Goal: Task Accomplishment & Management: Complete application form

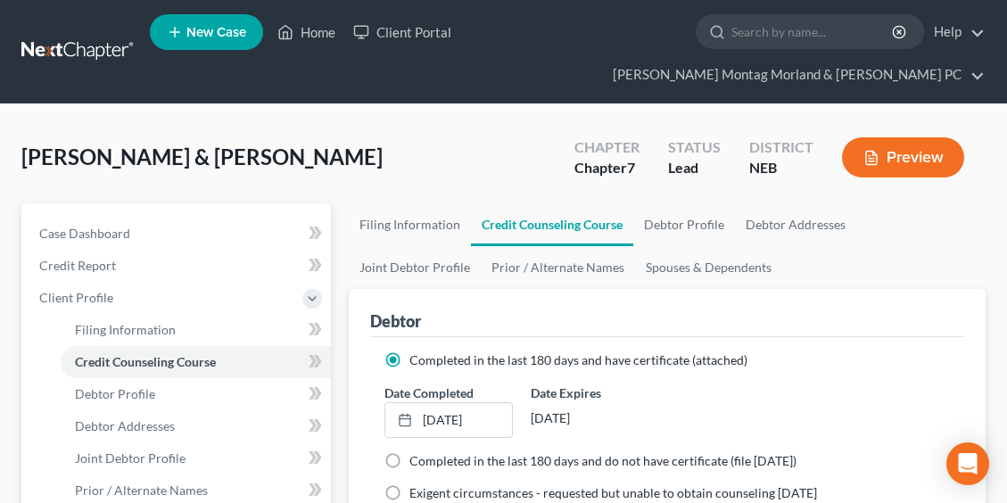
scroll to position [446, 0]
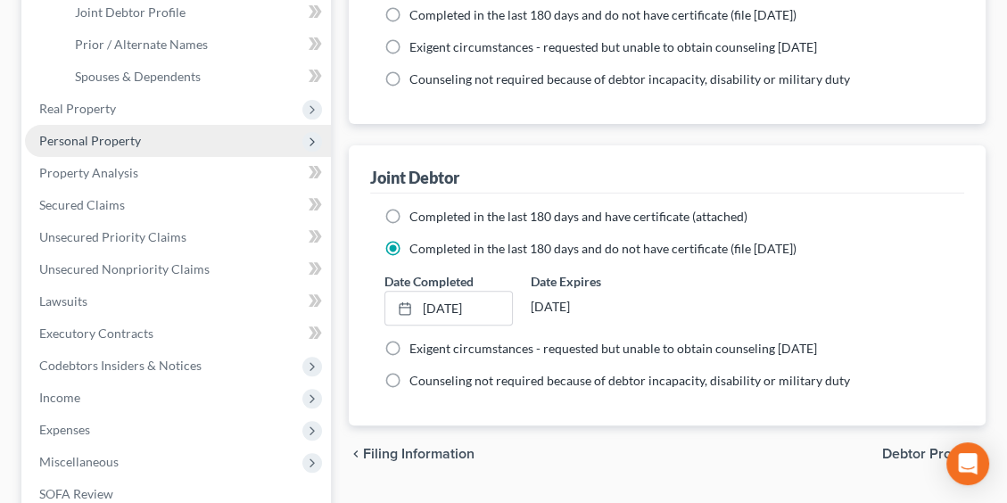
click at [102, 139] on span "Personal Property" at bounding box center [90, 140] width 102 height 15
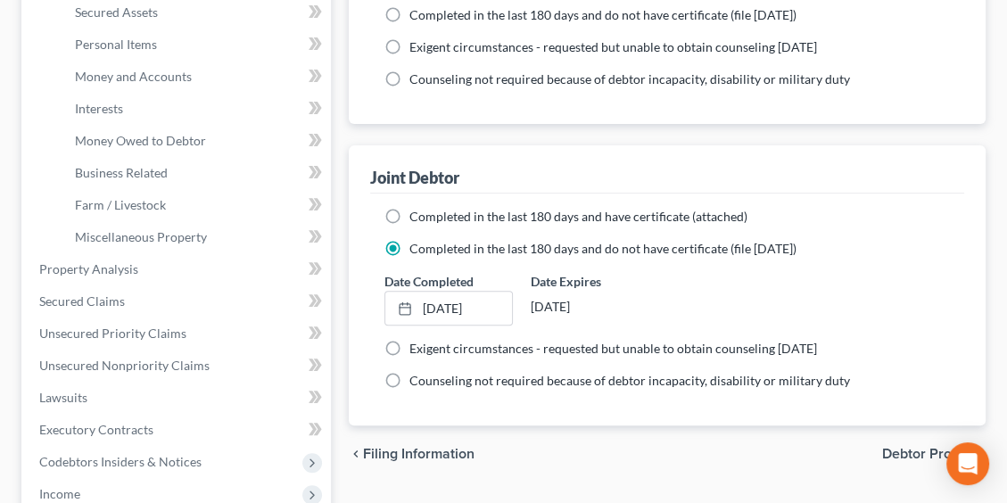
click at [102, 139] on li "Personal Property Vehicles Owned Vehicles Leased Machinery and Vehicles Office …" at bounding box center [178, 76] width 306 height 353
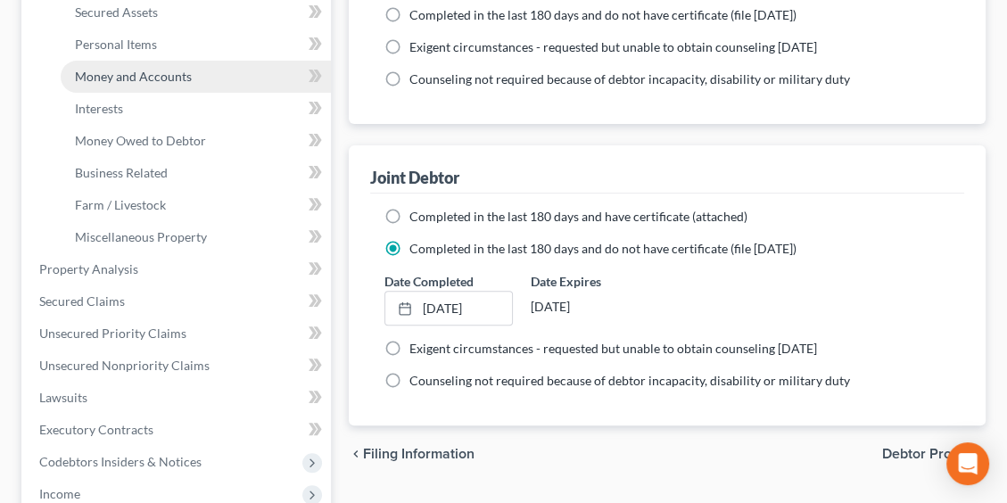
click at [142, 71] on span "Money and Accounts" at bounding box center [133, 76] width 117 height 15
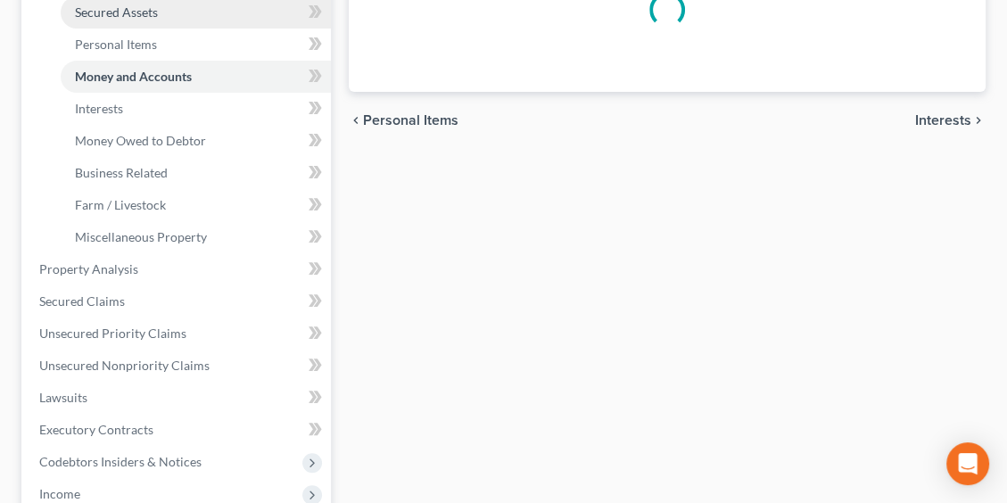
scroll to position [237, 0]
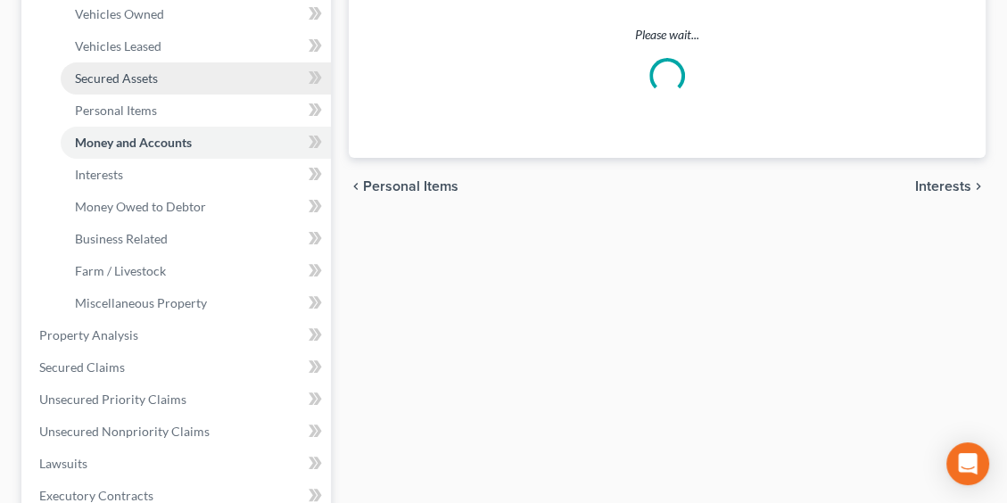
click at [145, 71] on ul "Vehicles Owned Vehicles Leased Machinery and Vehicles Office Related" at bounding box center [178, 158] width 306 height 321
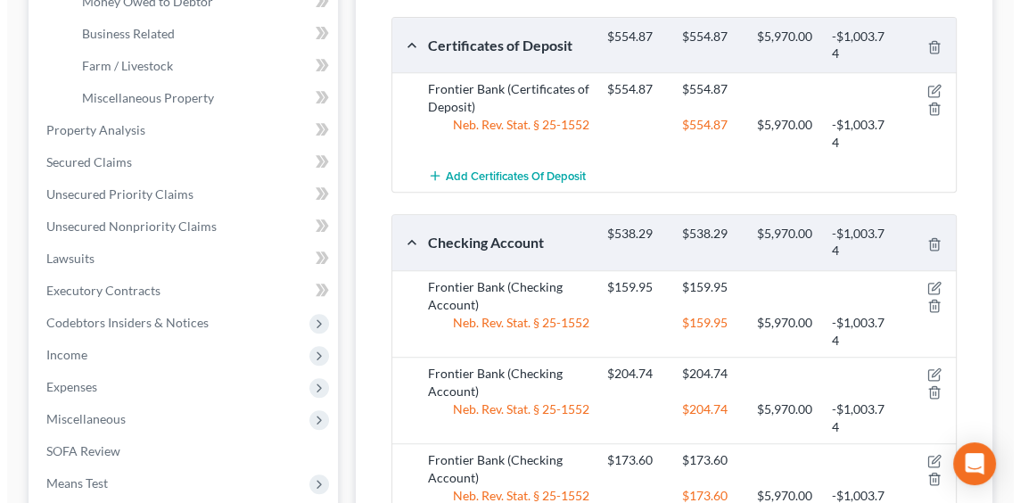
scroll to position [624, 0]
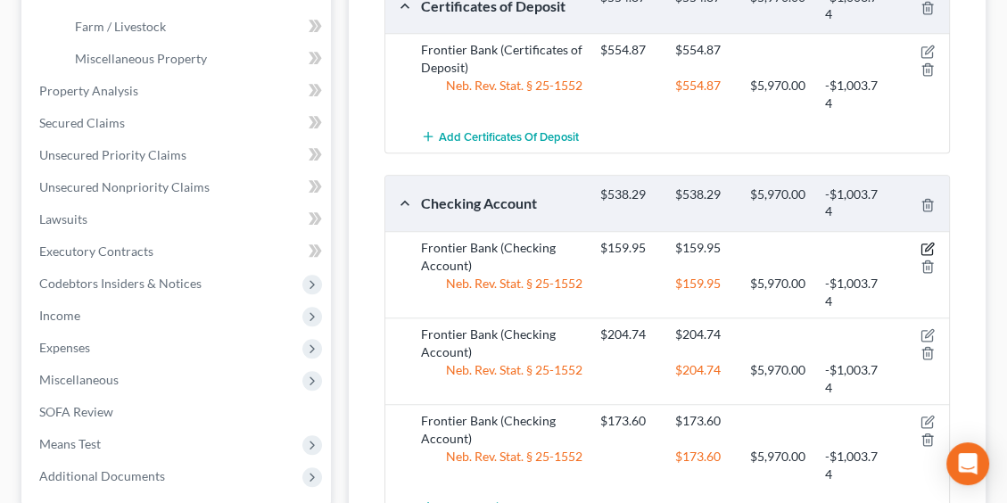
click at [927, 242] on icon "button" at bounding box center [927, 249] width 14 height 14
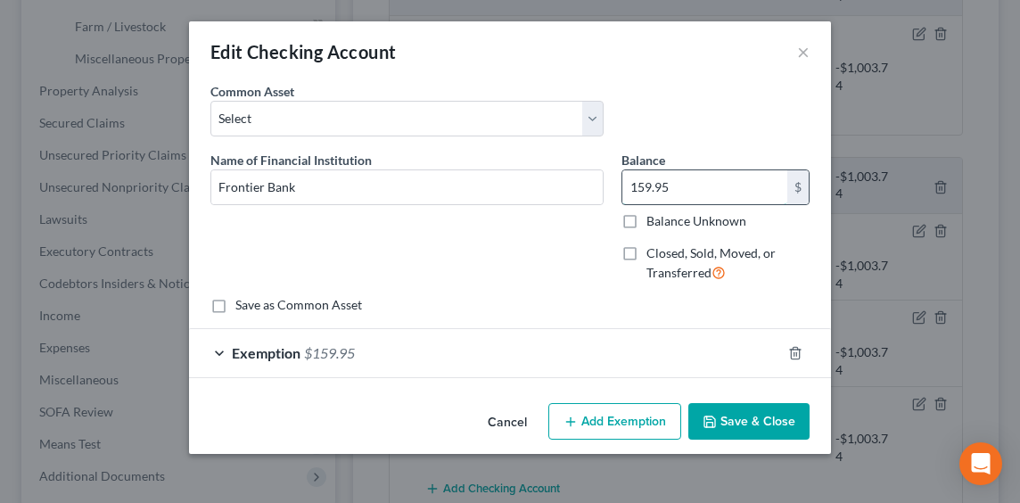
click at [678, 182] on input "159.95" at bounding box center [704, 187] width 165 height 34
type input "159.05"
click at [301, 351] on div "Exemption $159.95" at bounding box center [485, 352] width 592 height 47
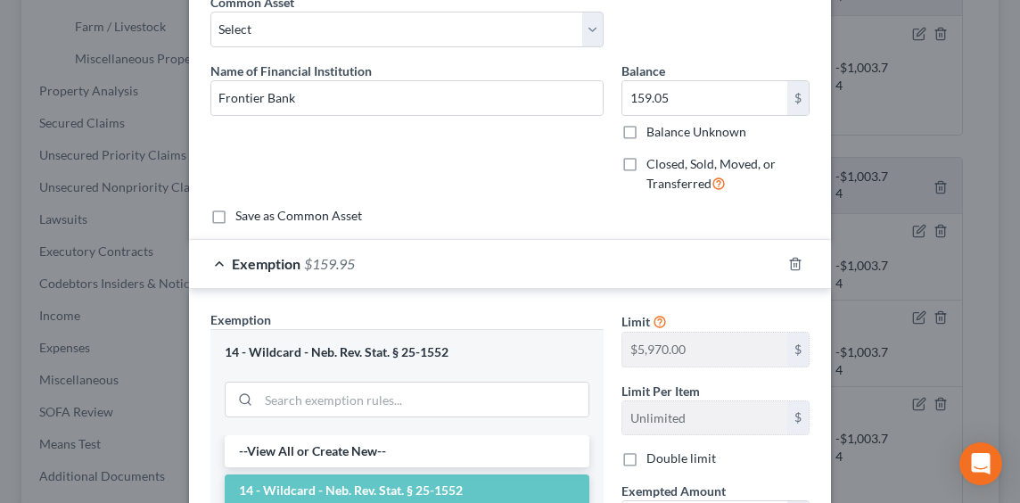
scroll to position [268, 0]
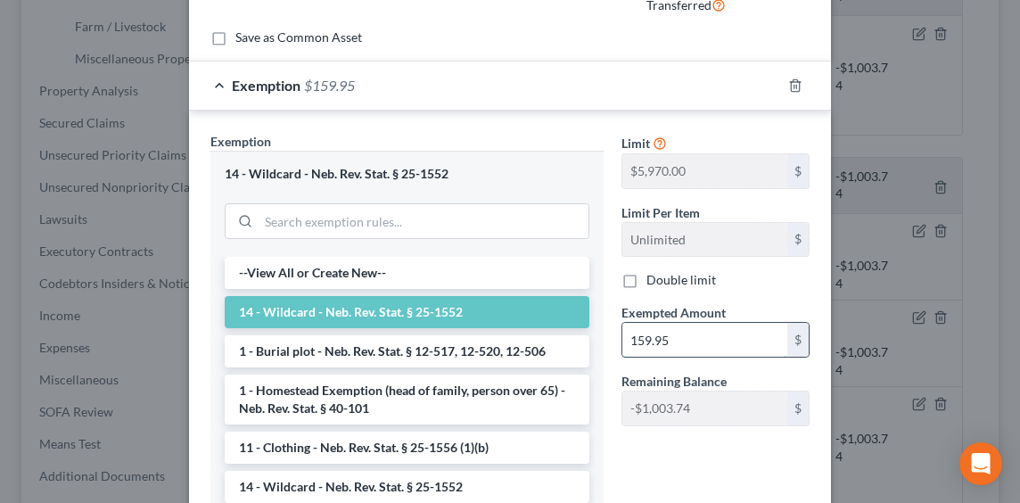
click at [689, 342] on input "159.95" at bounding box center [704, 340] width 165 height 34
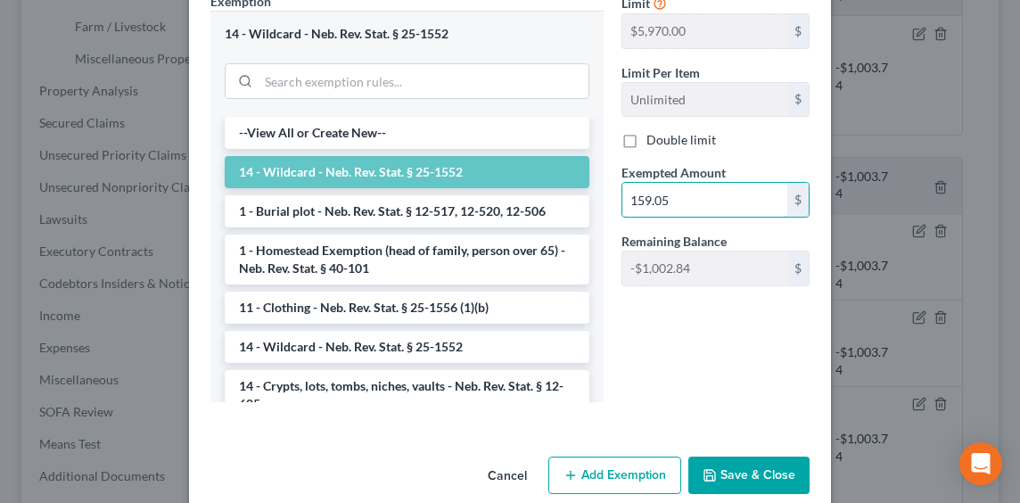
scroll to position [432, 0]
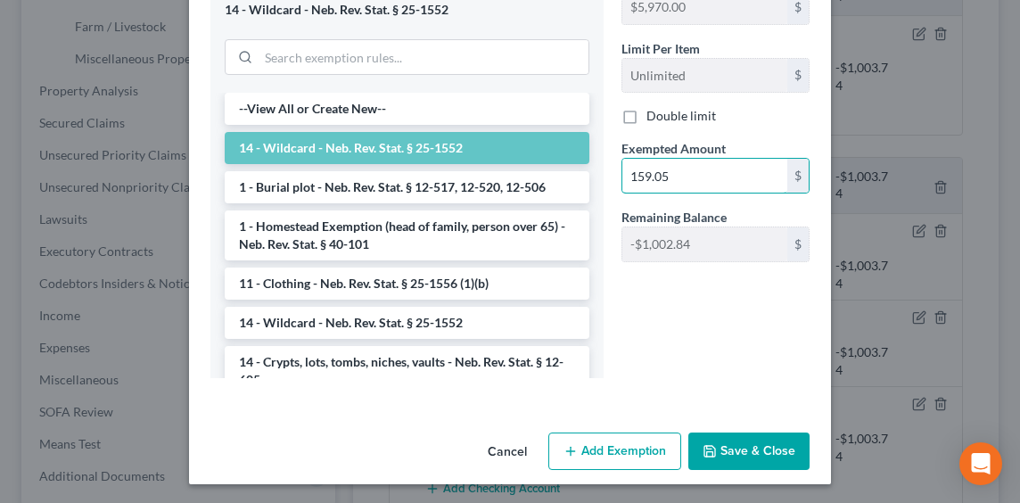
type input "159.05"
click at [736, 448] on button "Save & Close" at bounding box center [748, 451] width 121 height 37
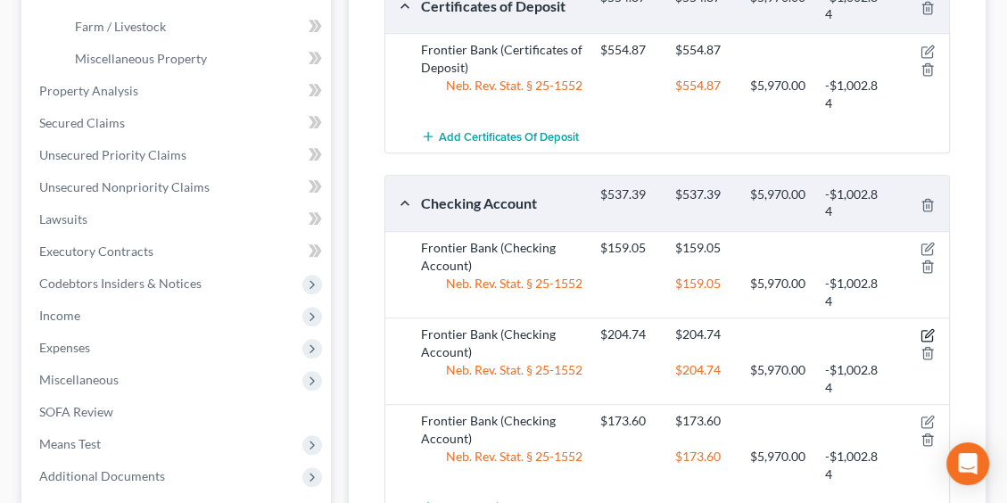
click at [930, 332] on icon "button" at bounding box center [927, 335] width 14 height 14
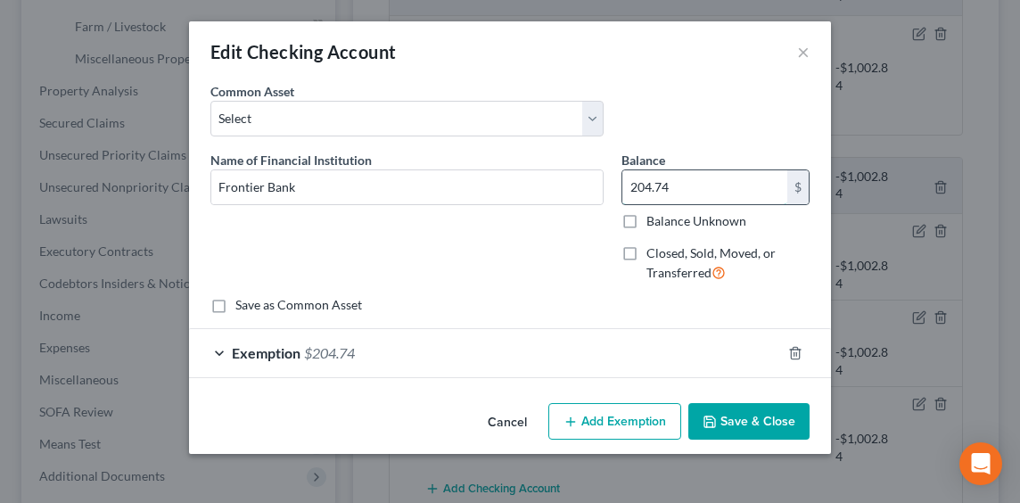
click at [682, 187] on input "204.74" at bounding box center [704, 187] width 165 height 34
type input "1,307.78"
click at [365, 354] on div "Exemption $204.74" at bounding box center [485, 352] width 592 height 47
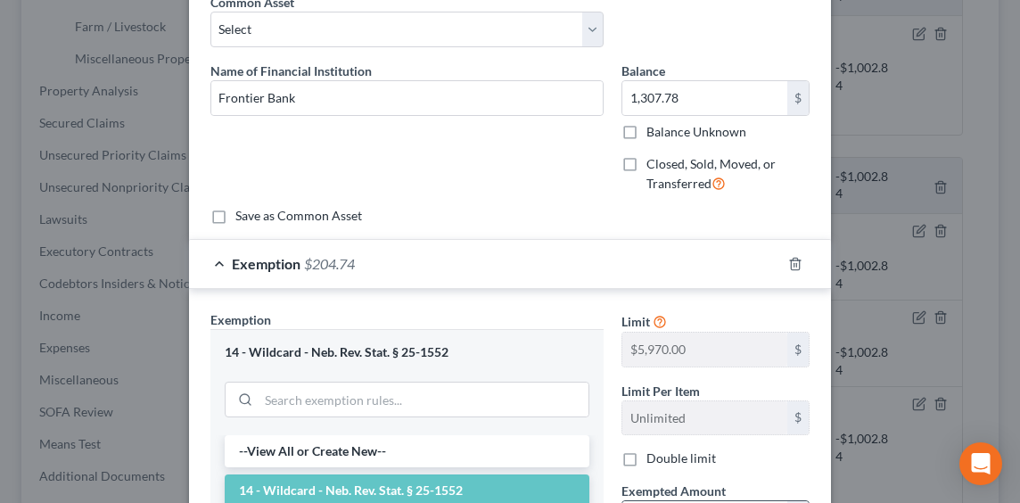
scroll to position [178, 0]
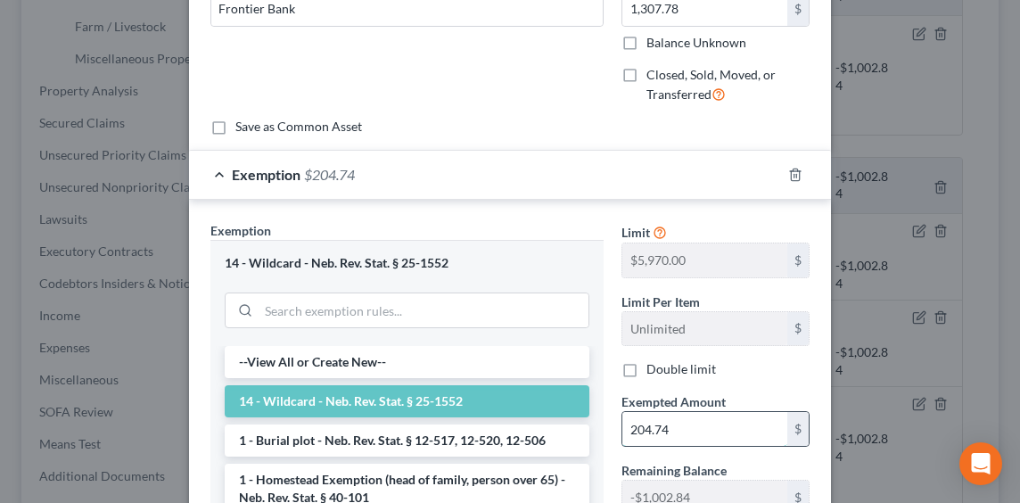
click at [690, 425] on input "204.74" at bounding box center [704, 429] width 165 height 34
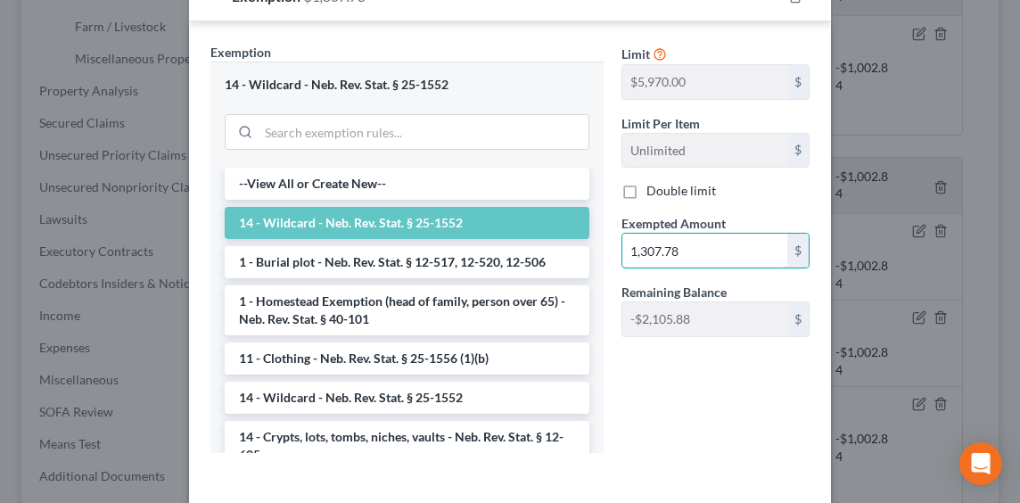
scroll to position [432, 0]
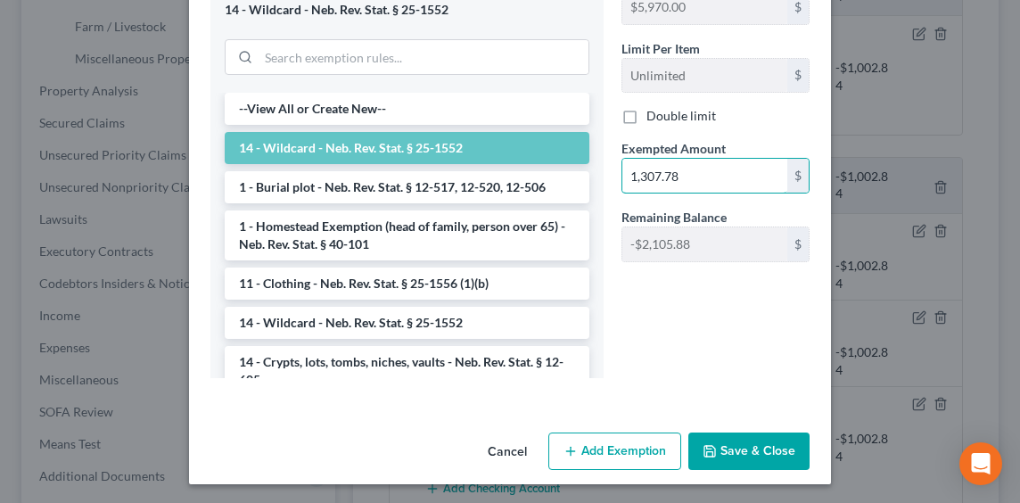
type input "1,307.78"
click at [738, 453] on button "Save & Close" at bounding box center [748, 451] width 121 height 37
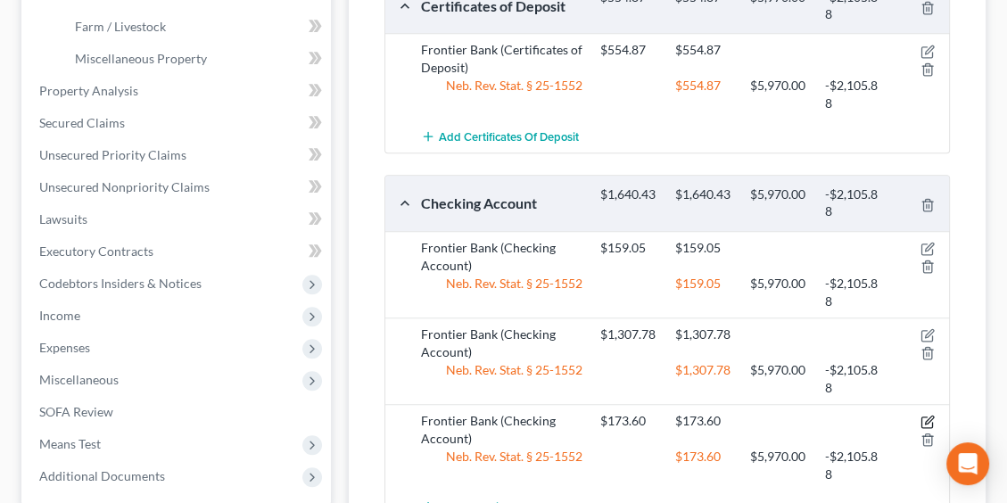
click at [929, 417] on icon "button" at bounding box center [929, 420] width 8 height 8
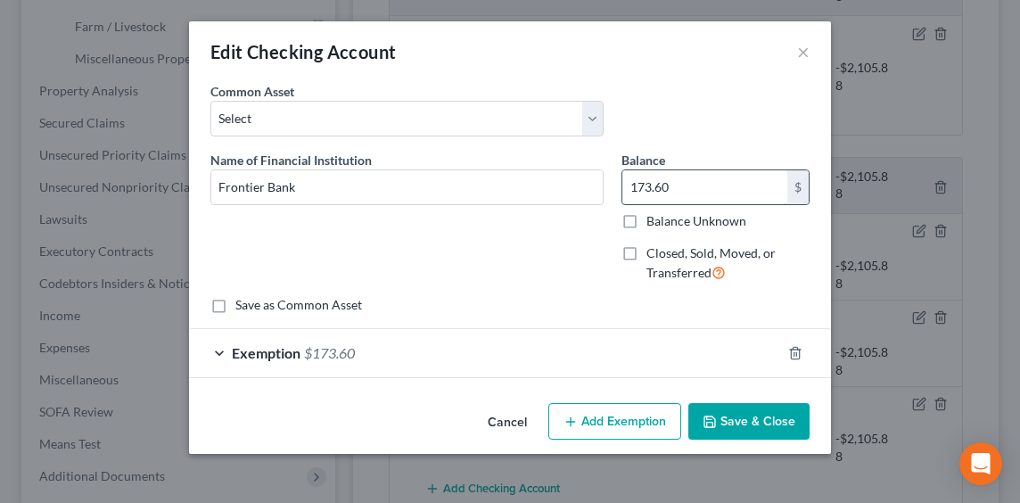
click at [699, 186] on input "173.60" at bounding box center [704, 187] width 165 height 34
type input "1,303.95"
click at [330, 352] on span "$173.60" at bounding box center [329, 352] width 51 height 17
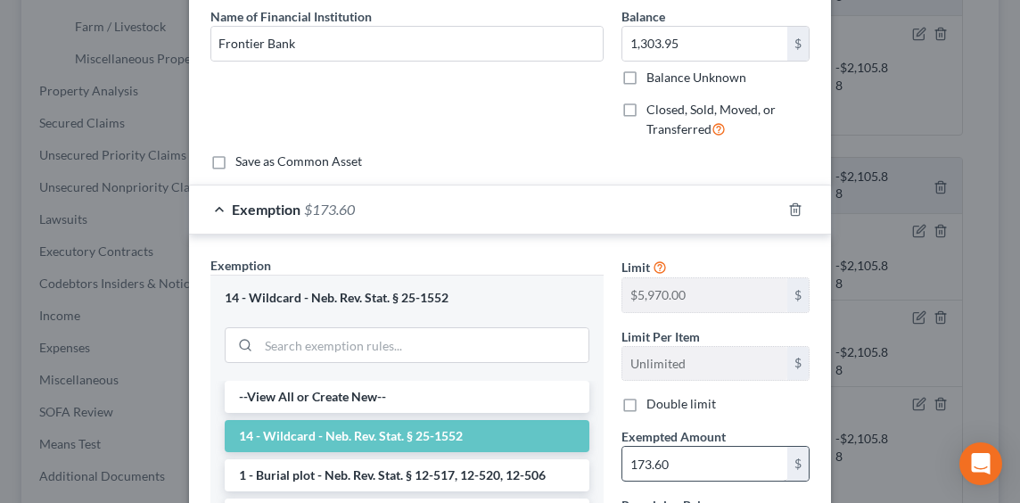
scroll to position [178, 0]
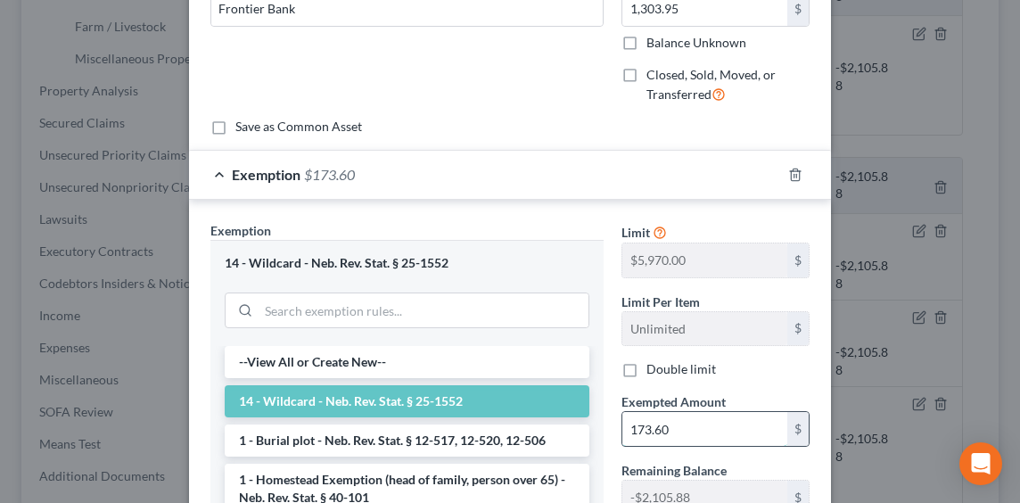
click at [696, 432] on input "173.60" at bounding box center [704, 429] width 165 height 34
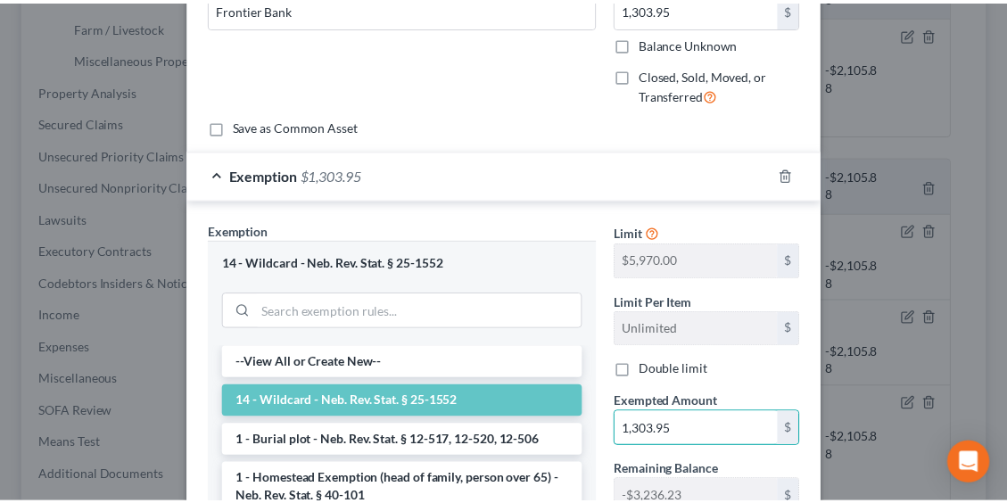
scroll to position [432, 0]
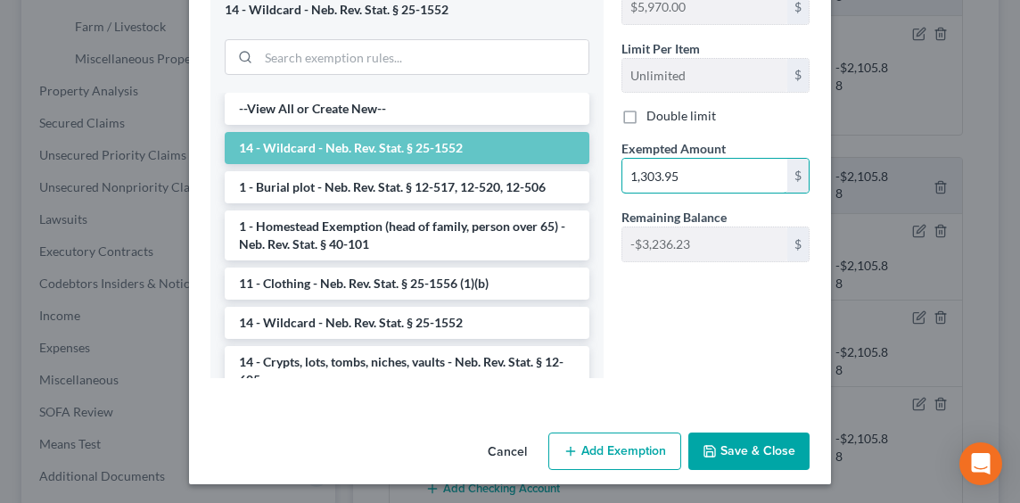
type input "1,303.95"
click at [735, 455] on button "Save & Close" at bounding box center [748, 451] width 121 height 37
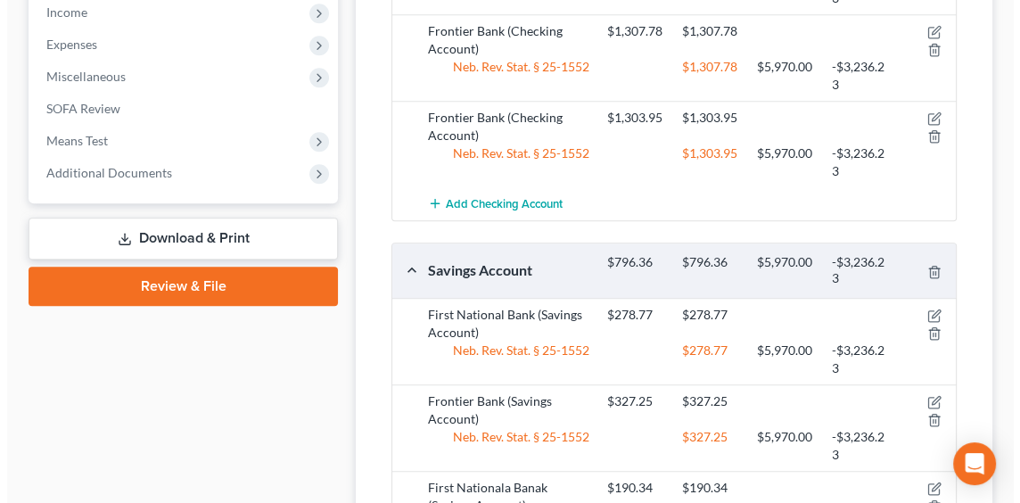
scroll to position [981, 0]
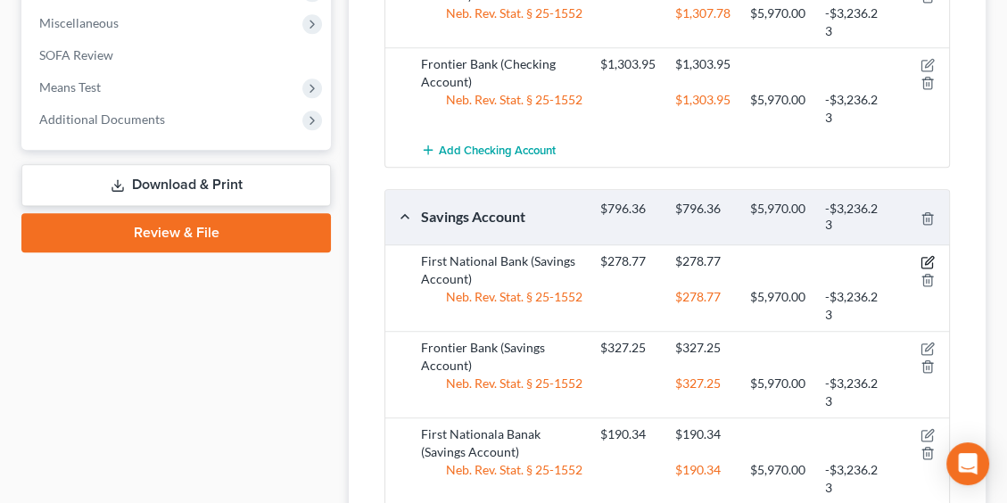
drag, startPoint x: 924, startPoint y: 257, endPoint x: 908, endPoint y: 260, distance: 16.4
click at [923, 257] on icon "button" at bounding box center [927, 262] width 14 height 14
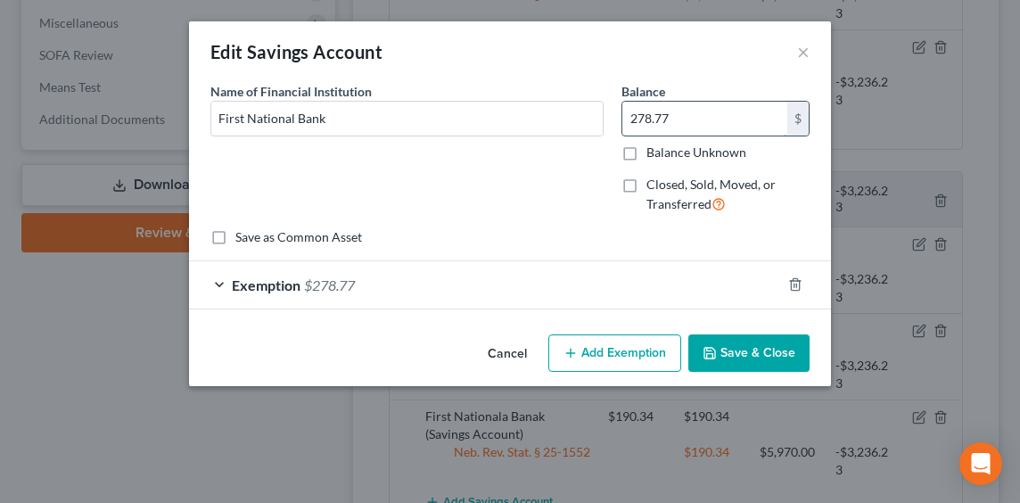
click at [678, 121] on input "278.77" at bounding box center [704, 119] width 165 height 34
type input "200.94"
click at [332, 282] on span "$278.77" at bounding box center [329, 284] width 51 height 17
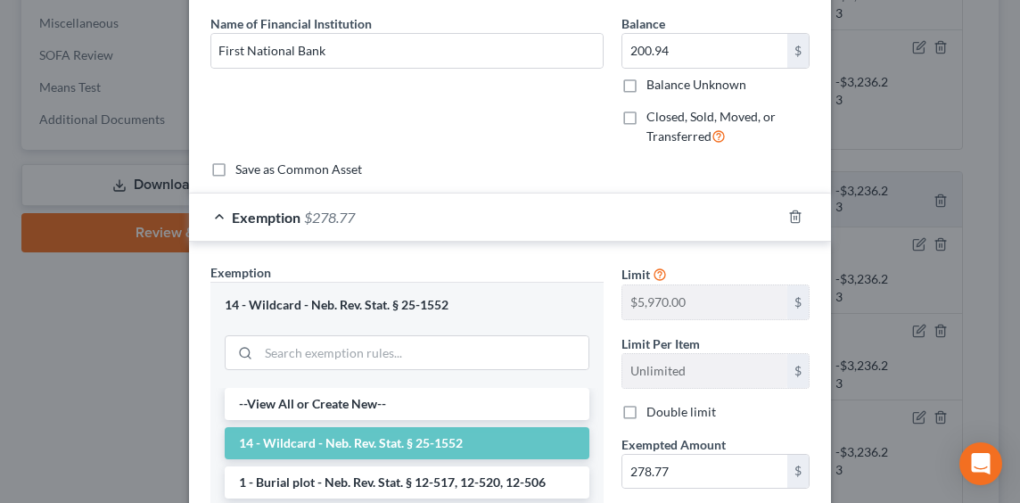
scroll to position [268, 0]
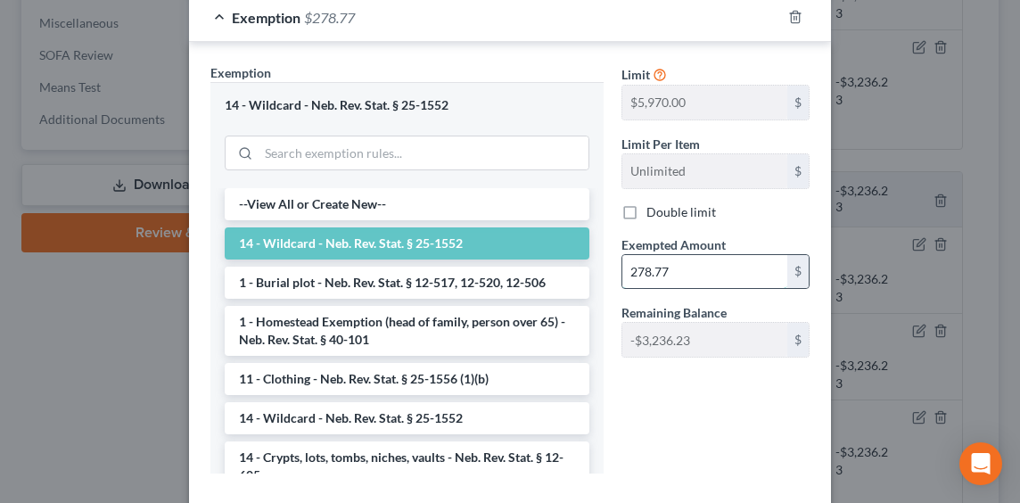
click at [668, 268] on input "278.77" at bounding box center [704, 272] width 165 height 34
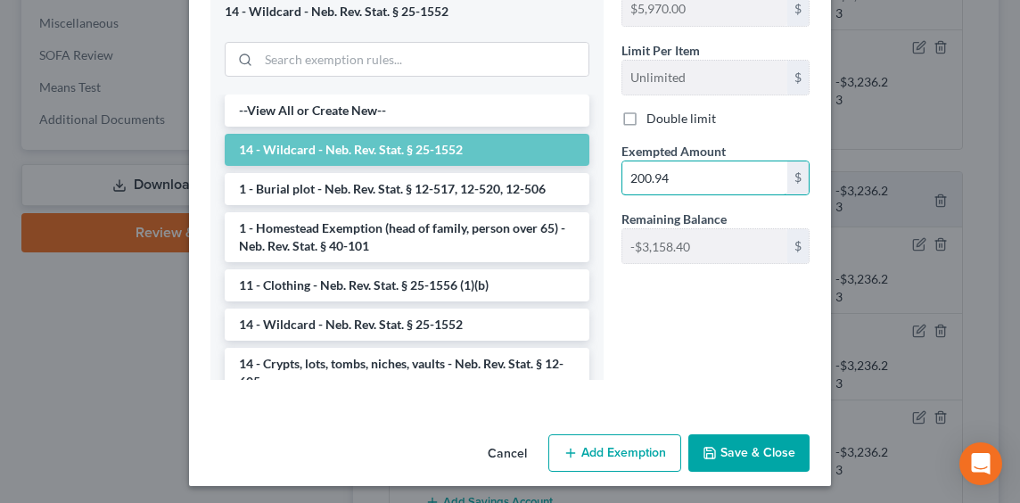
scroll to position [364, 0]
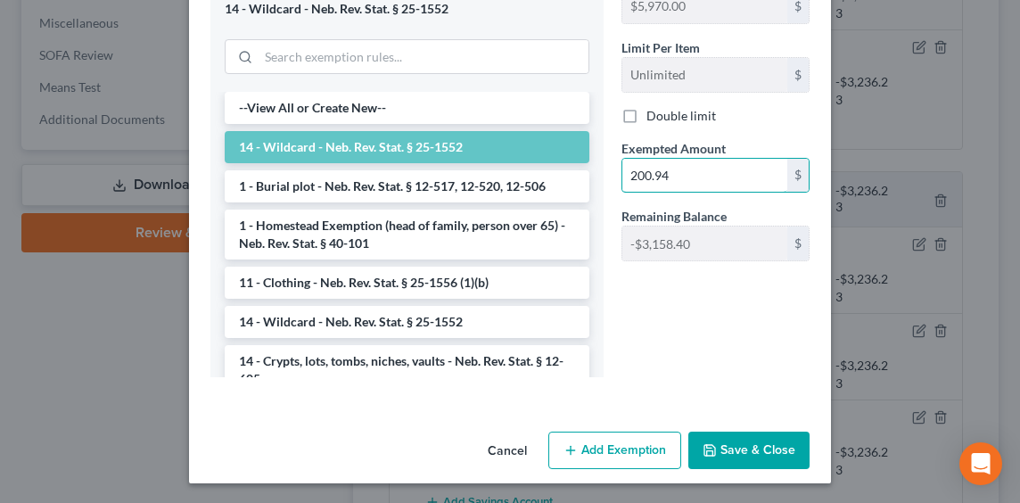
type input "200.94"
click at [738, 455] on button "Save & Close" at bounding box center [748, 450] width 121 height 37
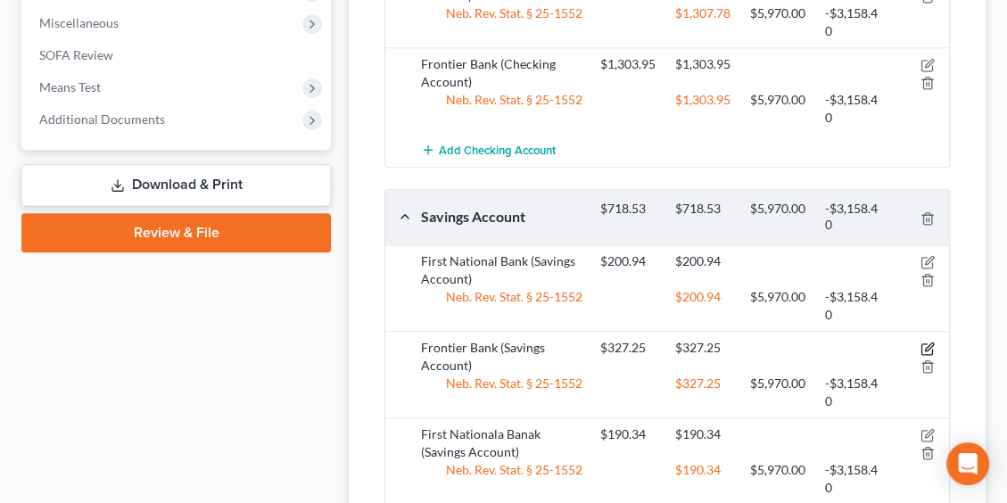
click at [931, 344] on icon "button" at bounding box center [927, 349] width 14 height 14
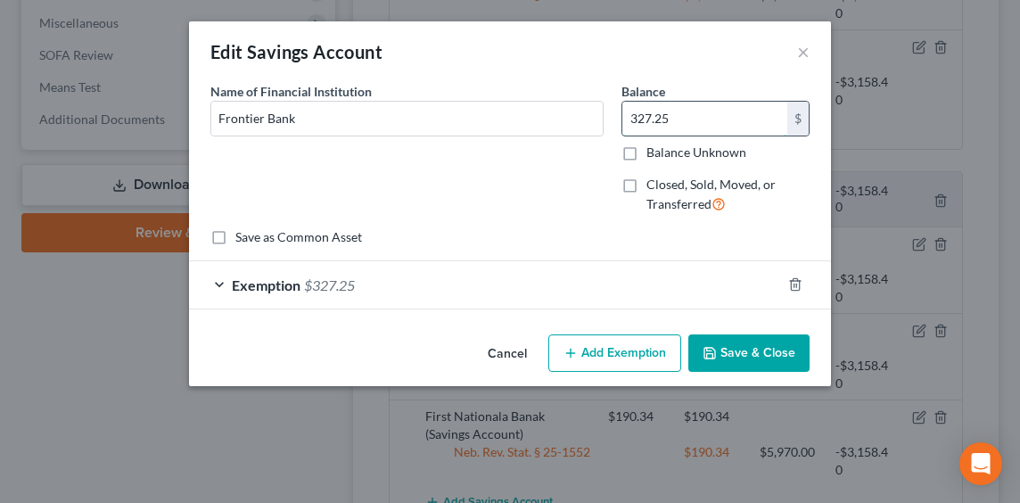
click at [685, 118] on input "327.25" at bounding box center [704, 119] width 165 height 34
type input "327.38"
click at [358, 273] on div "Exemption $327.25" at bounding box center [485, 284] width 592 height 47
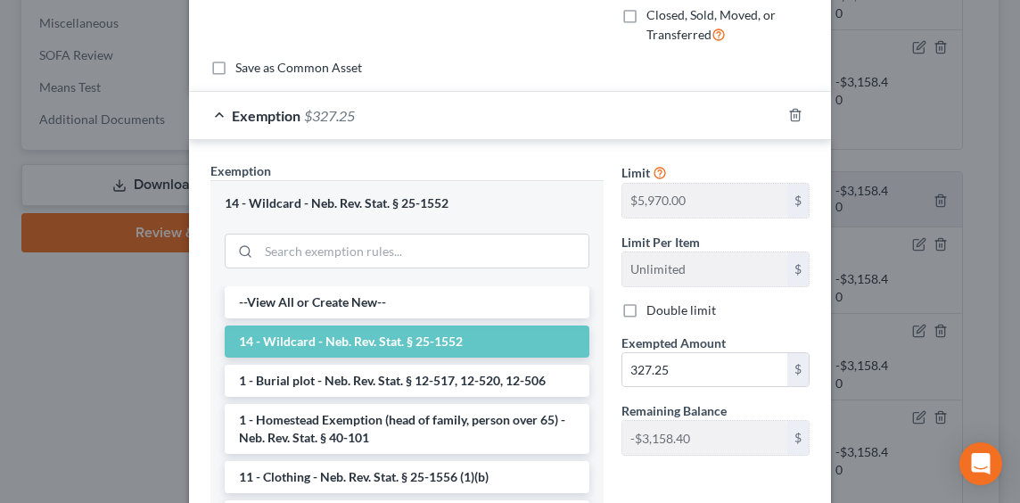
scroll to position [178, 0]
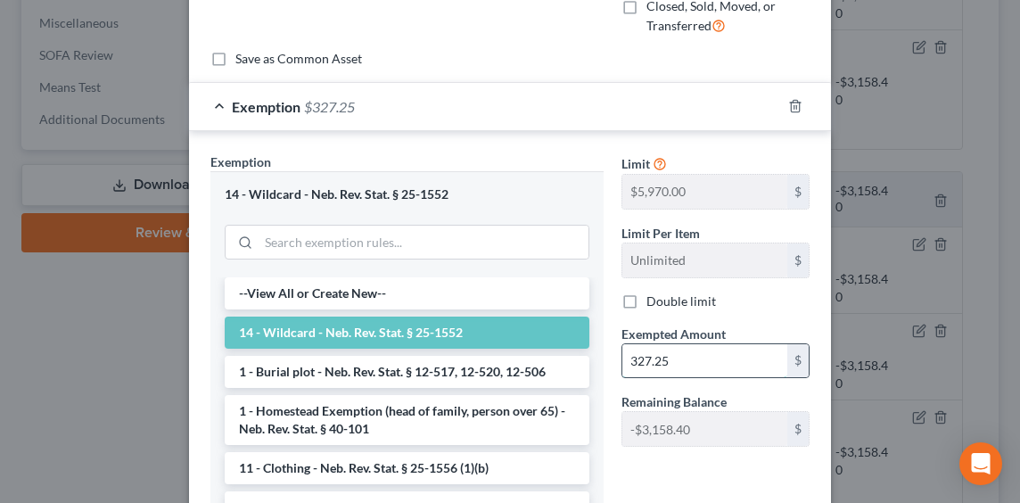
click at [680, 364] on input "327.25" at bounding box center [704, 361] width 165 height 34
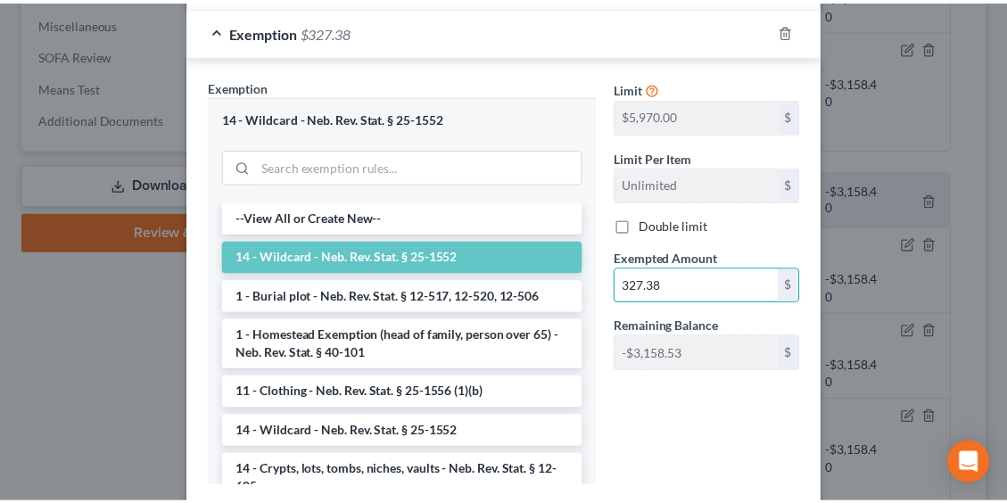
scroll to position [357, 0]
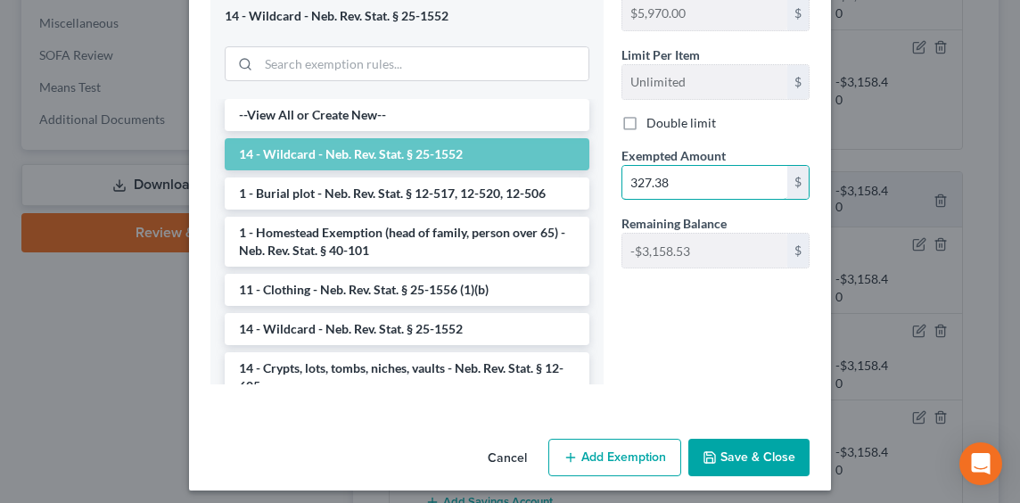
type input "327.38"
click at [716, 464] on button "Save & Close" at bounding box center [748, 457] width 121 height 37
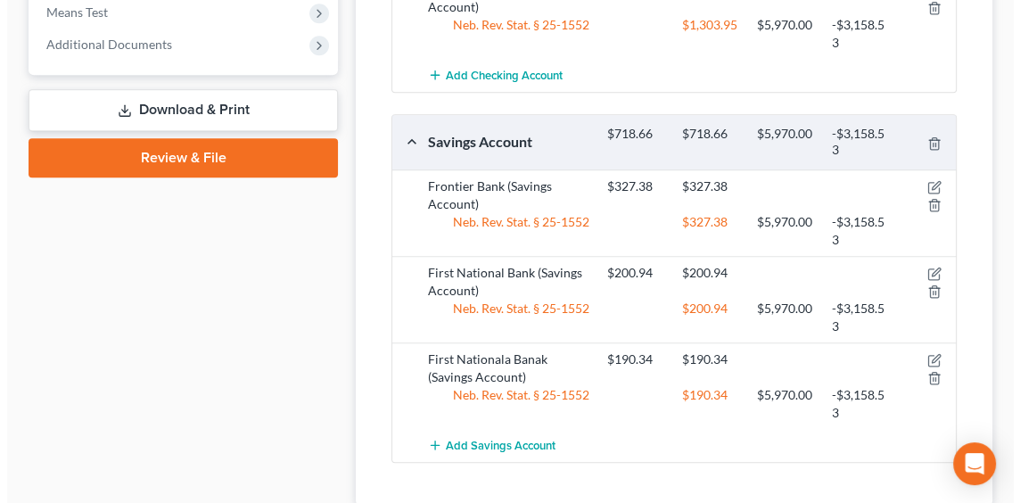
scroll to position [1159, 0]
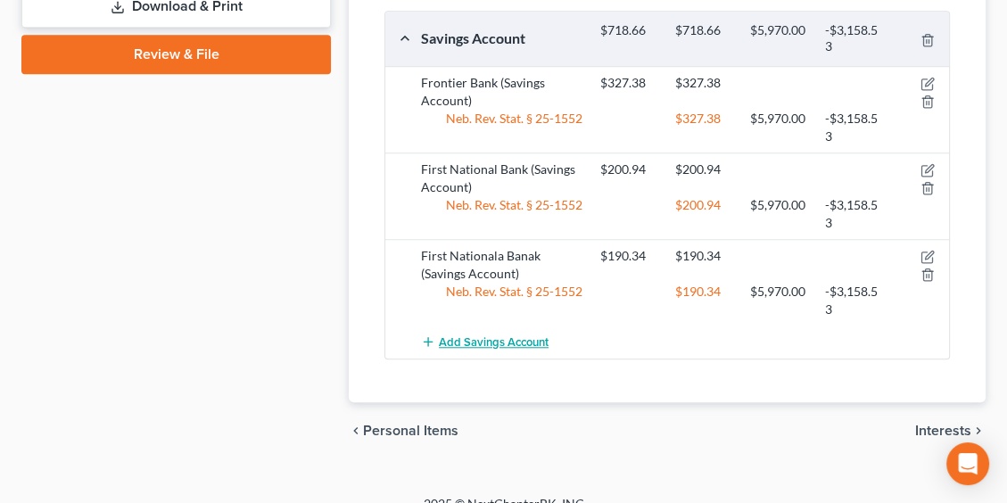
click at [512, 338] on span "Add Savings Account" at bounding box center [494, 342] width 110 height 14
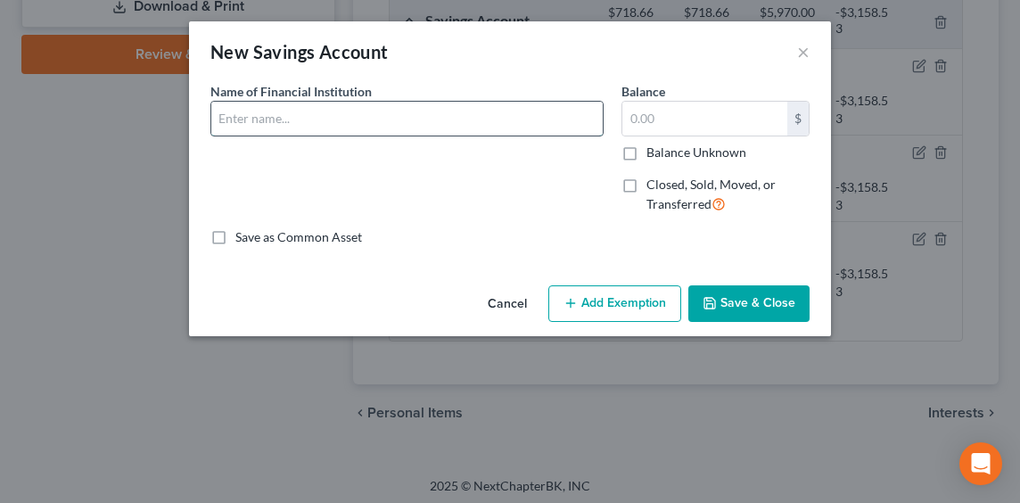
click at [303, 116] on input "text" at bounding box center [406, 119] width 391 height 34
type input "Frontier Bank"
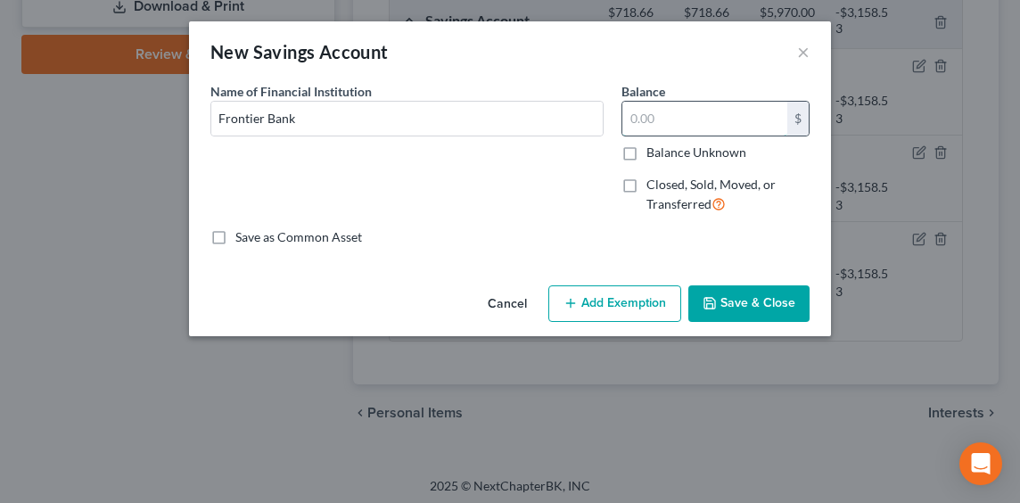
click at [695, 128] on input "text" at bounding box center [704, 119] width 165 height 34
type input "278.80"
click at [590, 305] on button "Add Exemption" at bounding box center [614, 303] width 133 height 37
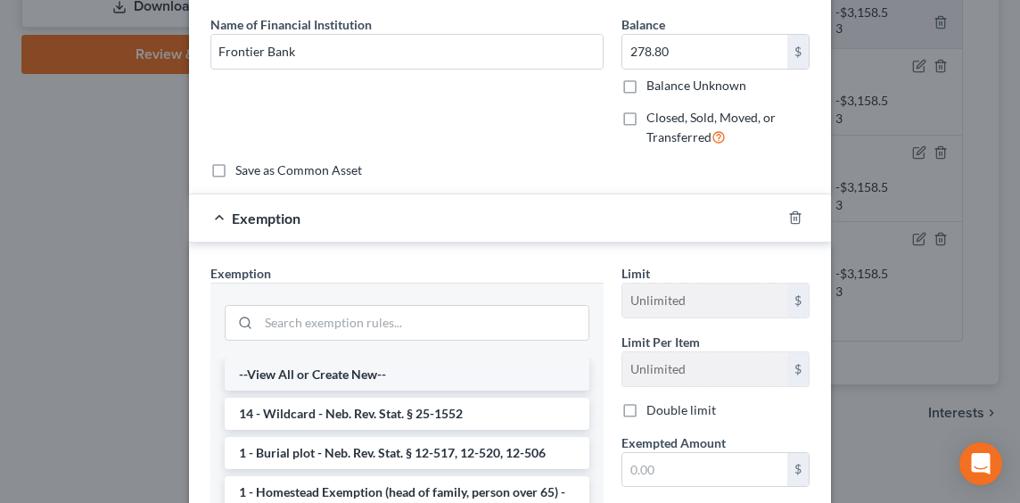
scroll to position [71, 0]
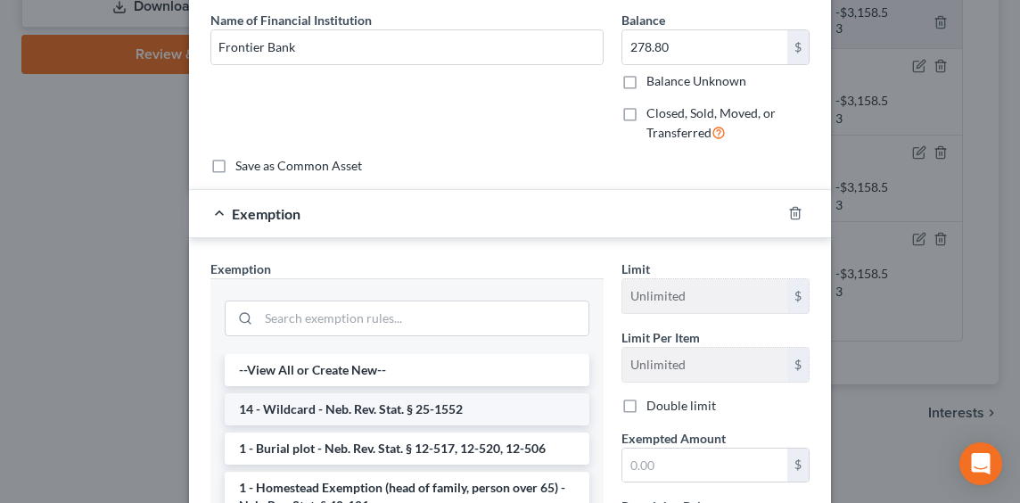
click at [358, 406] on li "14 - Wildcard - Neb. Rev. Stat. § 25-1552" at bounding box center [407, 409] width 365 height 32
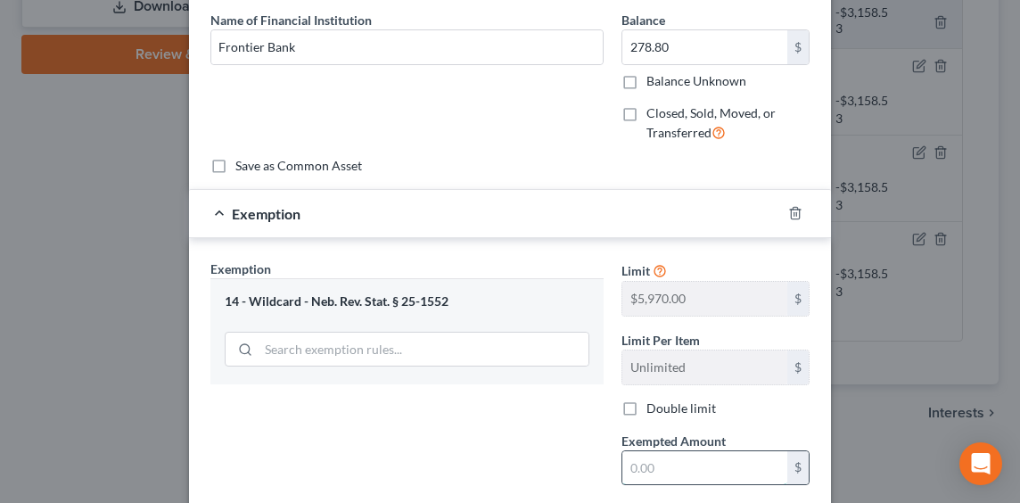
click at [666, 471] on input "text" at bounding box center [704, 468] width 165 height 34
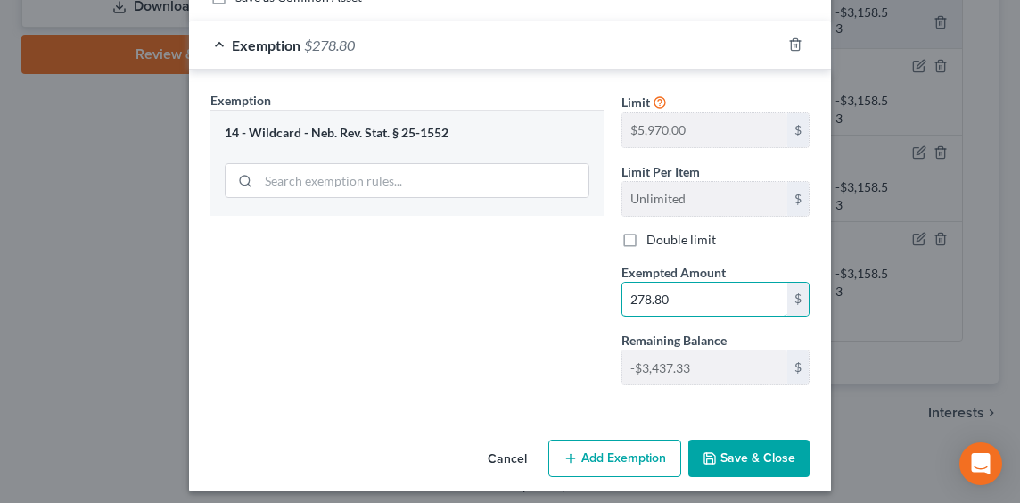
scroll to position [247, 0]
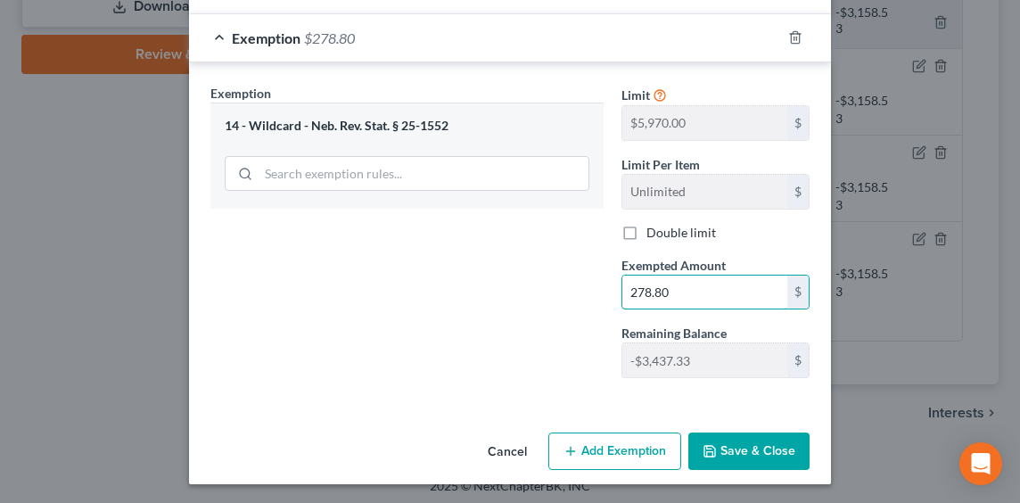
type input "278.80"
click at [746, 453] on button "Save & Close" at bounding box center [748, 451] width 121 height 37
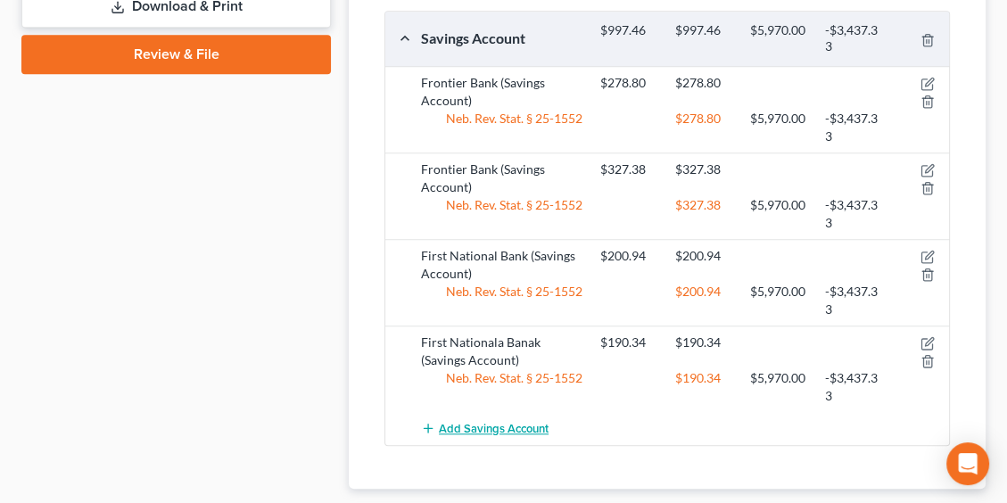
click at [484, 424] on span "Add Savings Account" at bounding box center [494, 429] width 110 height 14
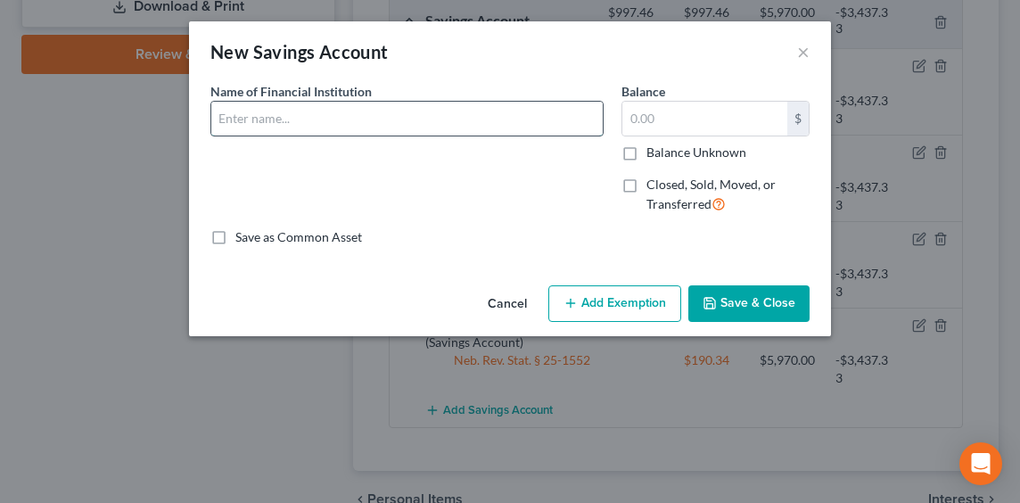
click at [305, 120] on input "text" at bounding box center [406, 119] width 391 height 34
type input "Siouxland Credit"
click at [685, 121] on input "text" at bounding box center [704, 119] width 165 height 34
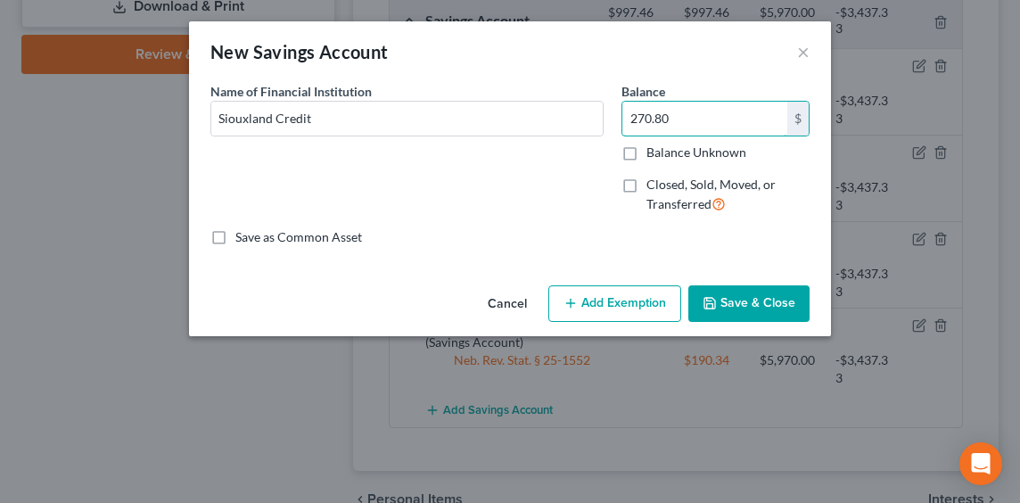
type input "270.80"
click at [612, 309] on button "Add Exemption" at bounding box center [614, 303] width 133 height 37
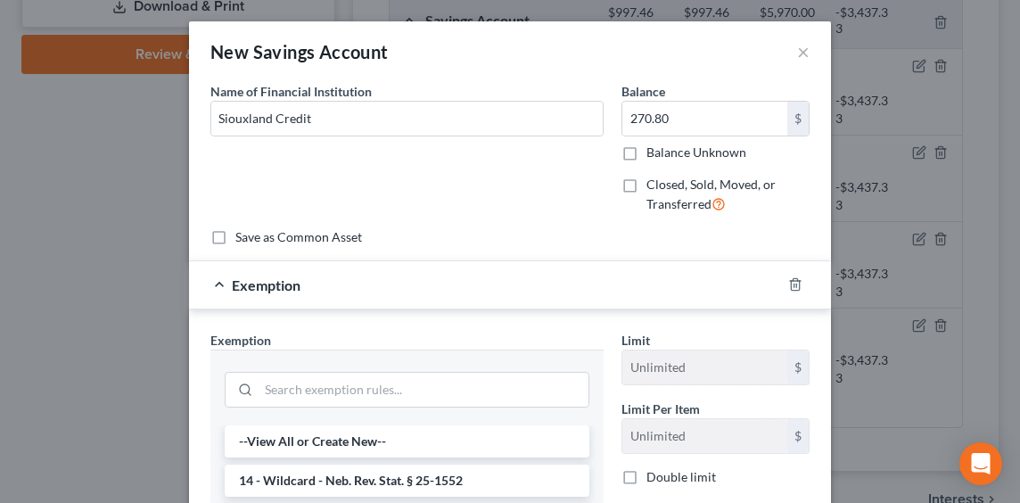
drag, startPoint x: 354, startPoint y: 478, endPoint x: 507, endPoint y: 500, distance: 154.1
click at [356, 478] on li "14 - Wildcard - Neb. Rev. Stat. § 25-1552" at bounding box center [407, 481] width 365 height 32
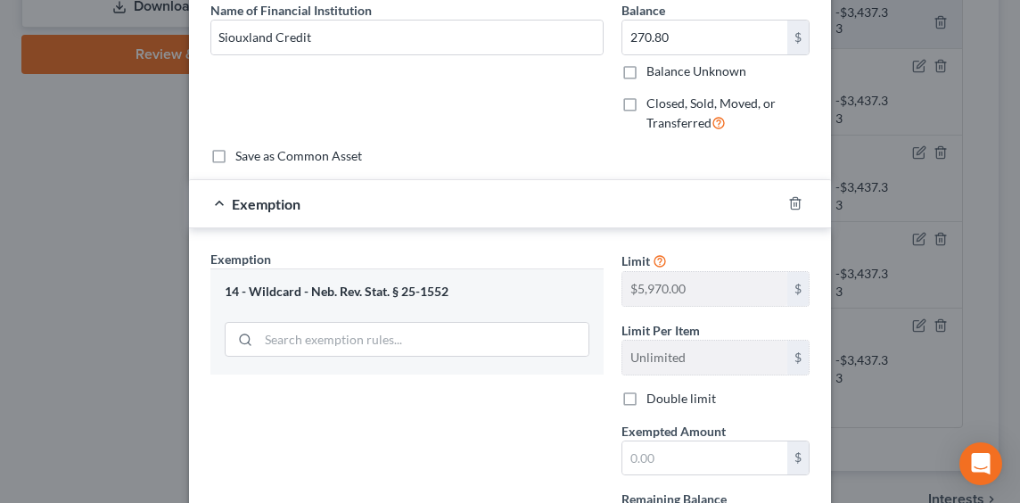
scroll to position [178, 0]
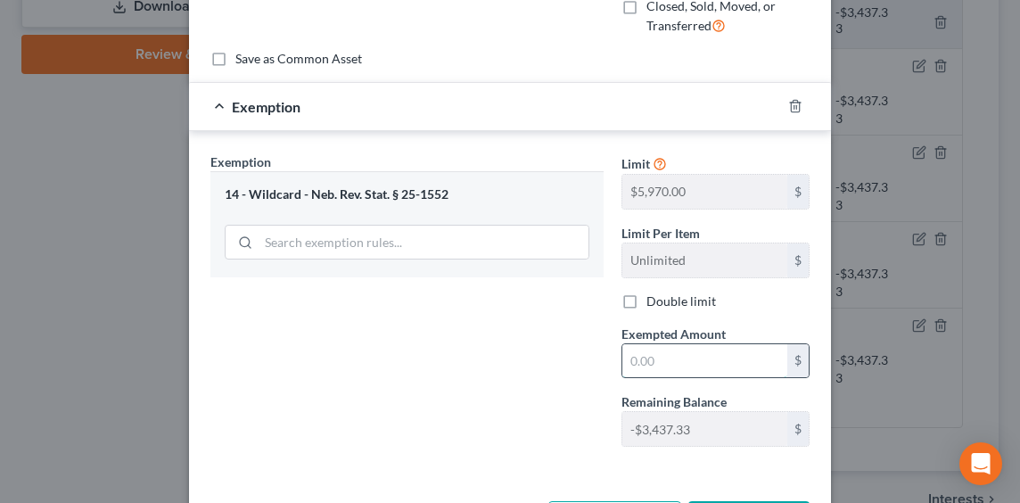
click at [655, 366] on input "text" at bounding box center [704, 361] width 165 height 34
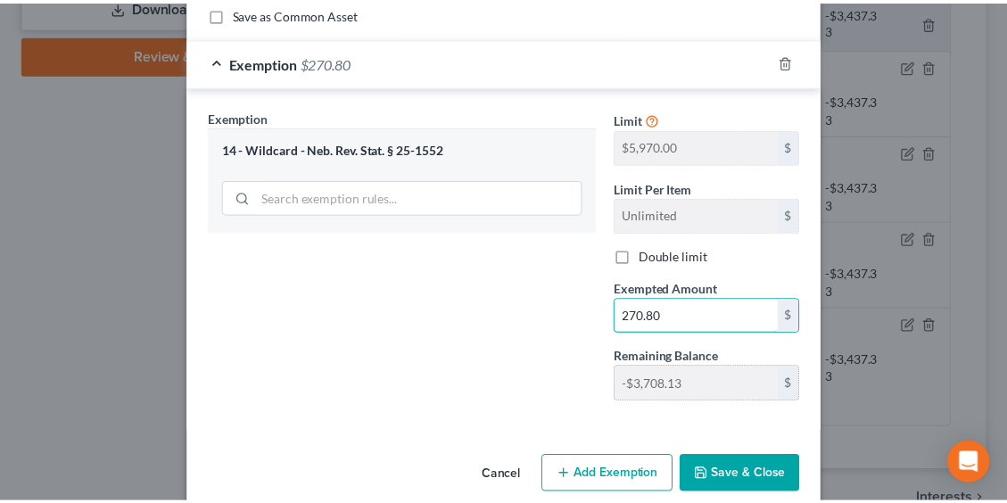
scroll to position [247, 0]
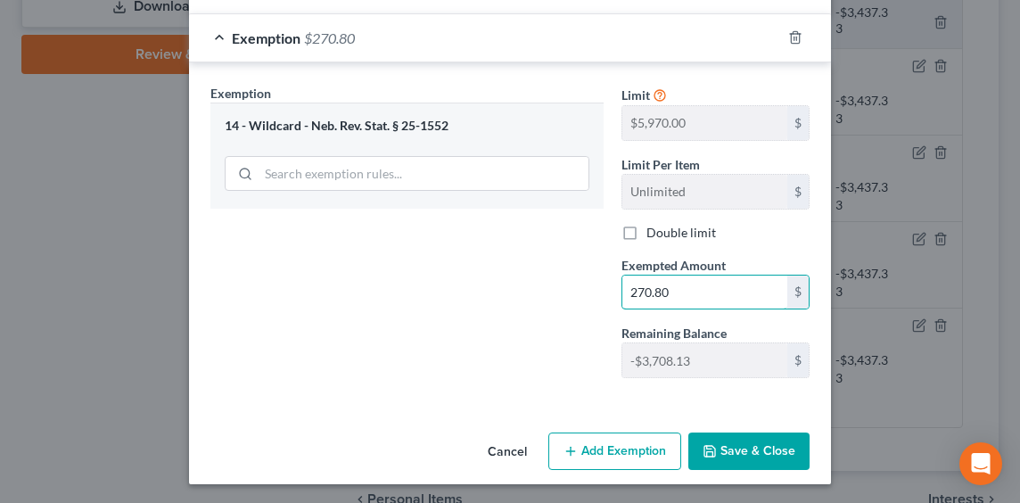
type input "270.80"
click at [738, 460] on button "Save & Close" at bounding box center [748, 451] width 121 height 37
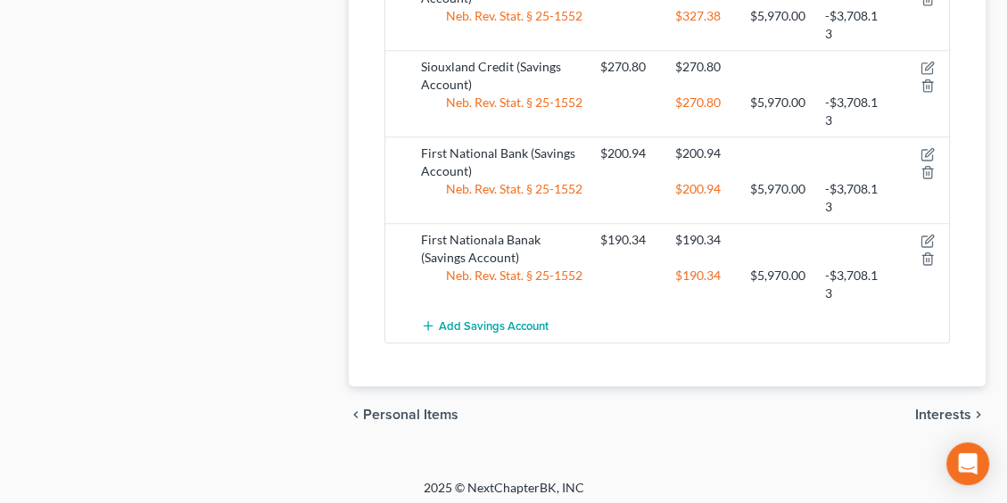
scroll to position [1351, 0]
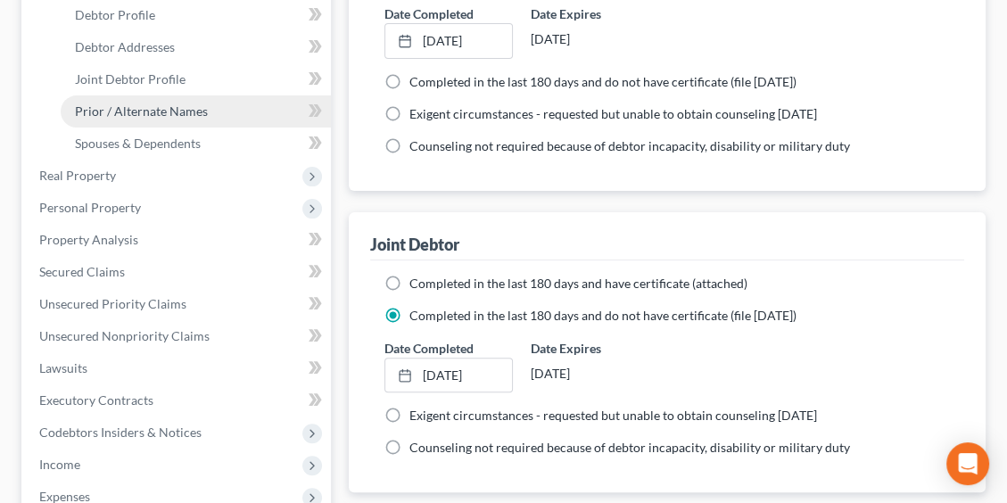
scroll to position [290, 0]
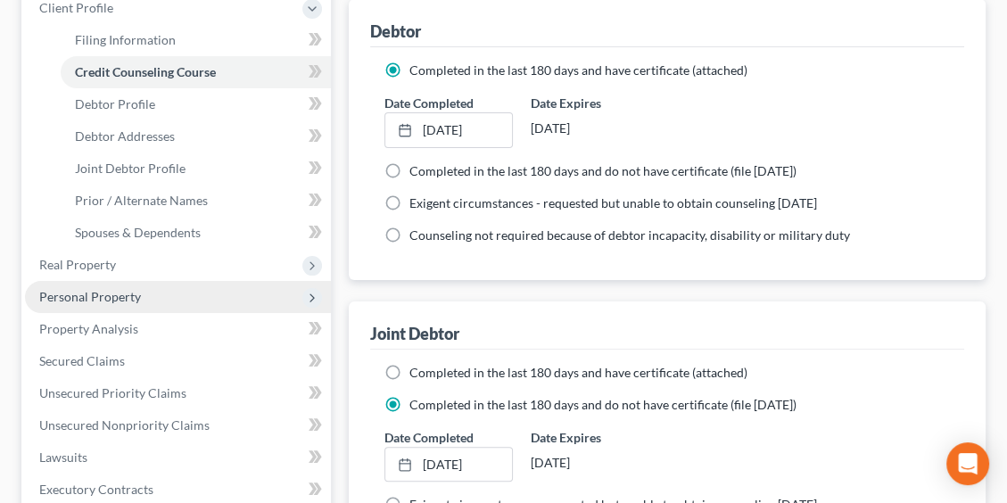
click at [77, 293] on span "Personal Property" at bounding box center [90, 296] width 102 height 15
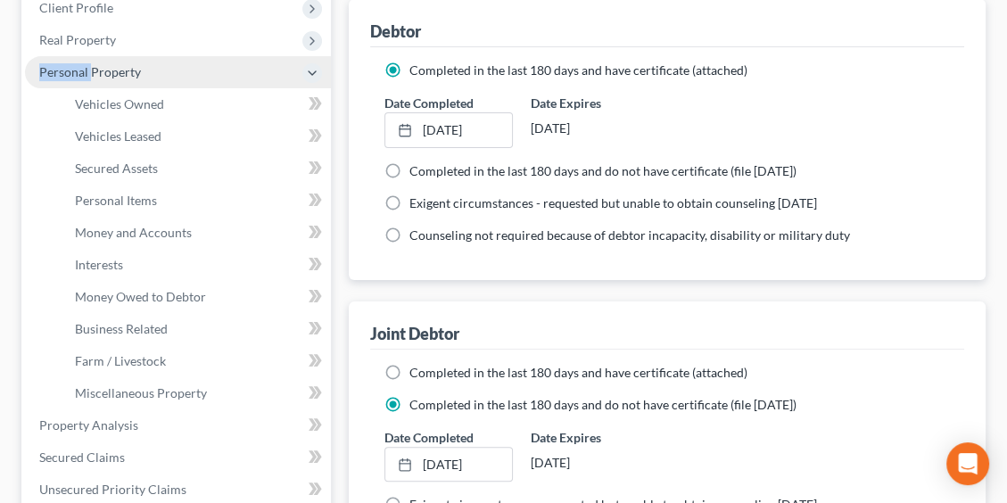
click at [78, 293] on li "Personal Property Vehicles Owned Vehicles Leased Machinery and Vehicles Office …" at bounding box center [178, 232] width 306 height 353
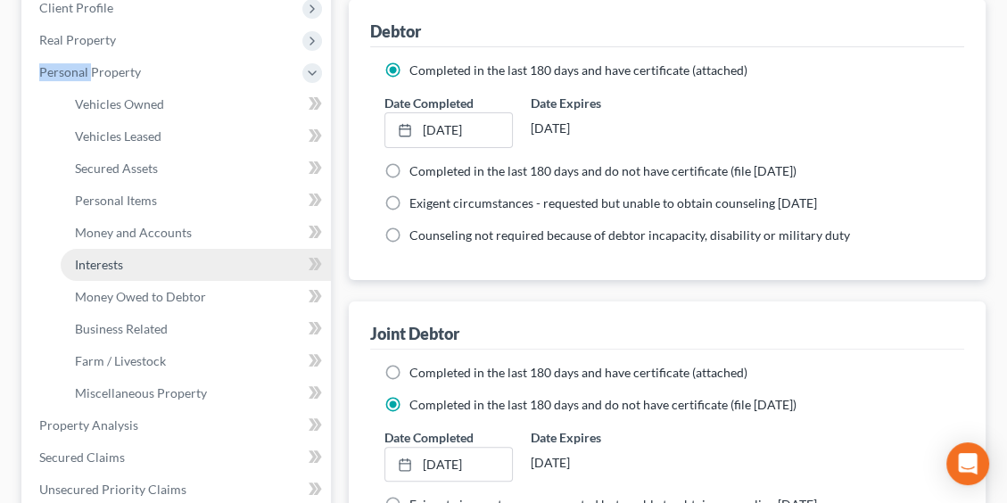
drag, startPoint x: 78, startPoint y: 293, endPoint x: 83, endPoint y: 262, distance: 30.6
click at [83, 262] on span "Interests" at bounding box center [99, 264] width 48 height 15
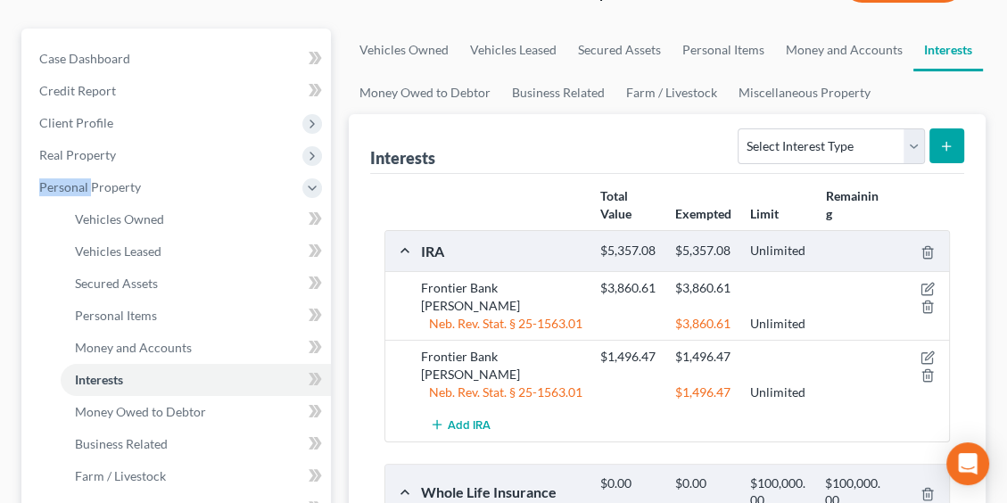
scroll to position [268, 0]
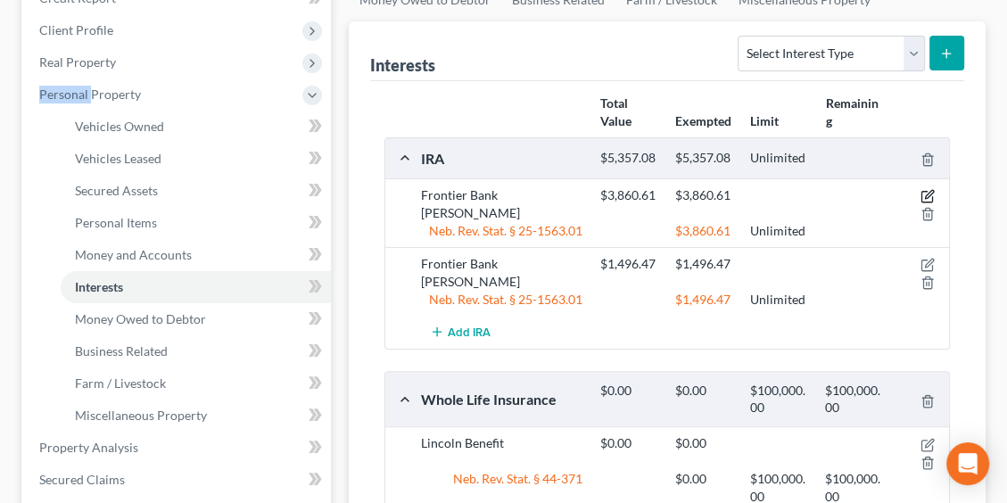
click at [929, 194] on icon "button" at bounding box center [929, 195] width 8 height 8
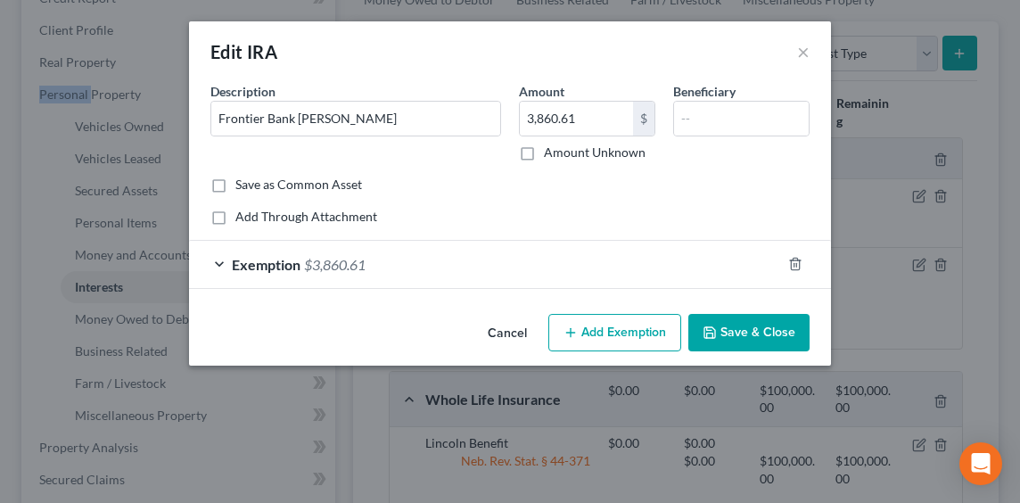
drag, startPoint x: 505, startPoint y: 330, endPoint x: 549, endPoint y: 333, distance: 44.7
click at [507, 332] on button "Cancel" at bounding box center [508, 334] width 68 height 36
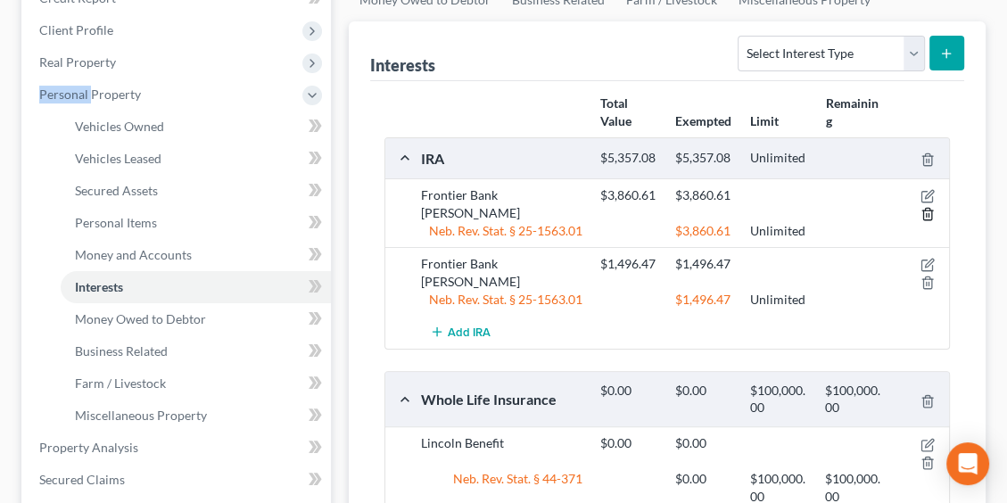
click at [928, 214] on line "button" at bounding box center [928, 216] width 0 height 4
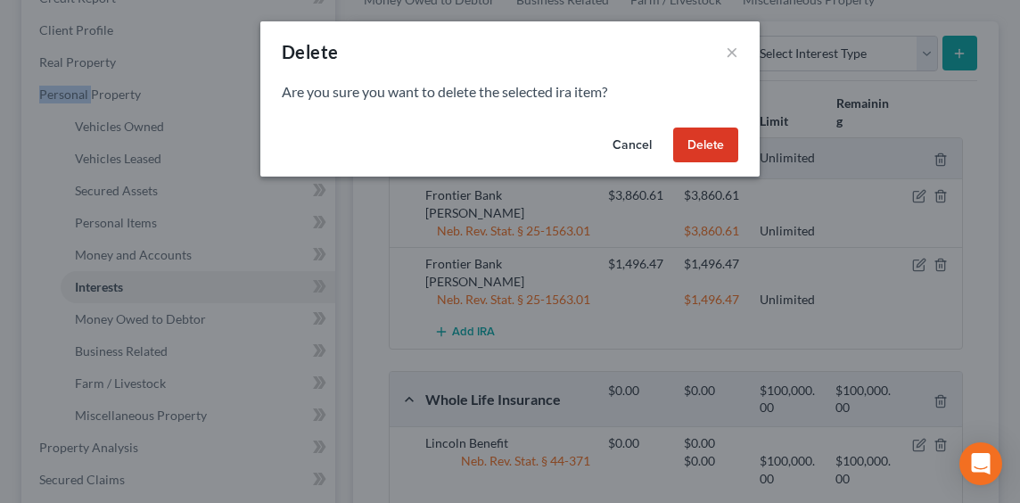
drag, startPoint x: 718, startPoint y: 146, endPoint x: 738, endPoint y: 161, distance: 24.3
click at [719, 146] on button "Delete" at bounding box center [705, 146] width 65 height 36
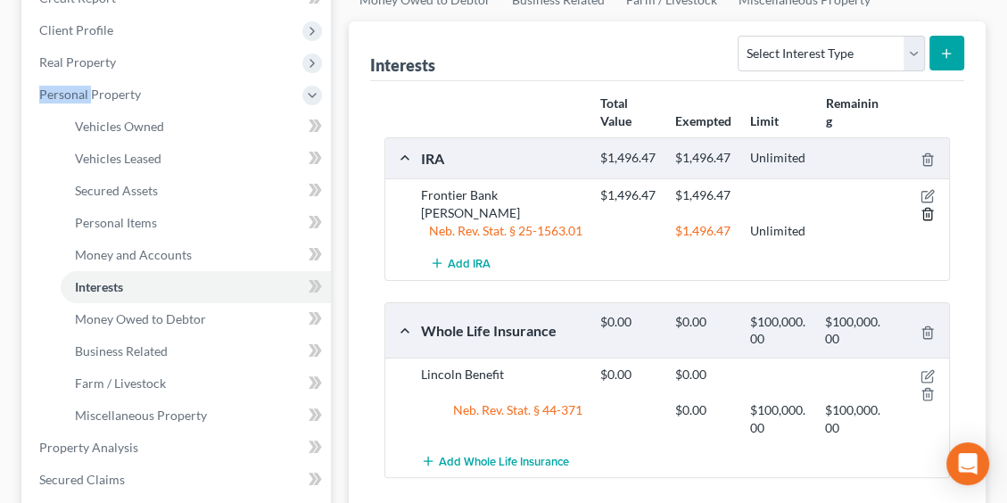
click at [924, 212] on icon "button" at bounding box center [927, 214] width 14 height 14
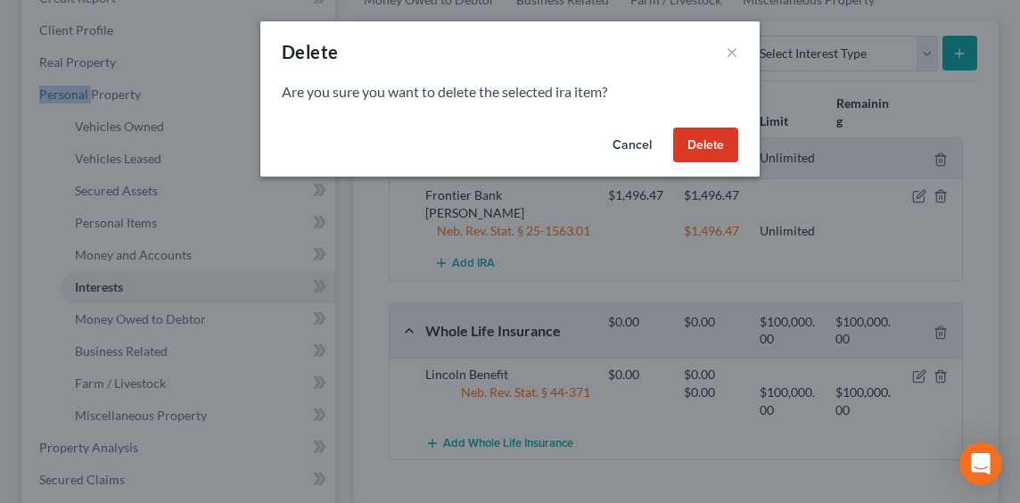
click at [712, 158] on button "Delete" at bounding box center [705, 146] width 65 height 36
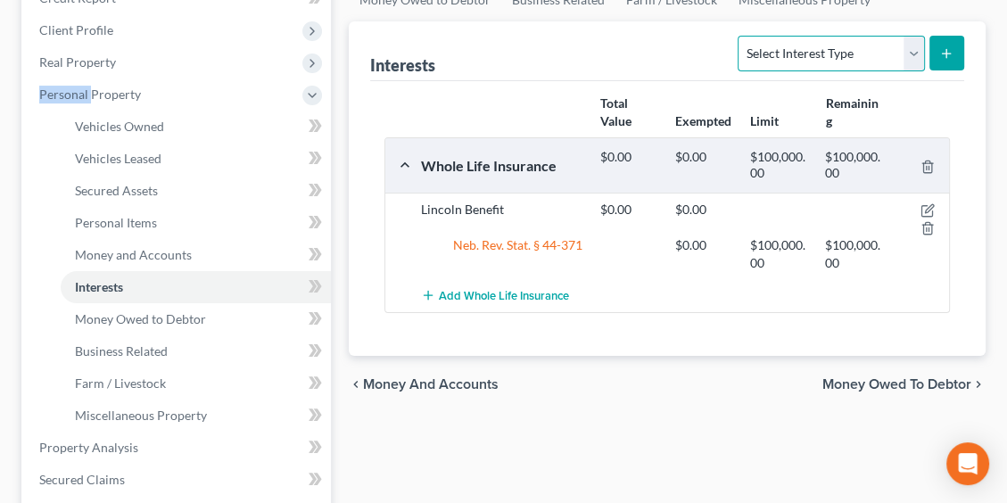
drag, startPoint x: 913, startPoint y: 48, endPoint x: 877, endPoint y: 58, distance: 37.9
click at [913, 48] on select "Select Interest Type 401K Annuity Bond Education IRA Government Bond Government…" at bounding box center [831, 54] width 186 height 36
select select "ira"
click at [740, 36] on select "Select Interest Type 401K Annuity Bond Education IRA Government Bond Government…" at bounding box center [831, 54] width 186 height 36
click at [951, 46] on icon "submit" at bounding box center [946, 53] width 14 height 14
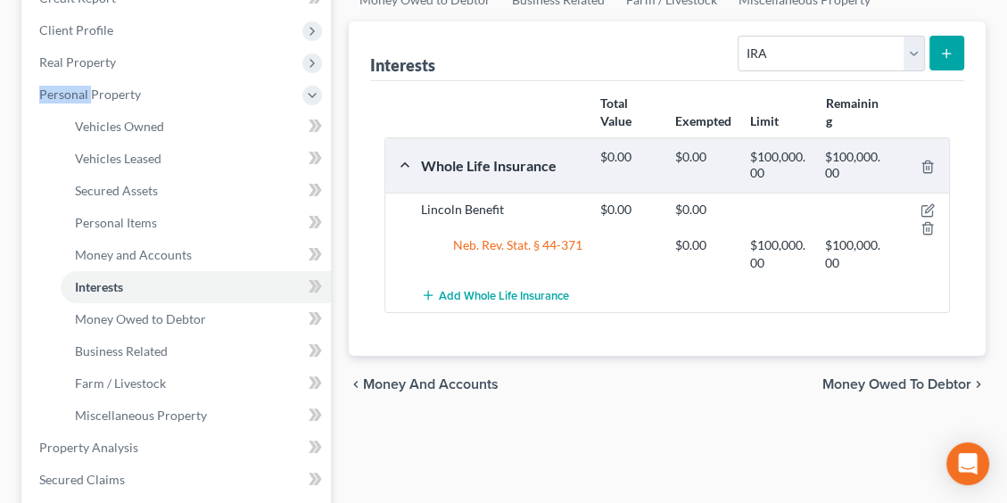
click at [952, 49] on icon "submit" at bounding box center [946, 53] width 14 height 14
click at [944, 48] on icon "submit" at bounding box center [946, 53] width 14 height 14
click at [913, 54] on select "Select Interest Type 401K Annuity Bond Education IRA Government Bond Government…" at bounding box center [831, 54] width 186 height 36
click at [740, 36] on select "Select Interest Type 401K Annuity Bond Education IRA Government Bond Government…" at bounding box center [831, 54] width 186 height 36
click at [951, 51] on icon "submit" at bounding box center [946, 53] width 14 height 14
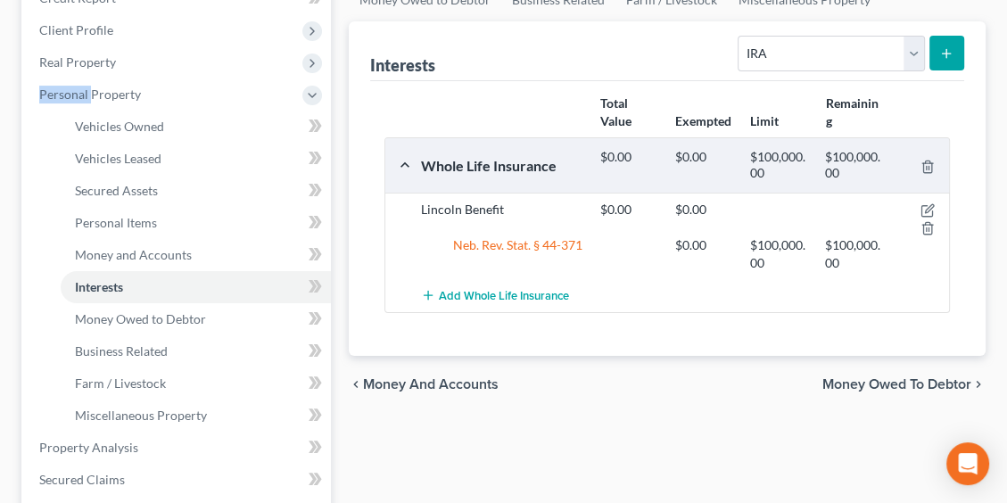
click at [944, 54] on line "submit" at bounding box center [947, 54] width 8 height 0
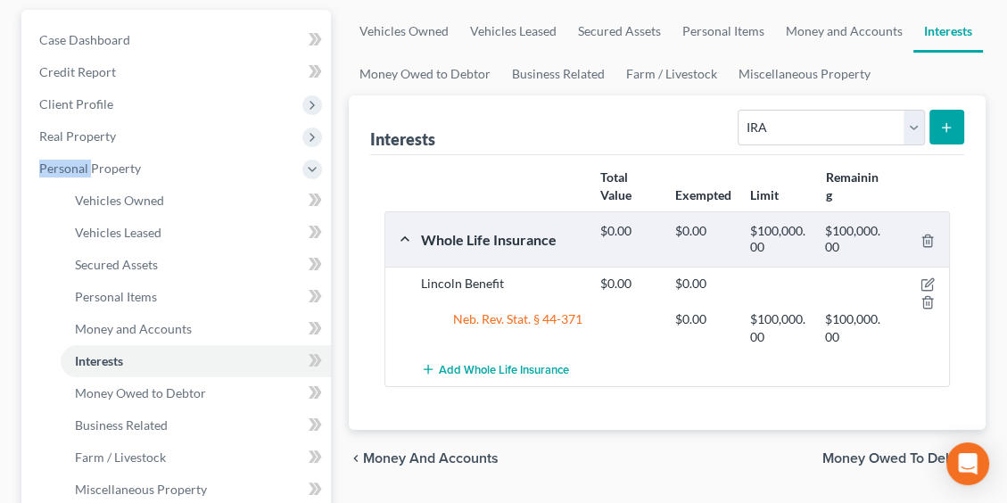
scroll to position [0, 0]
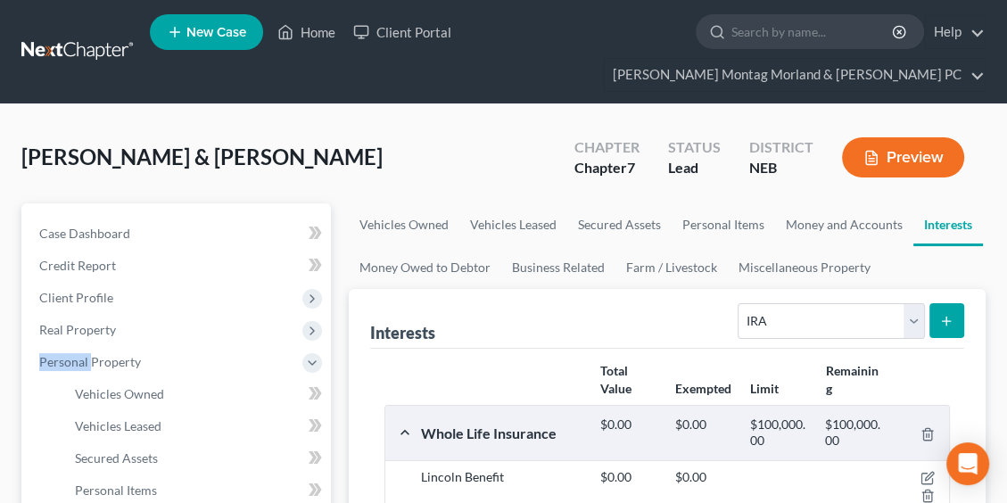
click at [948, 317] on icon "submit" at bounding box center [946, 321] width 14 height 14
drag, startPoint x: 948, startPoint y: 317, endPoint x: 856, endPoint y: 324, distance: 92.1
click at [855, 324] on select "Select Interest Type 401K Annuity Bond Education IRA Government Bond Government…" at bounding box center [831, 321] width 186 height 36
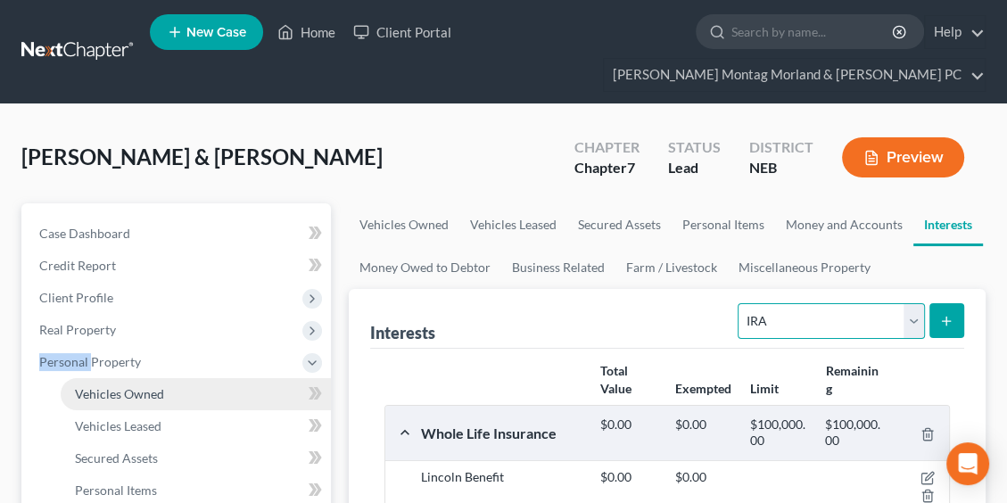
scroll to position [268, 0]
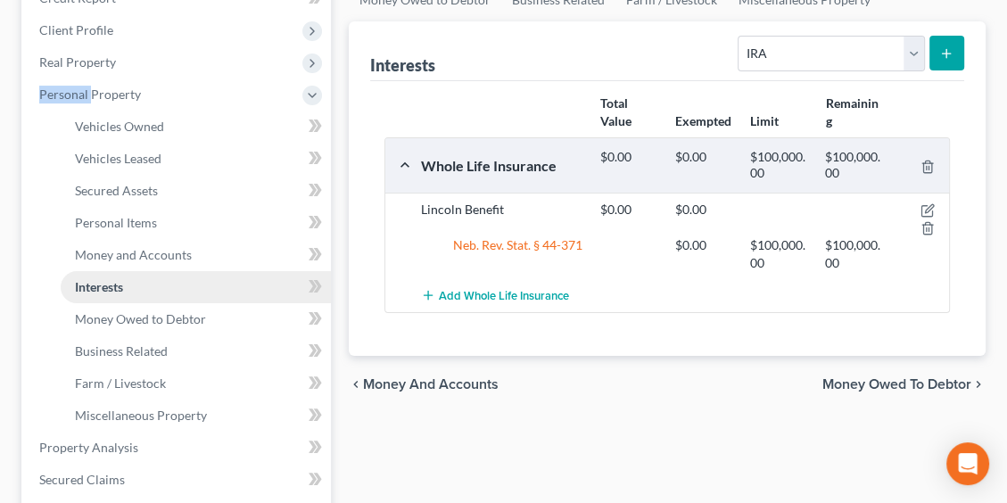
click at [112, 282] on span "Interests" at bounding box center [99, 286] width 48 height 15
click at [855, 378] on span "Money Owed to Debtor" at bounding box center [896, 384] width 149 height 14
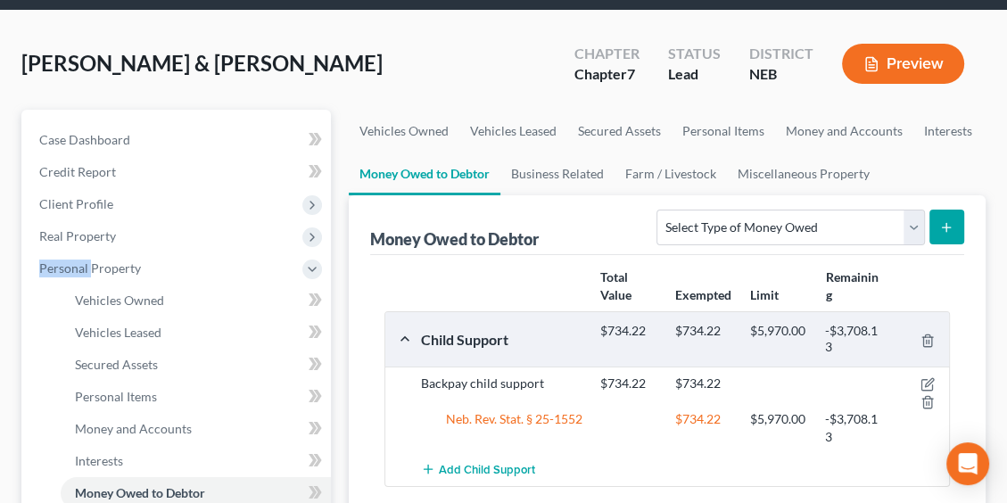
scroll to position [268, 0]
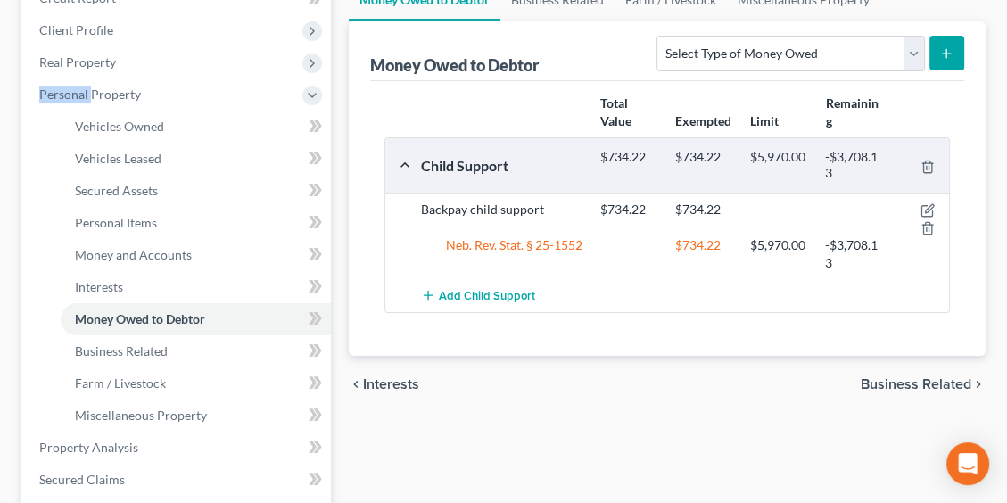
click at [385, 382] on span "Interests" at bounding box center [391, 384] width 56 height 14
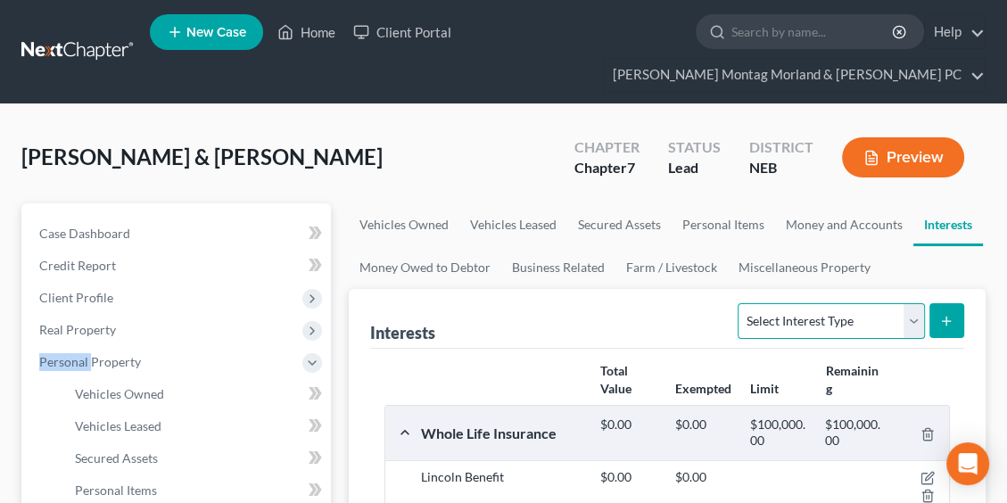
click at [820, 313] on select "Select Interest Type 401K Annuity Bond Education IRA Government Bond Government…" at bounding box center [831, 321] width 186 height 36
select select "ira"
click at [740, 303] on select "Select Interest Type 401K Annuity Bond Education IRA Government Bond Government…" at bounding box center [831, 321] width 186 height 36
click at [944, 318] on icon "submit" at bounding box center [946, 321] width 14 height 14
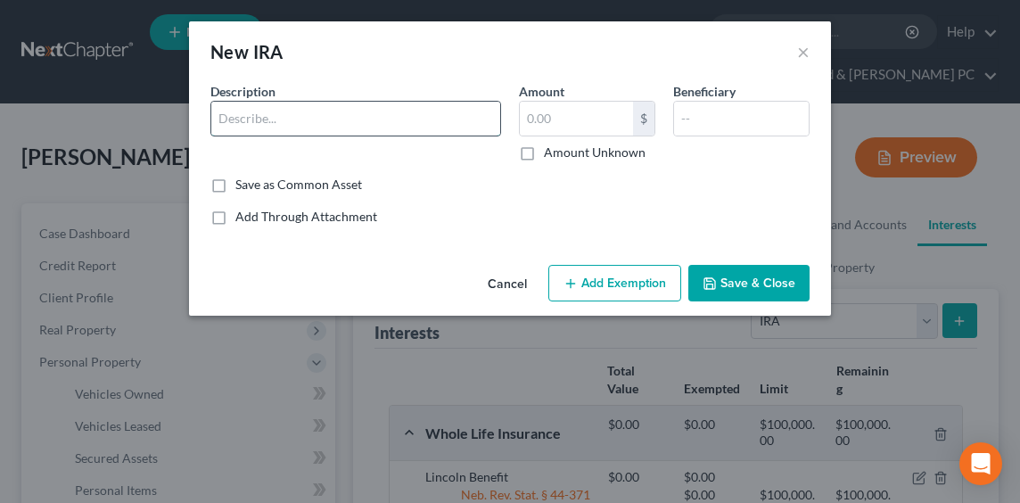
click at [317, 120] on input "text" at bounding box center [355, 119] width 289 height 34
type input "Frontier Bank"
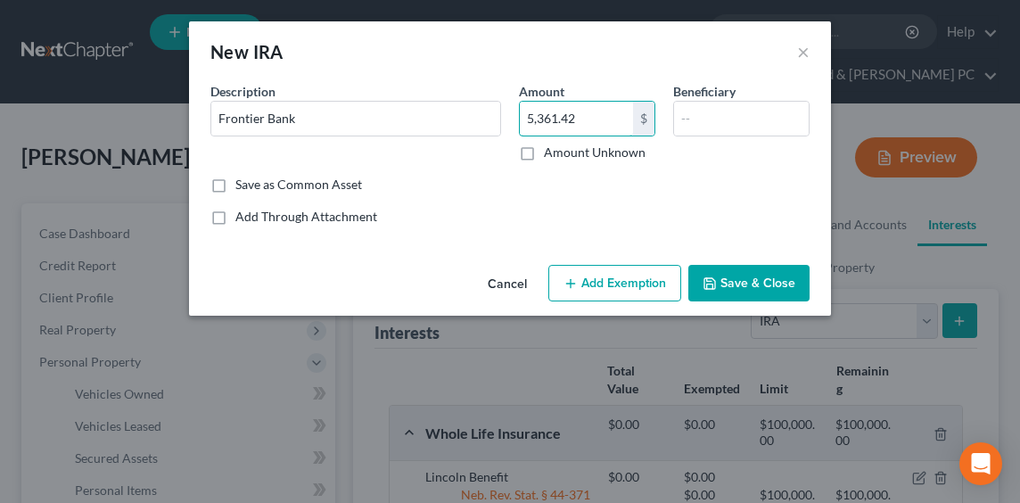
type input "5,361.42"
click at [603, 284] on button "Add Exemption" at bounding box center [614, 283] width 133 height 37
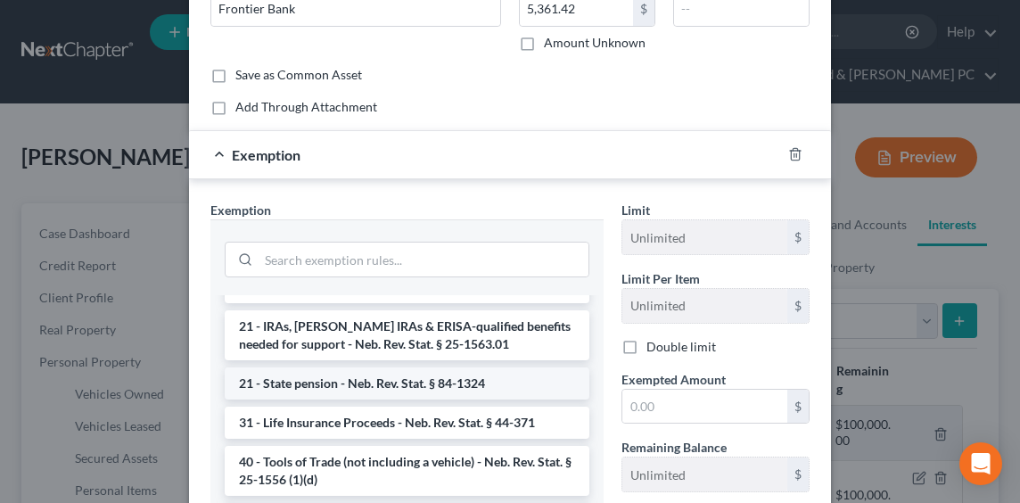
scroll to position [1159, 0]
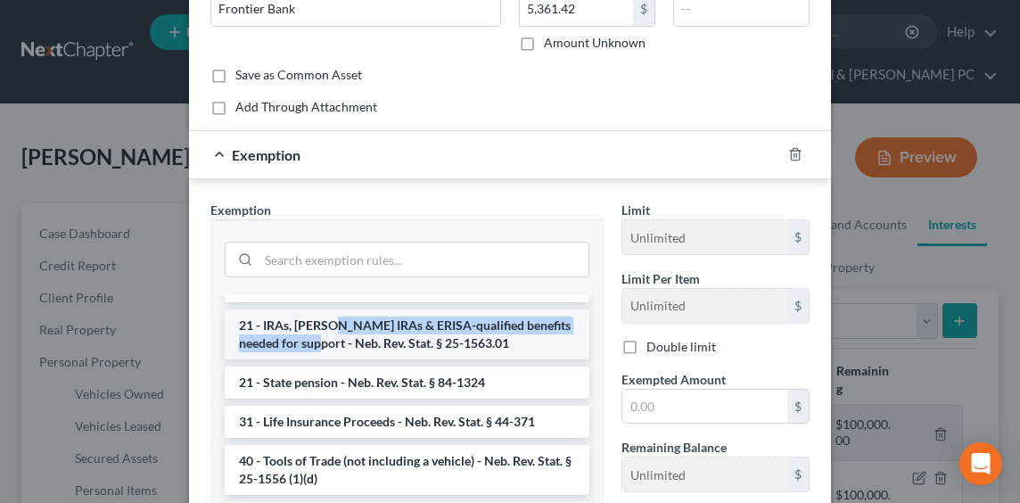
click at [321, 332] on li "21 - IRAs, Roth IRAs & ERISA-qualified benefits needed for support - Neb. Rev. …" at bounding box center [407, 334] width 365 height 50
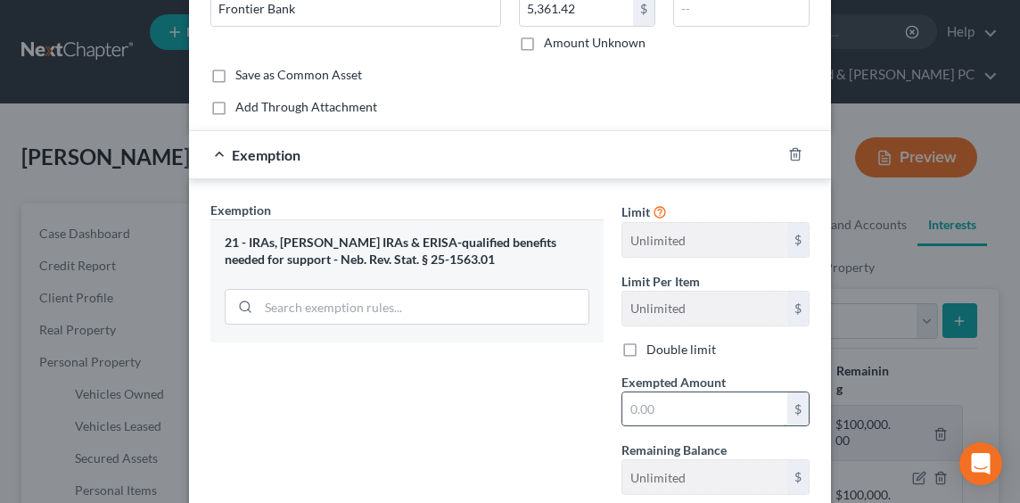
drag, startPoint x: 663, startPoint y: 415, endPoint x: 672, endPoint y: 415, distance: 9.8
click at [663, 415] on input "text" at bounding box center [704, 409] width 165 height 34
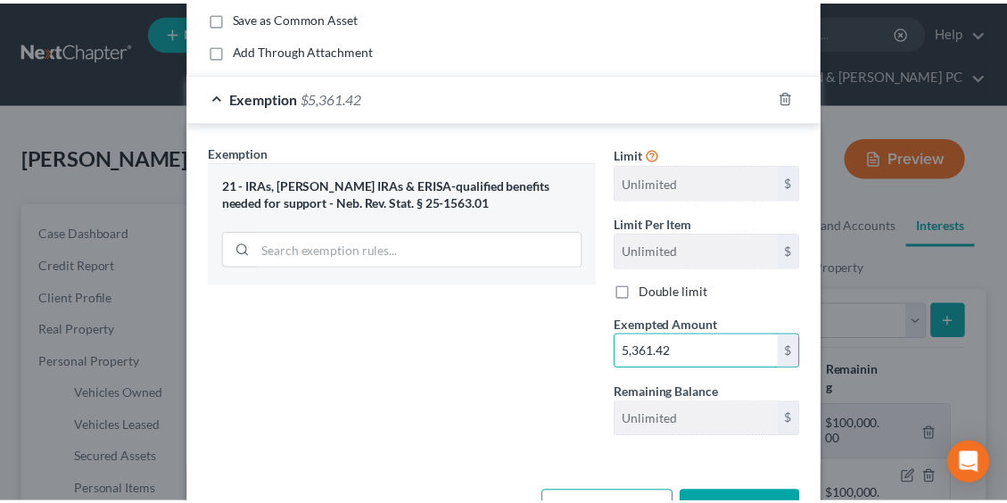
scroll to position [227, 0]
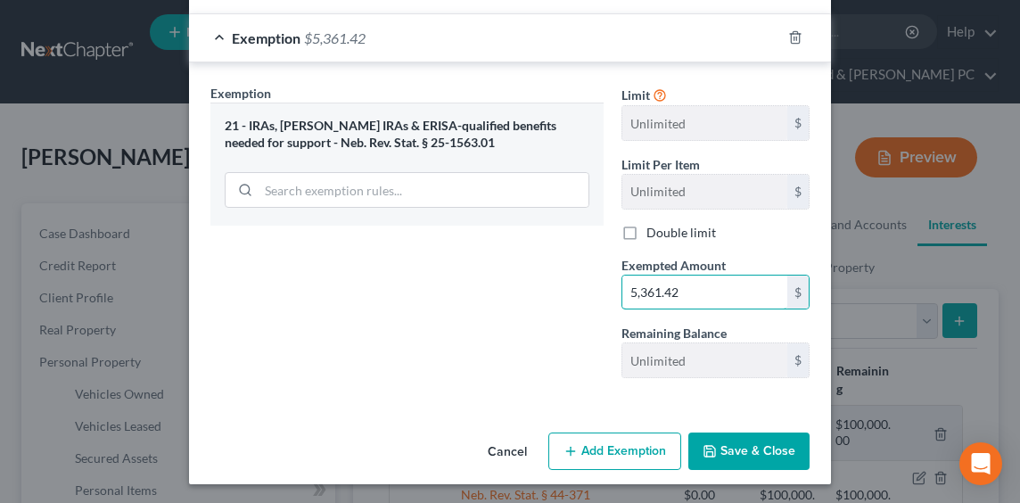
type input "5,361.42"
click at [740, 456] on button "Save & Close" at bounding box center [748, 451] width 121 height 37
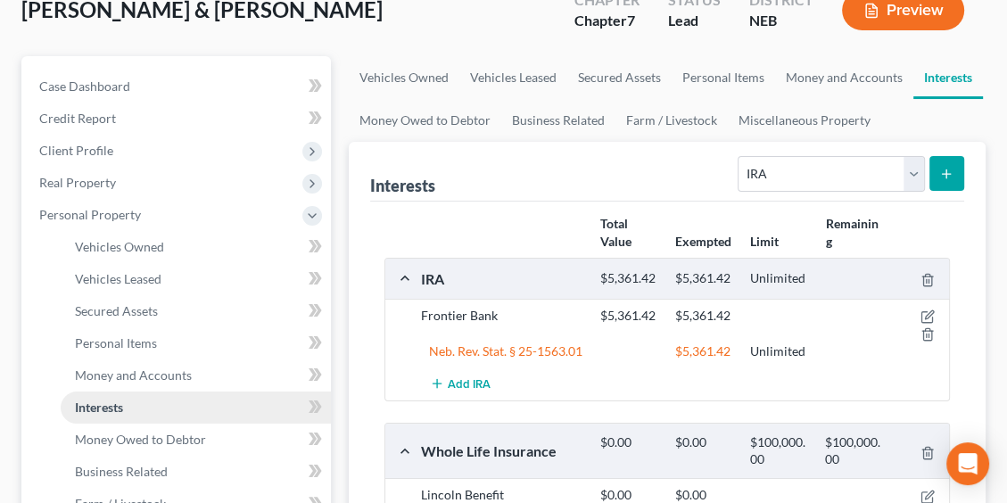
scroll to position [178, 0]
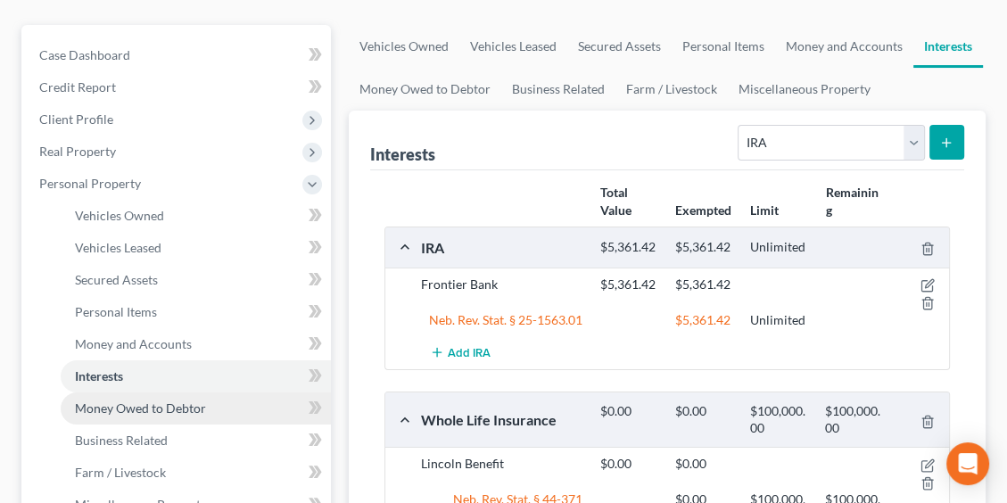
click at [121, 400] on span "Money Owed to Debtor" at bounding box center [140, 407] width 131 height 15
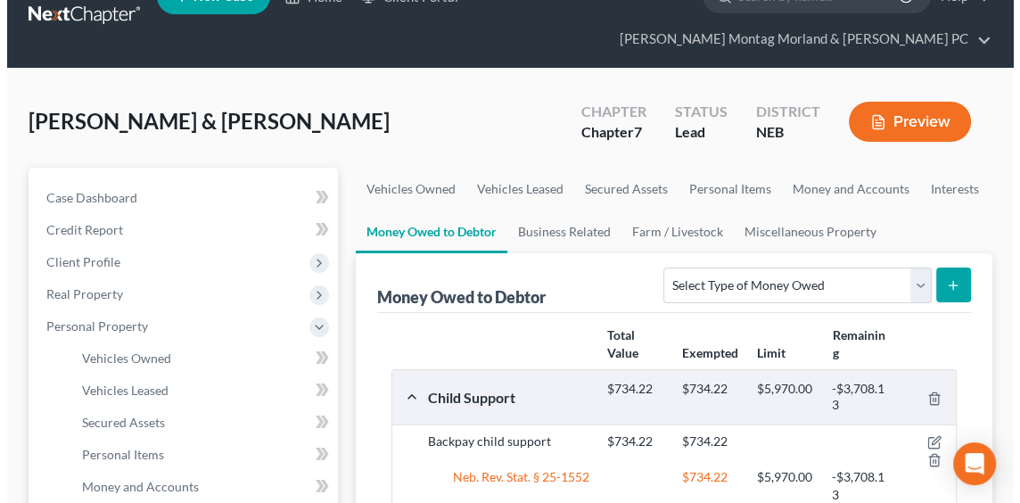
scroll to position [89, 0]
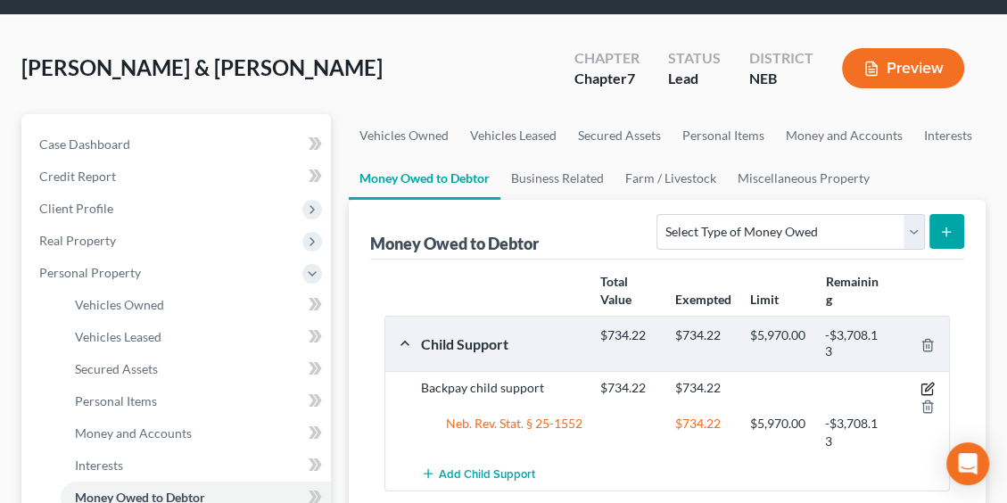
click at [929, 387] on icon "button" at bounding box center [929, 387] width 8 height 8
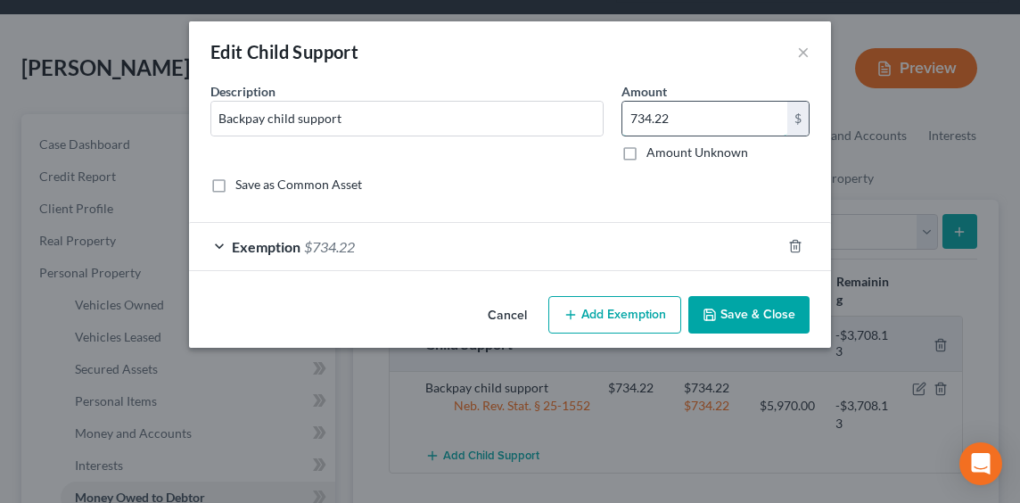
click at [674, 128] on input "734.22" at bounding box center [704, 119] width 165 height 34
type input "151.00"
drag, startPoint x: 289, startPoint y: 240, endPoint x: 306, endPoint y: 267, distance: 31.7
click at [289, 243] on span "Exemption" at bounding box center [266, 246] width 69 height 17
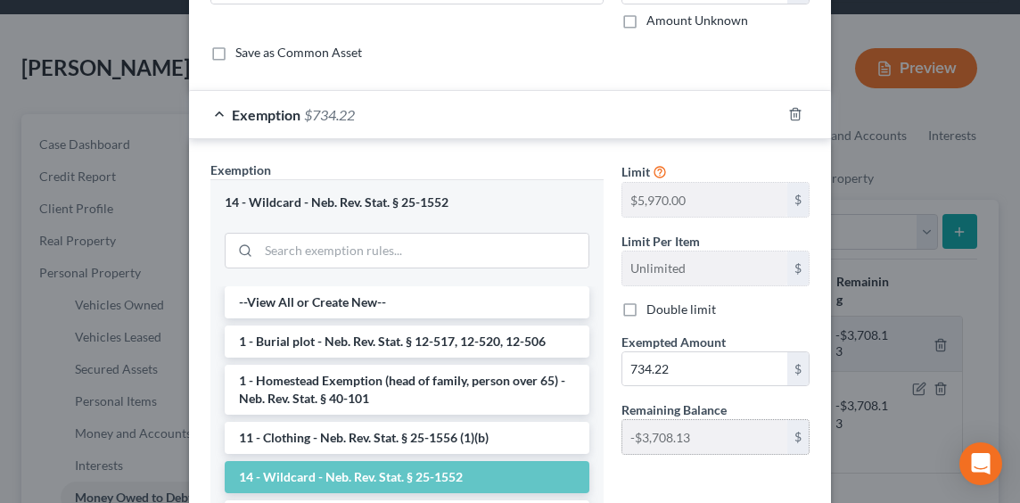
scroll to position [178, 0]
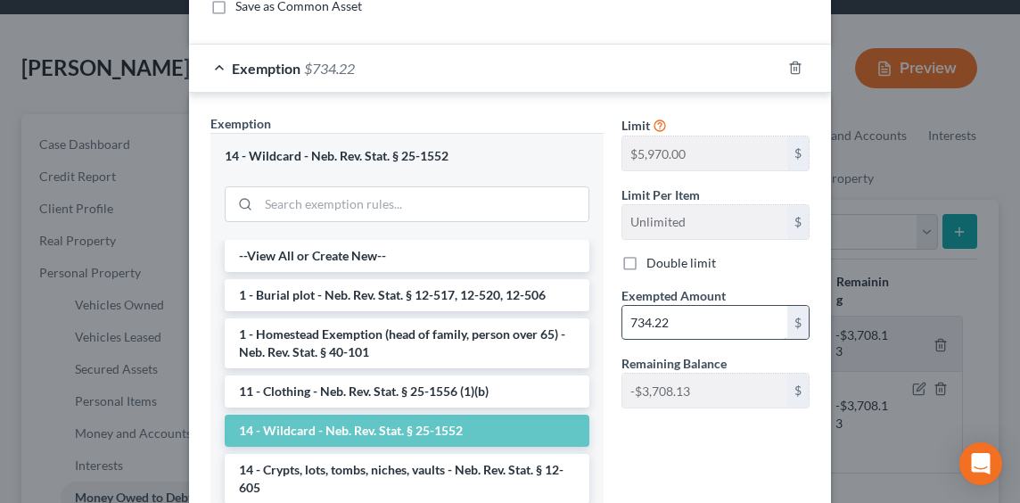
click at [671, 326] on input "734.22" at bounding box center [704, 323] width 165 height 34
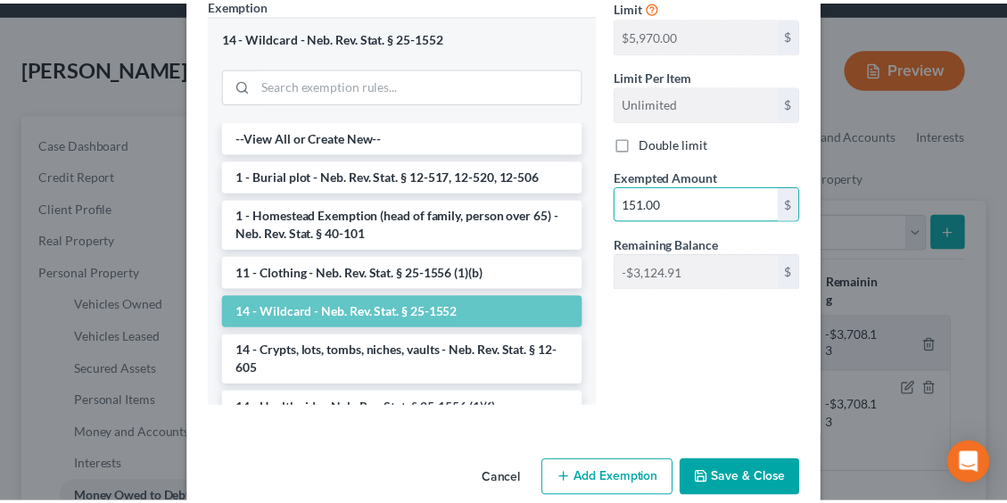
scroll to position [326, 0]
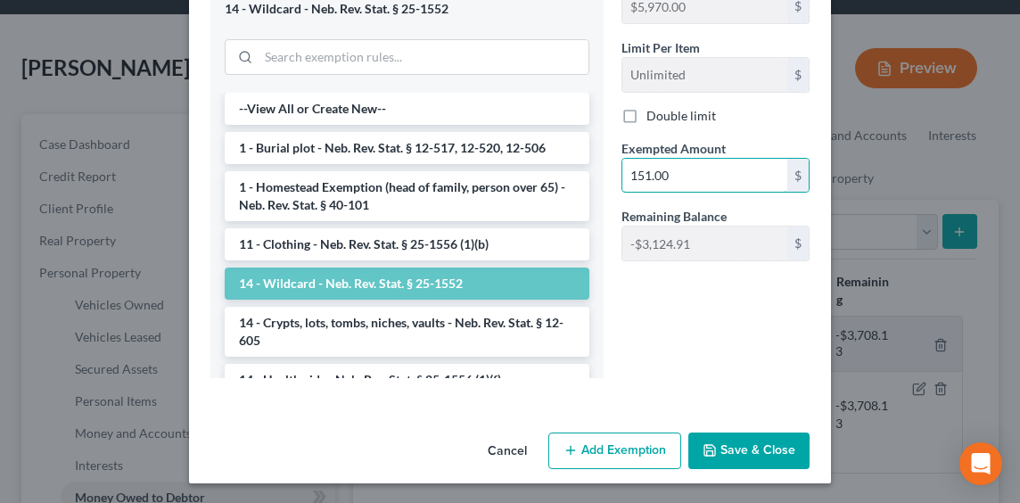
type input "151.00"
click at [728, 459] on button "Save & Close" at bounding box center [748, 451] width 121 height 37
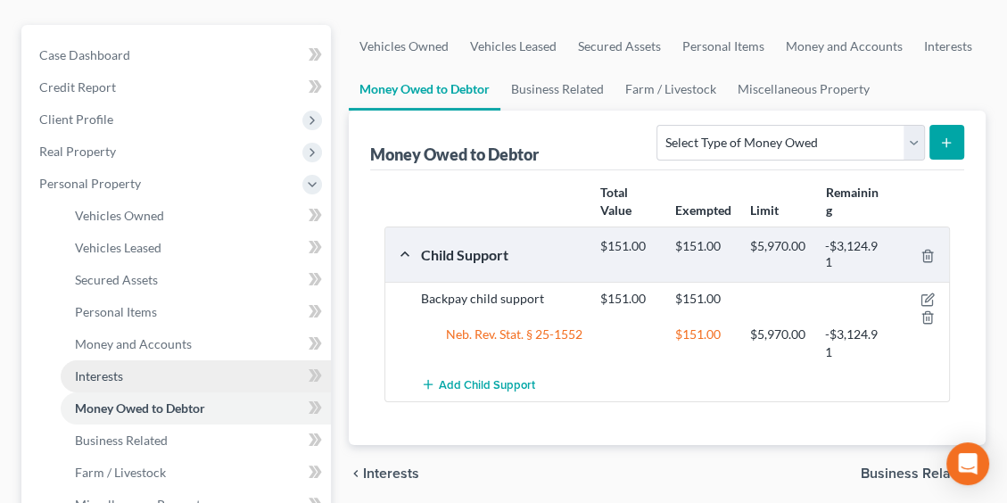
scroll to position [268, 0]
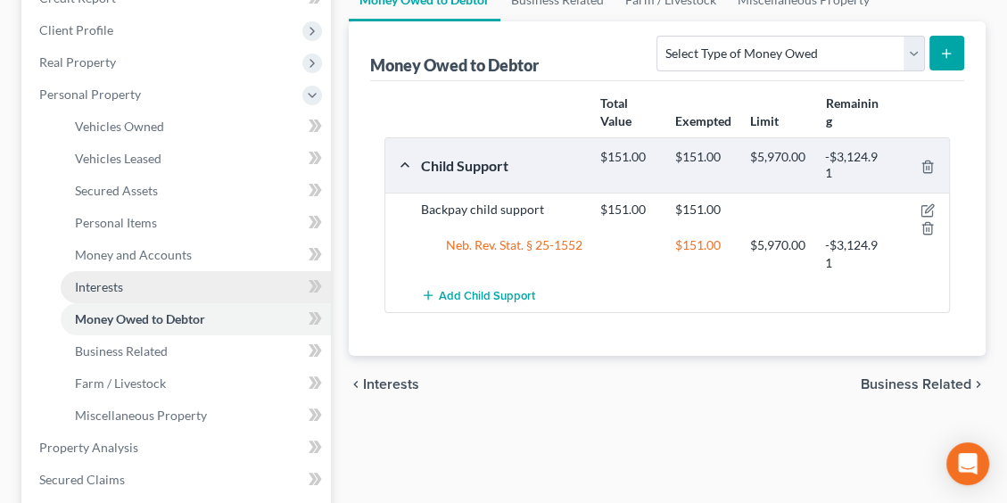
click at [100, 287] on span "Interests" at bounding box center [99, 286] width 48 height 15
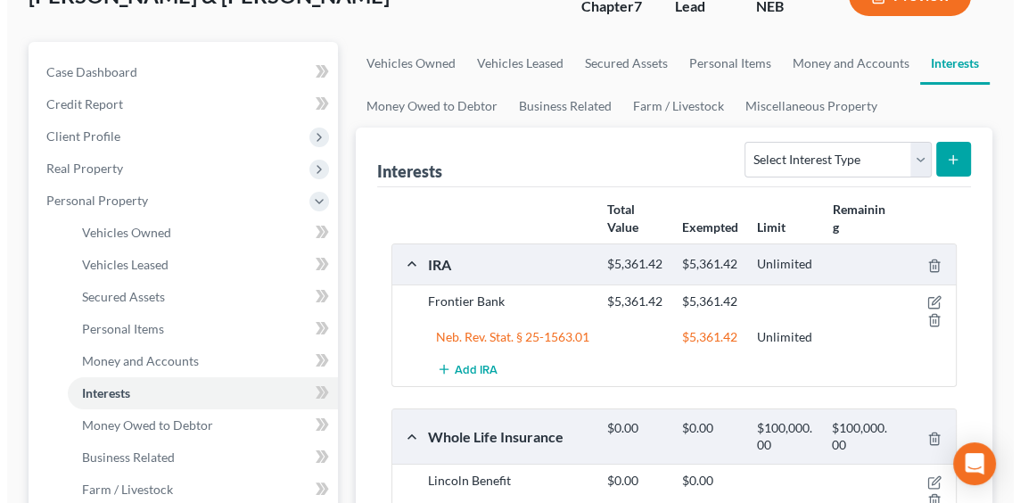
scroll to position [268, 0]
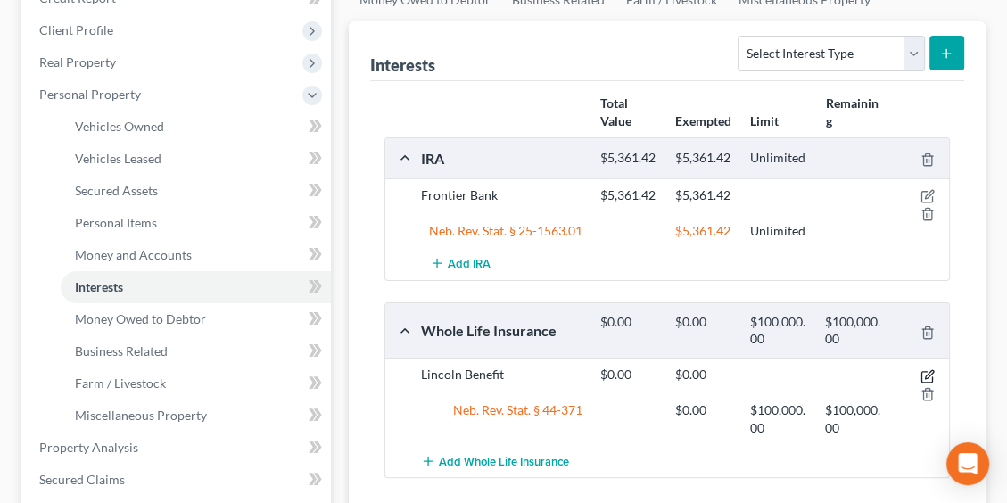
click at [929, 371] on icon "button" at bounding box center [927, 376] width 14 height 14
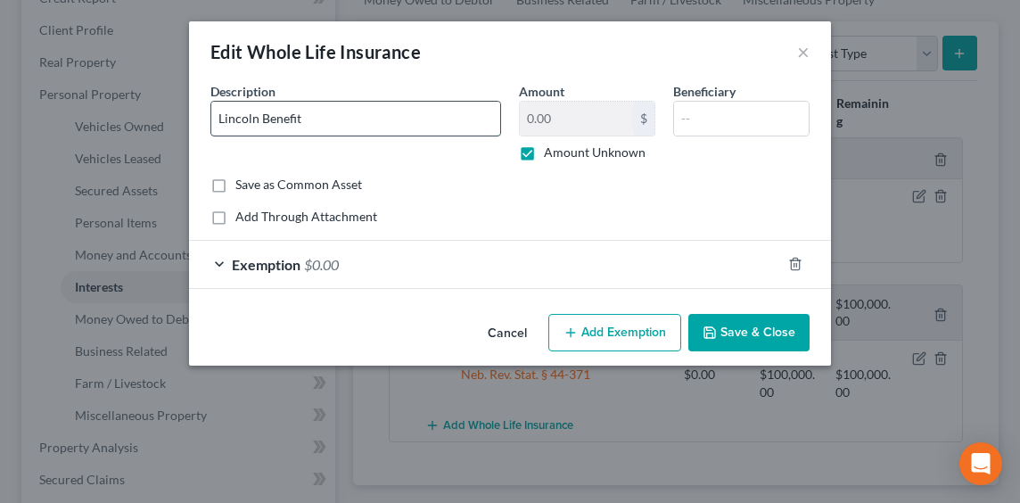
click at [336, 119] on input "Lincoln Benefit" at bounding box center [355, 119] width 289 height 34
type input "Lincoln Benefit- Susan"
drag, startPoint x: 525, startPoint y: 150, endPoint x: 552, endPoint y: 153, distance: 27.0
click at [544, 152] on label "Amount Unknown" at bounding box center [595, 153] width 102 height 18
click at [551, 152] on input "Amount Unknown" at bounding box center [557, 150] width 12 height 12
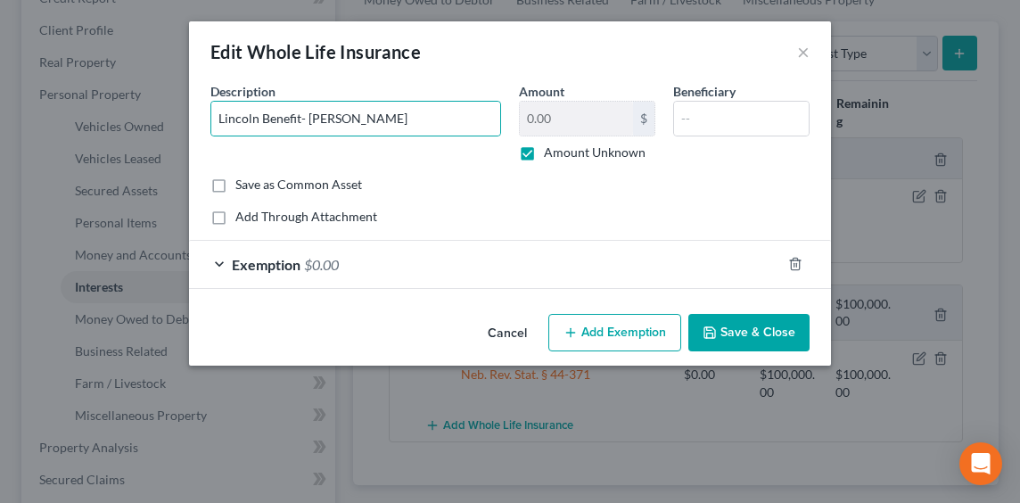
checkbox input "false"
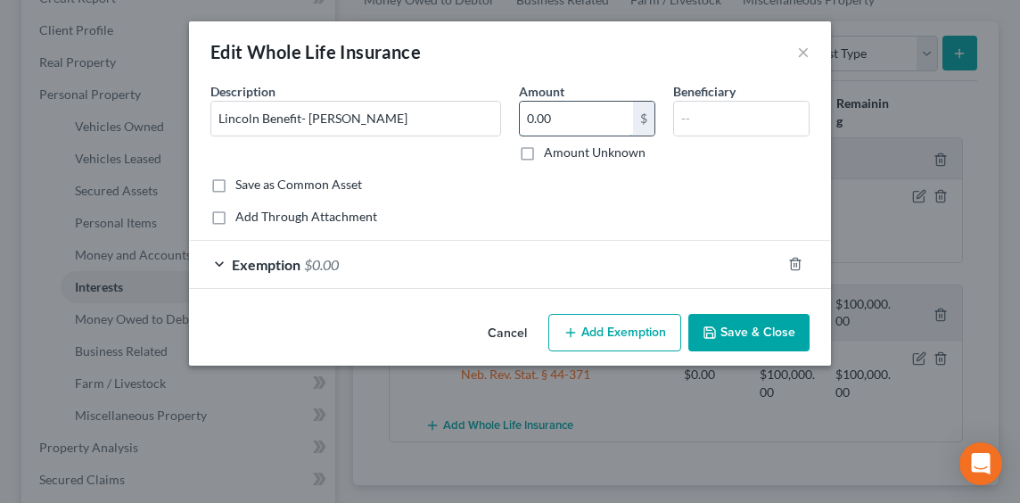
click at [581, 118] on input "0.00" at bounding box center [576, 119] width 113 height 34
type input "240.26"
click at [348, 260] on div "Exemption $0.00" at bounding box center [485, 264] width 592 height 47
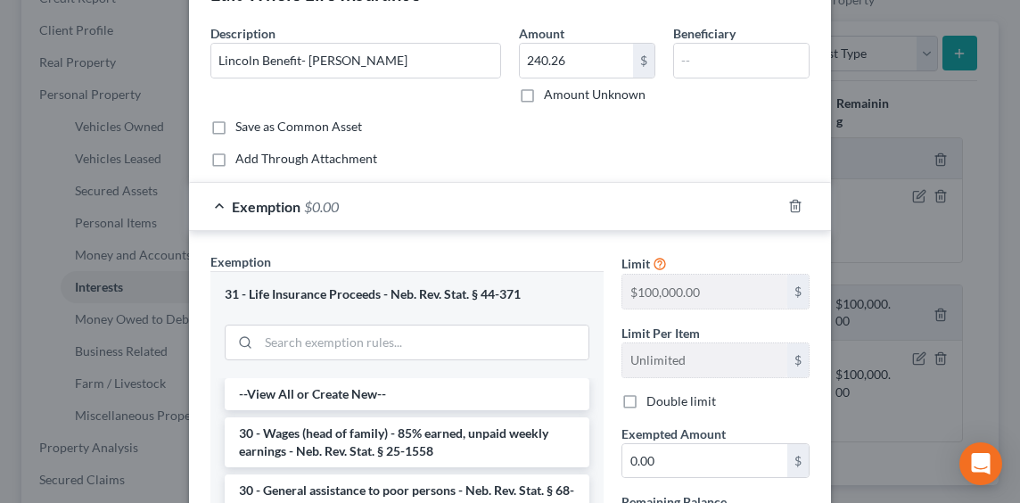
scroll to position [89, 0]
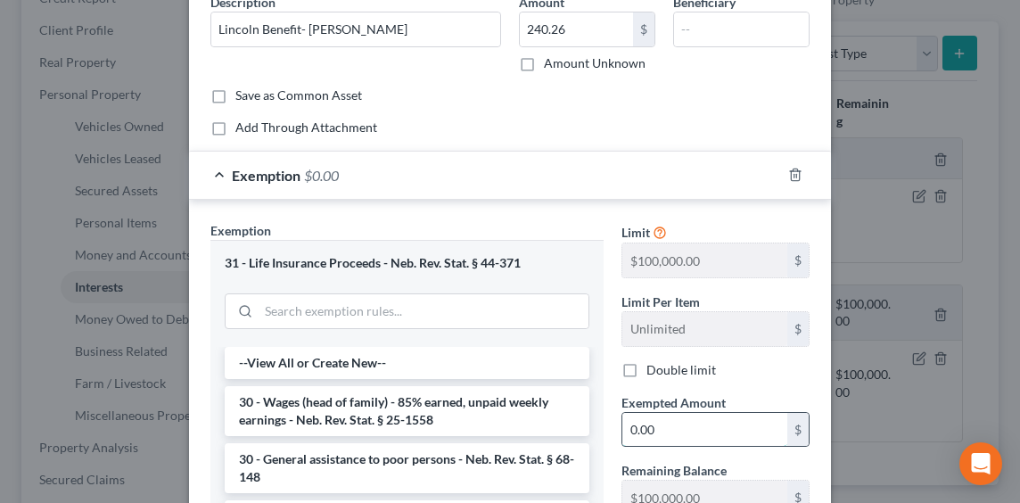
click at [674, 434] on input "0.00" at bounding box center [704, 430] width 165 height 34
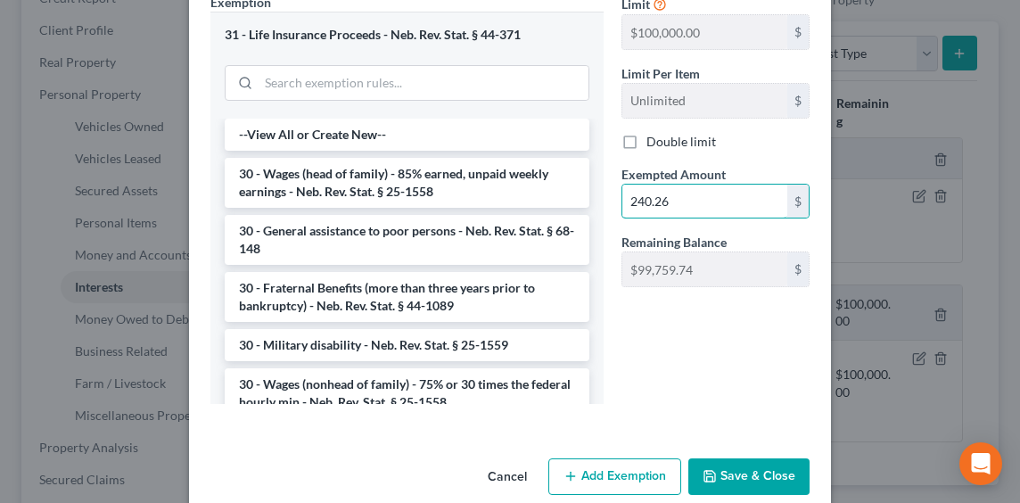
scroll to position [343, 0]
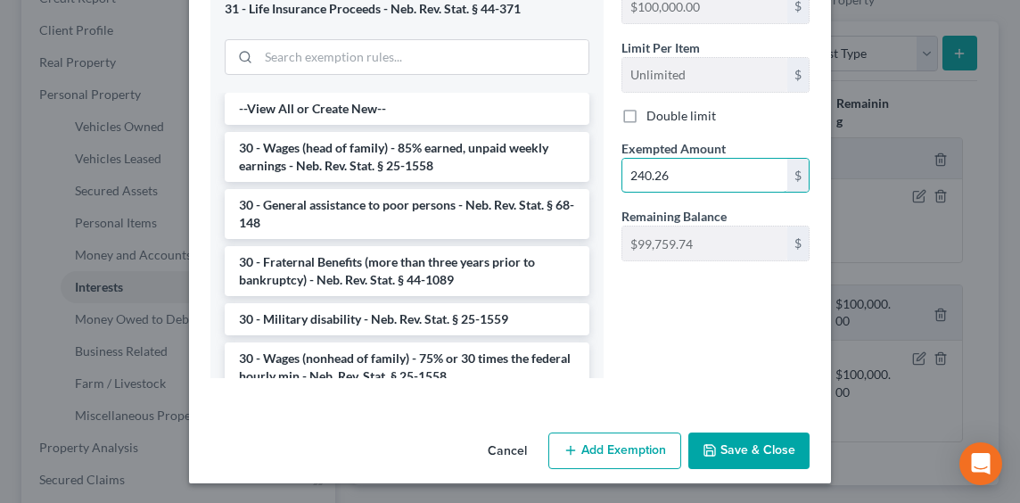
type input "240.26"
click at [749, 452] on button "Save & Close" at bounding box center [748, 451] width 121 height 37
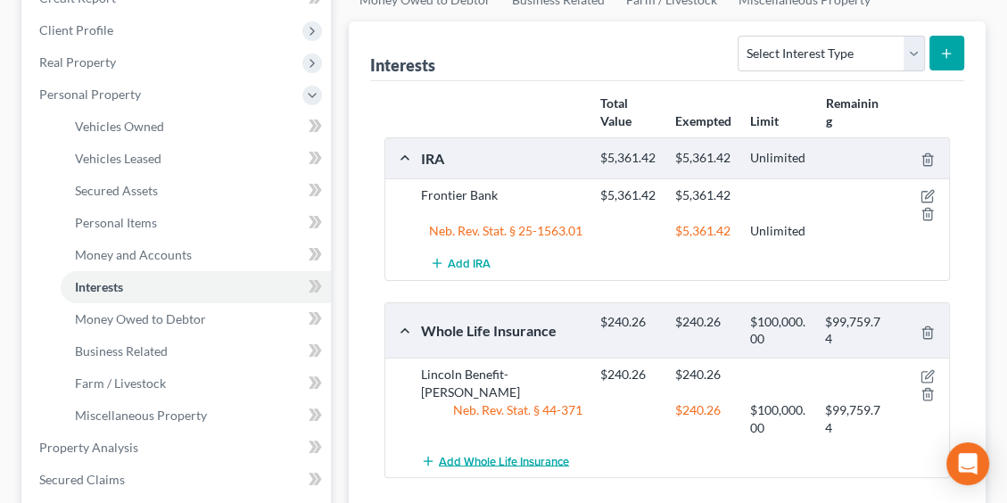
click at [526, 458] on span "Add Whole Life Insurance" at bounding box center [504, 461] width 130 height 14
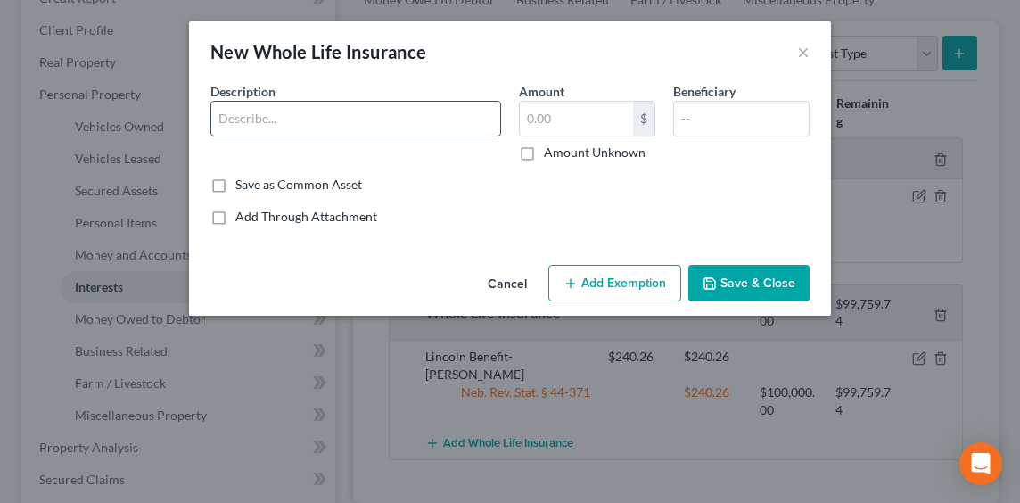
click at [235, 111] on input "text" at bounding box center [355, 119] width 289 height 34
type input "Washington National - George and Susan"
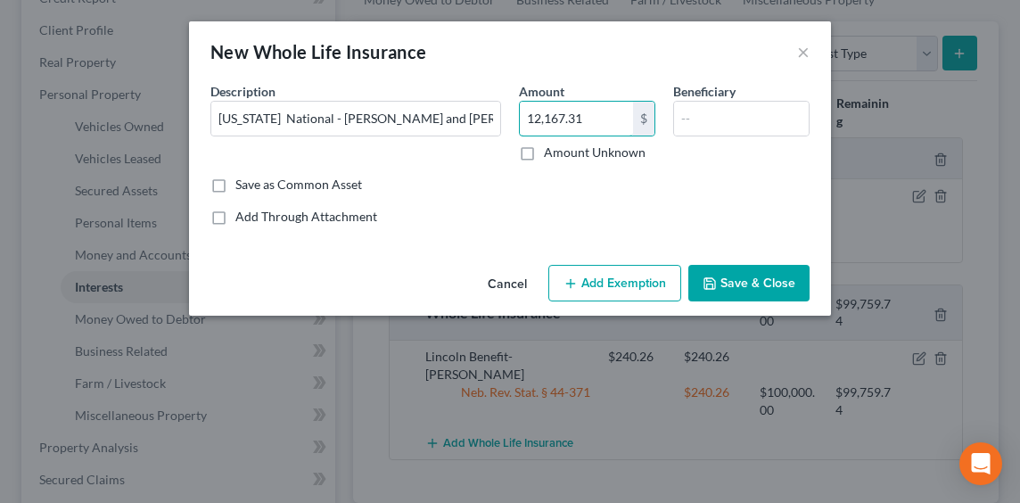
type input "12,167.31"
click at [607, 278] on button "Add Exemption" at bounding box center [614, 283] width 133 height 37
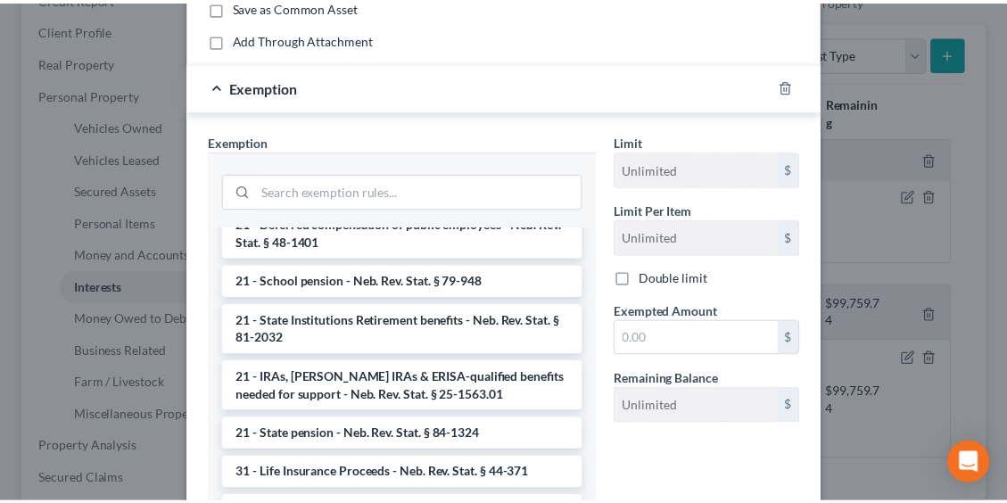
scroll to position [1070, 0]
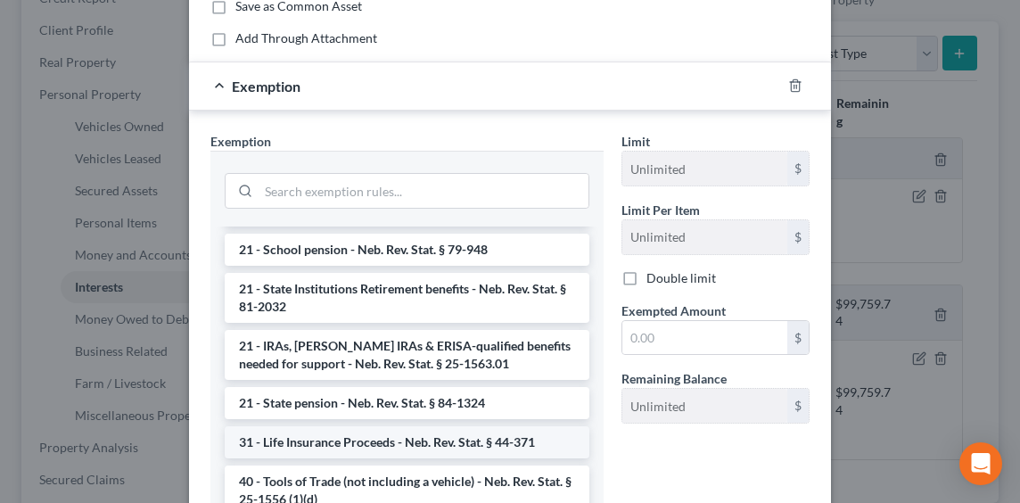
click at [375, 436] on li "31 - Life Insurance Proceeds - Neb. Rev. Stat. § 44-371" at bounding box center [407, 442] width 365 height 32
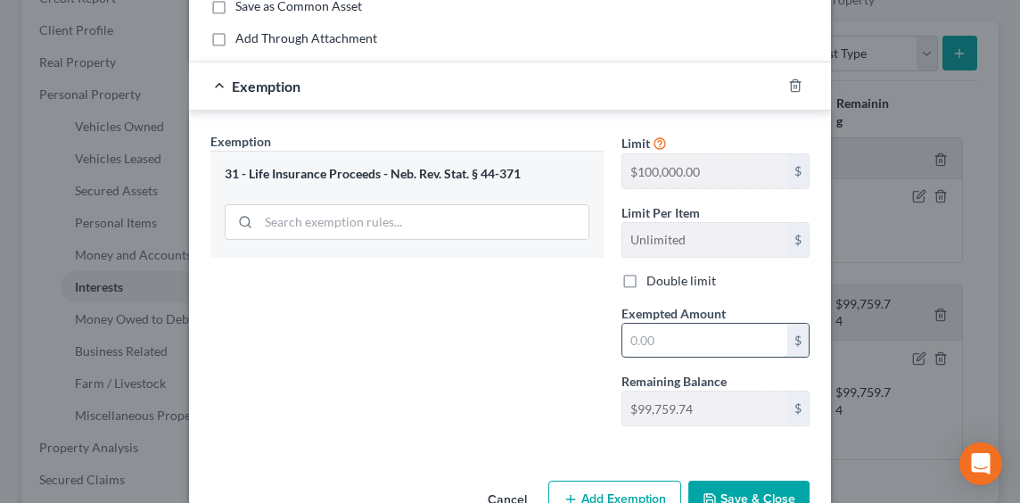
click at [721, 342] on input "text" at bounding box center [704, 341] width 165 height 34
type input "12,167.31"
click at [729, 485] on button "Save & Close" at bounding box center [748, 499] width 121 height 37
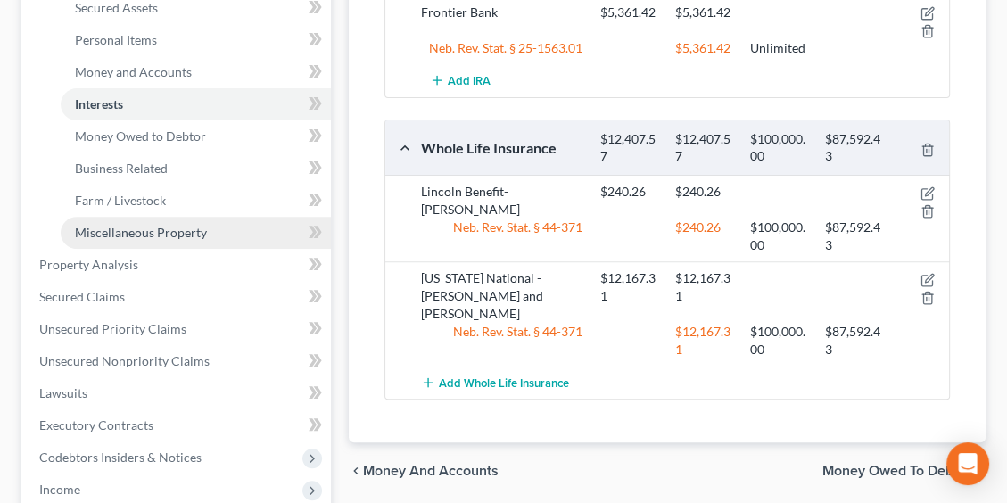
scroll to position [439, 0]
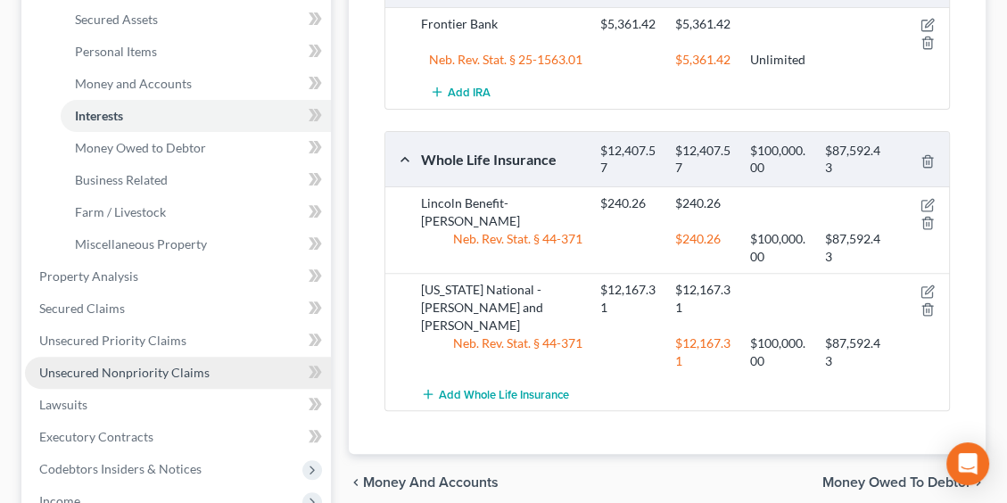
click at [104, 373] on span "Unsecured Nonpriority Claims" at bounding box center [124, 372] width 170 height 15
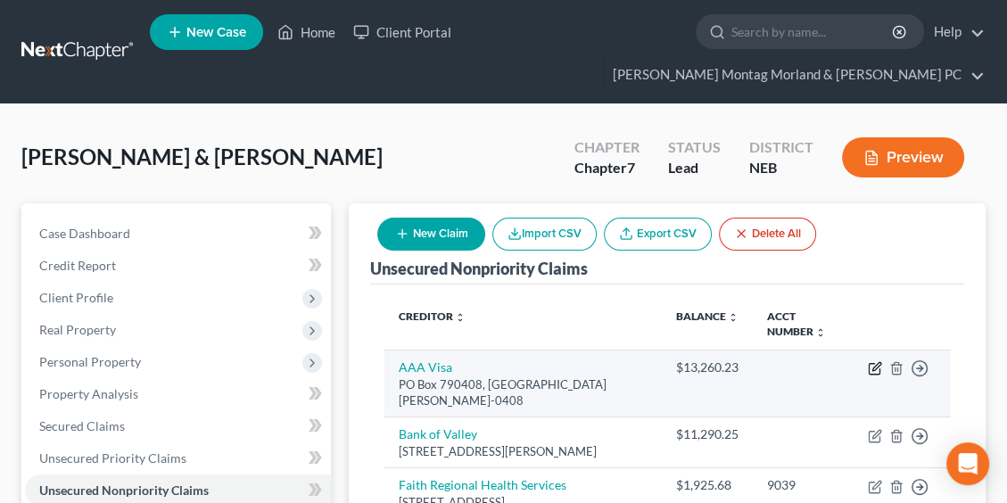
click at [878, 371] on icon "button" at bounding box center [875, 368] width 14 height 14
select select "26"
select select "2"
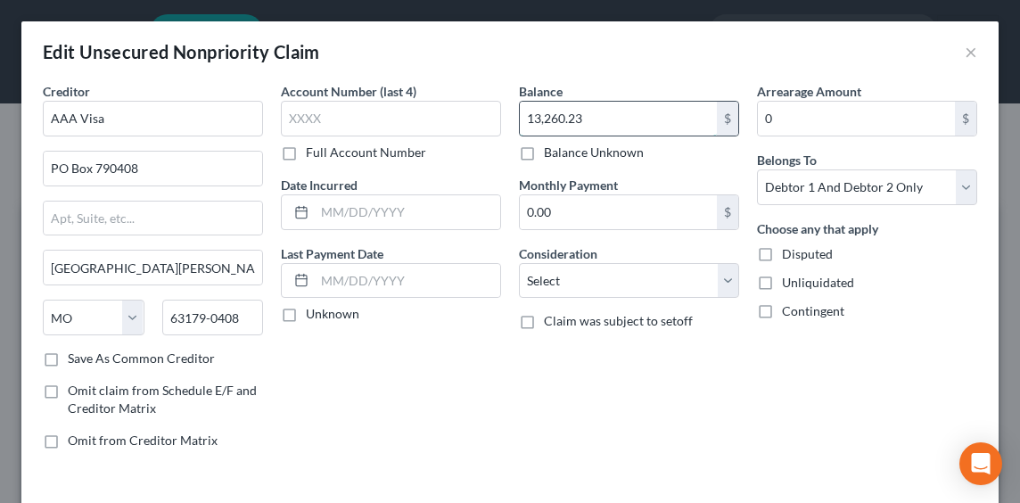
click at [597, 118] on input "13,260.23" at bounding box center [618, 119] width 197 height 34
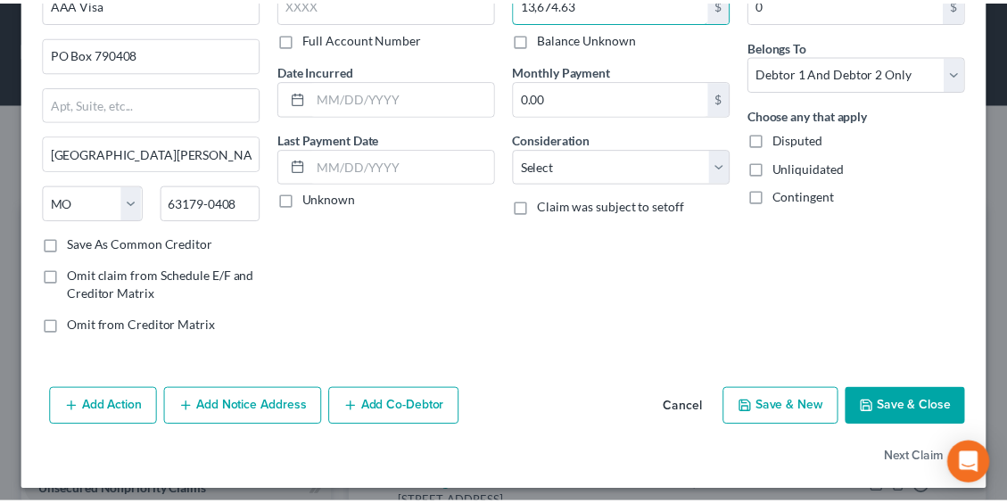
scroll to position [122, 0]
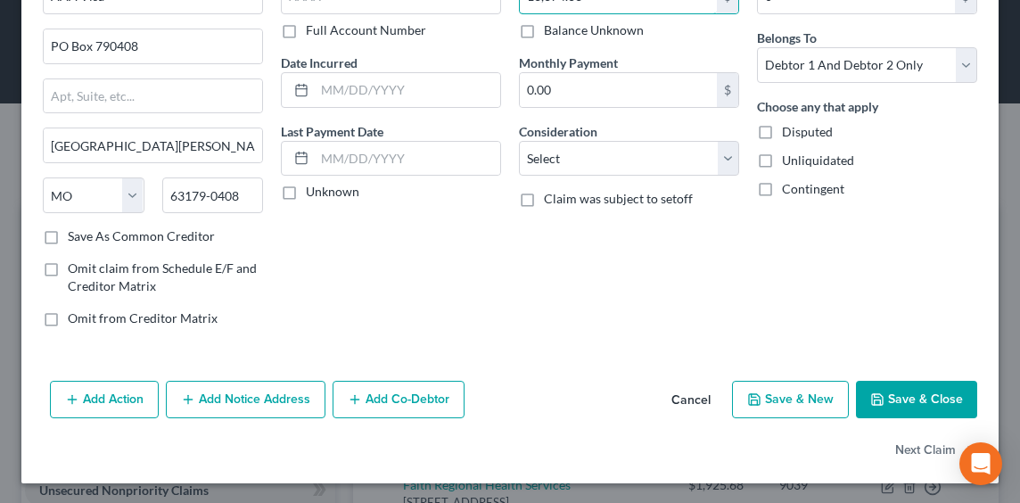
type input "13,674.63"
click at [888, 396] on button "Save & Close" at bounding box center [916, 399] width 121 height 37
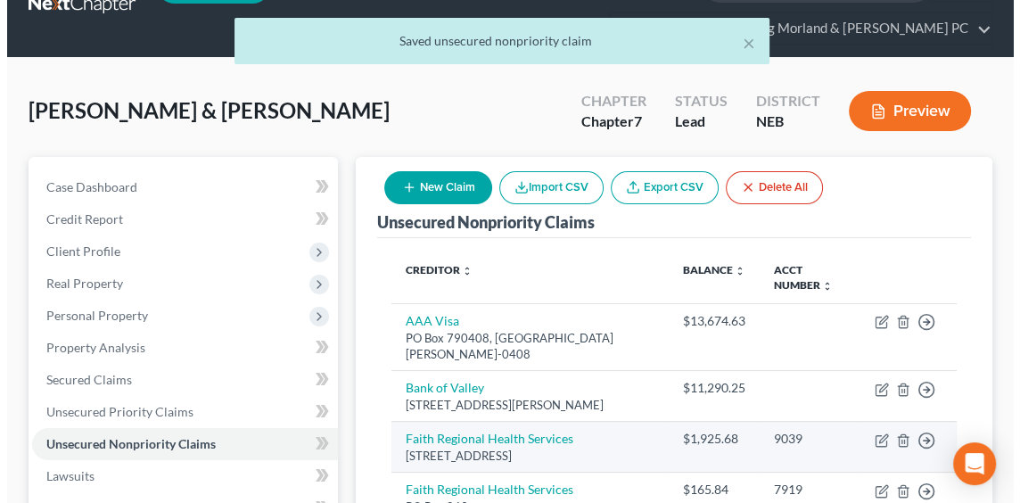
scroll to position [89, 0]
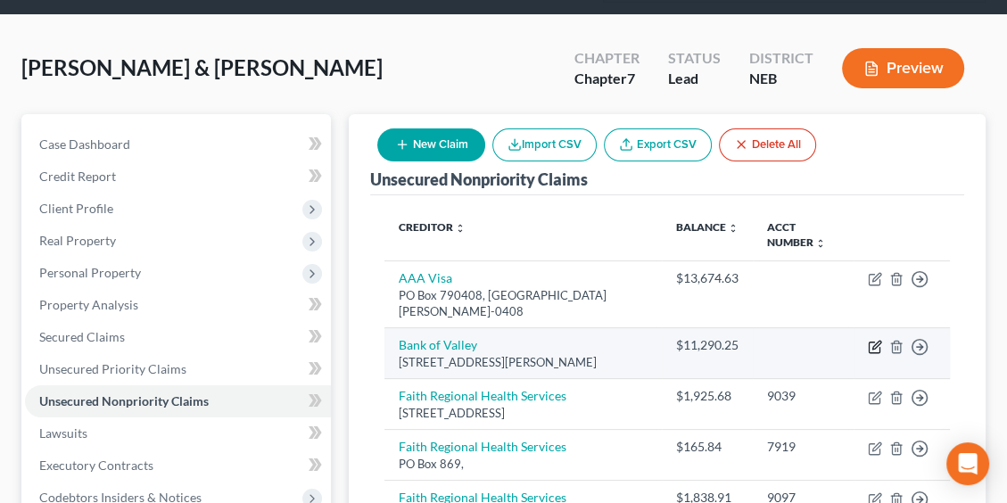
click at [878, 340] on icon "button" at bounding box center [875, 347] width 14 height 14
select select "30"
select select "2"
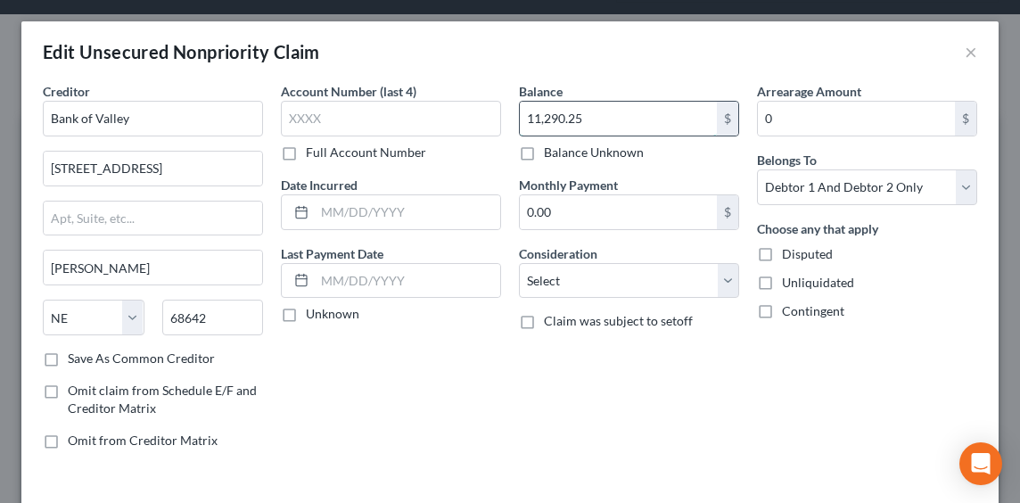
click at [582, 112] on input "11,290.25" at bounding box center [618, 119] width 197 height 34
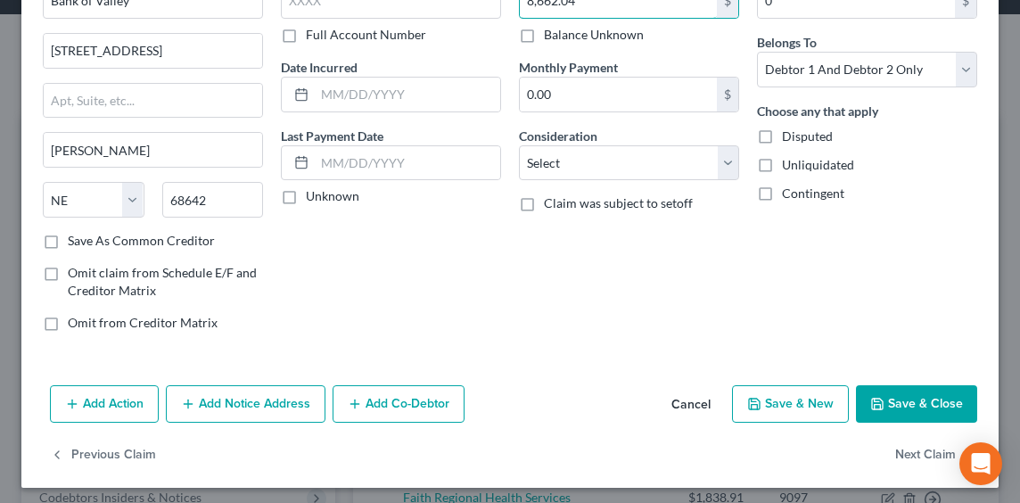
scroll to position [122, 0]
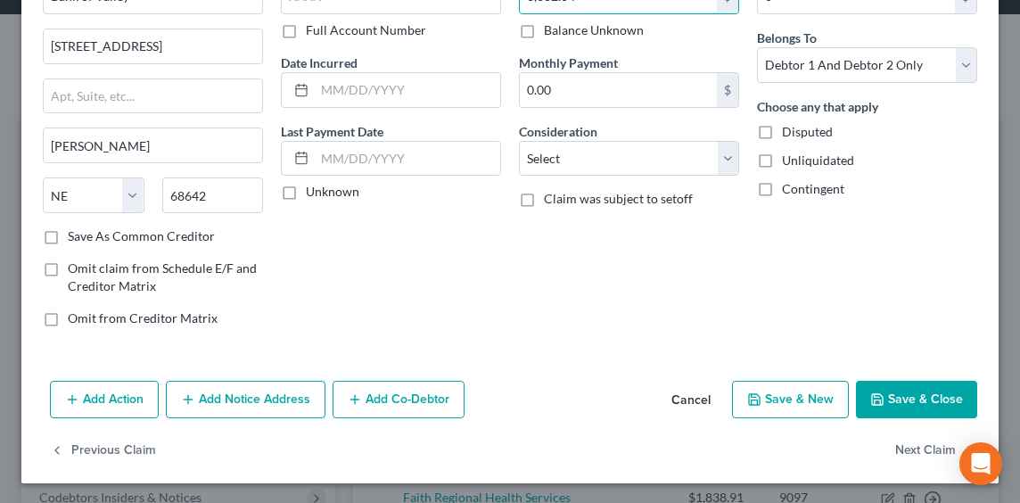
type input "8,662.04"
click at [913, 400] on button "Save & Close" at bounding box center [916, 399] width 121 height 37
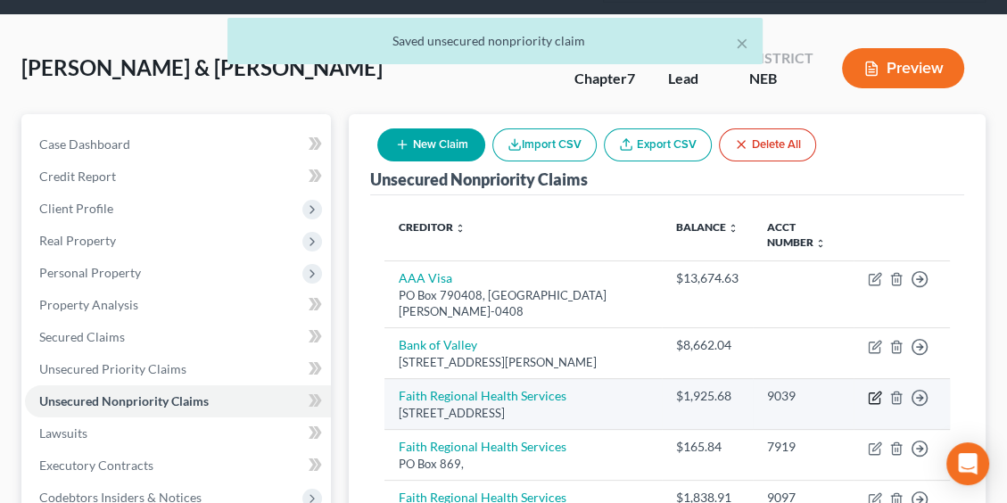
click at [870, 391] on icon "button" at bounding box center [875, 398] width 14 height 14
select select "30"
select select "2"
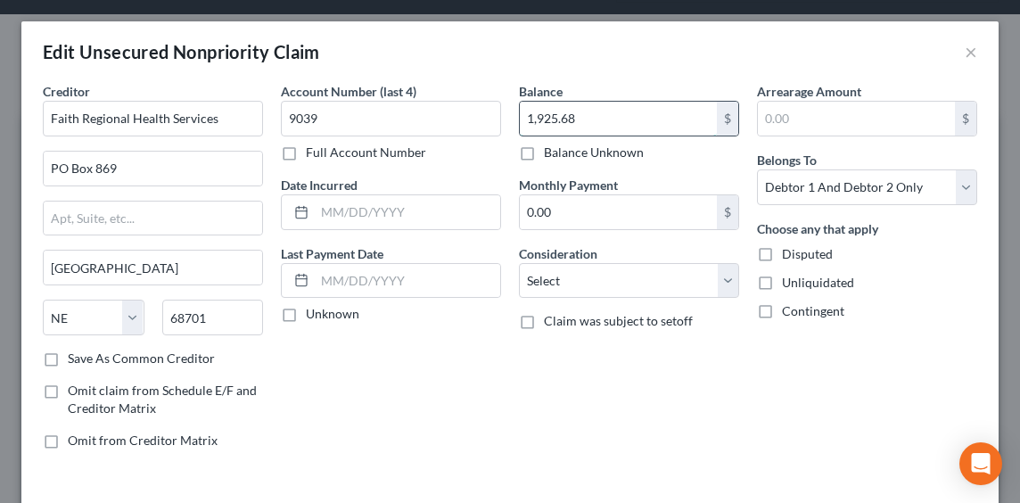
click at [580, 128] on input "1,925.68" at bounding box center [618, 119] width 197 height 34
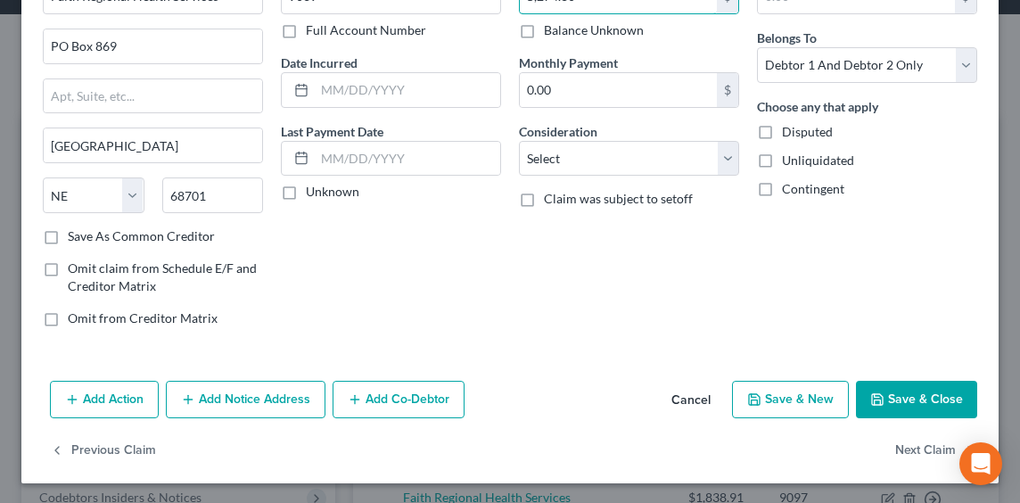
type input "5,274.80"
click at [894, 396] on button "Save & Close" at bounding box center [916, 399] width 121 height 37
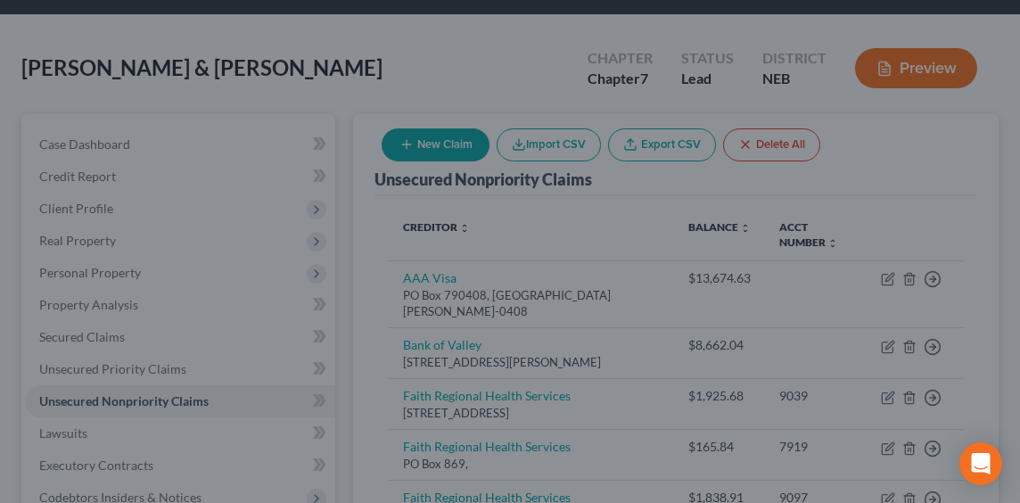
type input "0"
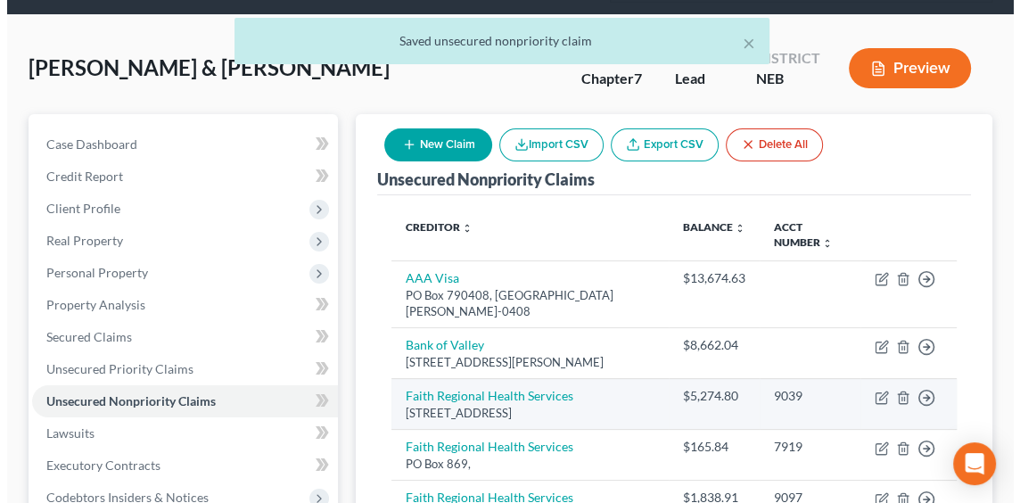
scroll to position [178, 0]
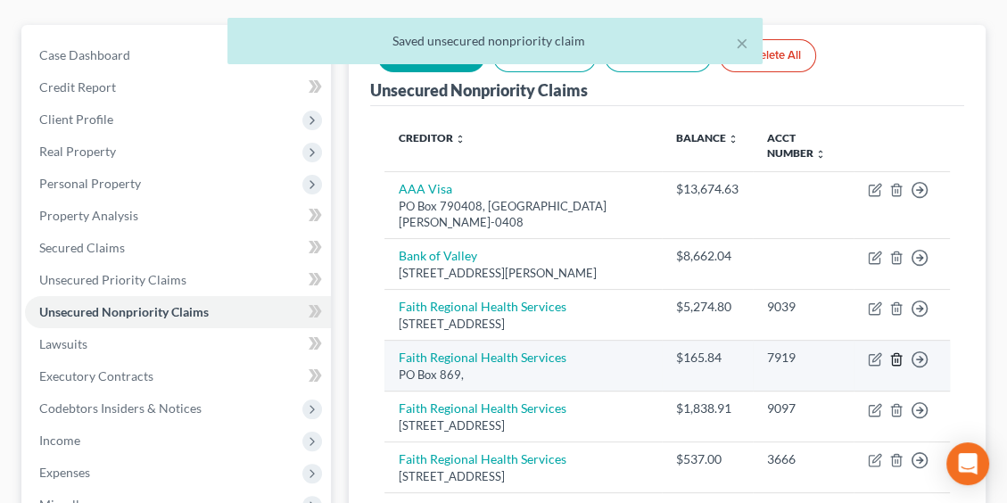
click at [897, 358] on line "button" at bounding box center [897, 360] width 0 height 4
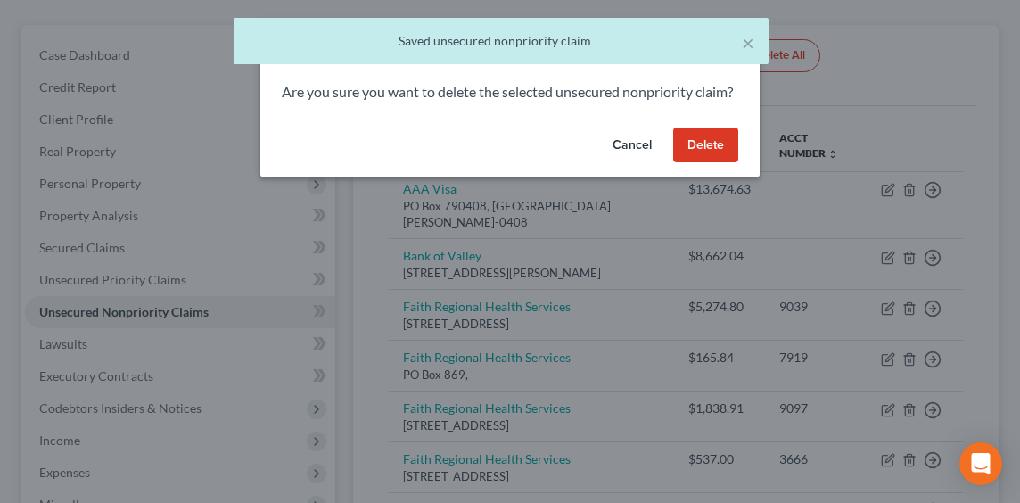
click at [707, 163] on button "Delete" at bounding box center [705, 146] width 65 height 36
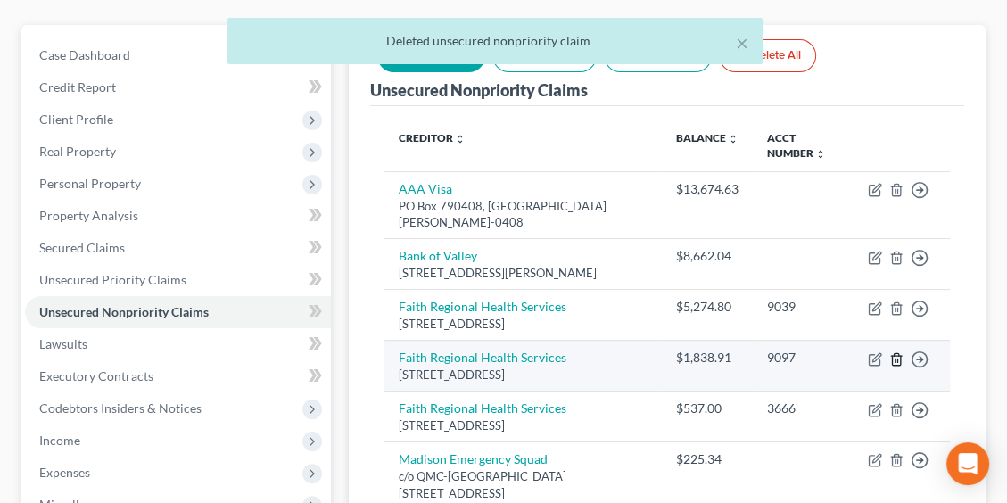
click at [899, 352] on icon "button" at bounding box center [896, 359] width 14 height 14
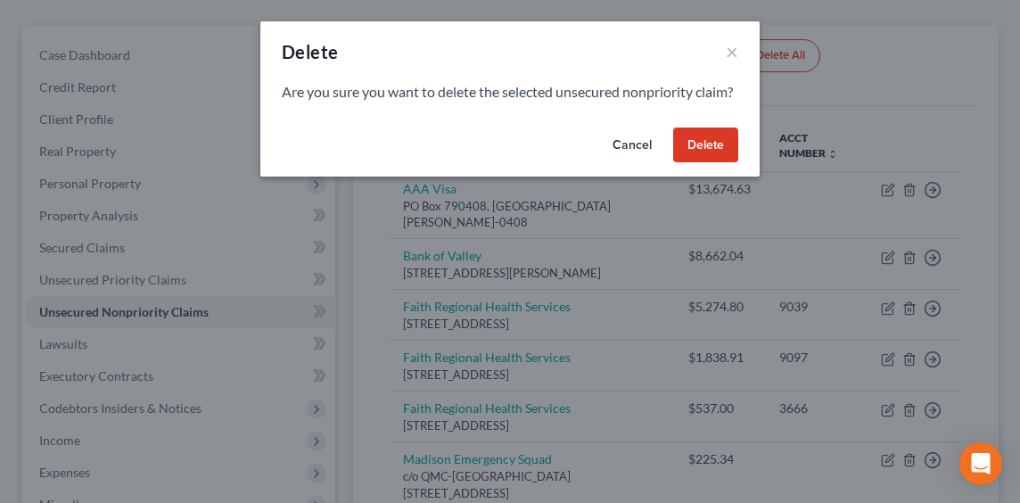
click at [704, 163] on button "Delete" at bounding box center [705, 146] width 65 height 36
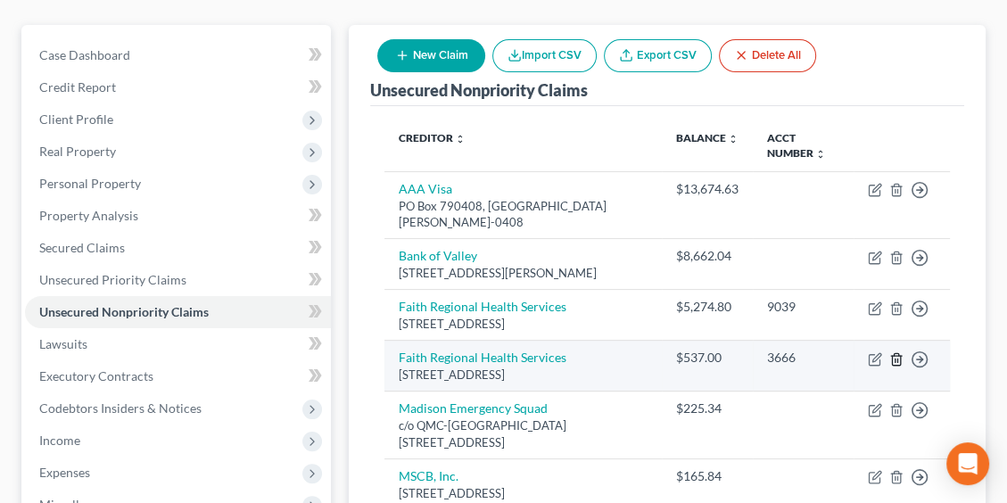
click at [899, 352] on icon "button" at bounding box center [896, 359] width 14 height 14
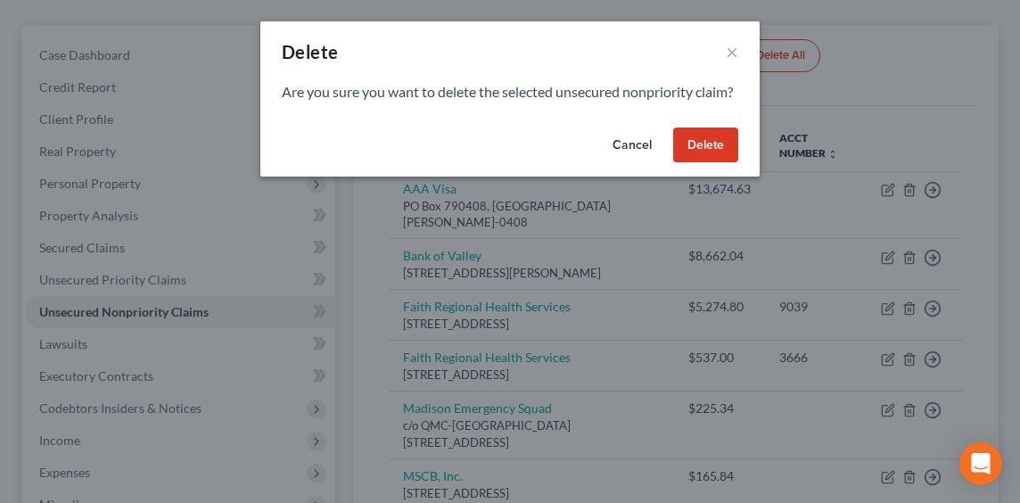
click at [701, 163] on button "Delete" at bounding box center [705, 146] width 65 height 36
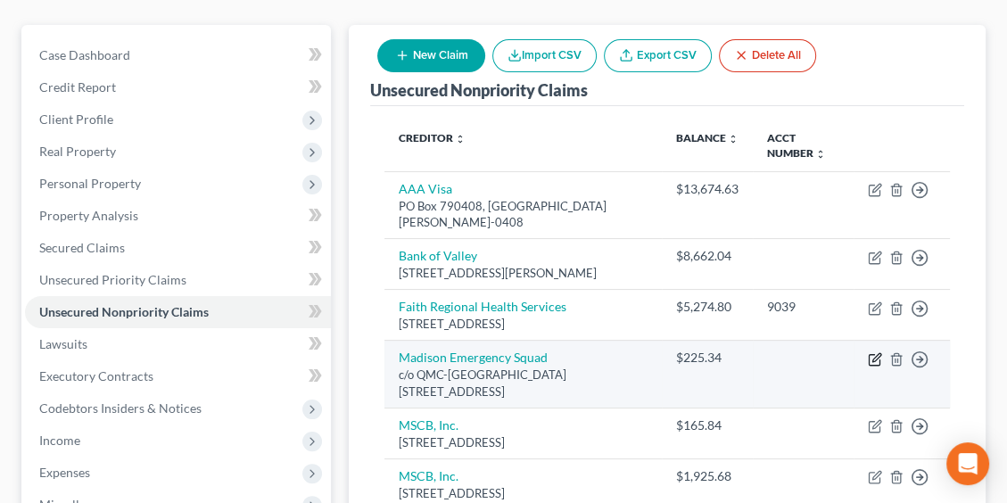
click at [877, 353] on icon "button" at bounding box center [876, 357] width 8 height 8
select select "39"
select select "2"
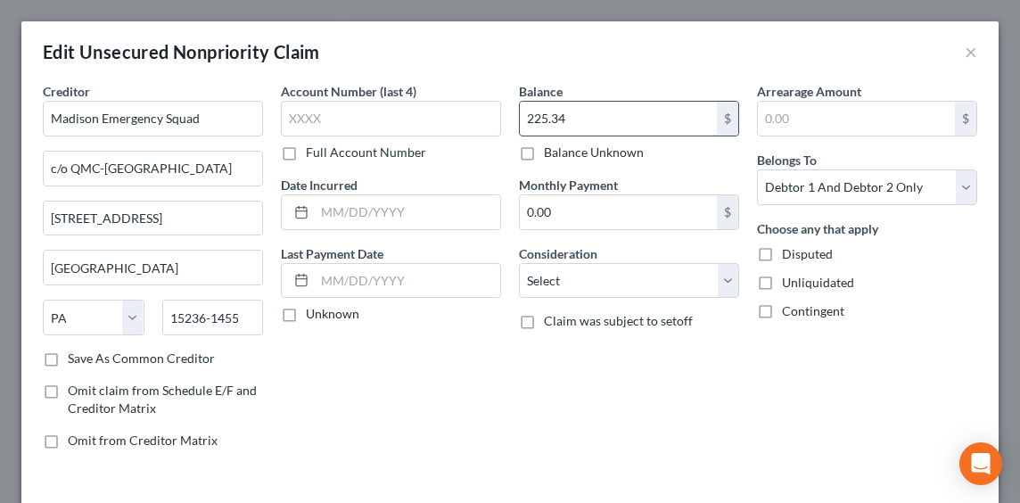
drag, startPoint x: 574, startPoint y: 111, endPoint x: 585, endPoint y: 115, distance: 11.6
click at [575, 112] on input "225.34" at bounding box center [618, 119] width 197 height 34
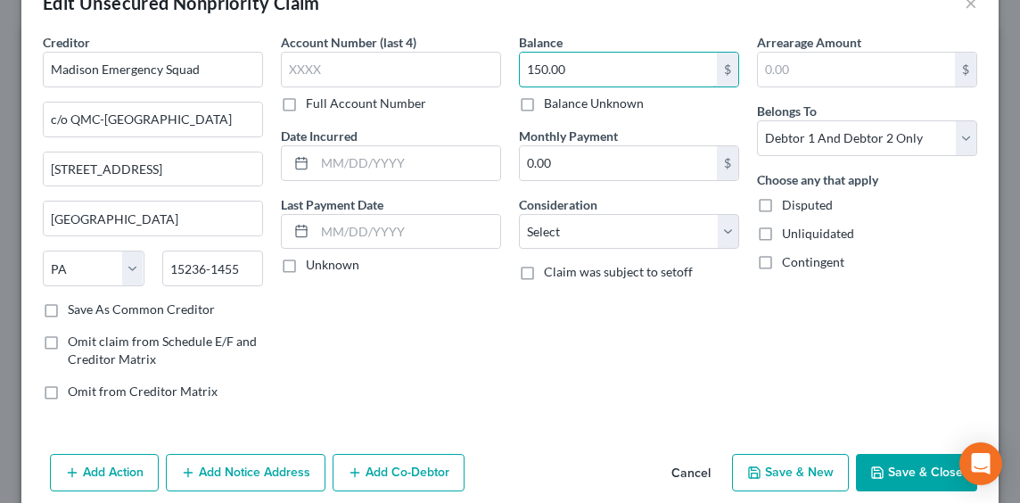
scroll to position [89, 0]
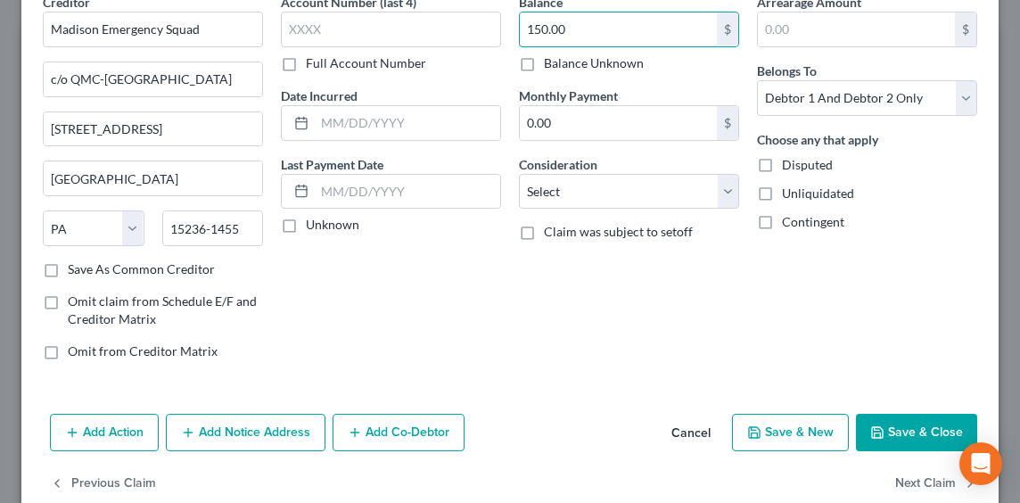
type input "150.00"
click at [897, 428] on button "Save & Close" at bounding box center [916, 432] width 121 height 37
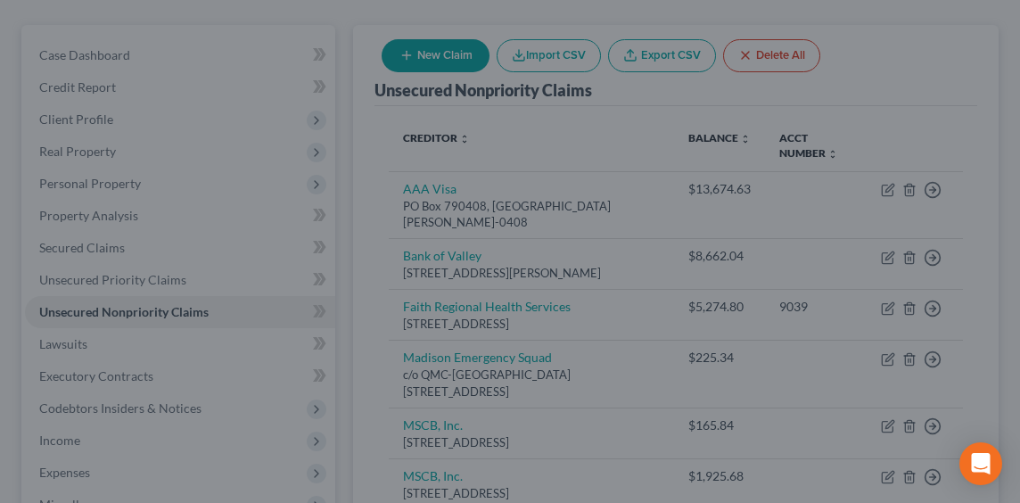
type input "0"
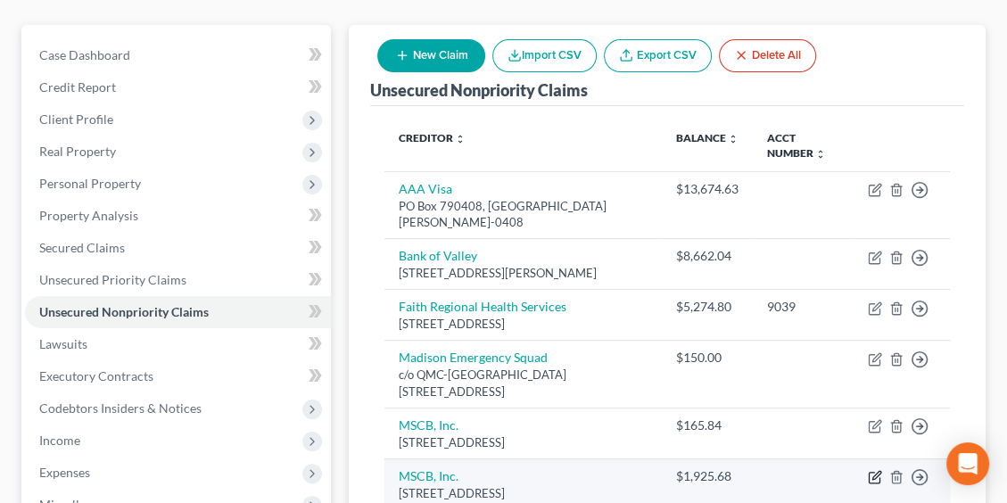
click at [873, 471] on icon "button" at bounding box center [876, 475] width 8 height 8
select select "44"
select select "2"
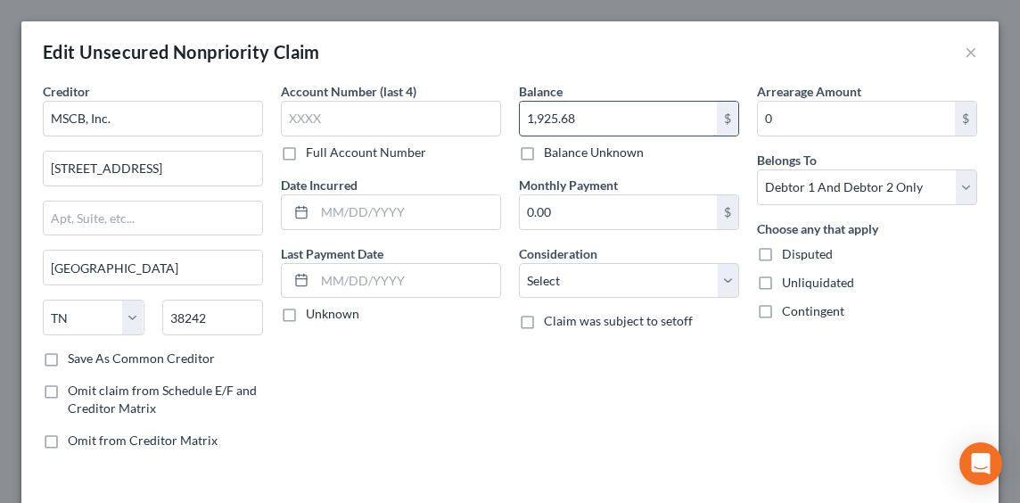
click at [599, 119] on input "1,925.68" at bounding box center [618, 119] width 197 height 34
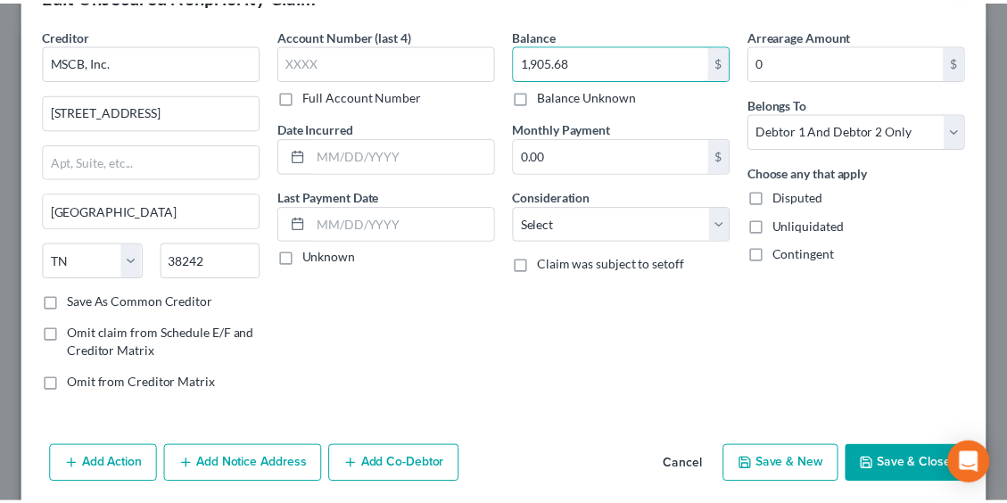
scroll to position [122, 0]
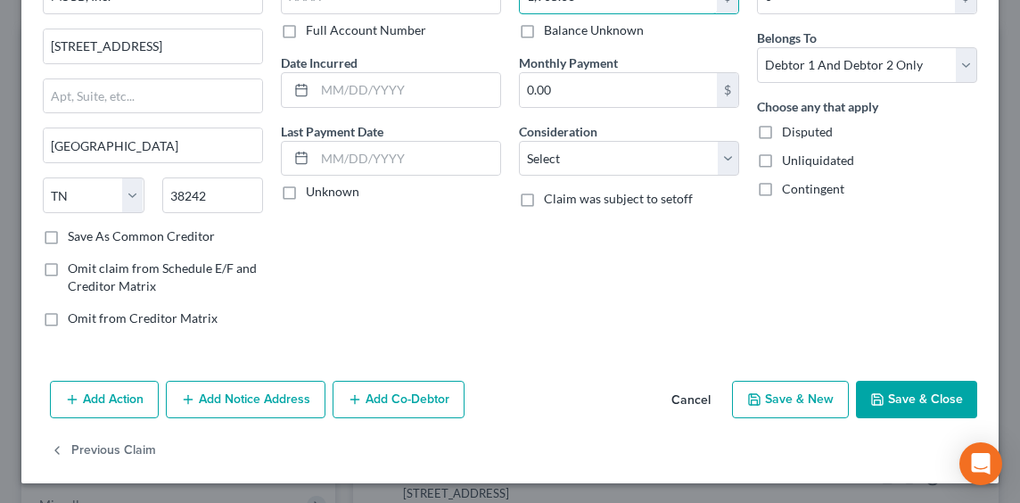
type input "1,905.68"
click at [910, 400] on button "Save & Close" at bounding box center [916, 399] width 121 height 37
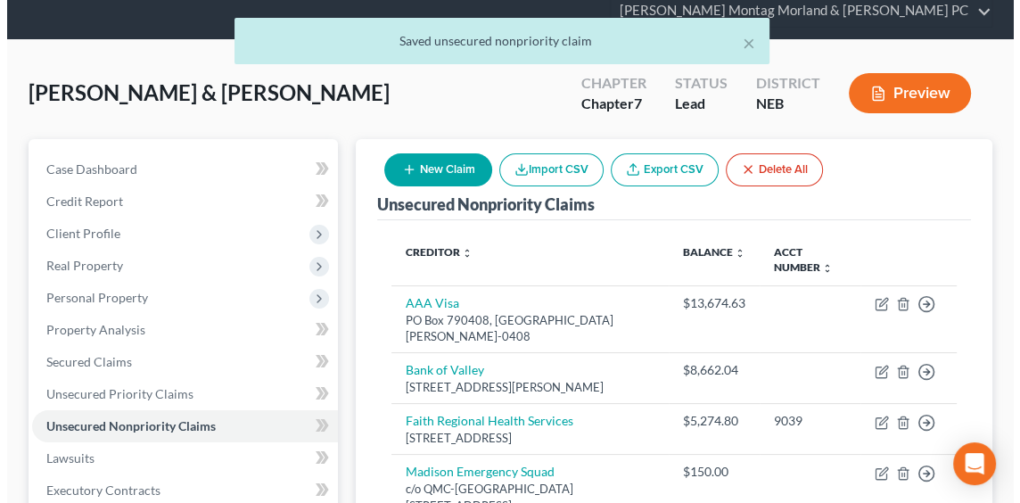
scroll to position [0, 0]
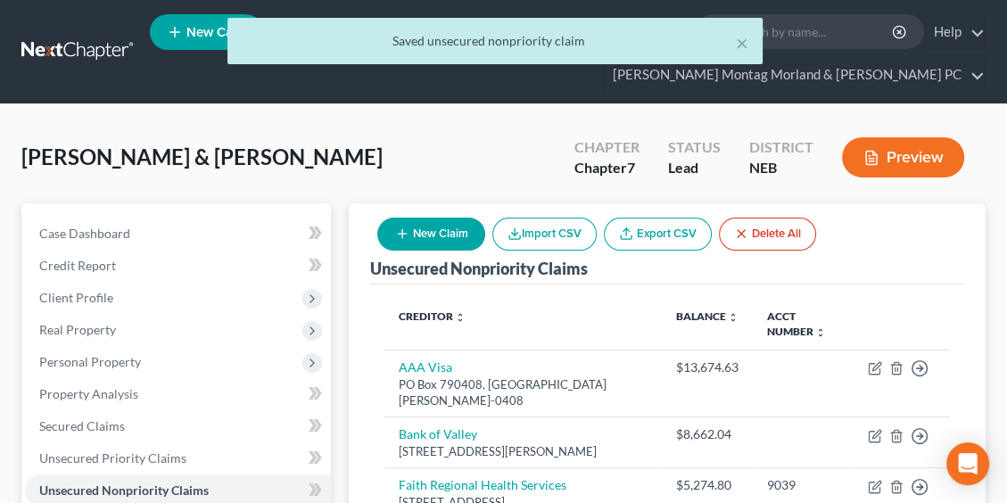
click at [431, 235] on button "New Claim" at bounding box center [431, 234] width 108 height 33
select select "2"
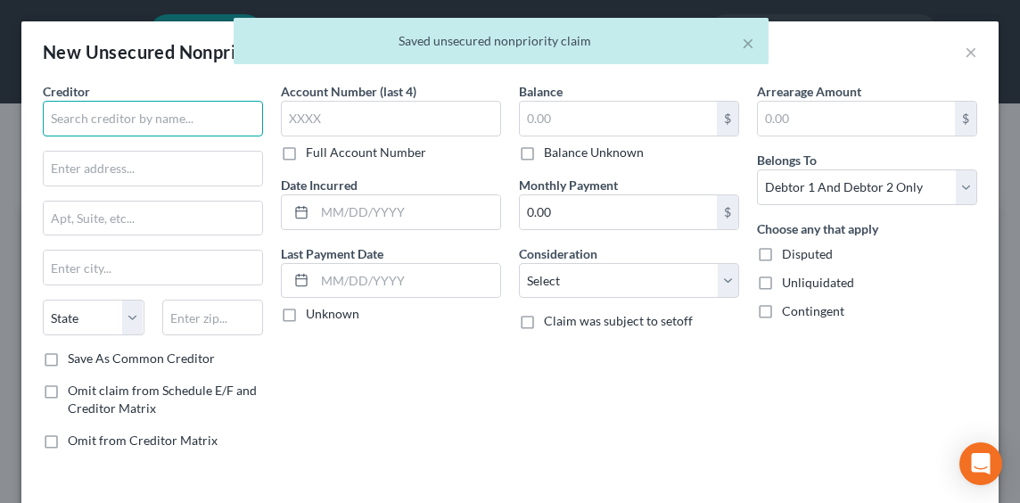
click at [157, 106] on input "text" at bounding box center [153, 119] width 220 height 36
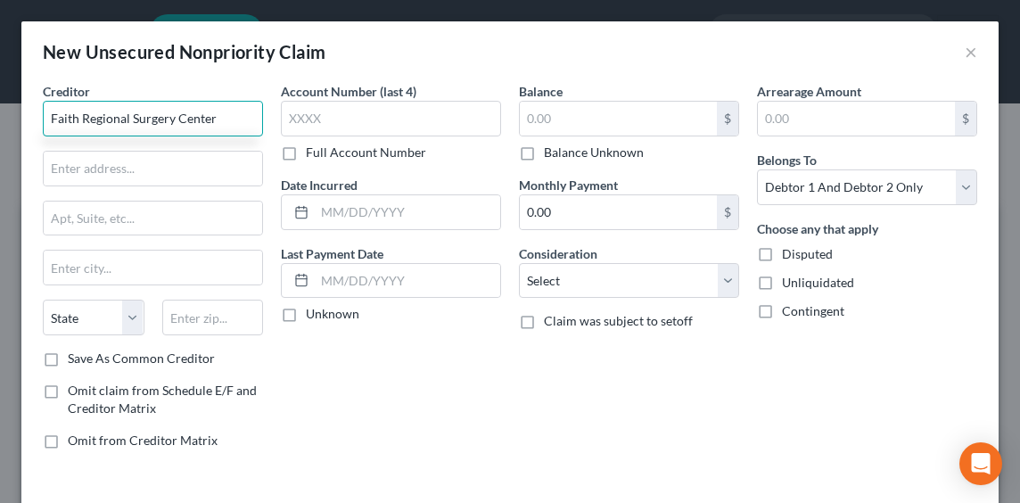
type input "Faith Regional Surgery Center"
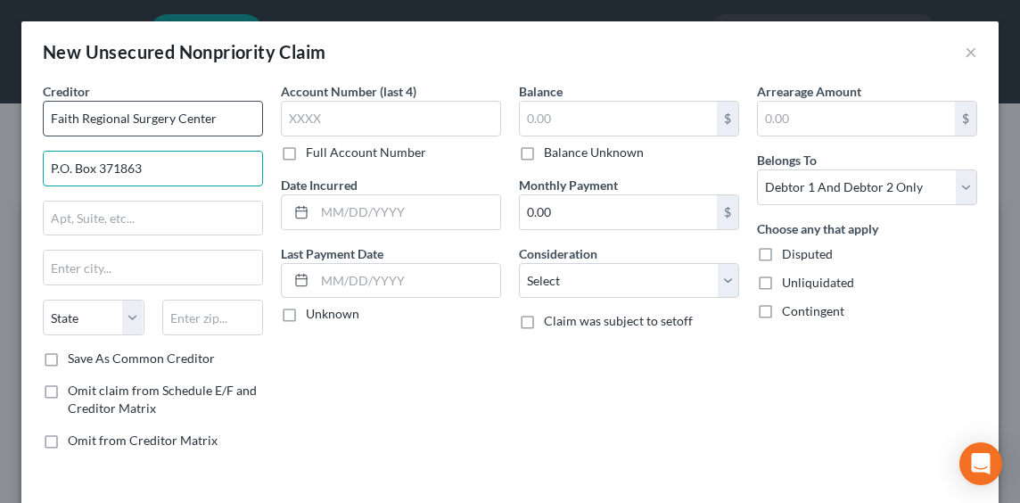
type input "P.O. Box 371863"
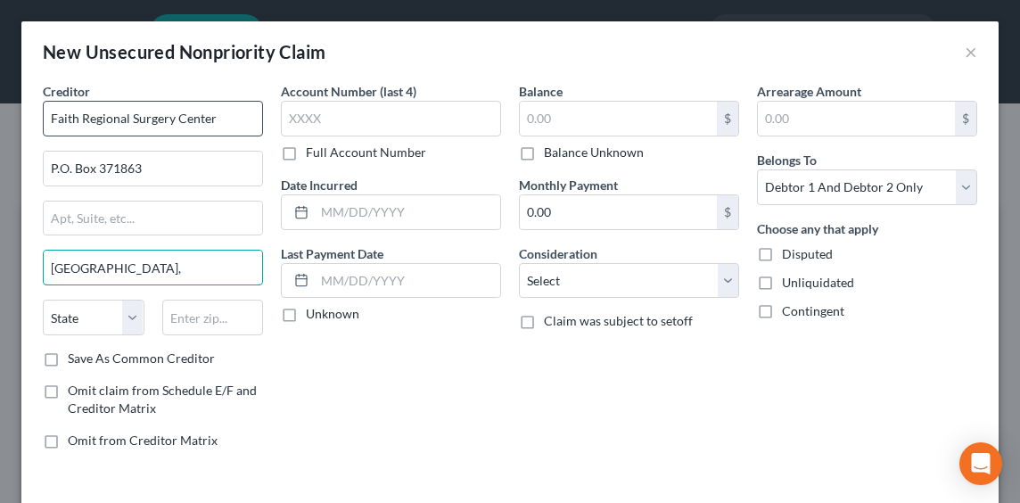
type input "Pittsburgh,"
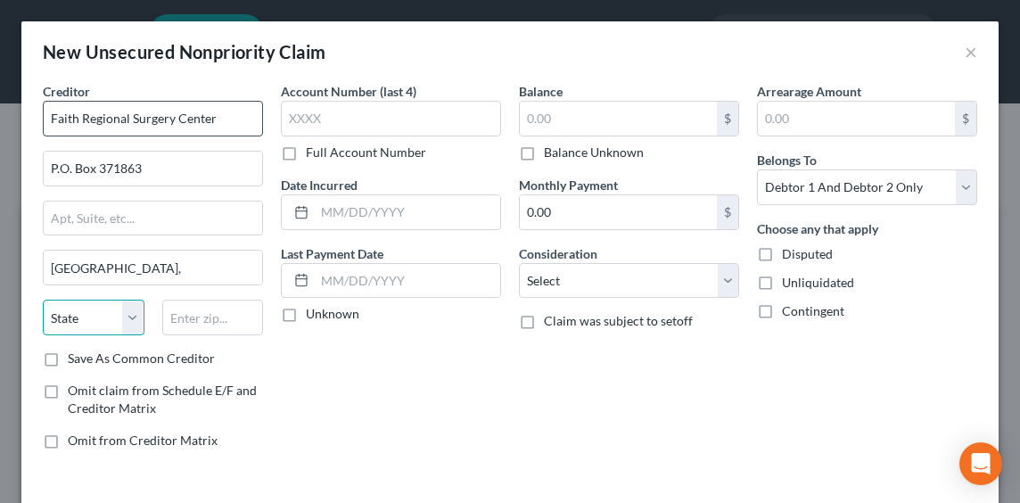
select select "39"
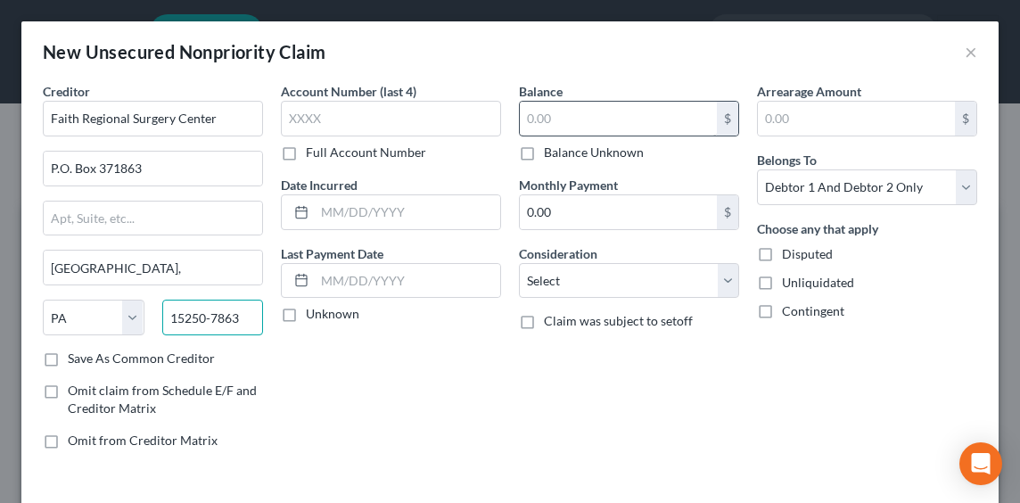
type input "15250-7863"
click at [562, 115] on input "text" at bounding box center [618, 119] width 197 height 34
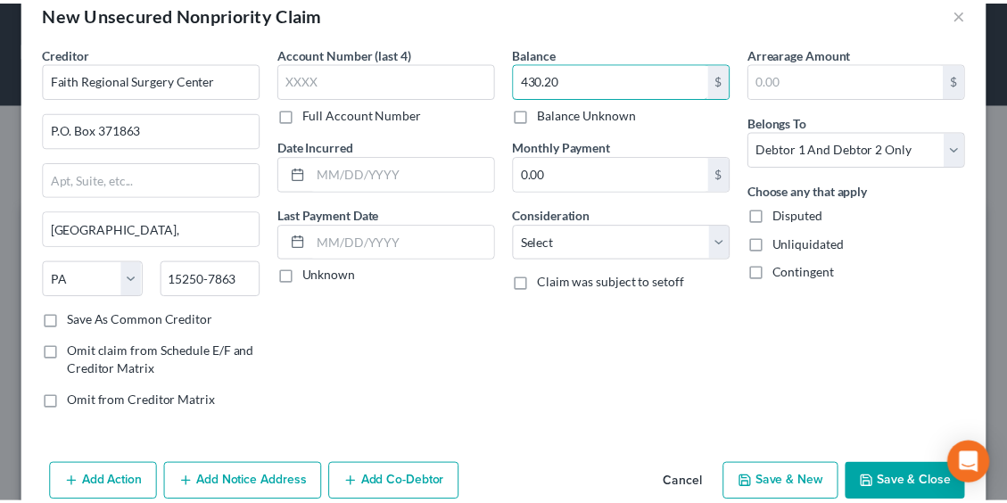
scroll to position [71, 0]
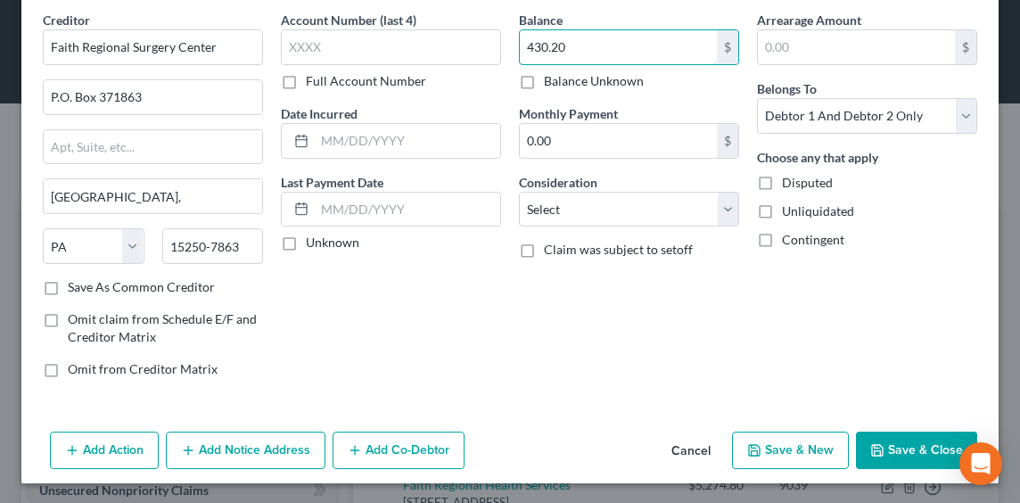
type input "430.20"
click at [900, 459] on button "Save & Close" at bounding box center [916, 450] width 121 height 37
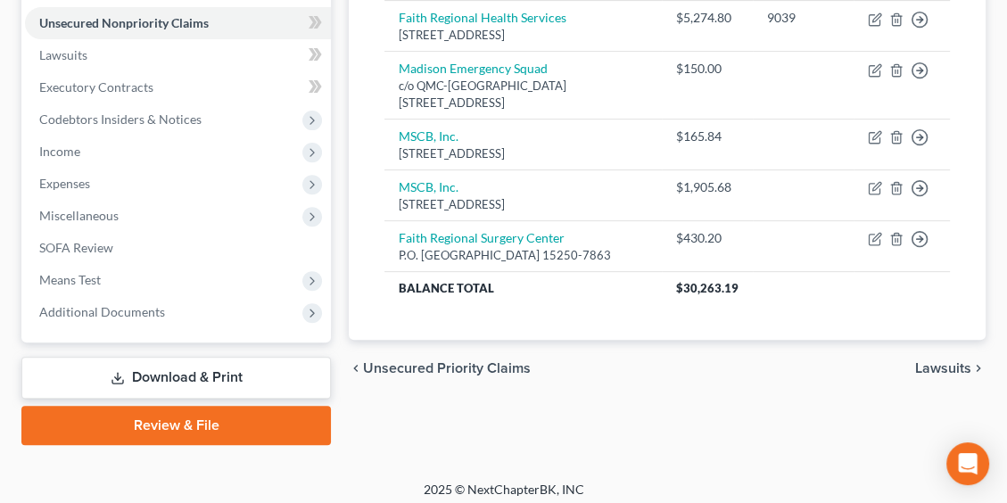
scroll to position [474, 0]
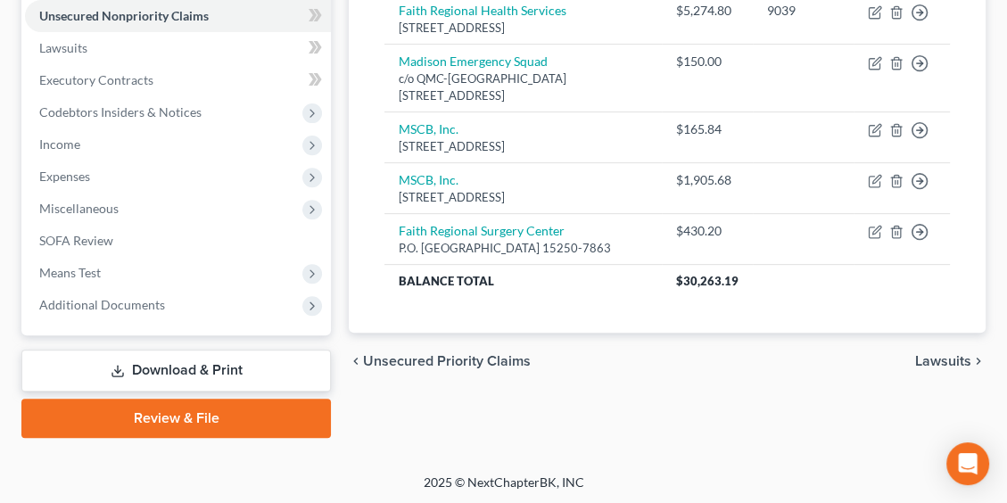
drag, startPoint x: 207, startPoint y: 358, endPoint x: 220, endPoint y: 360, distance: 13.5
click at [207, 358] on link "Download & Print" at bounding box center [175, 371] width 309 height 42
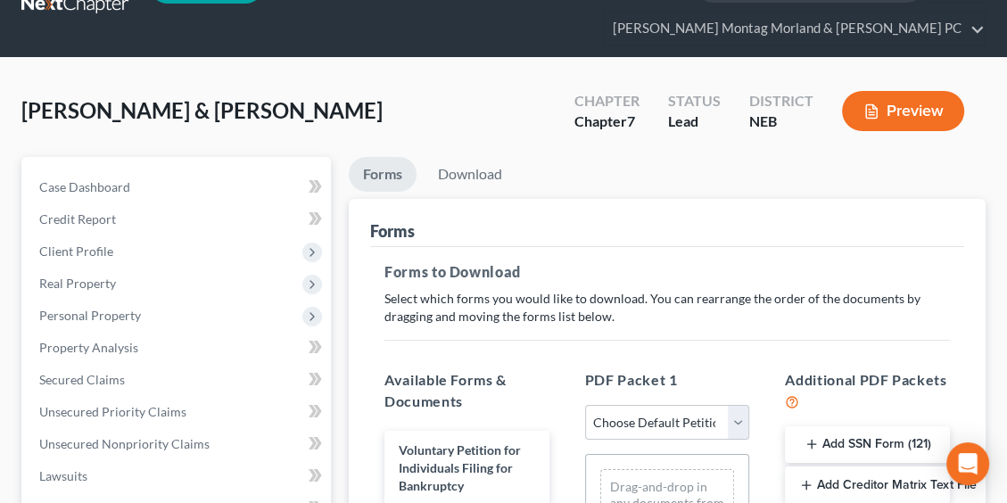
scroll to position [178, 0]
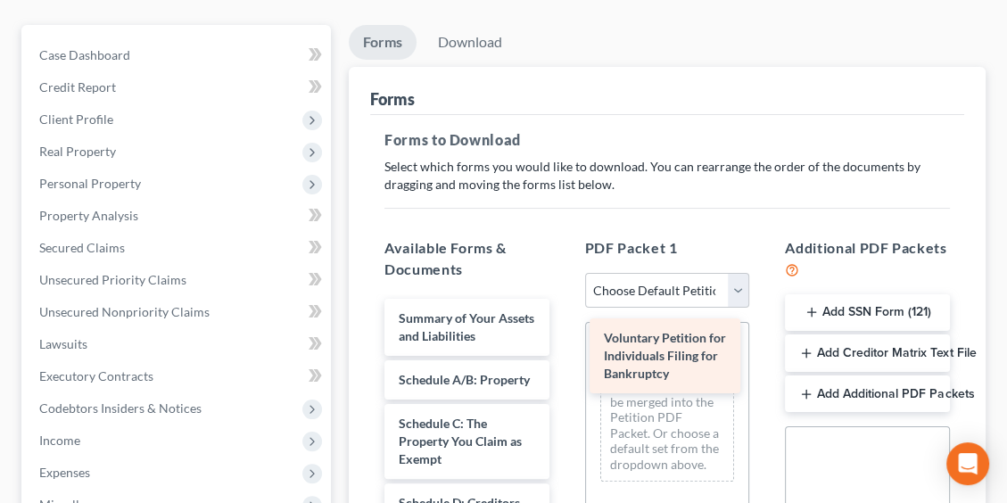
drag, startPoint x: 471, startPoint y: 334, endPoint x: 676, endPoint y: 355, distance: 206.2
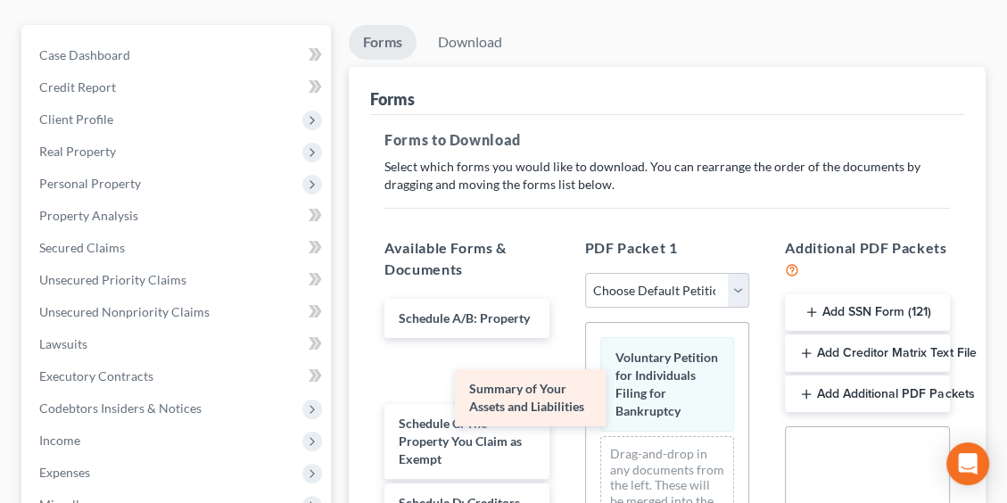
drag, startPoint x: 476, startPoint y: 326, endPoint x: 590, endPoint y: 417, distance: 146.0
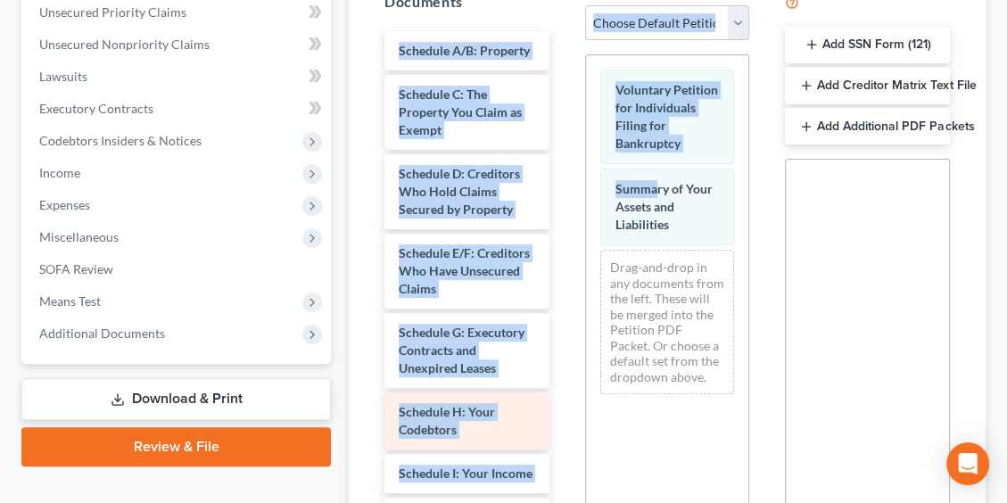
scroll to position [89, 0]
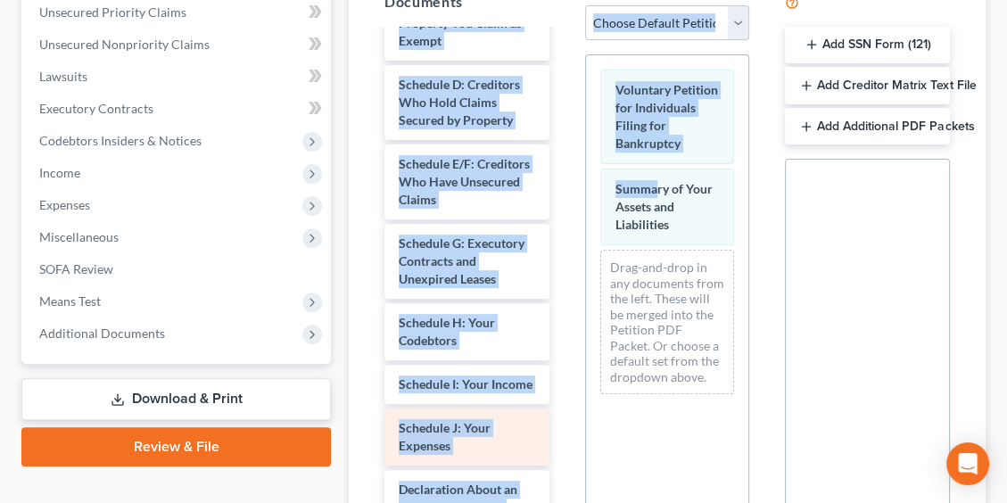
click at [432, 475] on div "Schedule A/B: Property Schedule C: The Property You Claim as Exempt Schedule D:…" at bounding box center [467, 512] width 194 height 1141
click at [439, 464] on div "Schedule A/B: Property Schedule C: The Property You Claim as Exempt Schedule D:…" at bounding box center [467, 512] width 194 height 1141
click at [435, 453] on span "Schedule J: Your Expenses" at bounding box center [445, 436] width 92 height 33
click at [428, 453] on span "Schedule J: Your Expenses" at bounding box center [445, 436] width 92 height 33
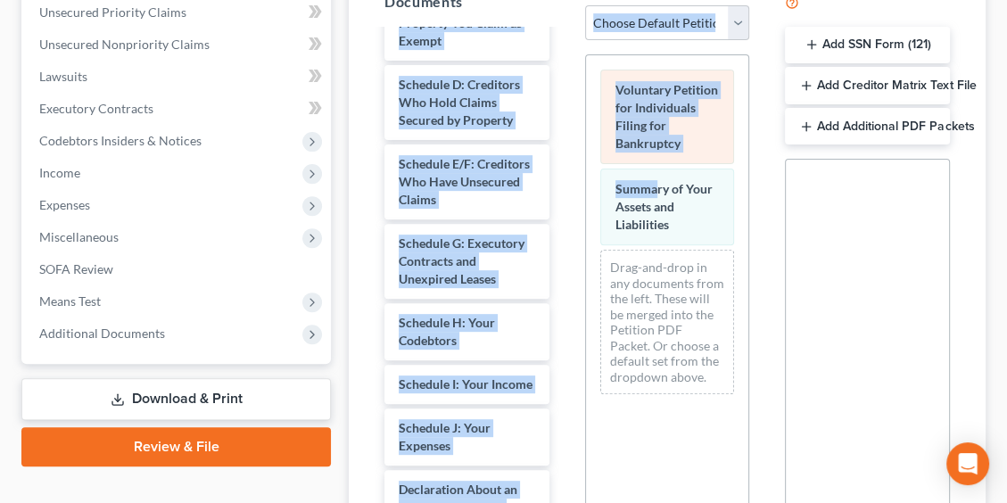
click at [638, 133] on div "Voluntary Petition for Individuals Filing for Bankruptcy Summary of Your Assets…" at bounding box center [667, 231] width 163 height 353
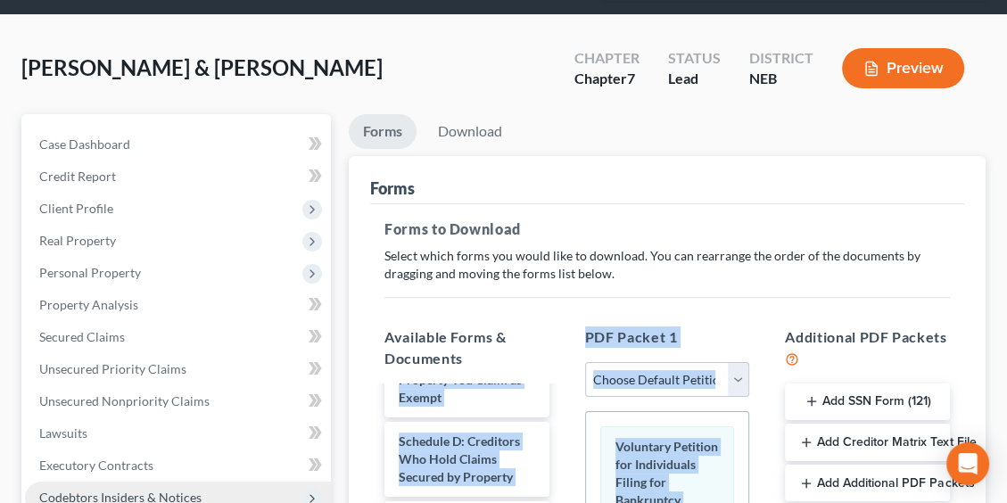
scroll to position [474, 0]
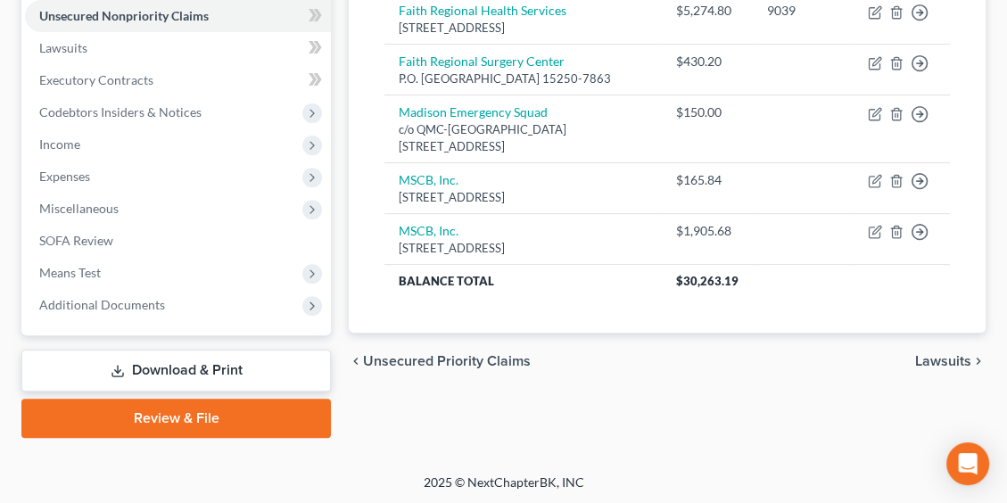
click at [158, 359] on link "Download & Print" at bounding box center [175, 371] width 309 height 42
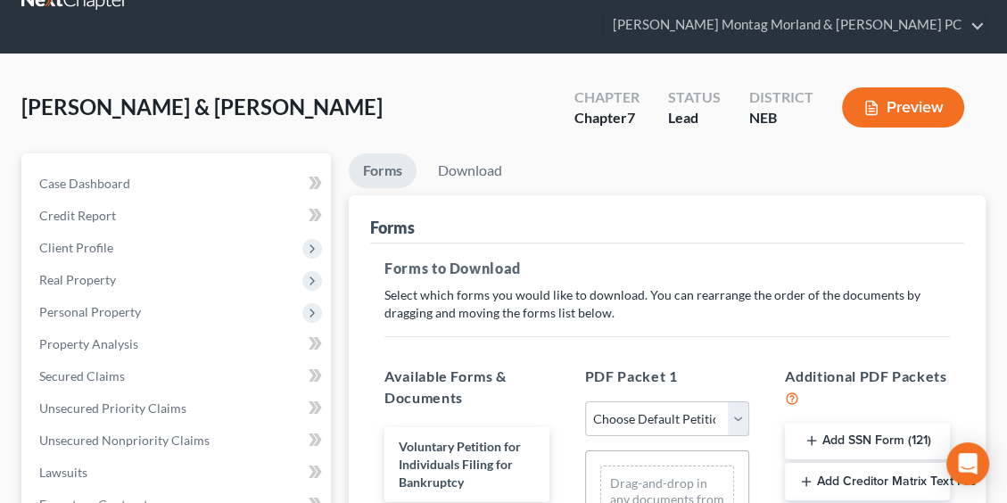
scroll to position [178, 0]
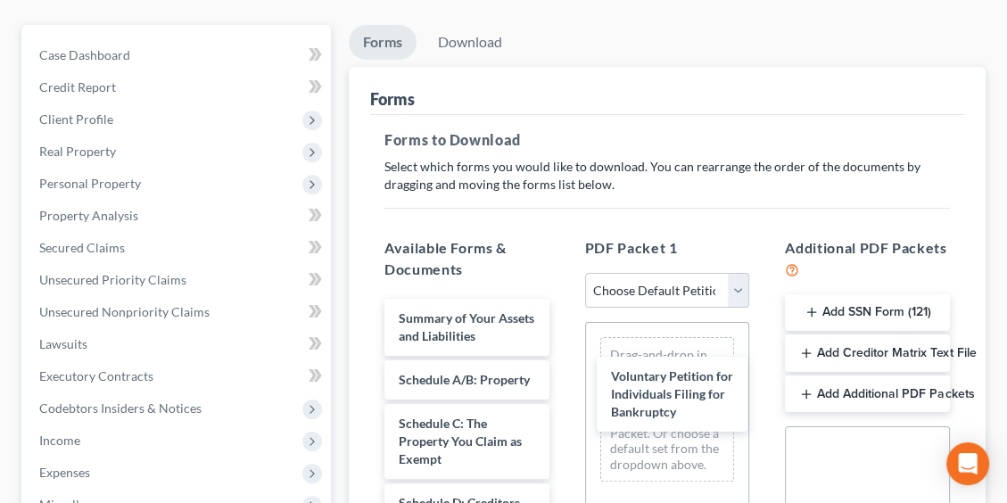
drag, startPoint x: 471, startPoint y: 329, endPoint x: 667, endPoint y: 367, distance: 199.9
click at [667, 367] on div "Drag-and-drop in any documents from the left. These will be merged into the Pet…" at bounding box center [667, 449] width 163 height 252
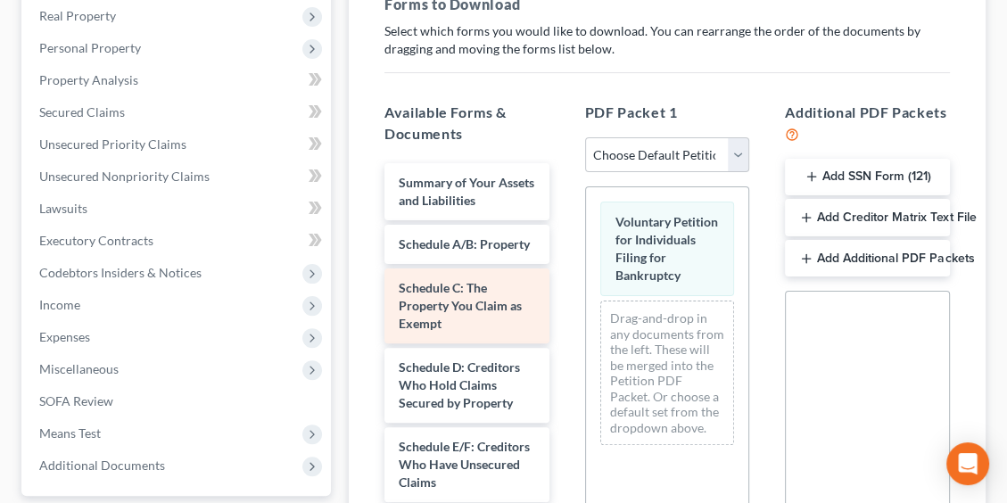
scroll to position [357, 0]
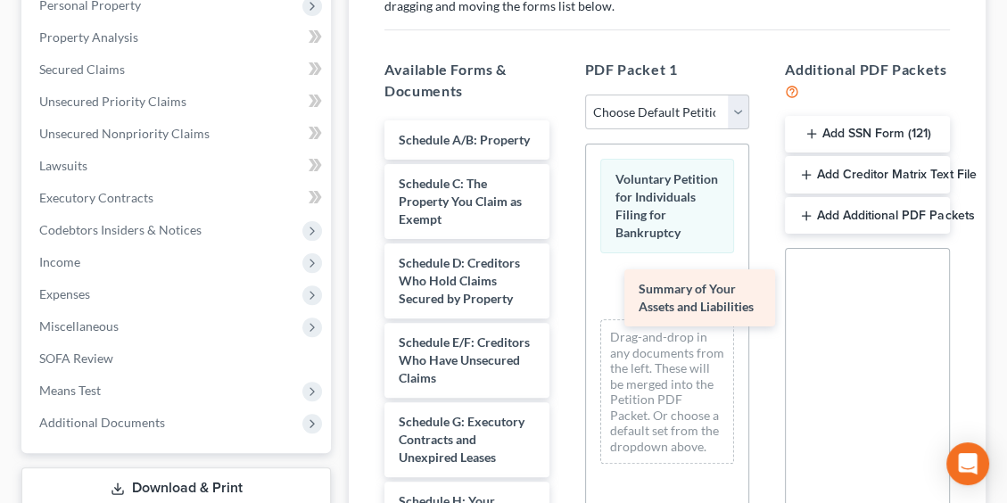
drag, startPoint x: 442, startPoint y: 143, endPoint x: 674, endPoint y: 282, distance: 270.4
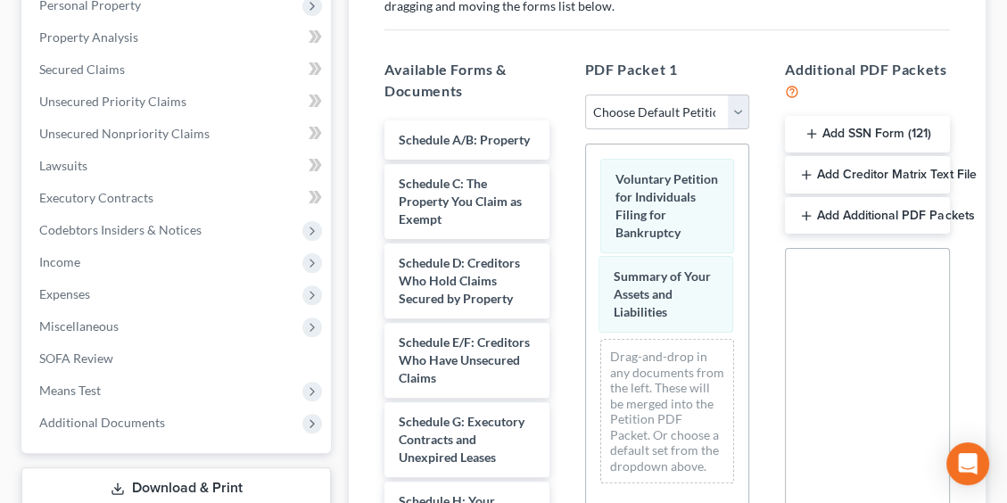
click at [672, 278] on div "Summary of Your Assets and Liabilities Voluntary Petition for Individuals Filin…" at bounding box center [667, 320] width 163 height 353
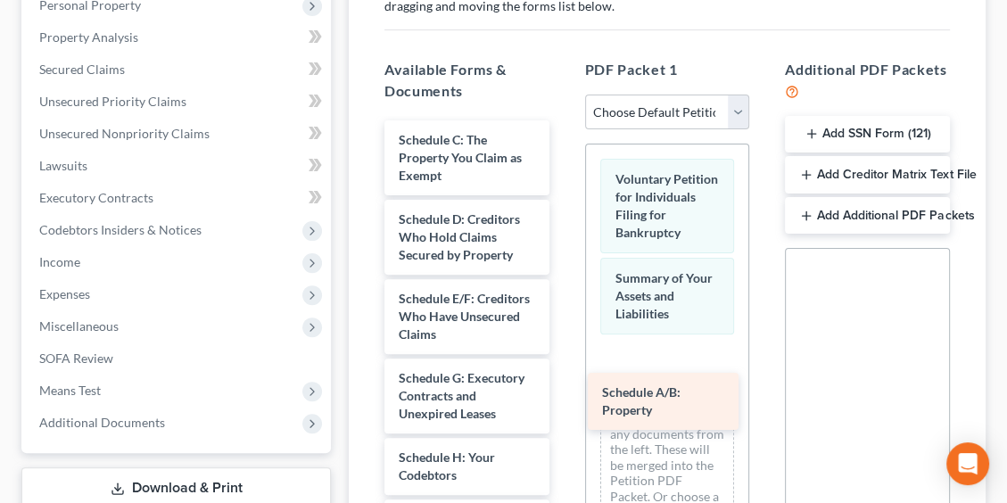
drag, startPoint x: 432, startPoint y: 143, endPoint x: 635, endPoint y: 390, distance: 319.9
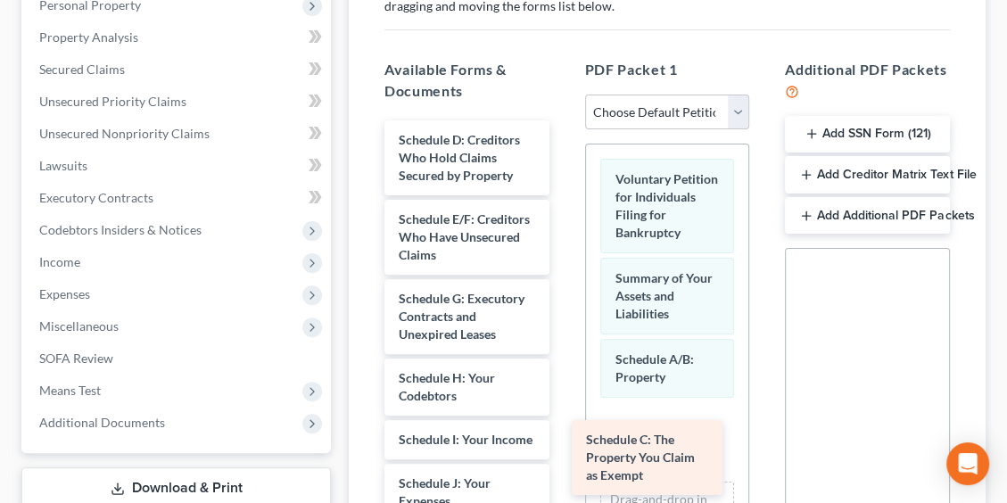
drag, startPoint x: 434, startPoint y: 164, endPoint x: 625, endPoint y: 460, distance: 352.2
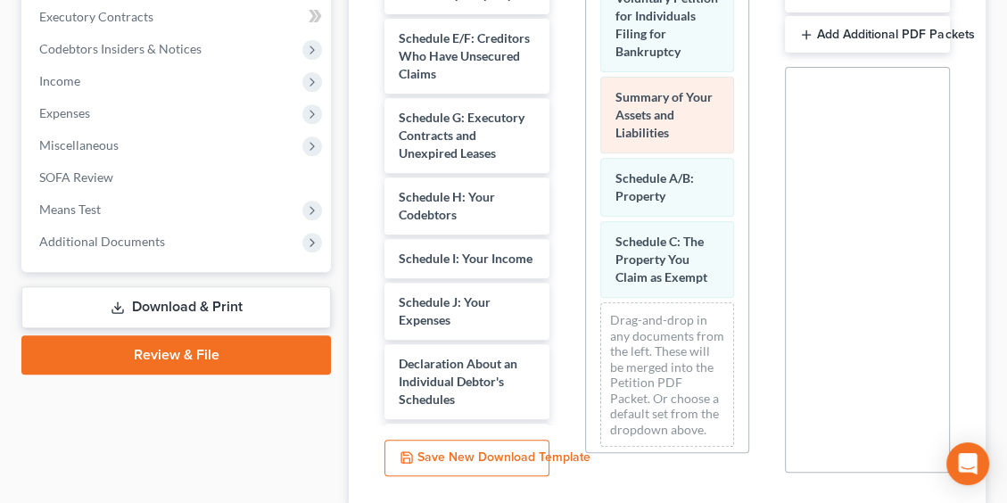
scroll to position [446, 0]
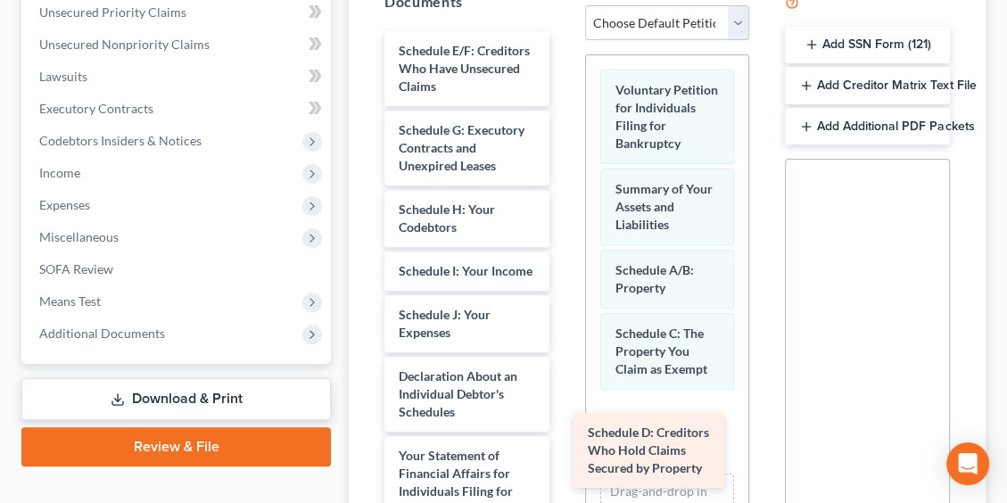
drag, startPoint x: 465, startPoint y: 78, endPoint x: 654, endPoint y: 458, distance: 424.3
click at [564, 458] on div "Schedule D: Creditors Who Hold Claims Secured by Property Schedule D: Creditors…" at bounding box center [467, 500] width 194 height 938
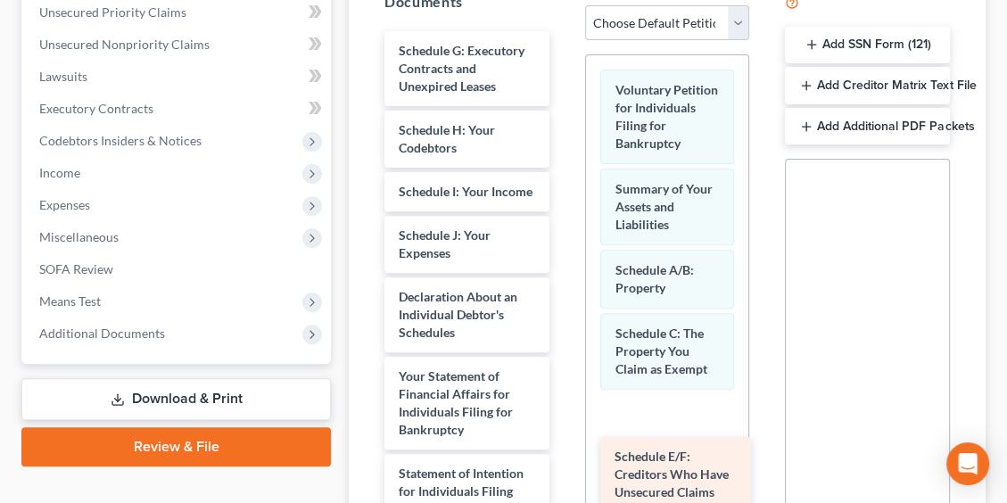
drag, startPoint x: 458, startPoint y: 60, endPoint x: 674, endPoint y: 463, distance: 457.2
click at [564, 463] on div "Schedule E/F: Creditors Who Have Unsecured Claims Schedule E/F: Creditors Who H…" at bounding box center [467, 460] width 194 height 859
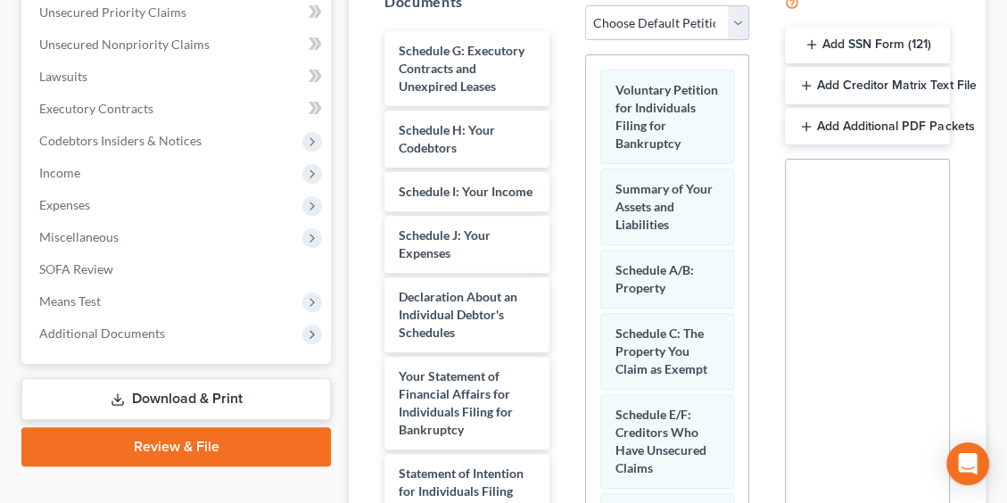
scroll to position [10, 0]
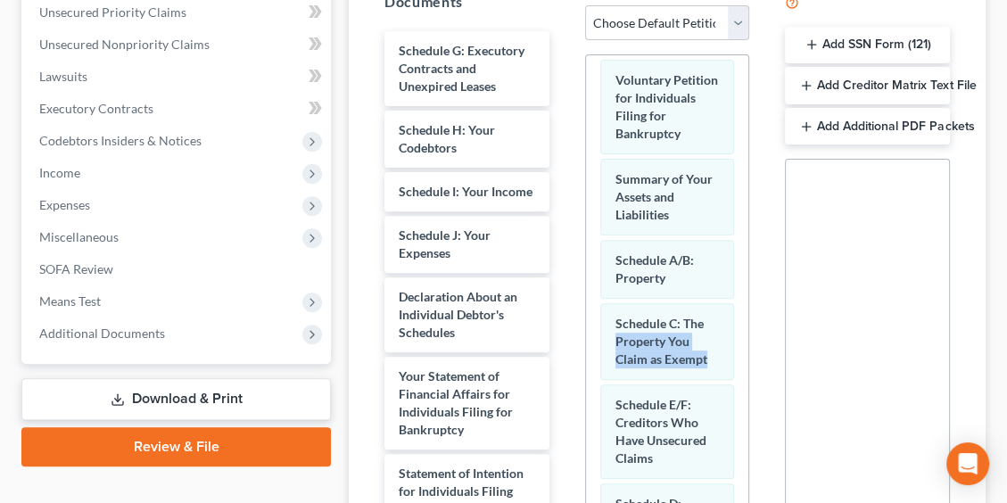
drag, startPoint x: 733, startPoint y: 346, endPoint x: 735, endPoint y: 392, distance: 46.4
click at [735, 392] on div "Voluntary Petition for Individuals Filing for Bankruptcy Summary of Your Assets…" at bounding box center [667, 299] width 165 height 490
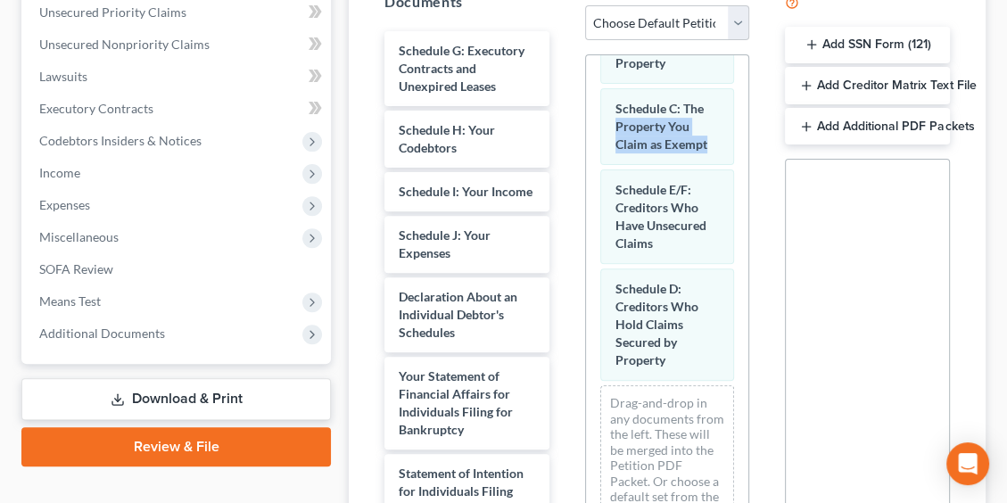
scroll to position [239, 0]
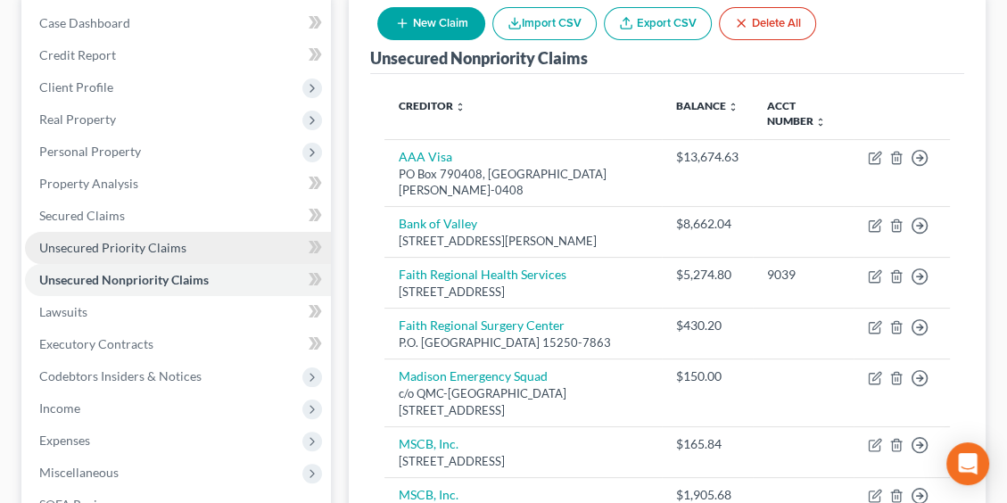
scroll to position [207, 0]
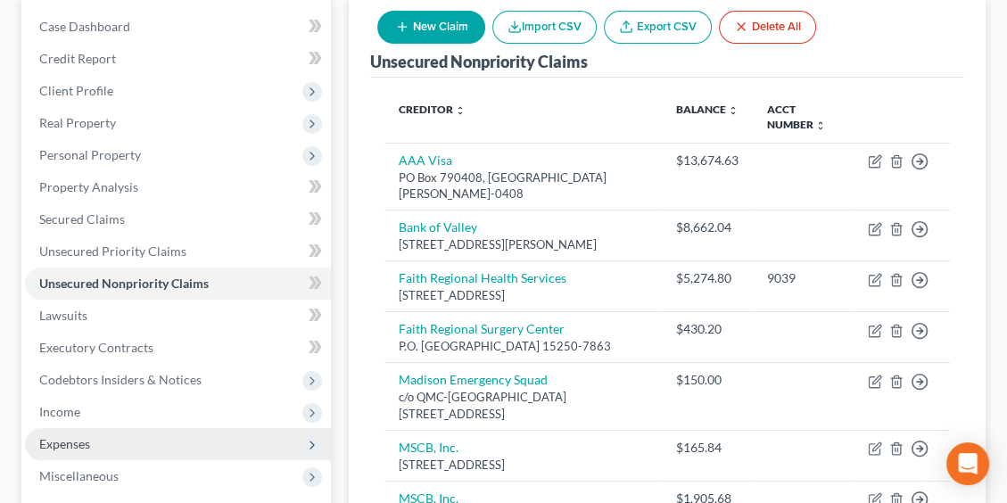
click at [70, 443] on span "Expenses" at bounding box center [64, 443] width 51 height 15
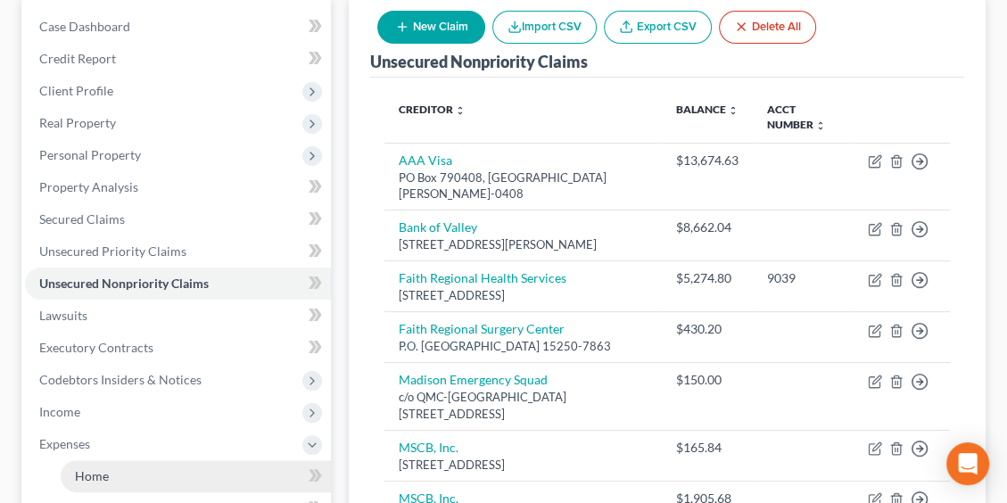
click at [93, 471] on span "Home" at bounding box center [92, 475] width 34 height 15
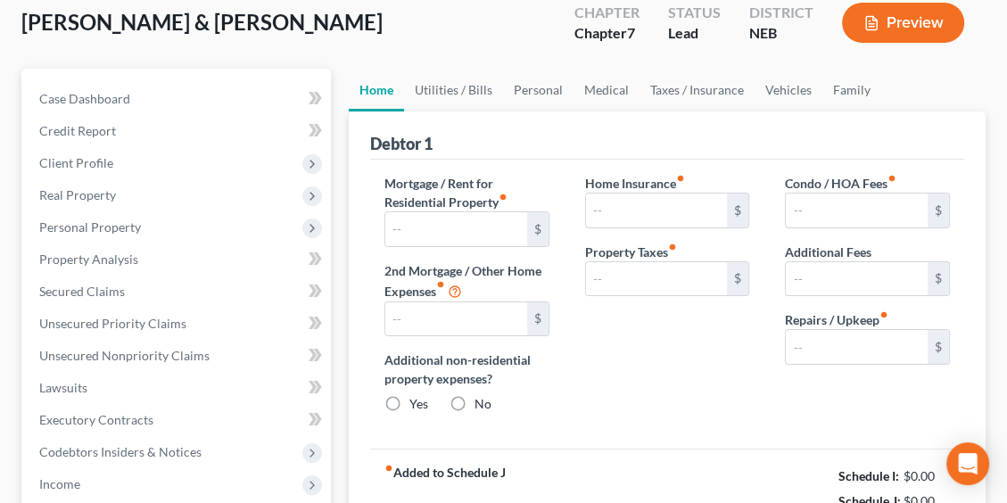
type input "468.91"
type input "0.00"
radio input "true"
type input "0.00"
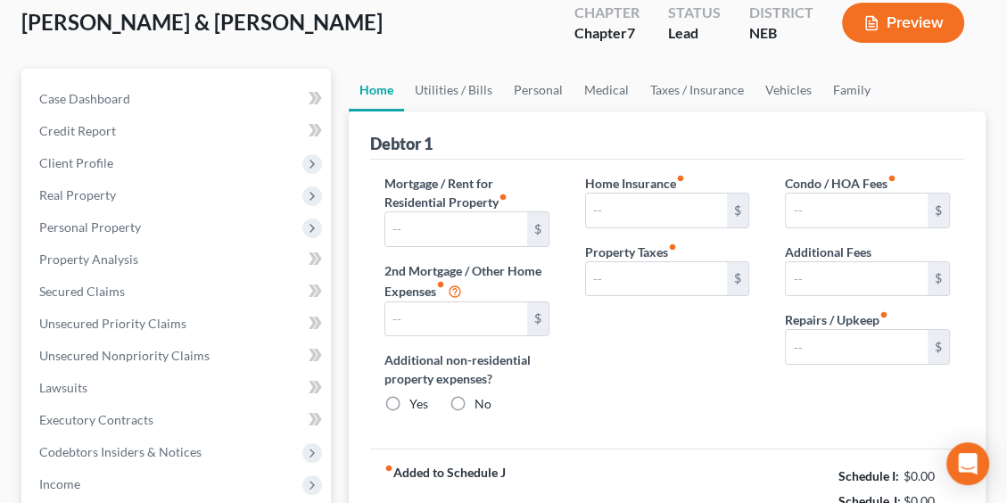
type input "0.00"
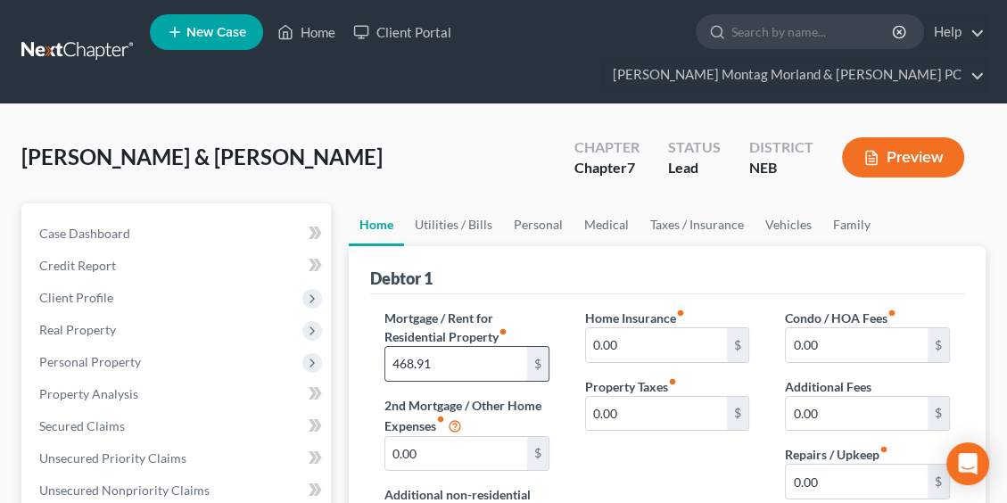
click at [457, 363] on input "468.91" at bounding box center [456, 364] width 142 height 34
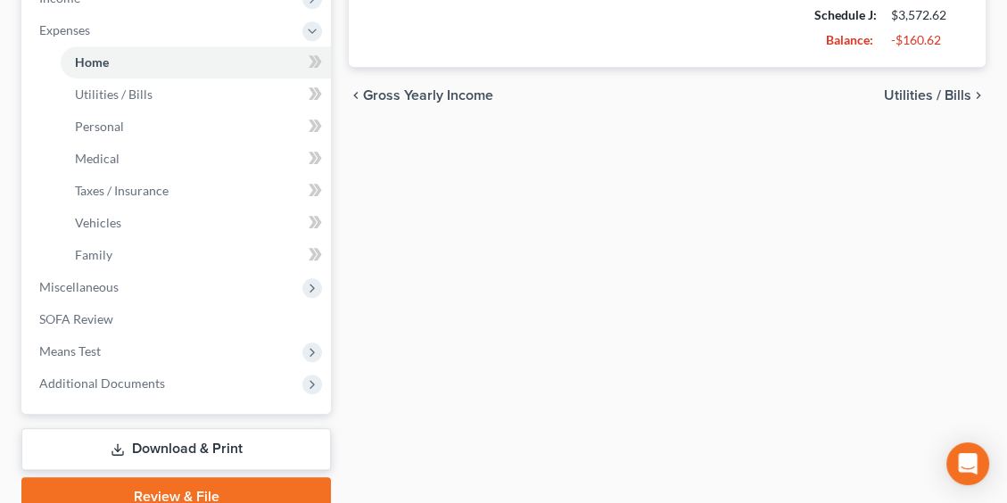
scroll to position [624, 0]
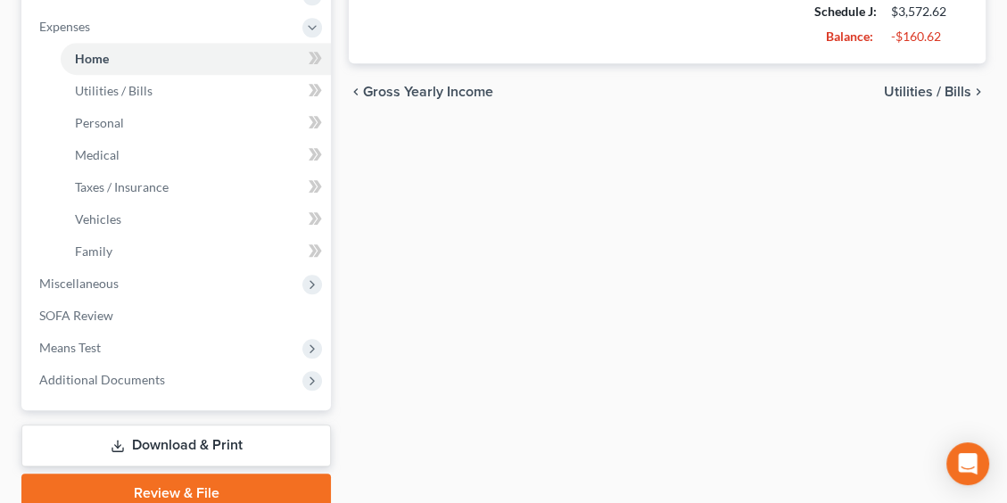
type input "484.09"
click at [935, 99] on div "chevron_left Gross Yearly Income Utilities / Bills chevron_right" at bounding box center [667, 91] width 637 height 57
click at [917, 94] on span "Utilities / Bills" at bounding box center [927, 92] width 87 height 14
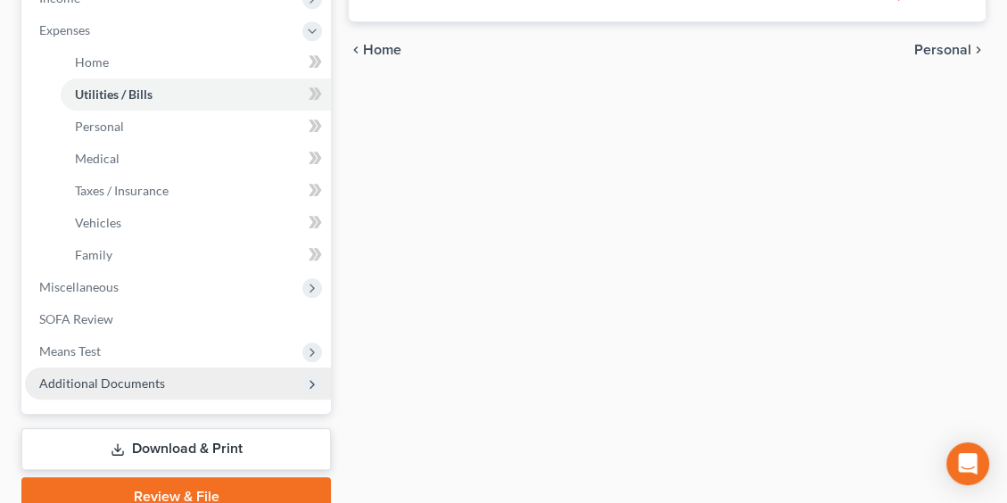
scroll to position [699, 0]
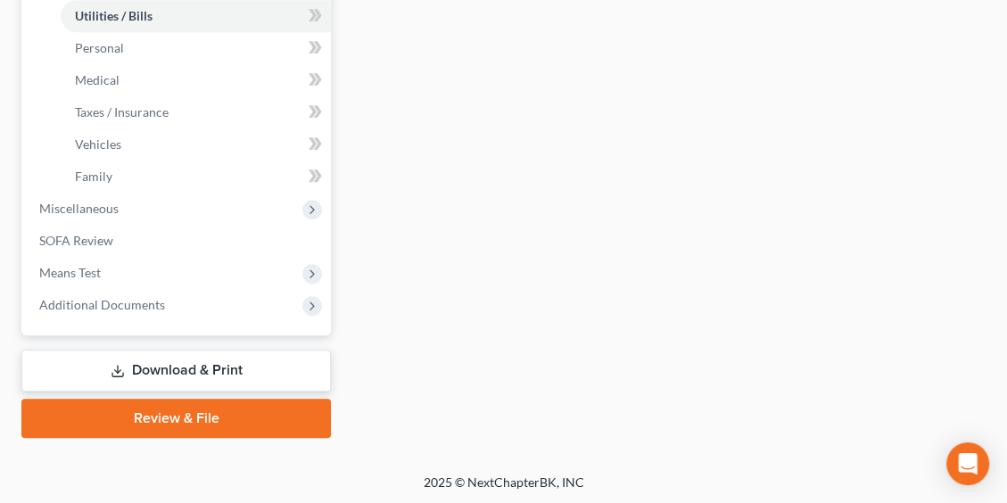
click at [193, 371] on link "Download & Print" at bounding box center [175, 371] width 309 height 42
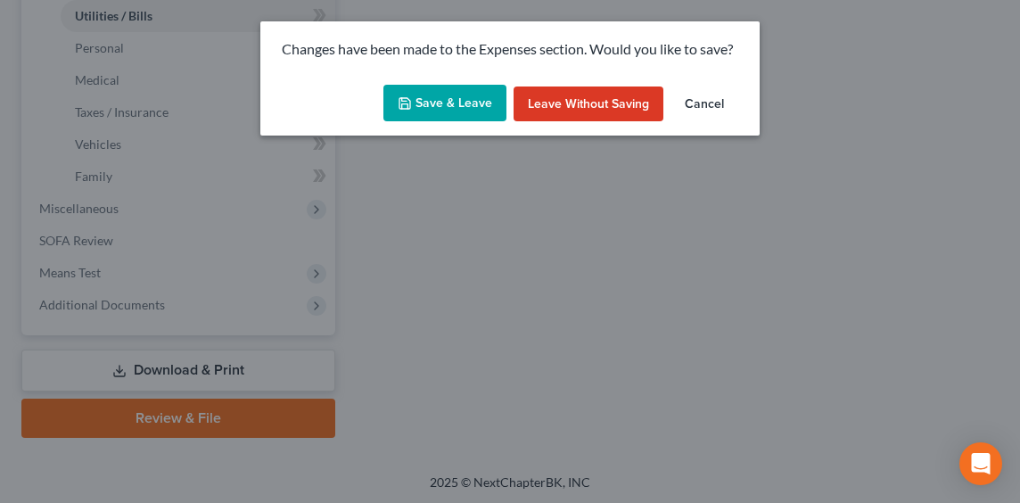
drag, startPoint x: 457, startPoint y: 100, endPoint x: 507, endPoint y: 180, distance: 94.1
click at [459, 100] on button "Save & Leave" at bounding box center [444, 103] width 123 height 37
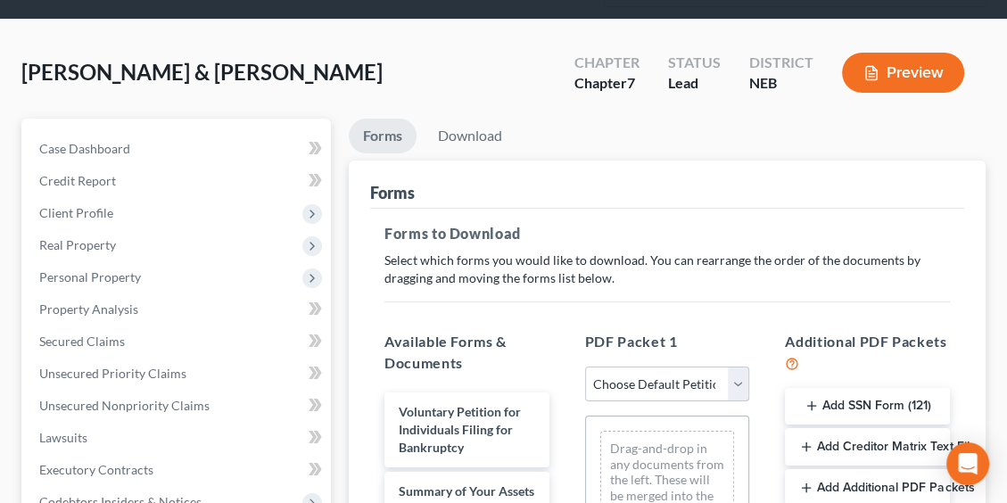
scroll to position [89, 0]
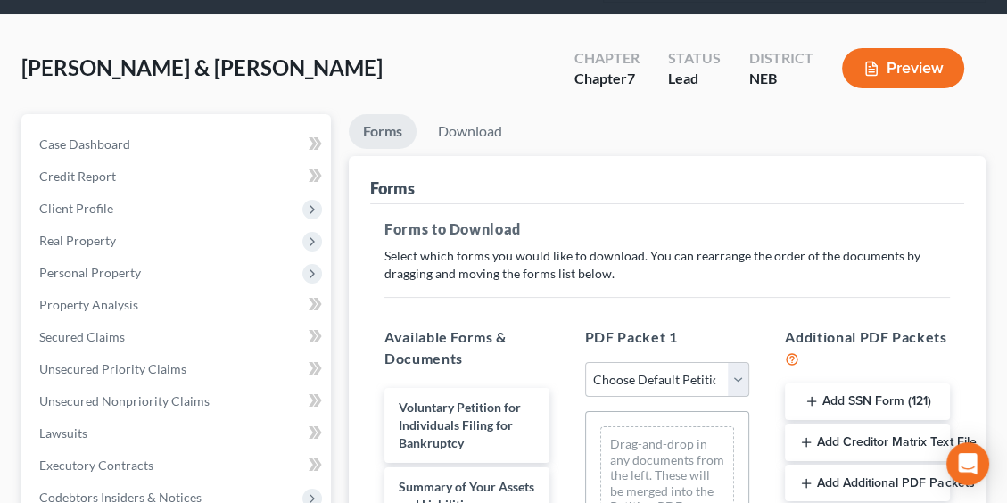
drag, startPoint x: 639, startPoint y: 389, endPoint x: 647, endPoint y: 380, distance: 11.4
click at [642, 387] on select "Choose Default Petition PDF Packet Complete Bankruptcy Petition (all forms and …" at bounding box center [667, 380] width 165 height 36
select select "0"
click at [585, 362] on select "Choose Default Petition PDF Packet Complete Bankruptcy Petition (all forms and …" at bounding box center [667, 380] width 165 height 36
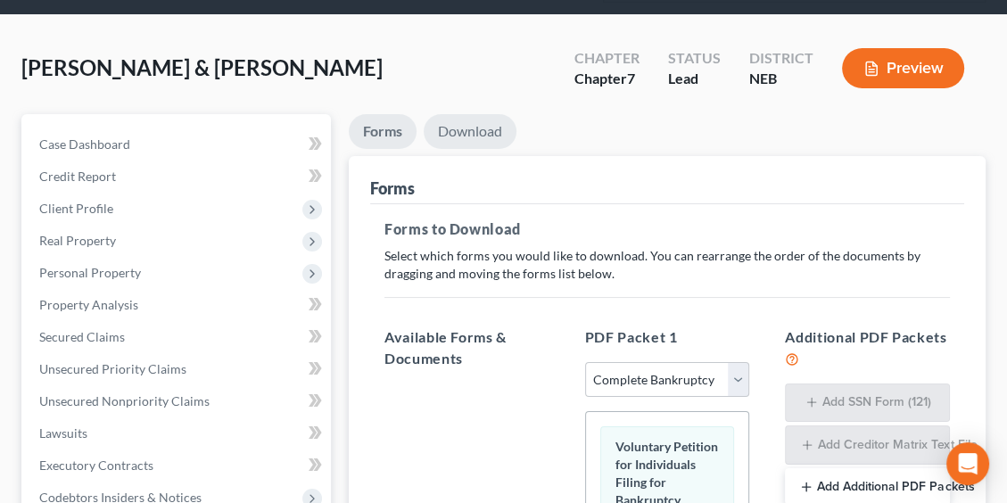
click at [468, 136] on link "Download" at bounding box center [470, 131] width 93 height 35
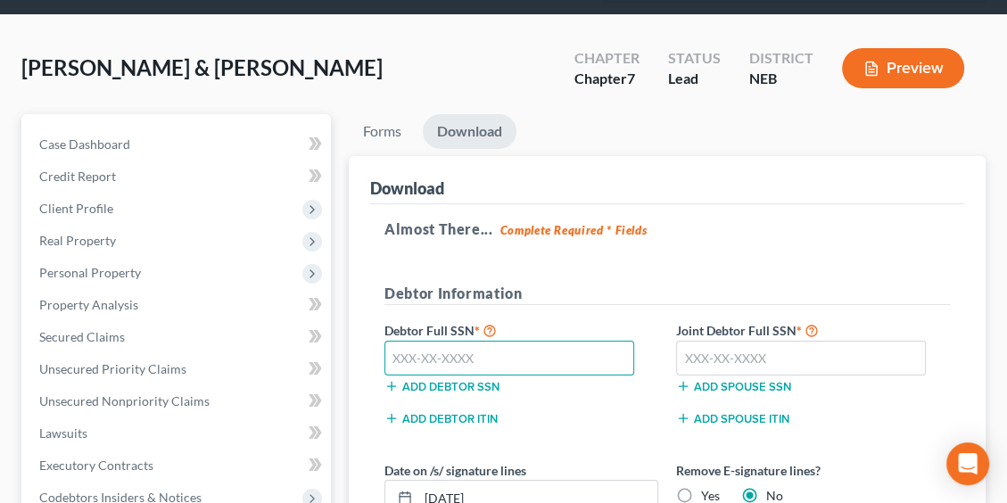
click at [503, 361] on input "text" at bounding box center [509, 359] width 250 height 36
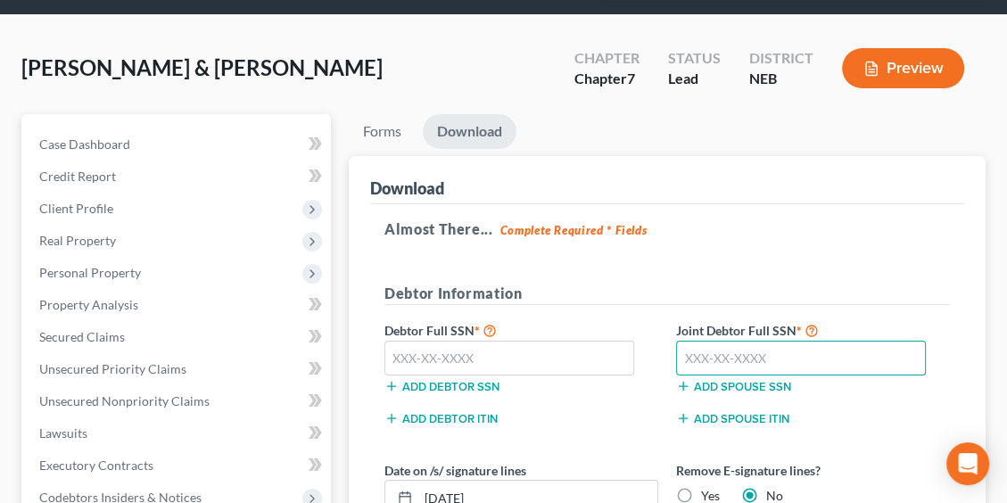
click at [684, 355] on input "text" at bounding box center [801, 359] width 250 height 36
type input "507-86-1704"
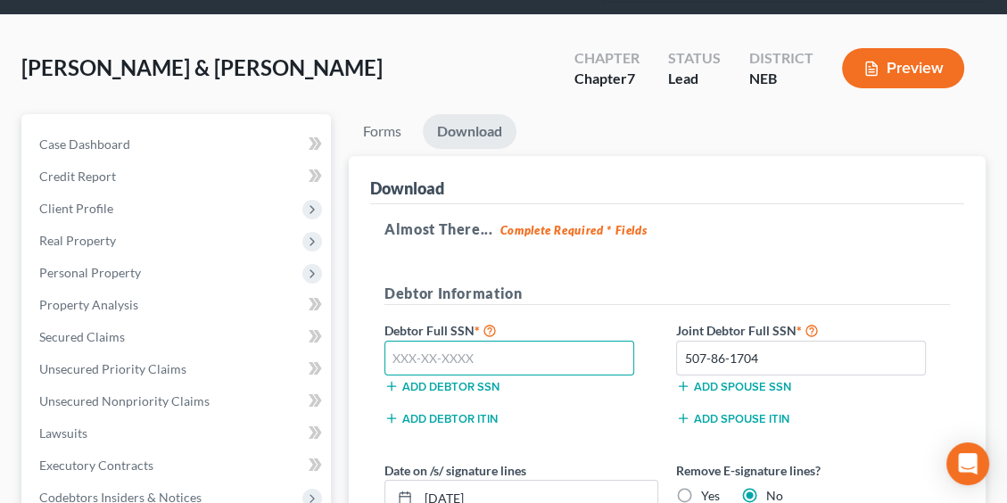
click at [523, 365] on input "text" at bounding box center [509, 359] width 250 height 36
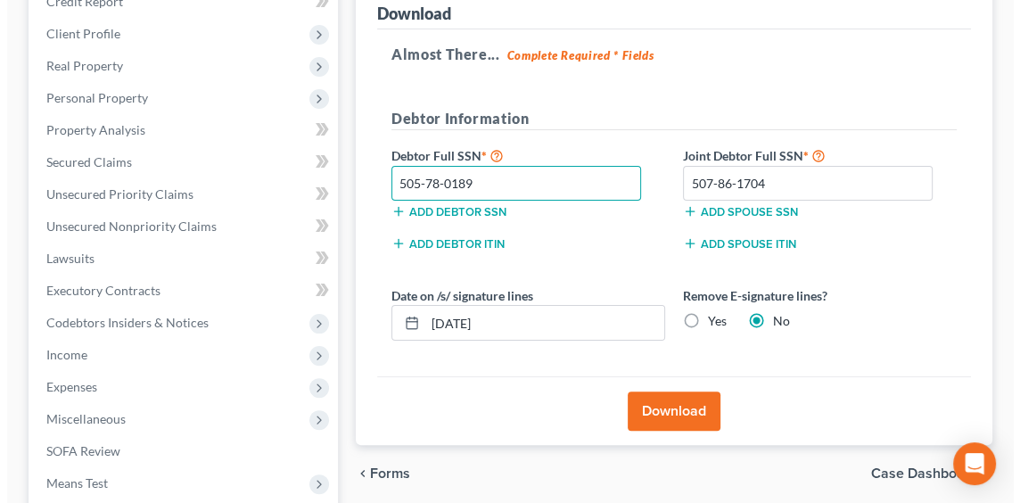
scroll to position [268, 0]
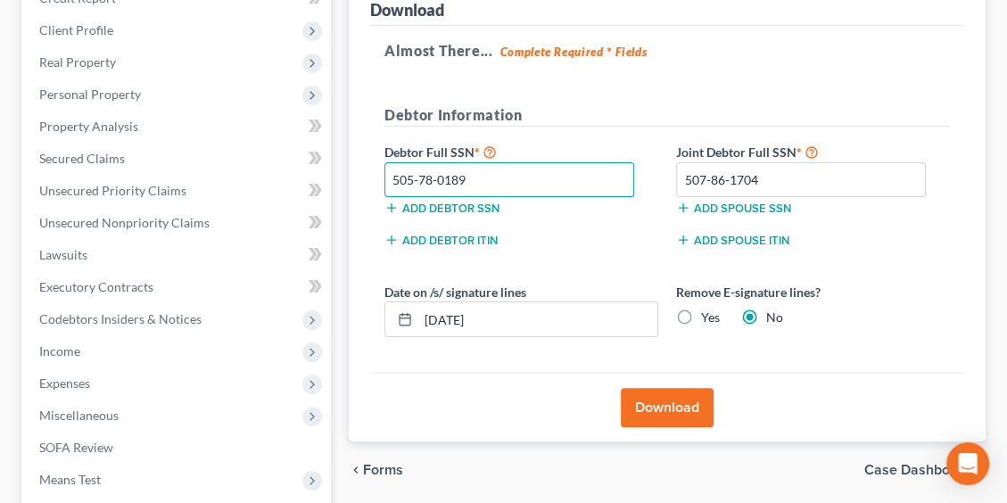
type input "505-78-0189"
click at [701, 317] on label "Yes" at bounding box center [710, 318] width 19 height 18
click at [708, 317] on input "Yes" at bounding box center [714, 315] width 12 height 12
radio input "true"
radio input "false"
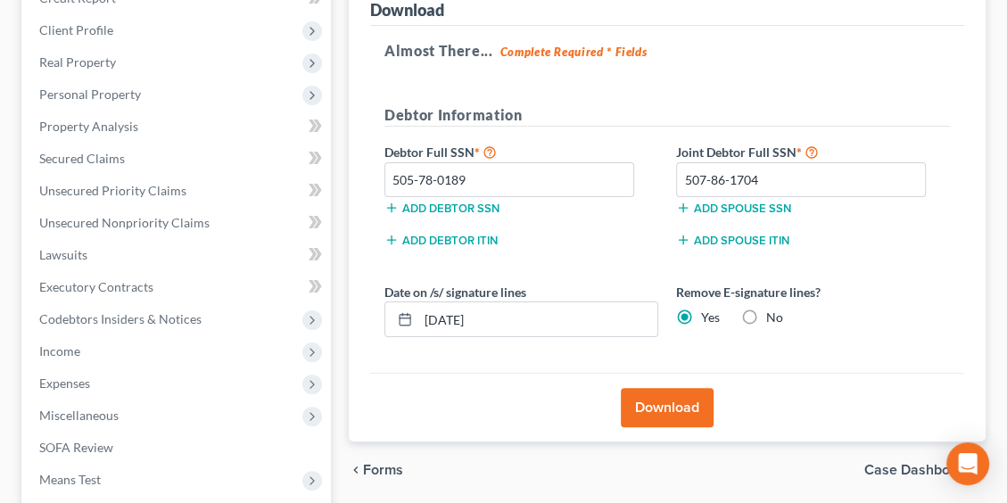
click at [657, 409] on button "Download" at bounding box center [667, 407] width 93 height 39
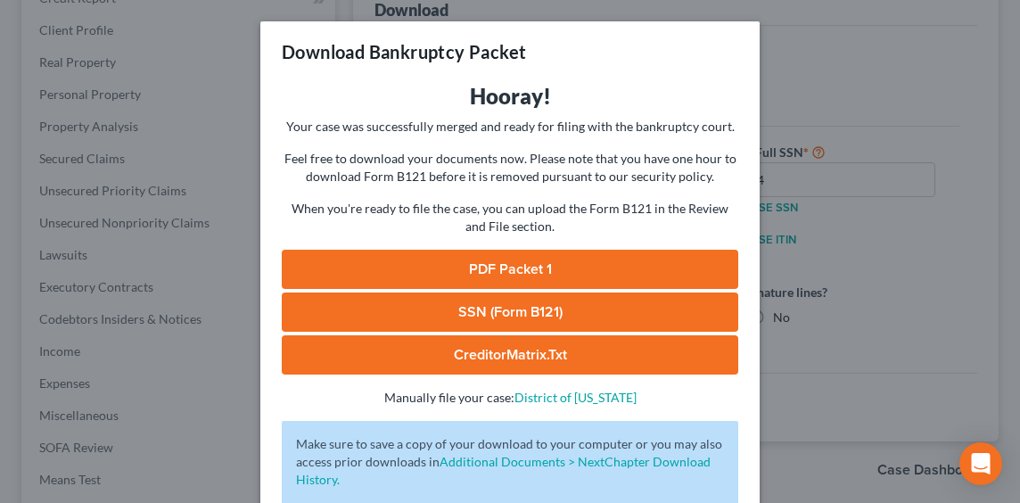
click at [457, 278] on link "PDF Packet 1" at bounding box center [510, 269] width 457 height 39
click at [422, 263] on link "PDF Packet 1" at bounding box center [510, 269] width 457 height 39
click at [485, 305] on link "SSN (Form B121)" at bounding box center [510, 312] width 457 height 39
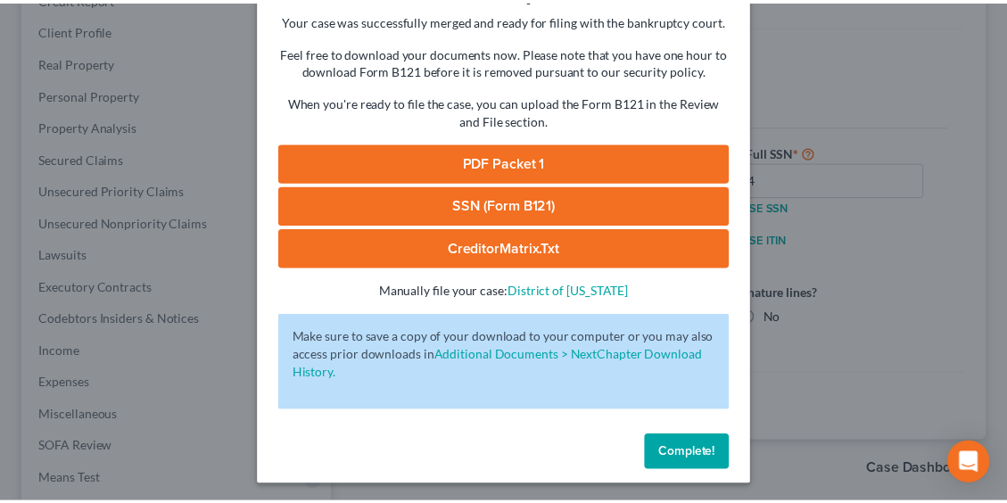
scroll to position [111, 0]
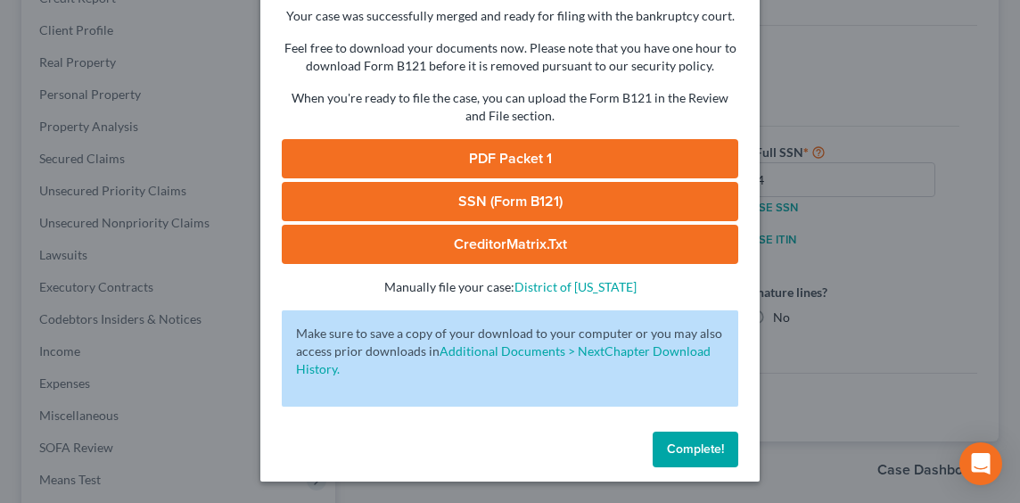
click at [667, 449] on span "Complete!" at bounding box center [695, 448] width 57 height 15
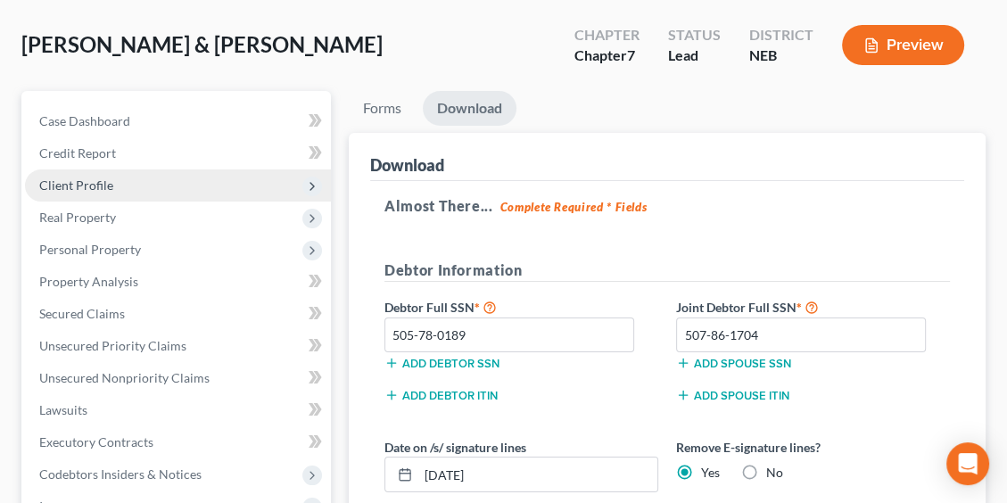
scroll to position [89, 0]
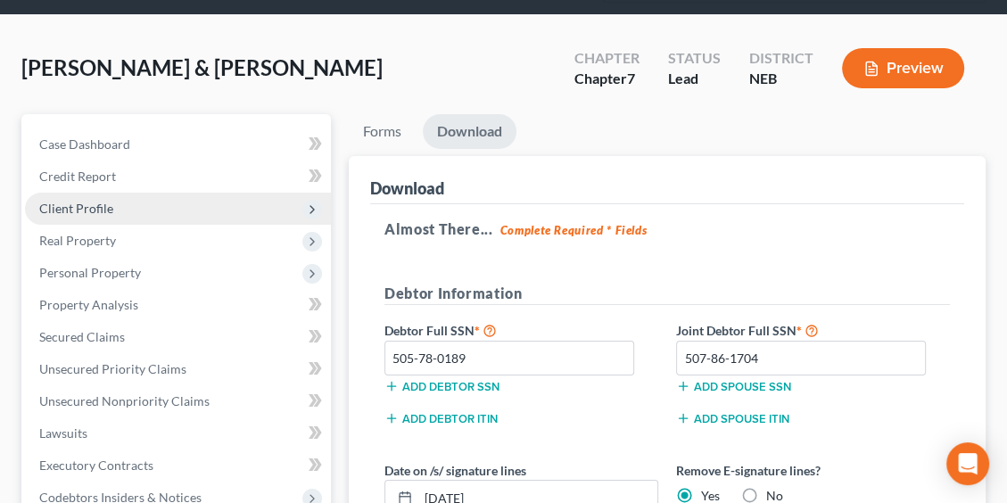
click at [92, 206] on span "Client Profile" at bounding box center [76, 208] width 74 height 15
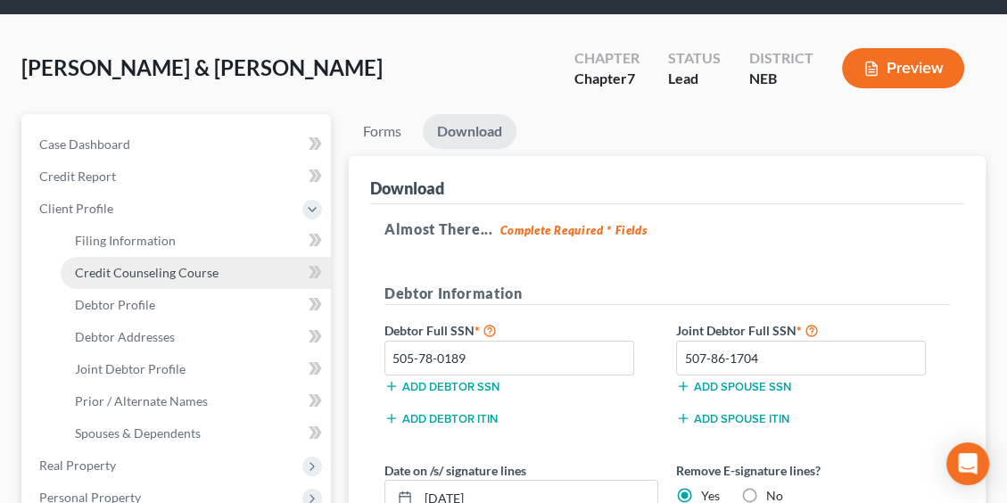
drag, startPoint x: 128, startPoint y: 268, endPoint x: 169, endPoint y: 279, distance: 41.8
click at [129, 268] on span "Credit Counseling Course" at bounding box center [147, 272] width 144 height 15
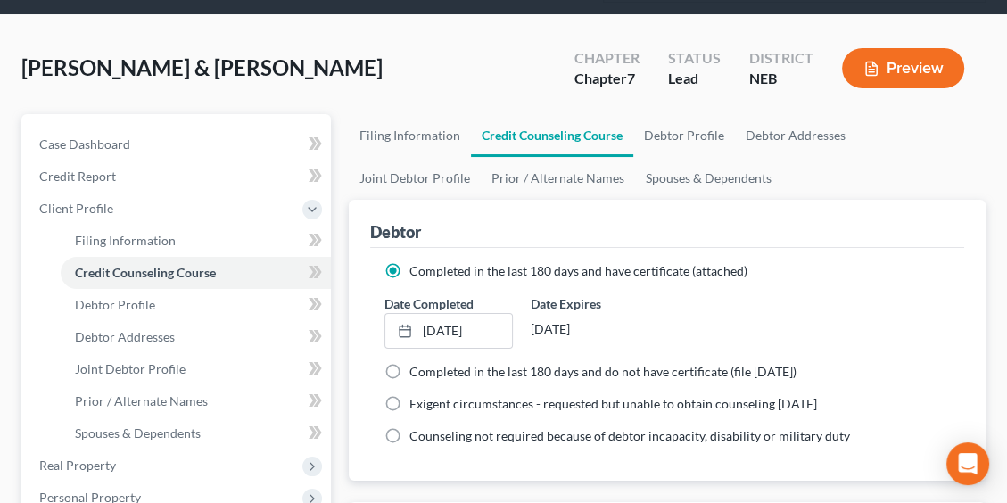
scroll to position [268, 0]
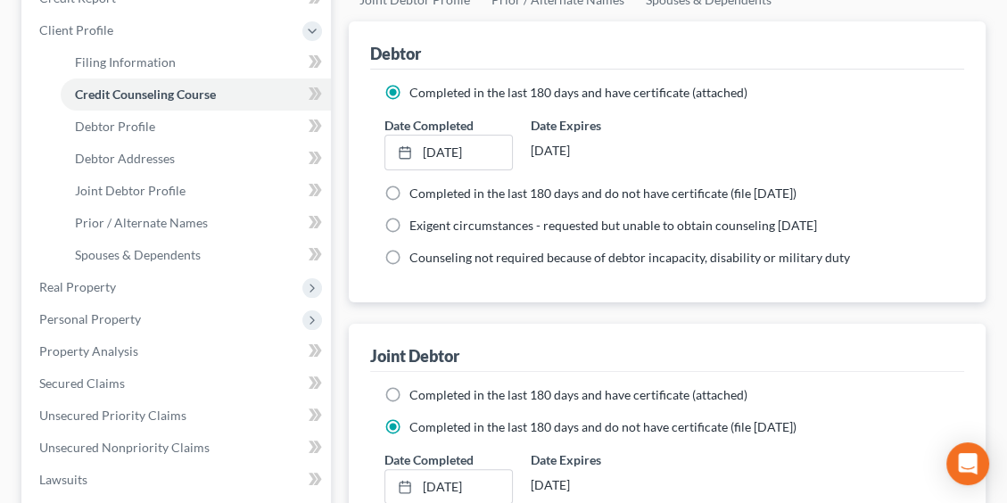
click at [409, 392] on label "Completed in the last 180 days and have certificate (attached)" at bounding box center [578, 395] width 338 height 18
click at [416, 392] on input "Completed in the last 180 days and have certificate (attached)" at bounding box center [422, 392] width 12 height 12
radio input "true"
radio input "false"
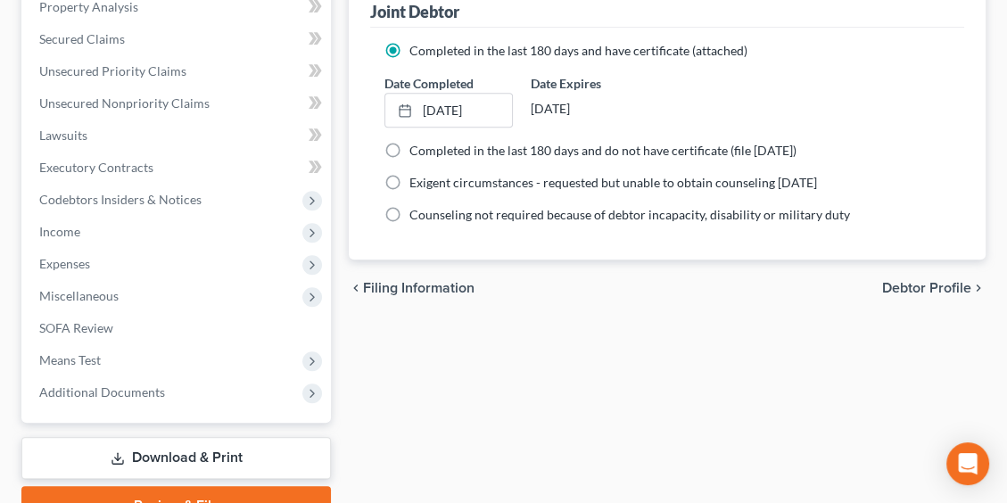
scroll to position [624, 0]
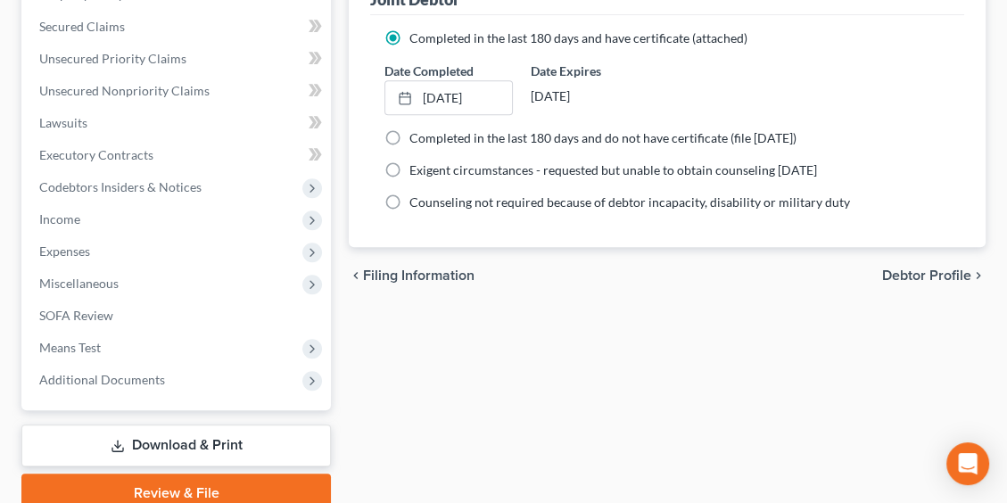
click at [152, 442] on link "Download & Print" at bounding box center [175, 445] width 309 height 42
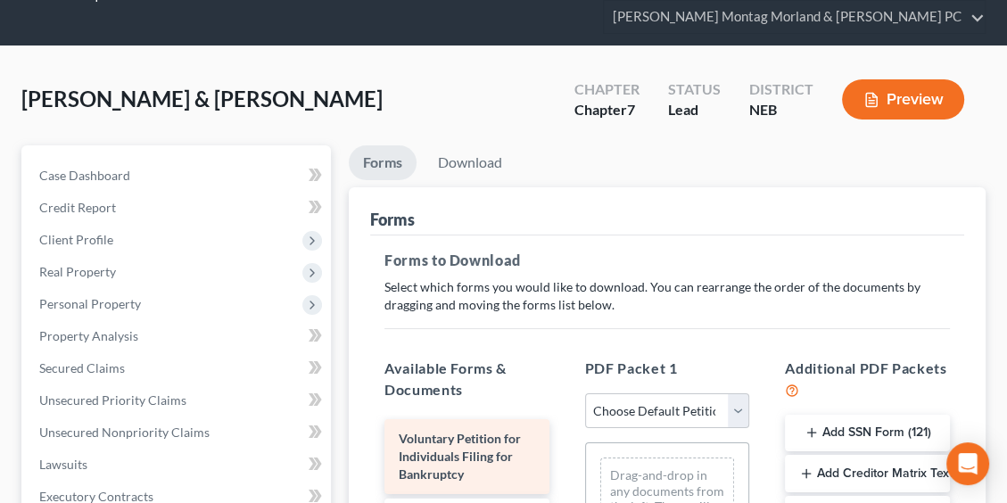
scroll to position [89, 0]
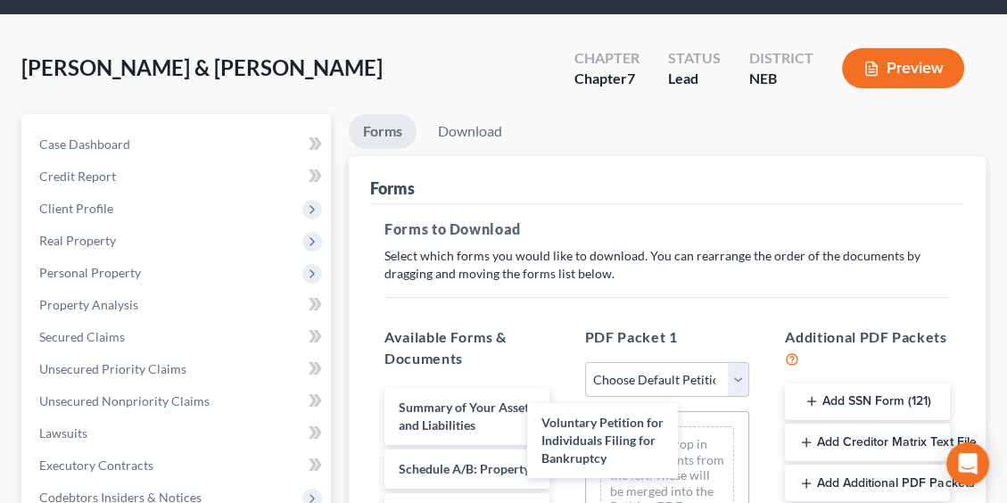
drag, startPoint x: 466, startPoint y: 419, endPoint x: 630, endPoint y: 439, distance: 166.1
click at [631, 439] on div "Drag-and-drop in any documents from the left. These will be merged into the Pet…" at bounding box center [667, 498] width 135 height 144
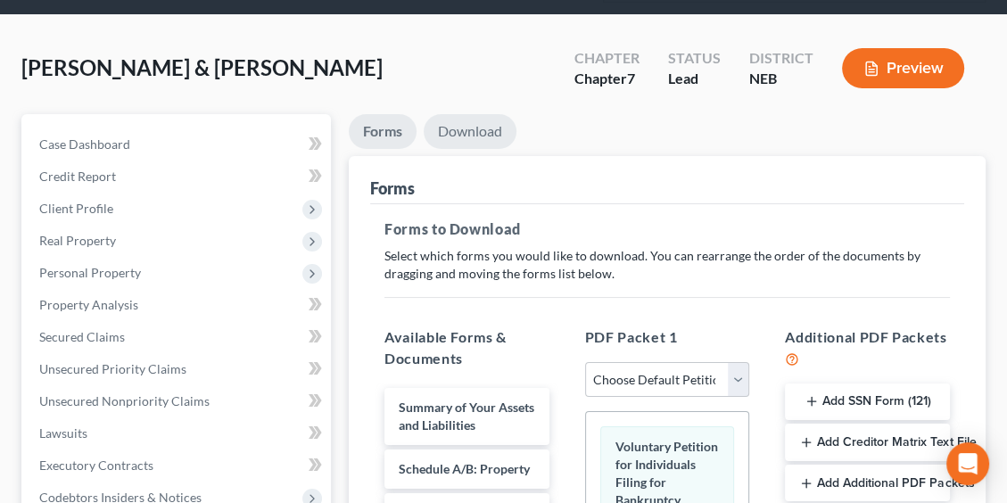
click at [459, 131] on link "Download" at bounding box center [470, 131] width 93 height 35
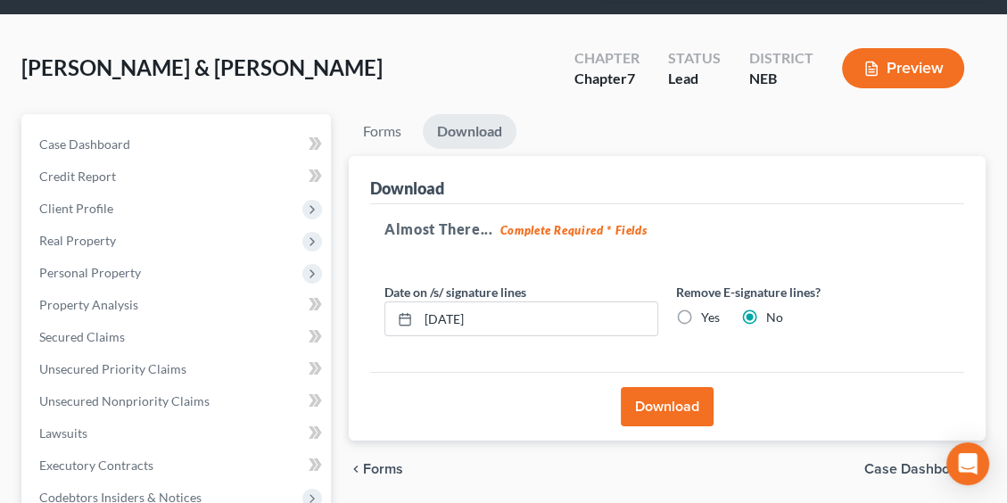
click at [701, 309] on label "Yes" at bounding box center [710, 318] width 19 height 18
click at [708, 309] on input "Yes" at bounding box center [714, 315] width 12 height 12
radio input "true"
radio input "false"
click at [653, 396] on button "Download" at bounding box center [667, 406] width 93 height 39
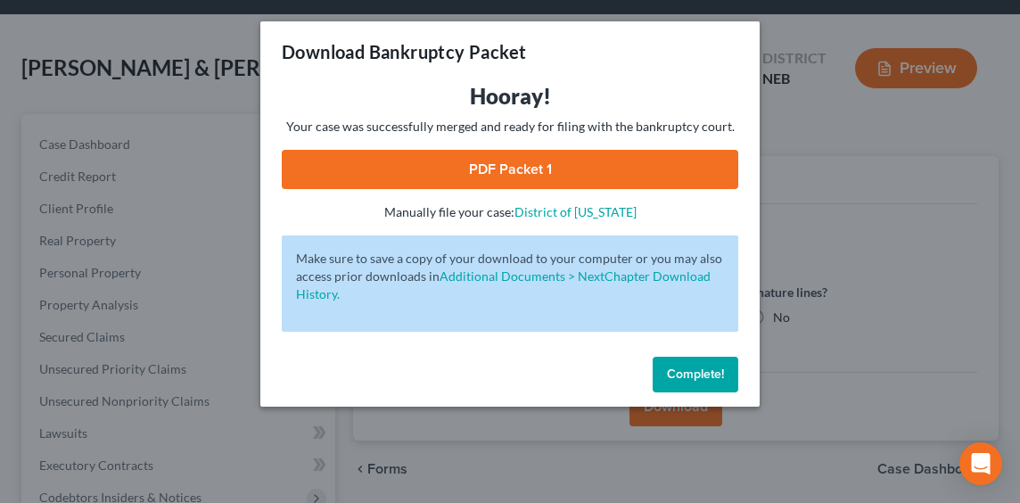
click at [536, 165] on link "PDF Packet 1" at bounding box center [510, 169] width 457 height 39
drag, startPoint x: 703, startPoint y: 382, endPoint x: 545, endPoint y: 360, distance: 159.3
click at [703, 382] on button "Complete!" at bounding box center [696, 375] width 86 height 36
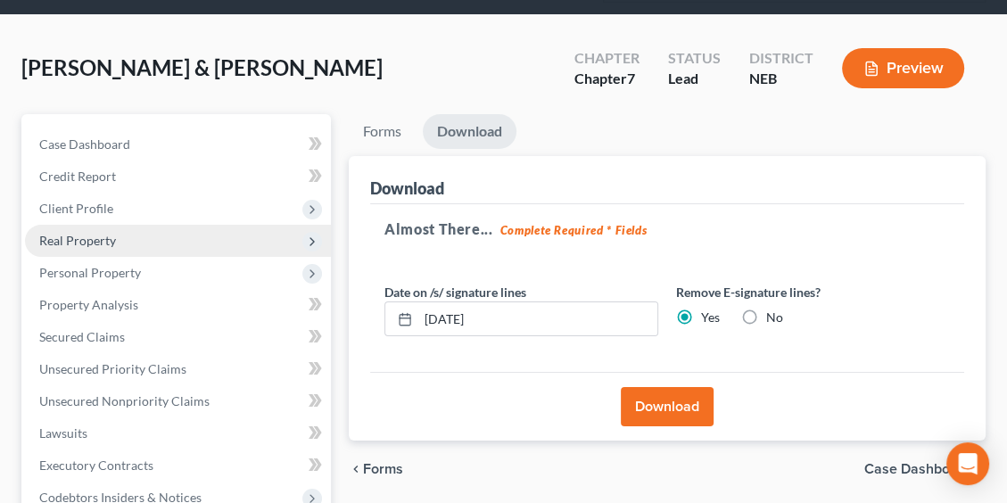
click at [87, 233] on span "Real Property" at bounding box center [77, 240] width 77 height 15
click at [93, 234] on span "Real Property" at bounding box center [77, 240] width 77 height 15
click at [82, 239] on span "Real Property" at bounding box center [77, 240] width 77 height 15
click at [77, 234] on span "Real Property" at bounding box center [77, 240] width 77 height 15
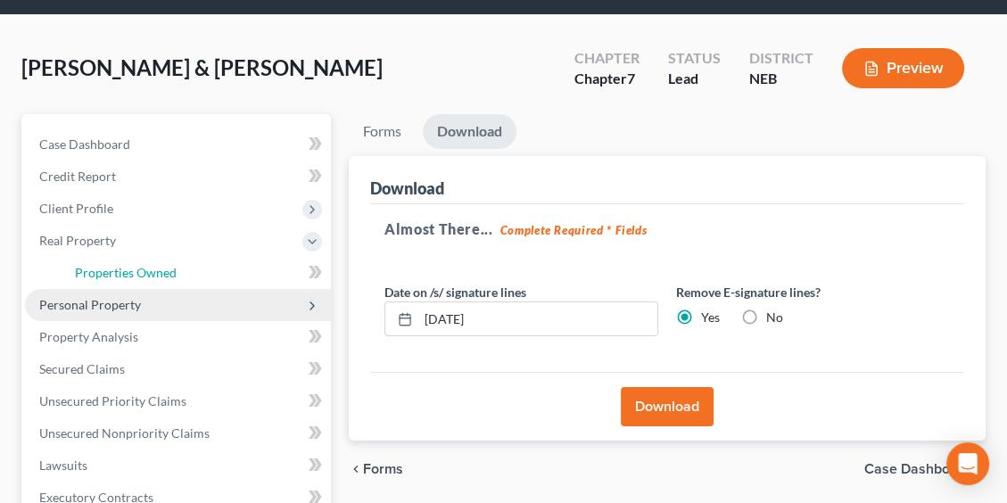
click at [108, 275] on span "Properties Owned" at bounding box center [126, 272] width 102 height 15
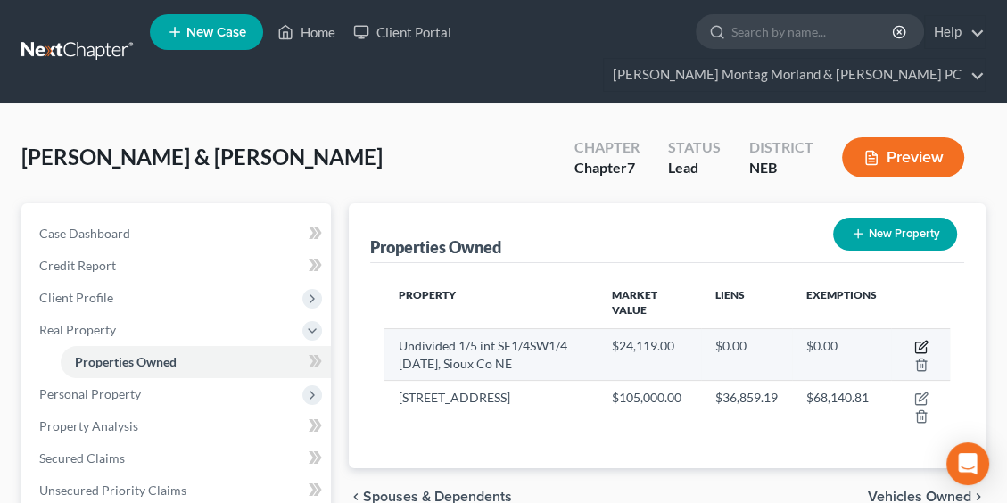
click at [920, 345] on icon "button" at bounding box center [923, 345] width 8 height 8
select select "30"
select select "3"
select select "7"
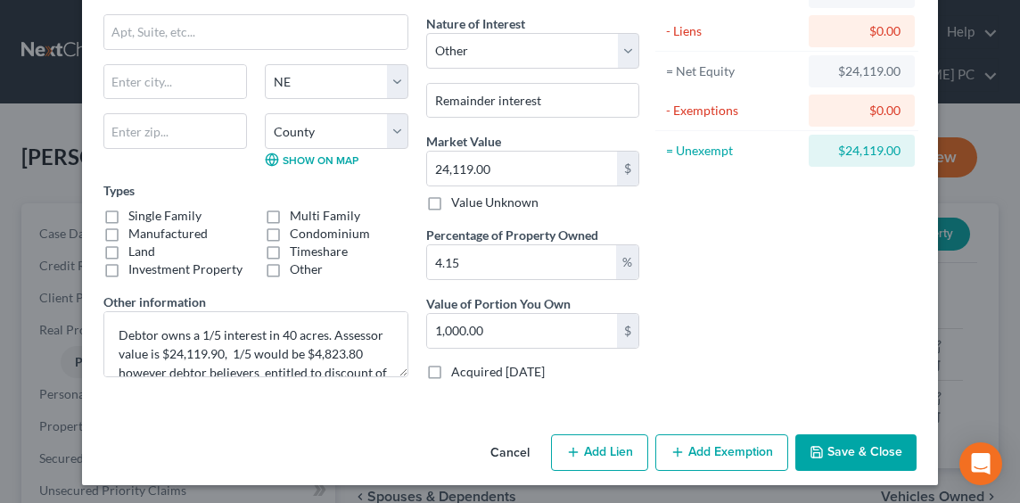
scroll to position [138, 0]
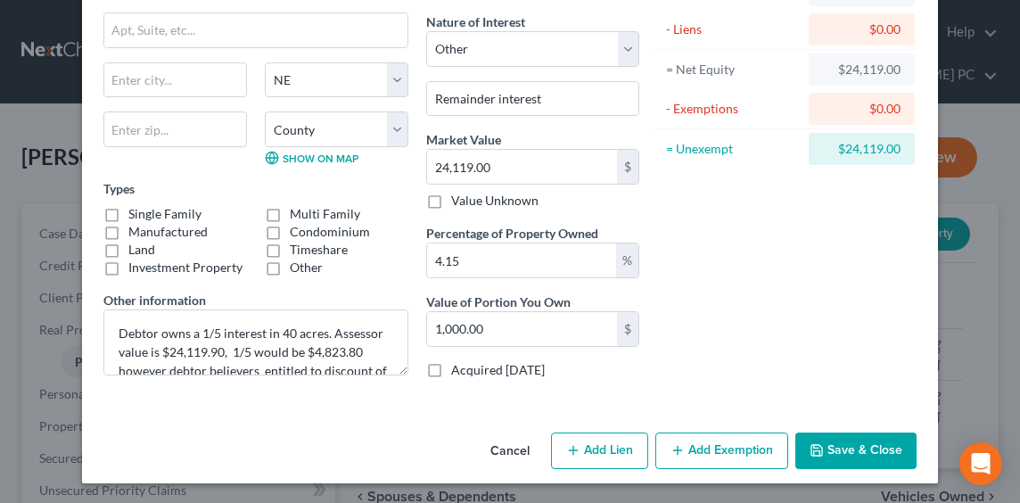
click at [697, 449] on button "Add Exemption" at bounding box center [721, 451] width 133 height 37
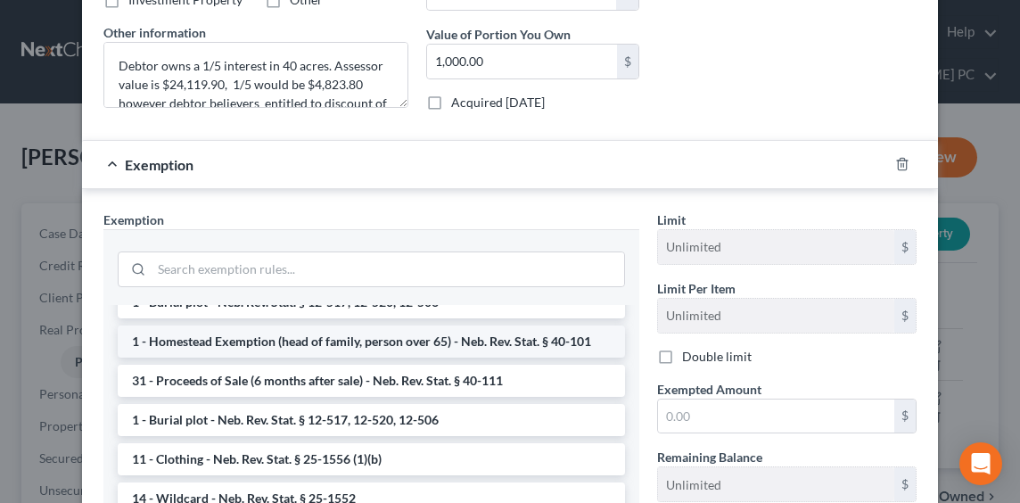
scroll to position [89, 0]
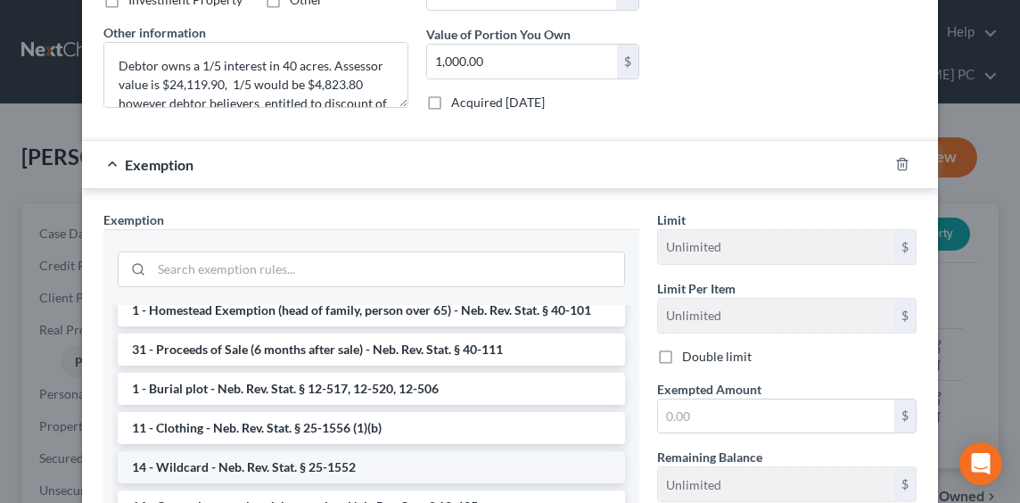
click at [240, 465] on li "14 - Wildcard - Neb. Rev. Stat. § 25-1552" at bounding box center [371, 467] width 507 height 32
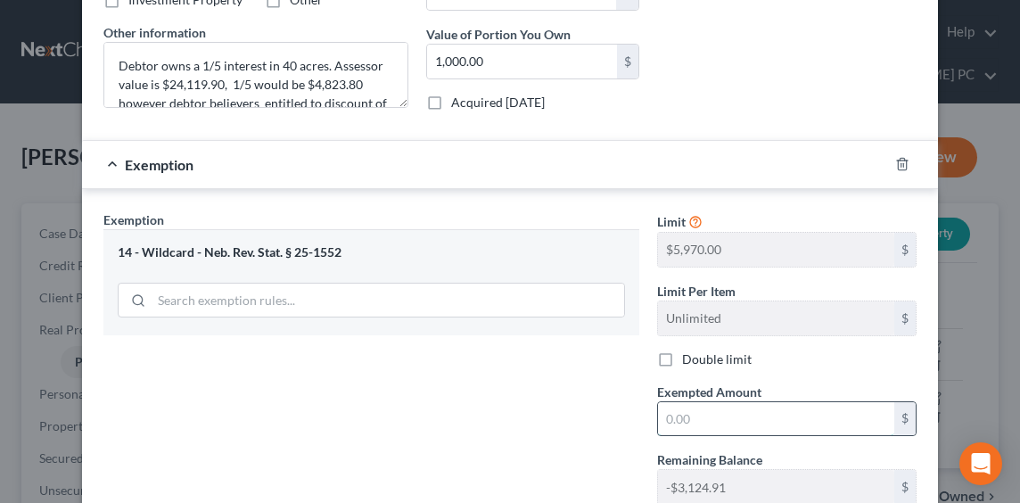
click at [707, 417] on input "text" at bounding box center [776, 419] width 236 height 34
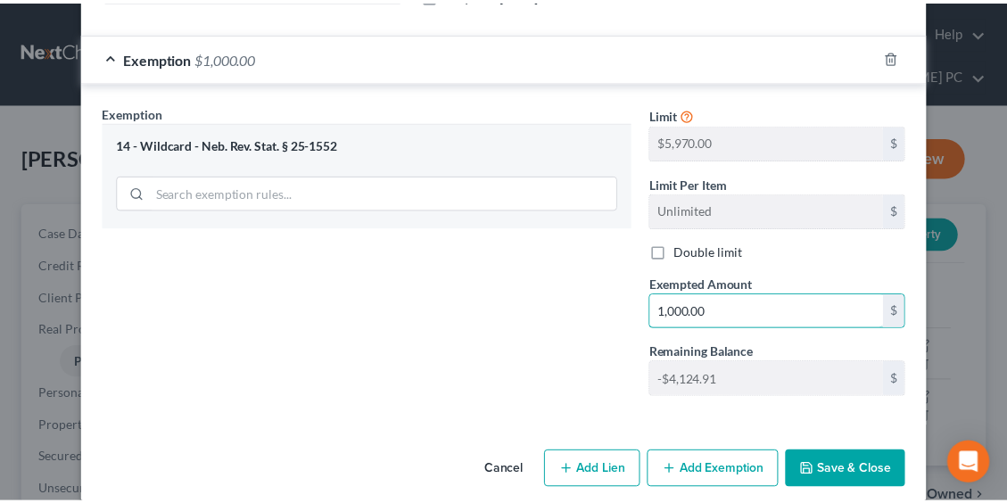
scroll to position [532, 0]
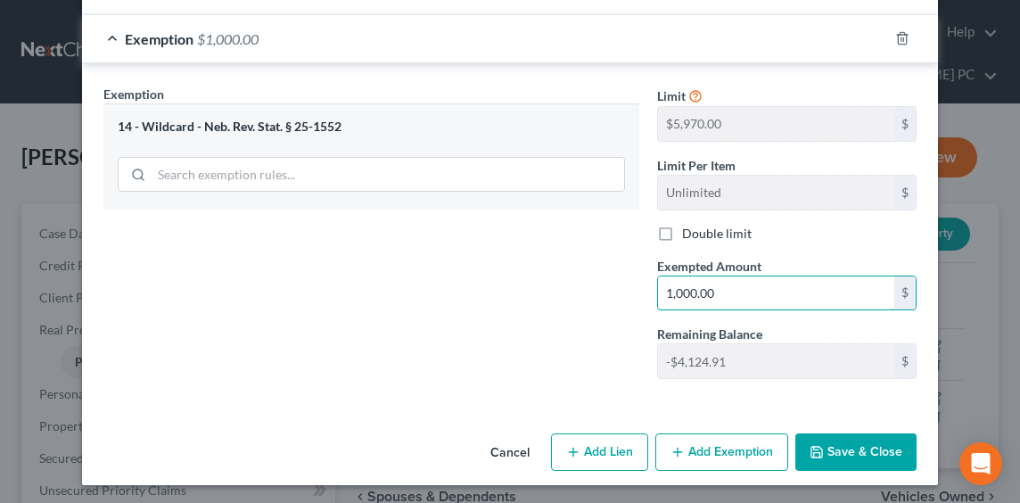
type input "1,000.00"
click at [848, 452] on button "Save & Close" at bounding box center [855, 451] width 121 height 37
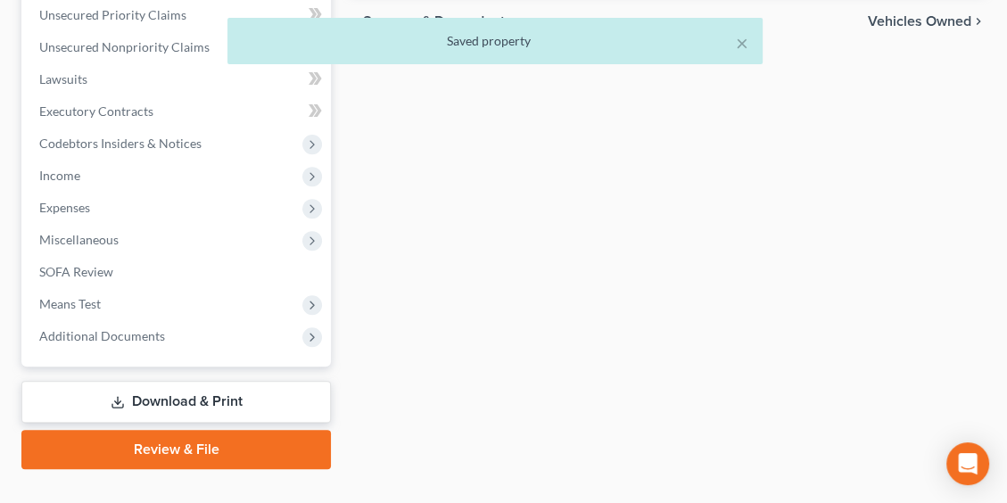
scroll to position [507, 0]
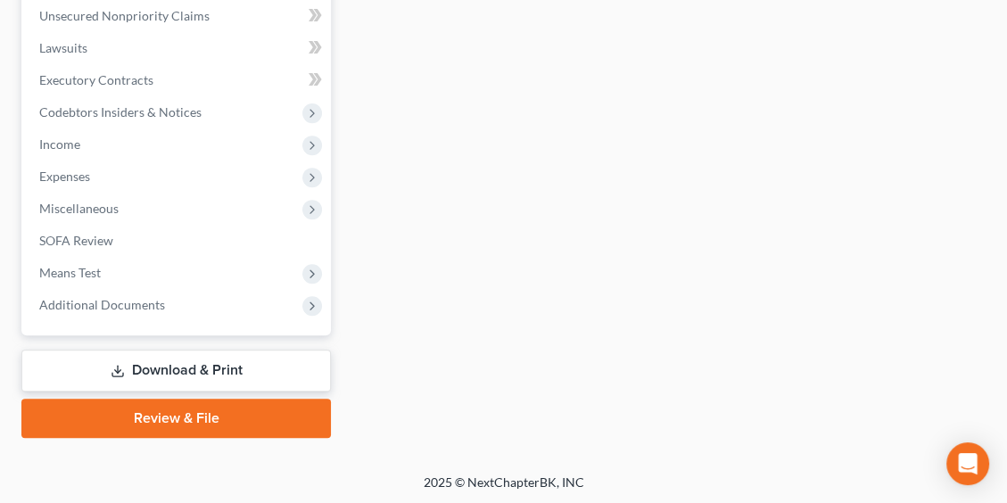
click at [161, 369] on link "Download & Print" at bounding box center [175, 371] width 309 height 42
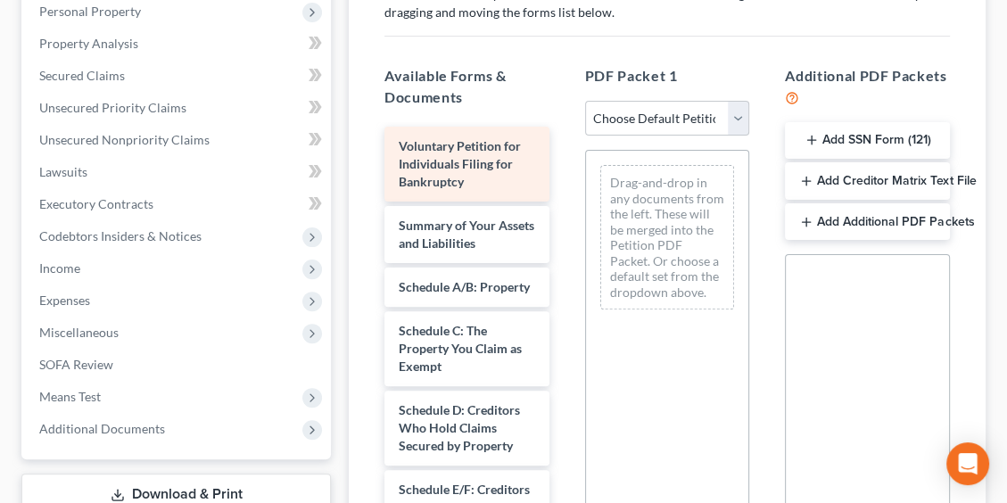
scroll to position [357, 0]
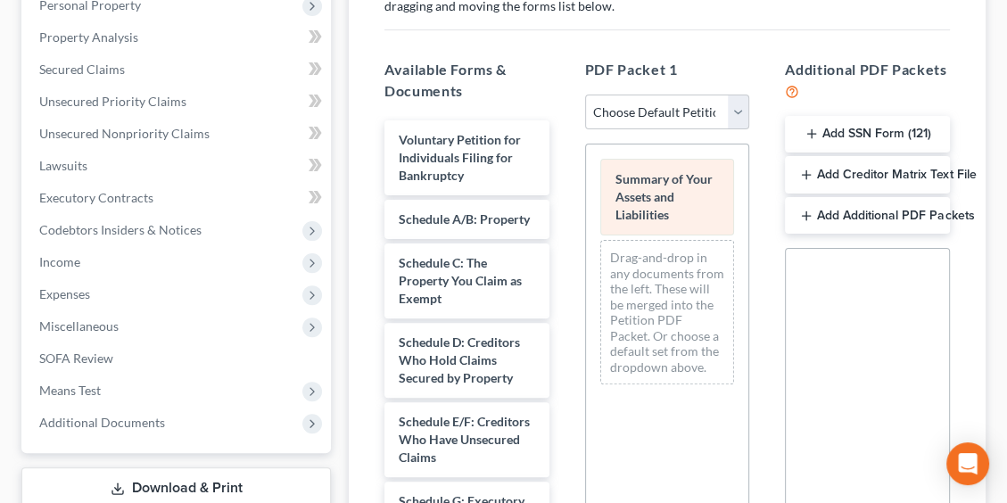
click at [676, 193] on div "Summary of Your Assets and Liabilities" at bounding box center [667, 197] width 135 height 77
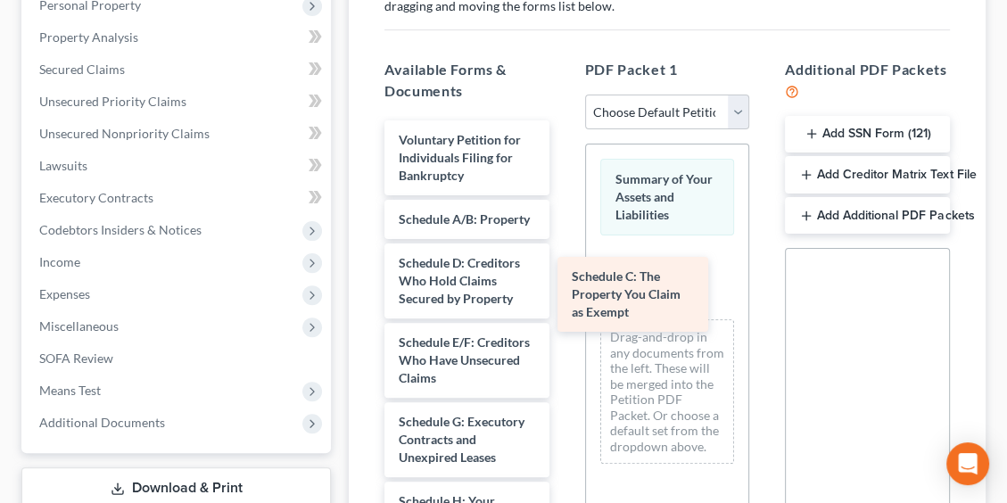
drag, startPoint x: 476, startPoint y: 299, endPoint x: 649, endPoint y: 296, distance: 173.0
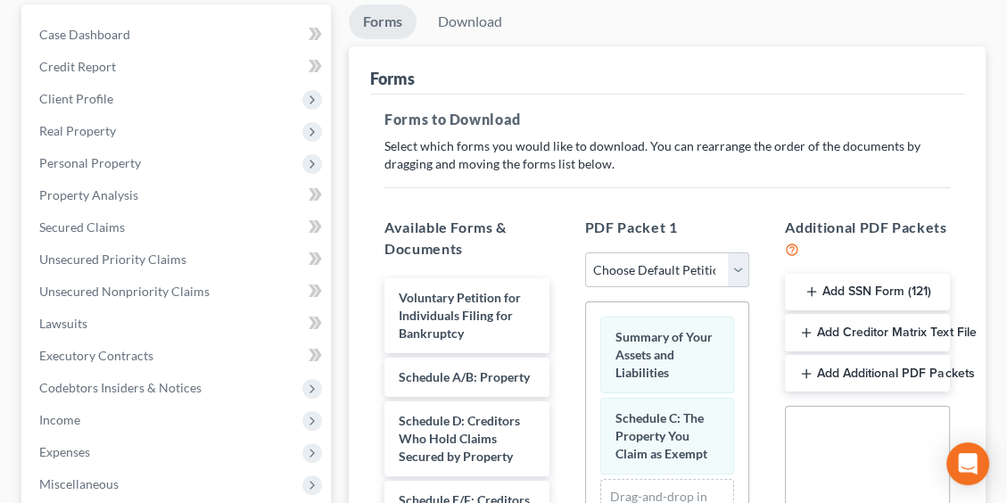
scroll to position [178, 0]
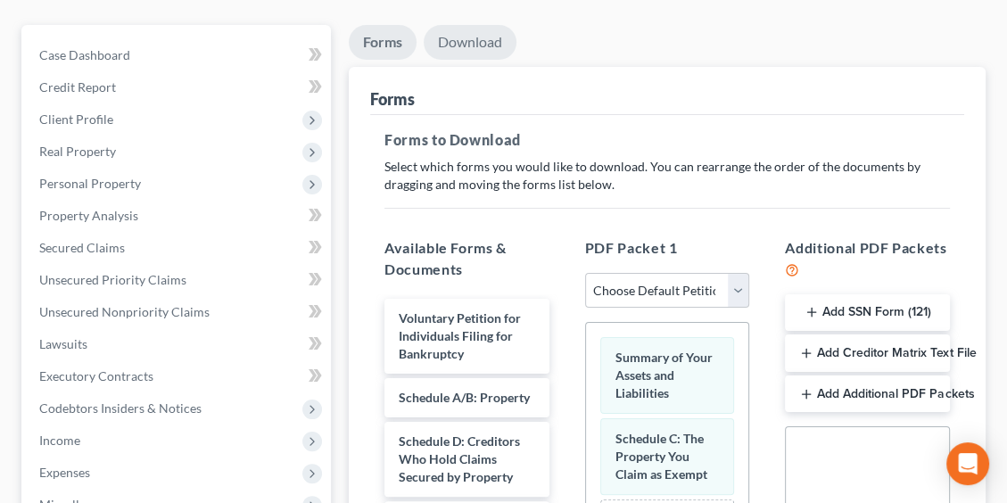
click at [478, 40] on link "Download" at bounding box center [470, 42] width 93 height 35
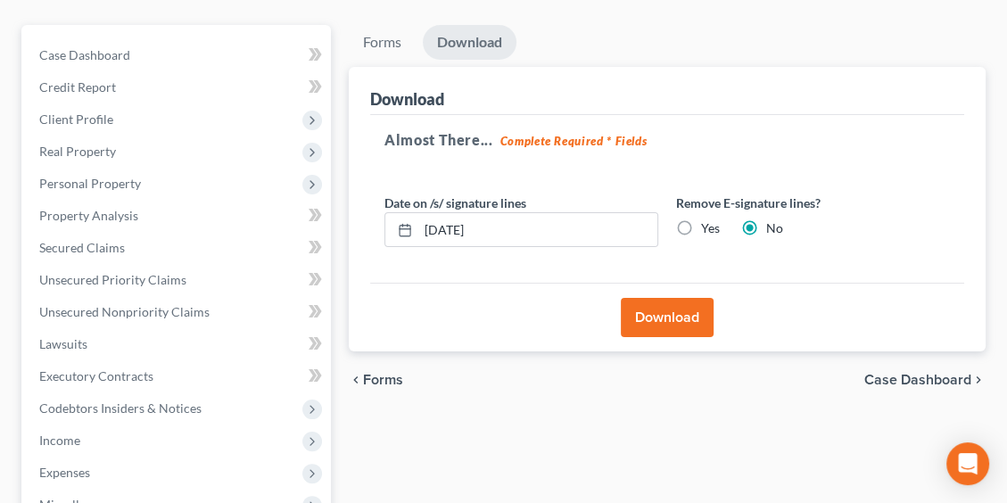
click at [701, 225] on label "Yes" at bounding box center [710, 228] width 19 height 18
click at [708, 225] on input "Yes" at bounding box center [714, 225] width 12 height 12
radio input "true"
radio input "false"
click at [646, 303] on button "Download" at bounding box center [667, 317] width 93 height 39
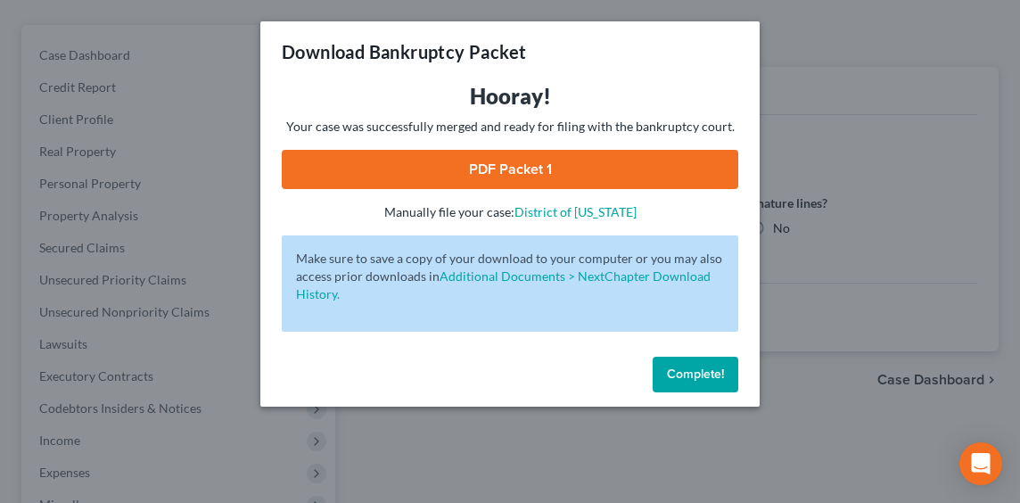
click at [537, 164] on link "PDF Packet 1" at bounding box center [510, 169] width 457 height 39
click at [688, 390] on button "Complete!" at bounding box center [696, 375] width 86 height 36
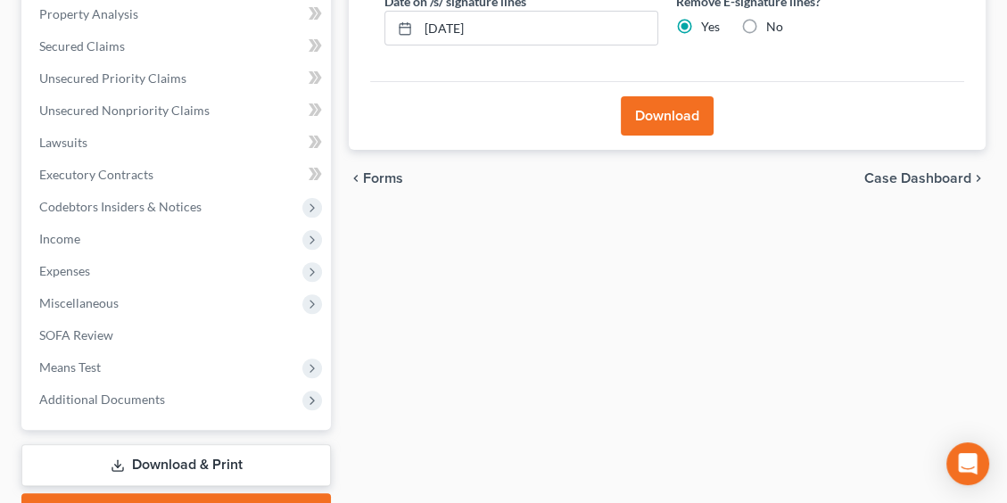
scroll to position [474, 0]
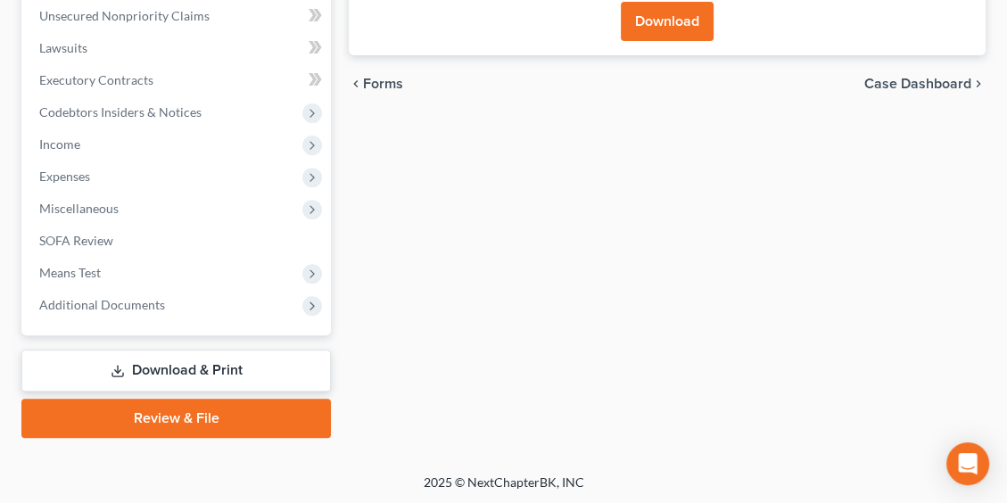
click at [164, 415] on link "Review & File" at bounding box center [175, 418] width 309 height 39
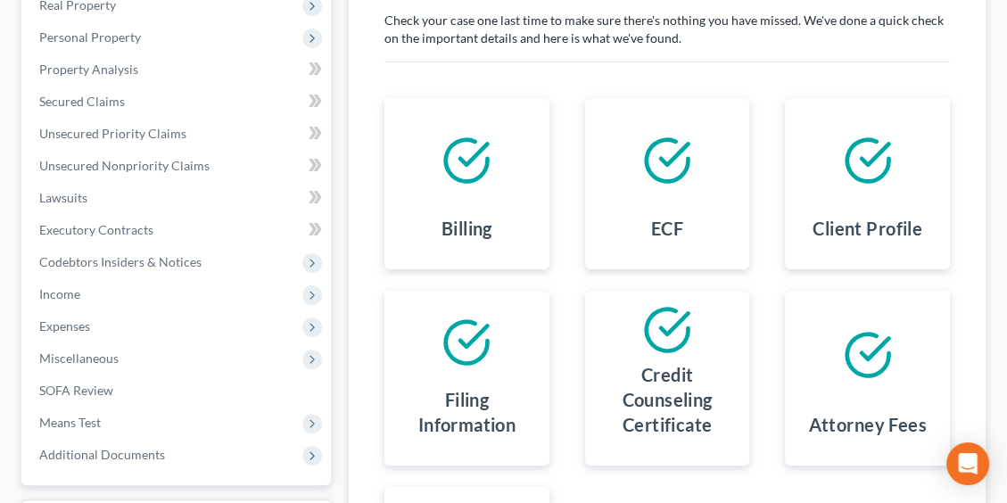
scroll to position [89, 0]
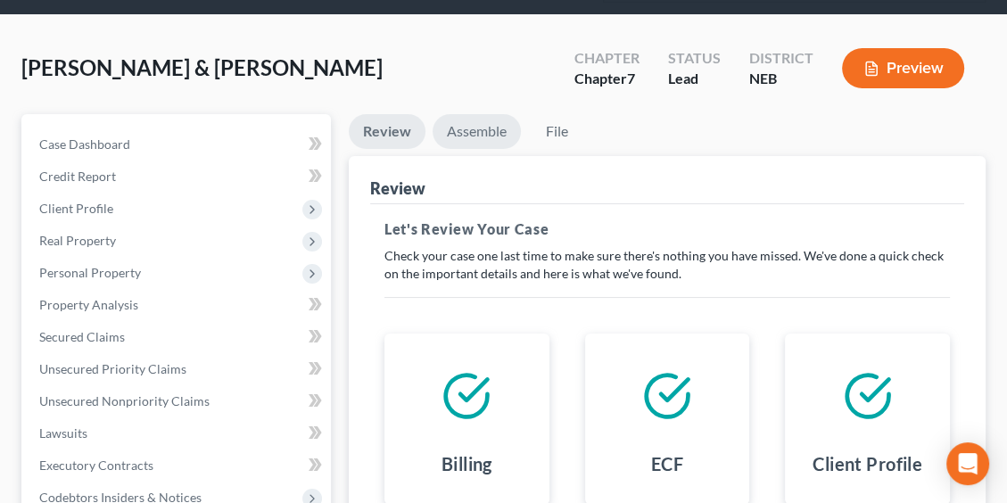
click at [484, 130] on link "Assemble" at bounding box center [477, 131] width 88 height 35
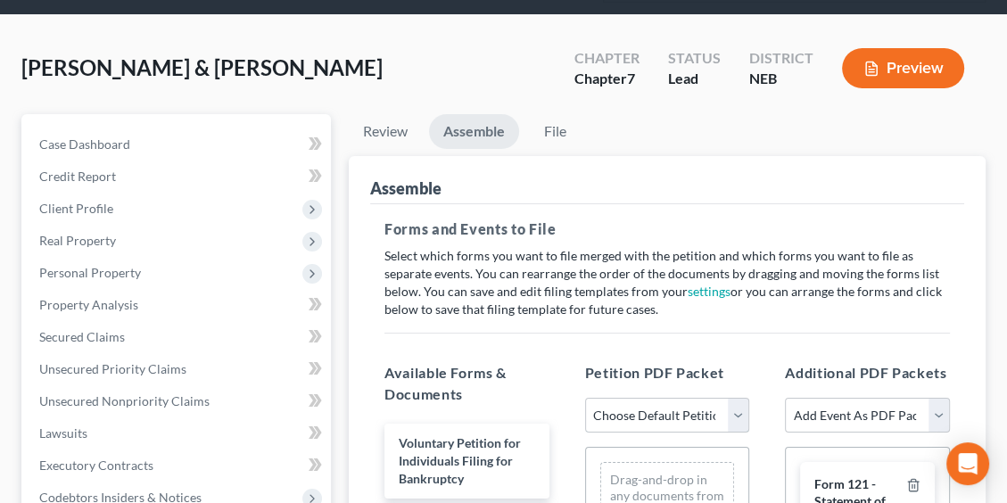
click at [624, 414] on select "Choose Default Petition PDF Packet Complete Bankruptcy Petition (all forms and …" at bounding box center [667, 416] width 165 height 36
select select "0"
click at [585, 398] on select "Choose Default Petition PDF Packet Complete Bankruptcy Petition (all forms and …" at bounding box center [667, 416] width 165 height 36
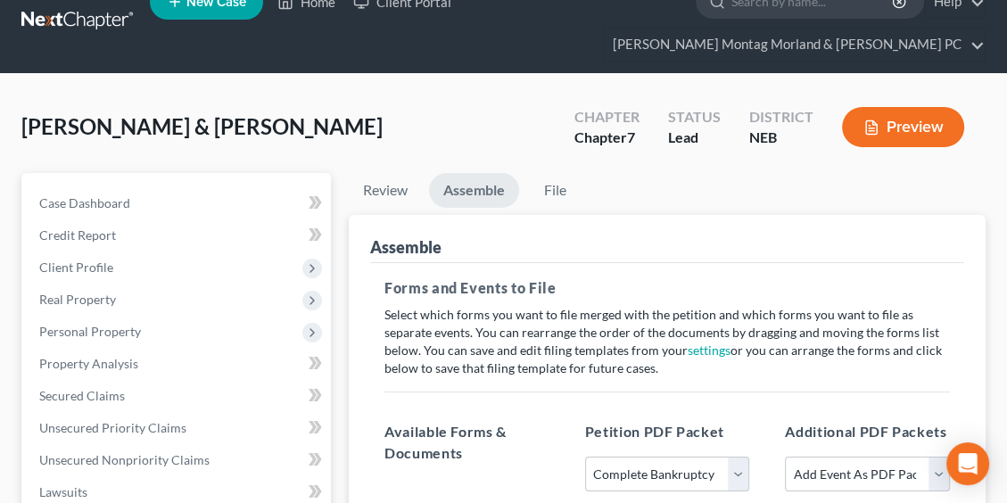
scroll to position [0, 0]
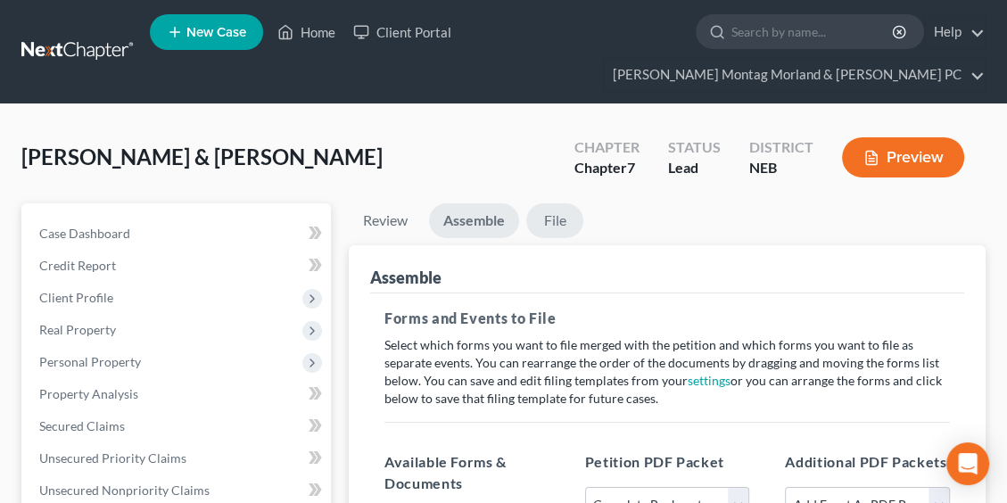
click at [560, 219] on link "File" at bounding box center [554, 220] width 57 height 35
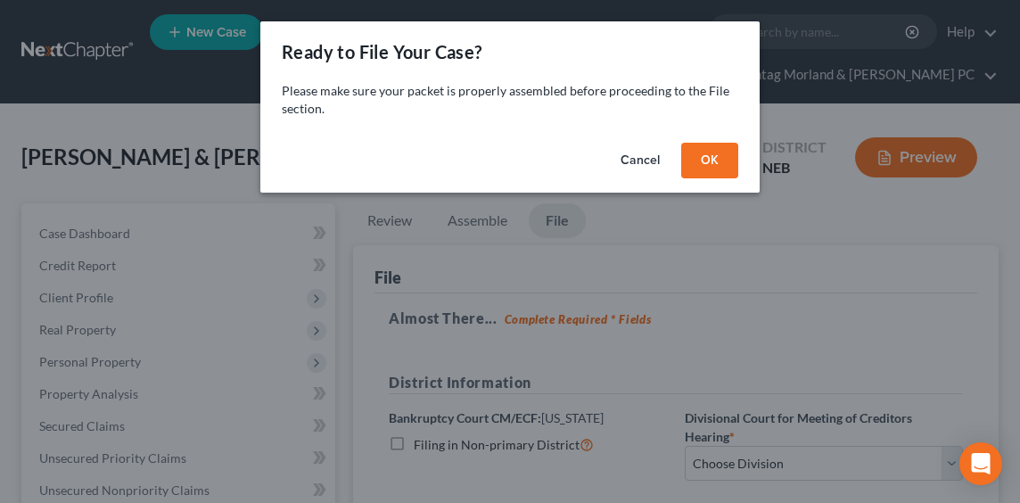
click at [705, 154] on button "OK" at bounding box center [709, 161] width 57 height 36
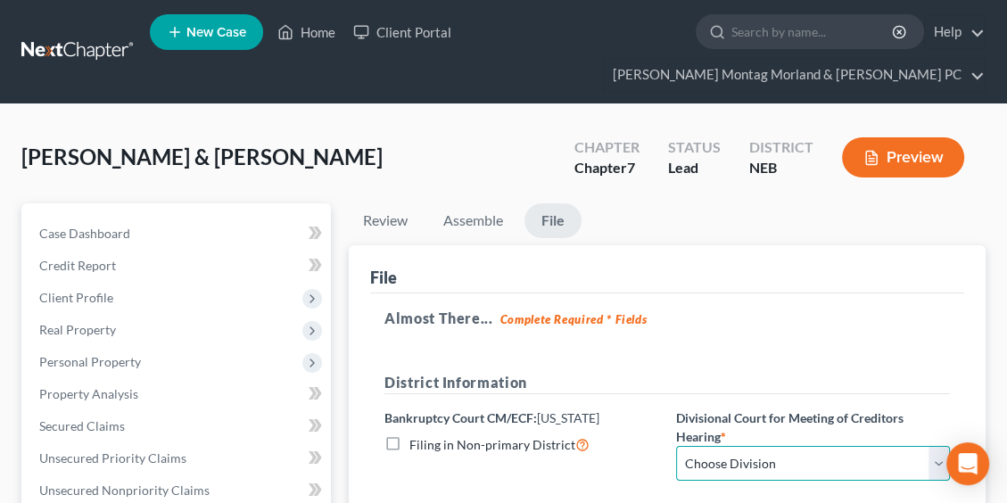
click at [795, 460] on select "Choose Division Lincoln Omaha" at bounding box center [813, 464] width 274 height 36
select select "0"
click at [676, 446] on select "Choose Division Lincoln Omaha" at bounding box center [813, 464] width 274 height 36
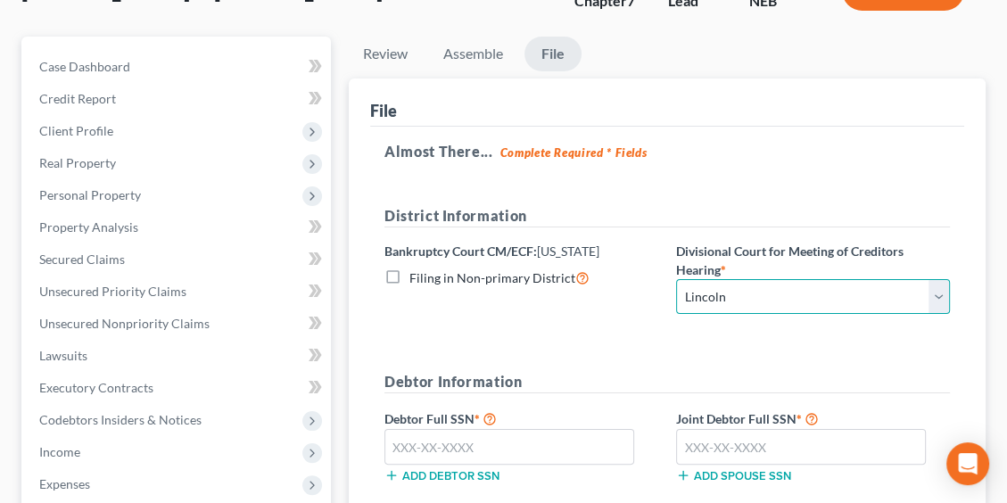
scroll to position [178, 0]
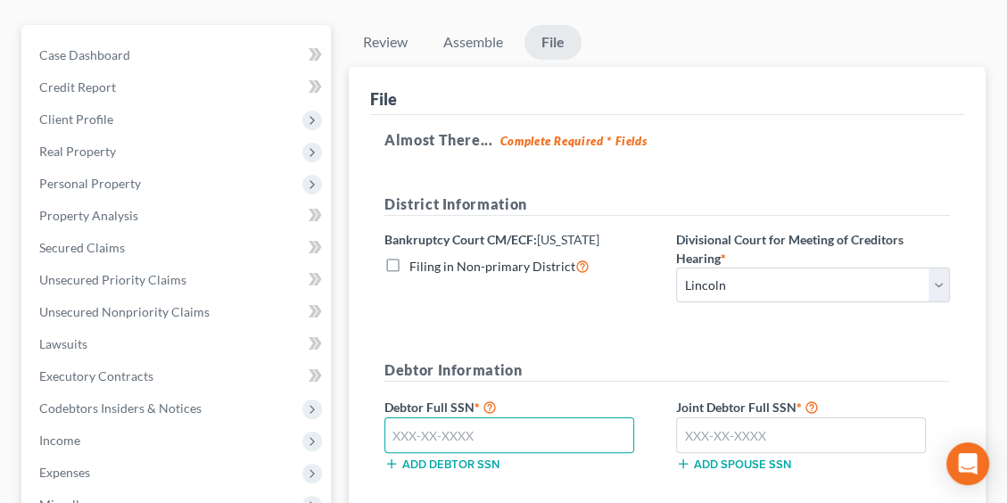
click at [485, 434] on input "text" at bounding box center [509, 435] width 250 height 36
type input "505-78-0189"
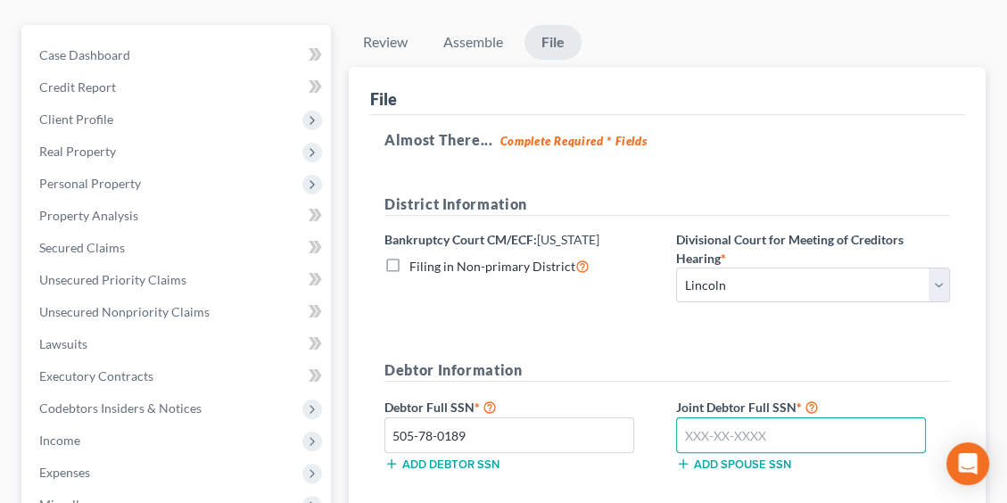
click at [799, 439] on input "text" at bounding box center [801, 435] width 250 height 36
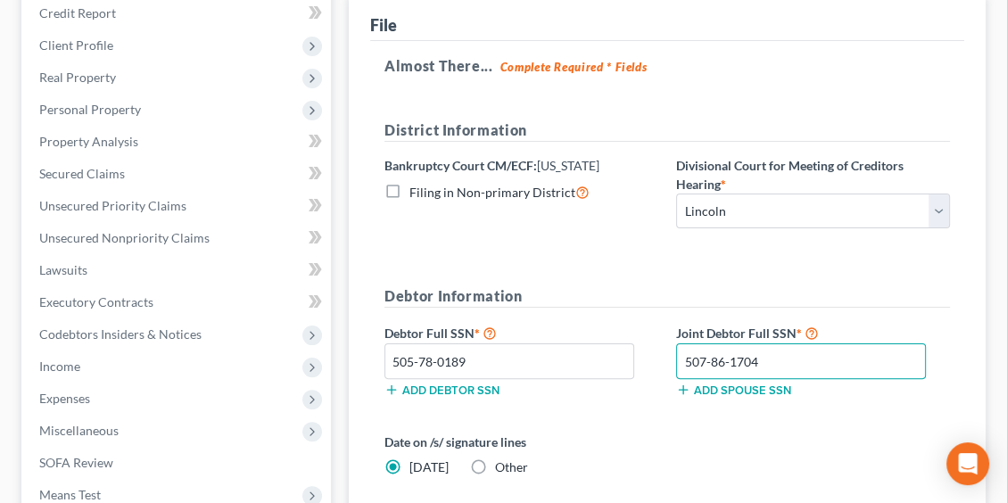
scroll to position [446, 0]
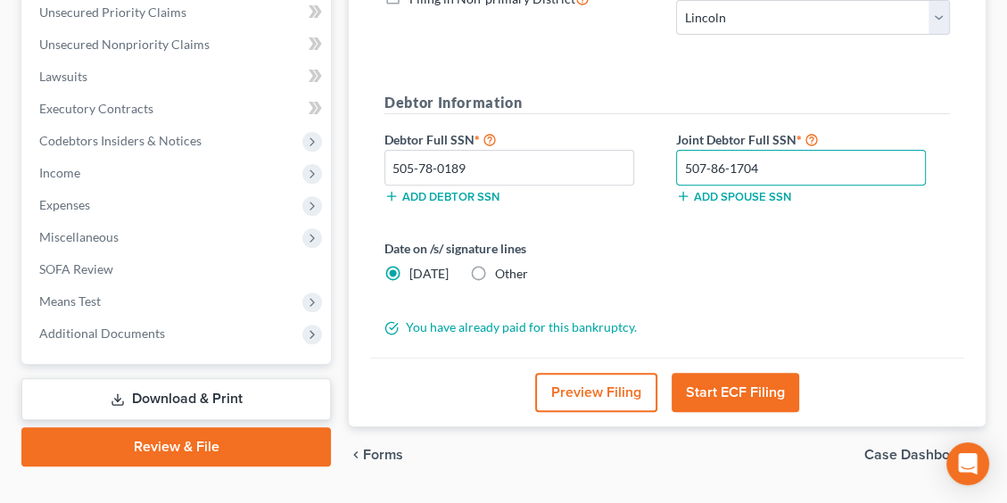
type input "507-86-1704"
click at [730, 391] on button "Start ECF Filing" at bounding box center [736, 392] width 128 height 39
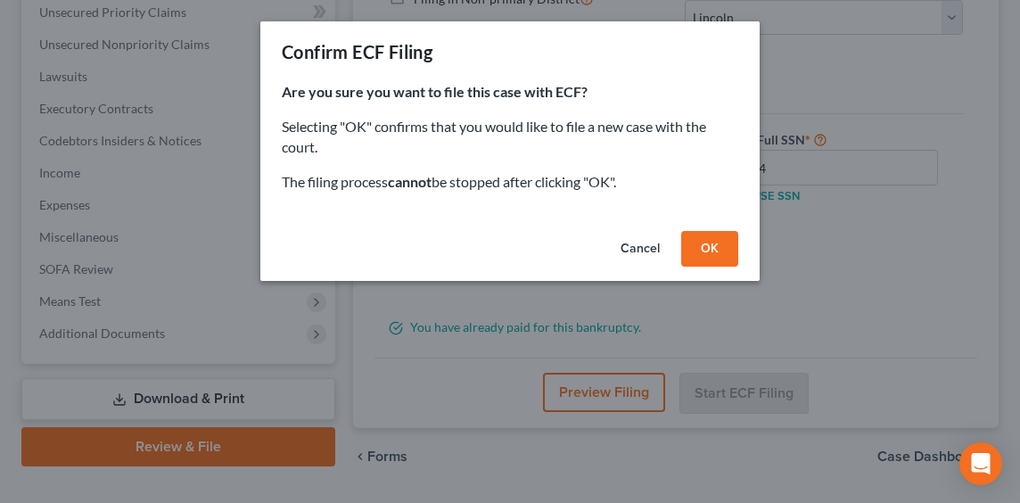
click at [714, 246] on button "OK" at bounding box center [709, 249] width 57 height 36
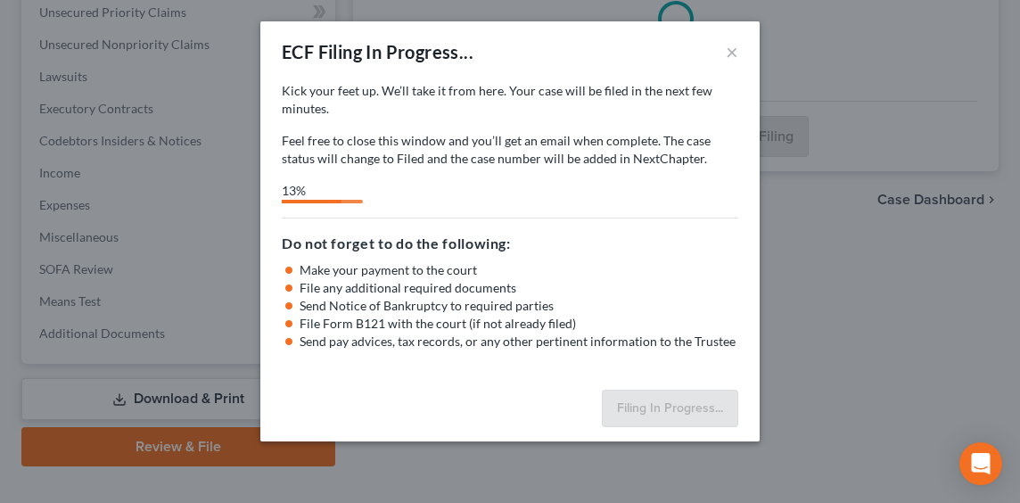
select select "0"
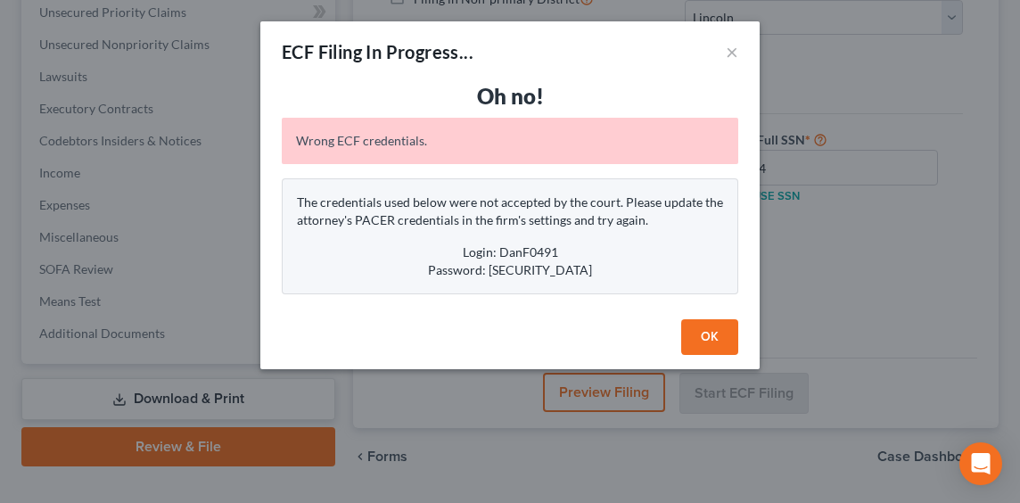
click at [709, 338] on button "OK" at bounding box center [709, 337] width 57 height 36
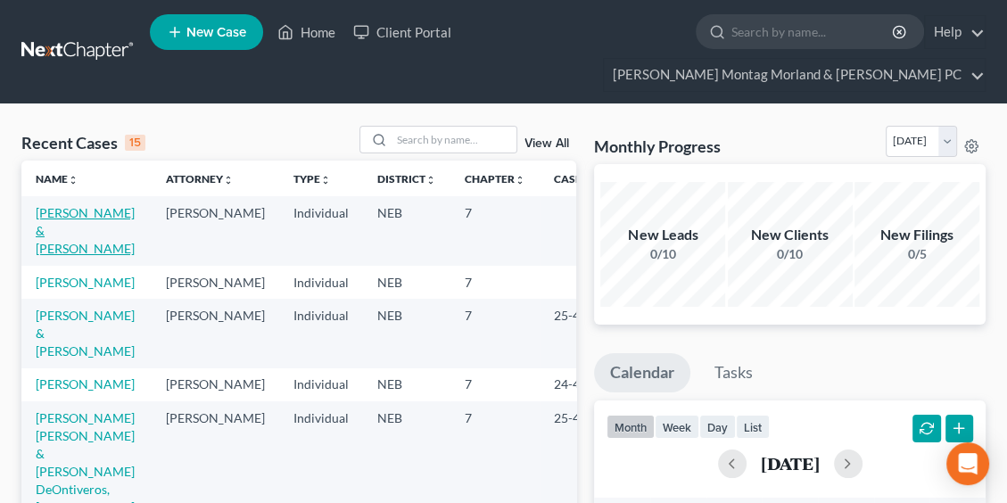
click at [49, 222] on link "[PERSON_NAME] & [PERSON_NAME]" at bounding box center [85, 230] width 99 height 51
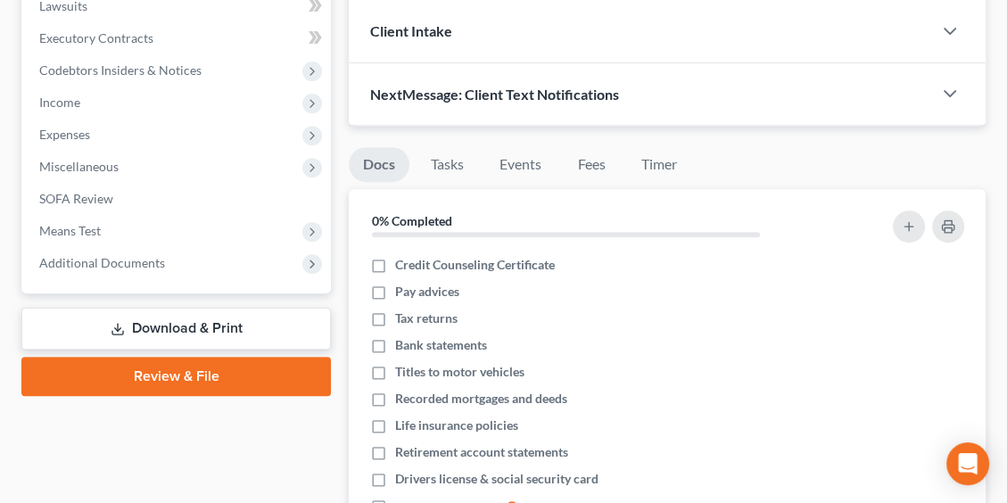
scroll to position [713, 0]
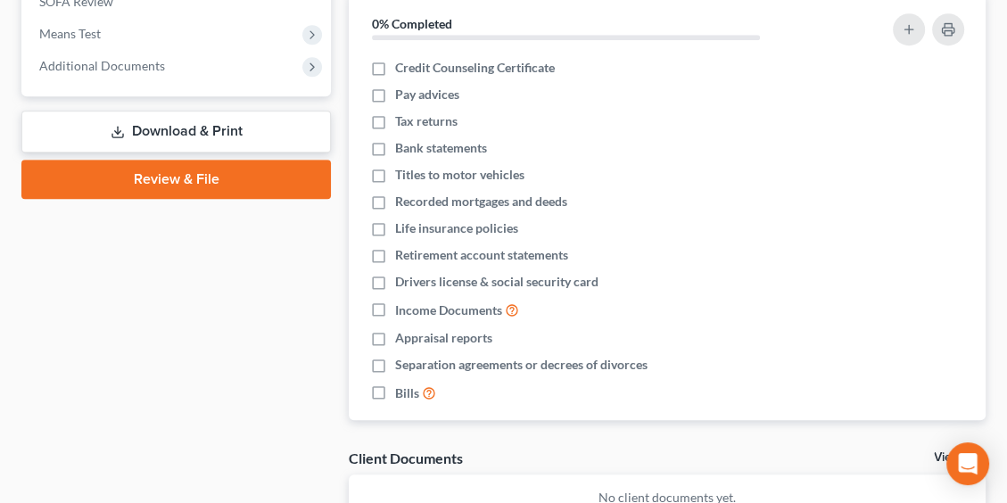
click at [161, 179] on link "Review & File" at bounding box center [175, 179] width 309 height 39
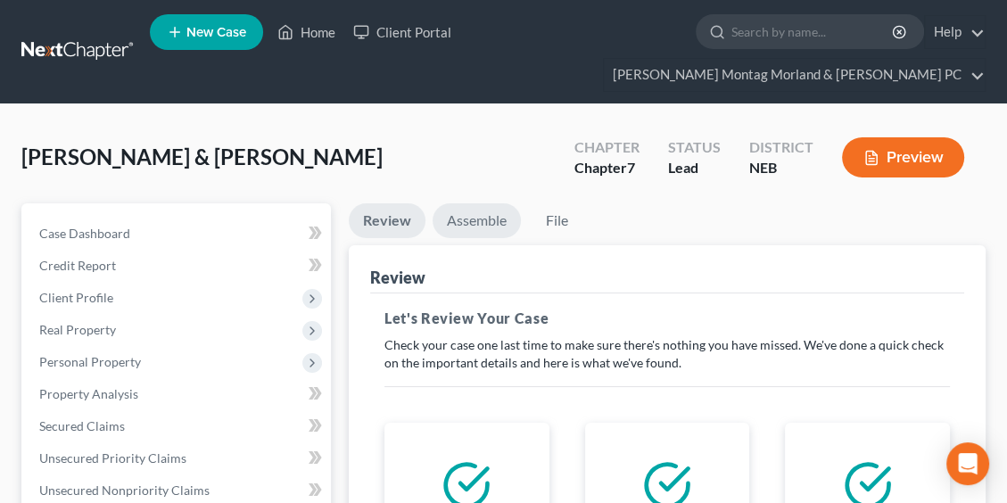
click at [482, 220] on link "Assemble" at bounding box center [477, 220] width 88 height 35
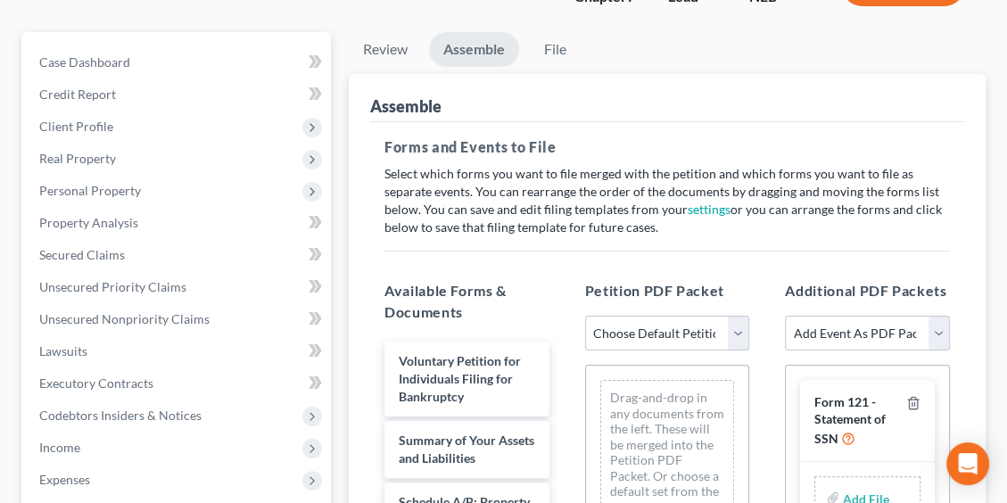
scroll to position [178, 0]
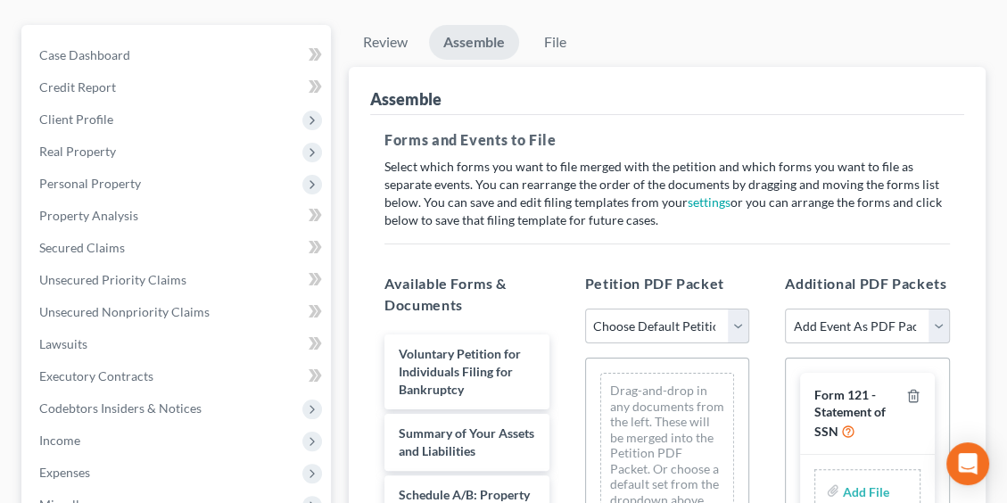
click at [632, 325] on select "Choose Default Petition PDF Packet Complete Bankruptcy Petition (all forms and …" at bounding box center [667, 327] width 165 height 36
select select "0"
click at [585, 309] on select "Choose Default Petition PDF Packet Complete Bankruptcy Petition (all forms and …" at bounding box center [667, 327] width 165 height 36
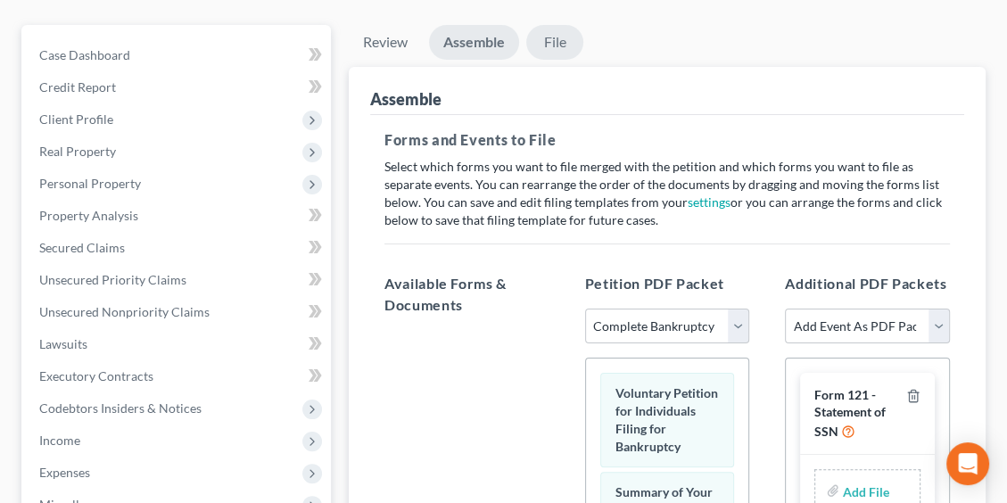
click at [562, 42] on link "File" at bounding box center [554, 42] width 57 height 35
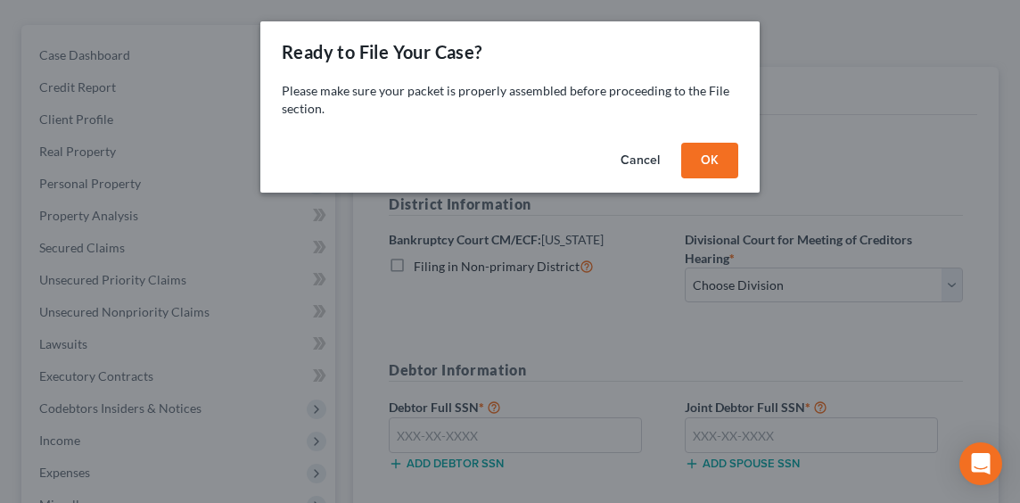
click at [717, 148] on div "Cancel OK" at bounding box center [509, 164] width 499 height 57
click at [712, 152] on button "OK" at bounding box center [709, 161] width 57 height 36
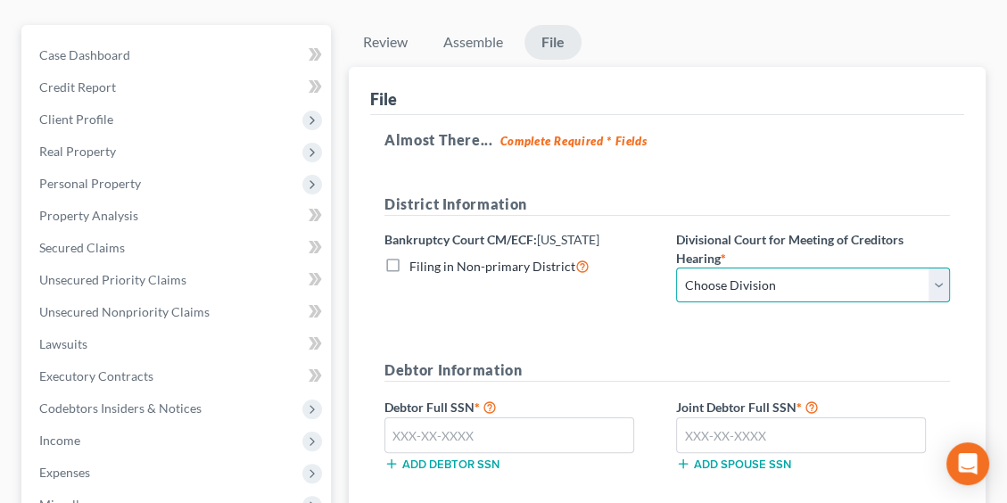
click at [795, 289] on select "Choose Division Lincoln Omaha" at bounding box center [813, 286] width 274 height 36
select select "0"
click at [676, 268] on select "Choose Division Lincoln Omaha" at bounding box center [813, 286] width 274 height 36
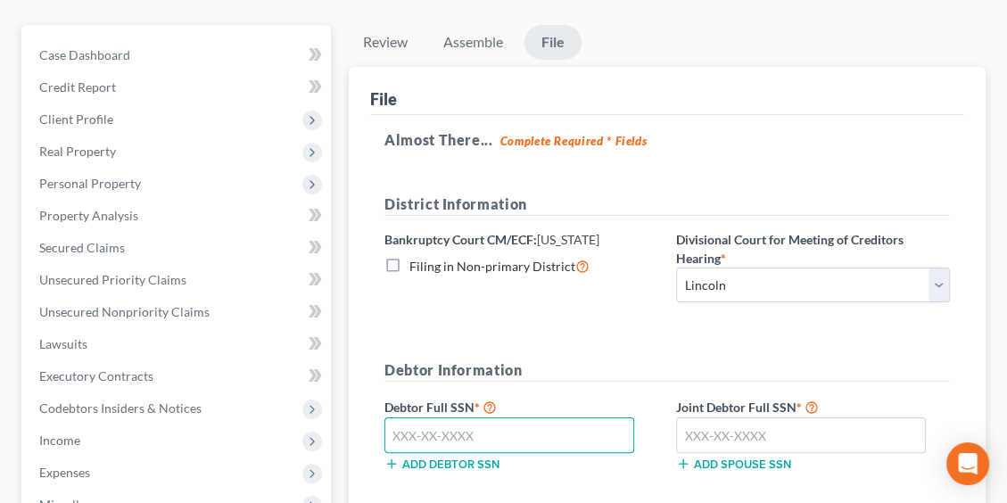
click at [494, 439] on input "text" at bounding box center [509, 435] width 250 height 36
type input "505-78-0189"
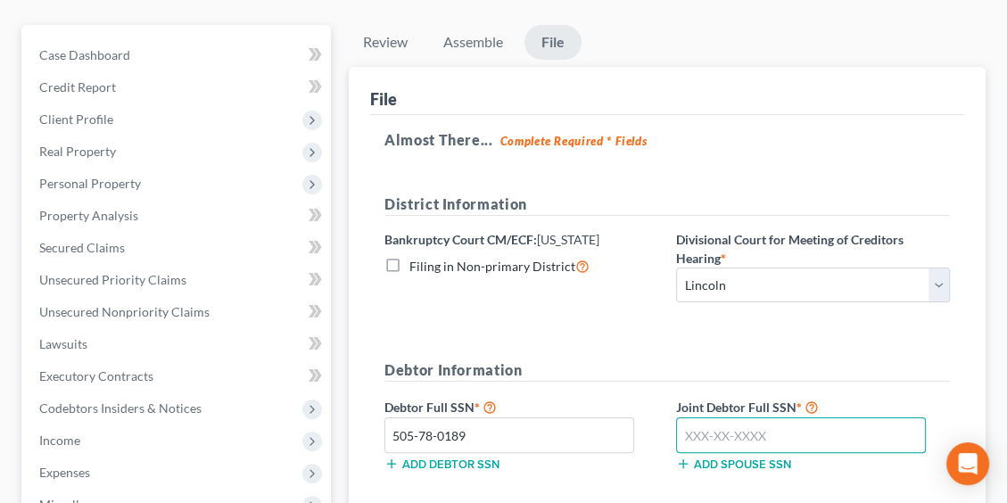
click at [823, 429] on input "text" at bounding box center [801, 435] width 250 height 36
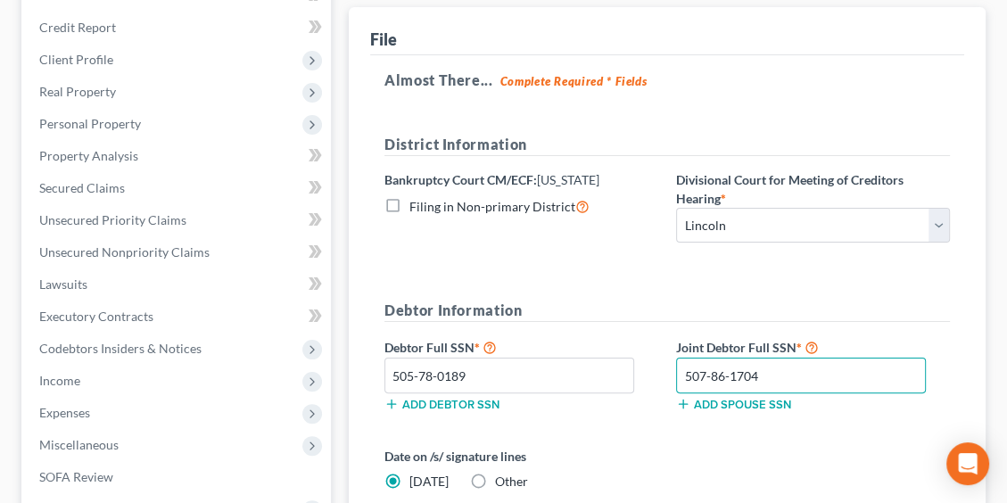
scroll to position [446, 0]
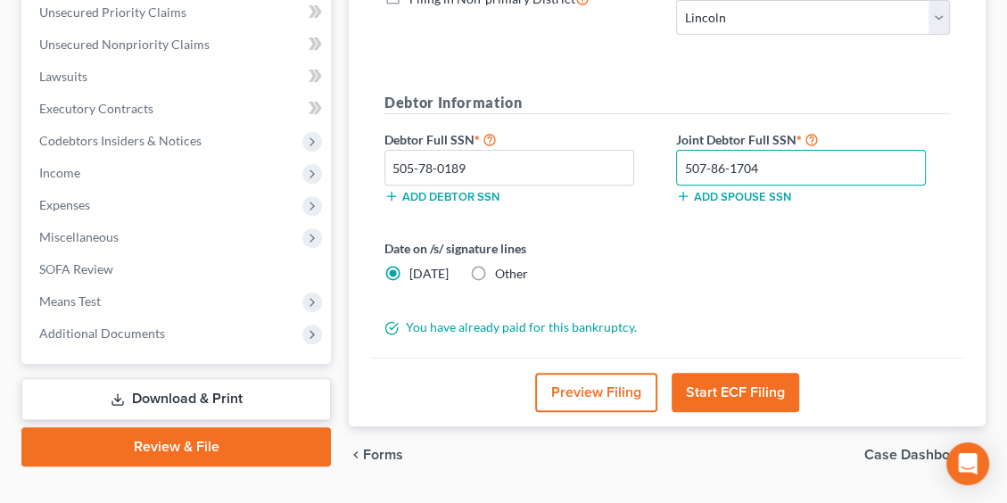
type input "507-86-1704"
click at [733, 396] on button "Start ECF Filing" at bounding box center [736, 392] width 128 height 39
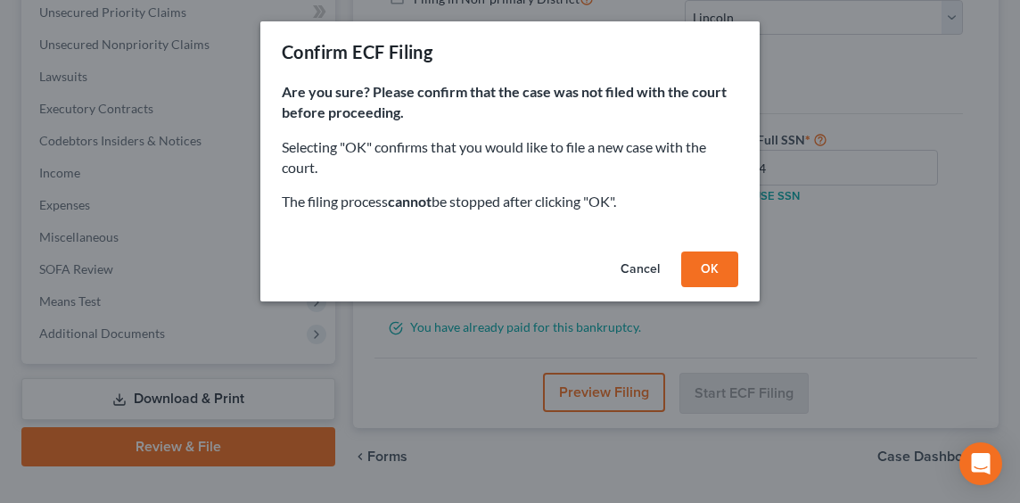
click at [718, 271] on button "OK" at bounding box center [709, 269] width 57 height 36
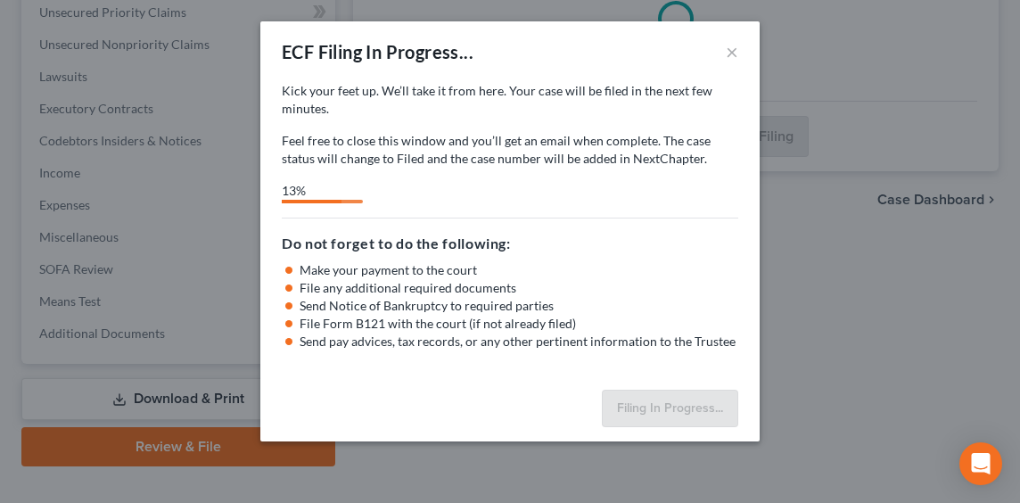
select select "0"
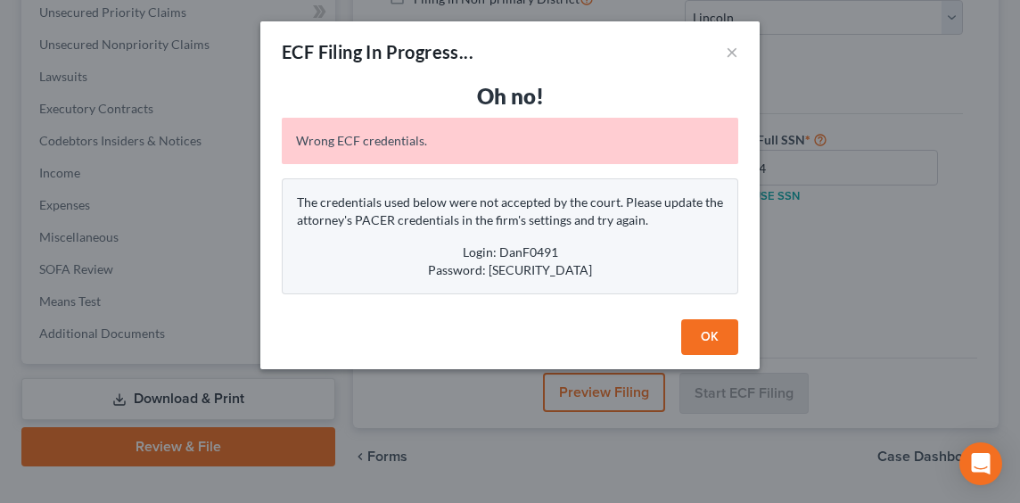
click at [704, 333] on button "OK" at bounding box center [709, 337] width 57 height 36
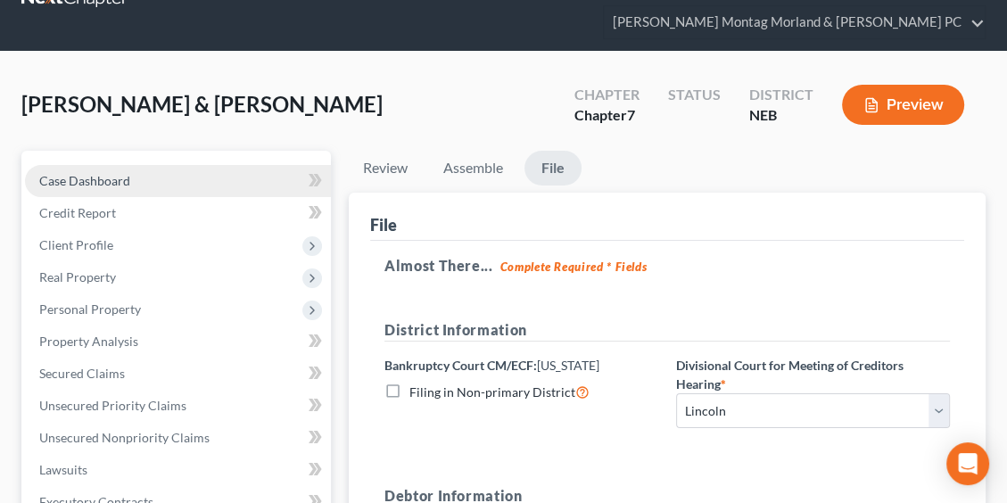
scroll to position [0, 0]
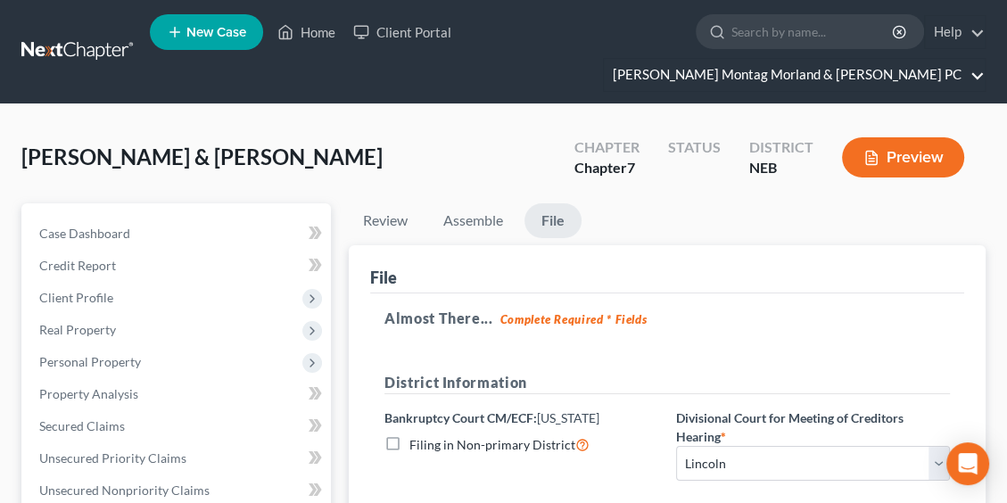
click at [979, 75] on link "[PERSON_NAME] Montag Morland & [PERSON_NAME] PC" at bounding box center [794, 75] width 381 height 32
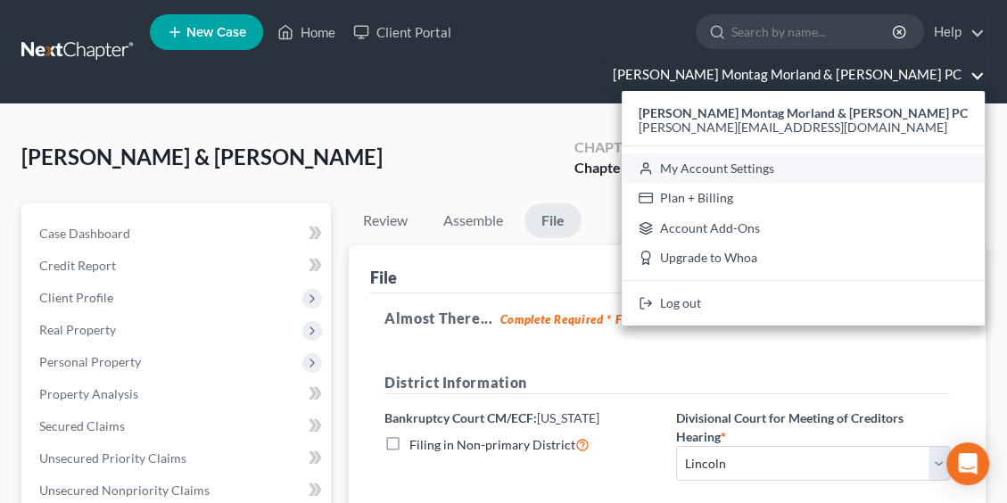
click at [825, 165] on link "My Account Settings" at bounding box center [803, 168] width 363 height 30
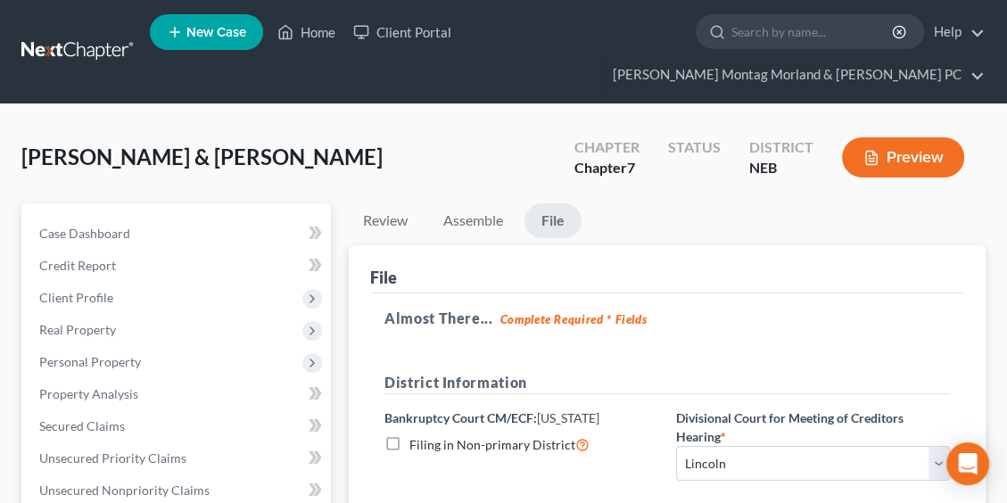
select select "24"
select select "30"
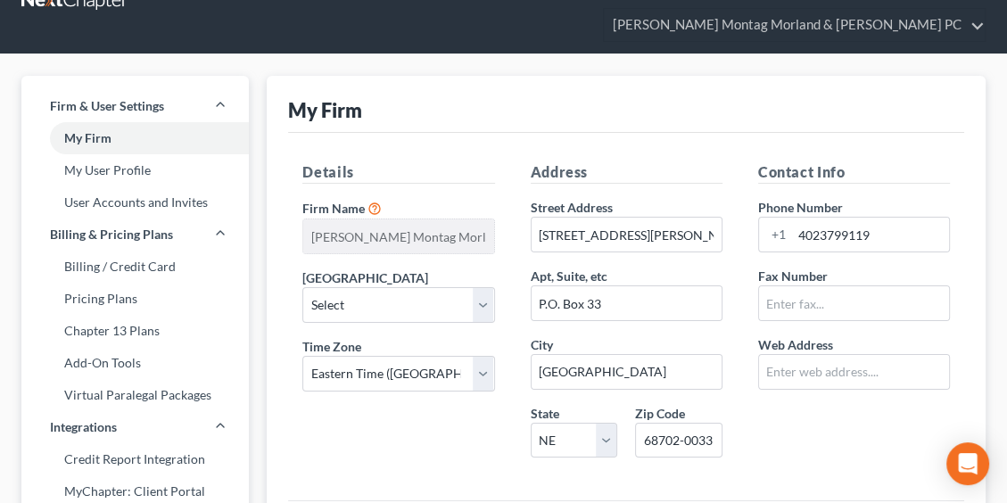
scroll to position [89, 0]
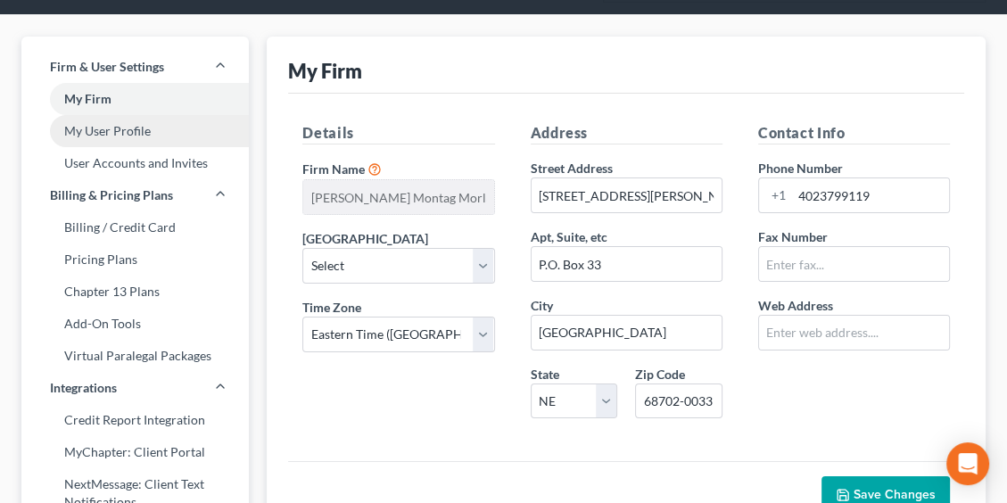
click at [124, 136] on link "My User Profile" at bounding box center [134, 131] width 227 height 32
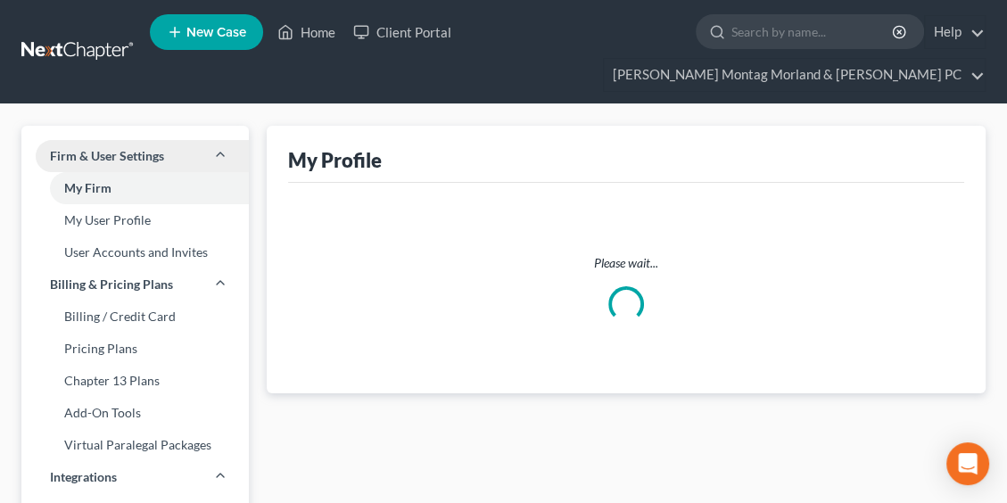
select select "30"
select select "48"
select select "attorney"
select select "0"
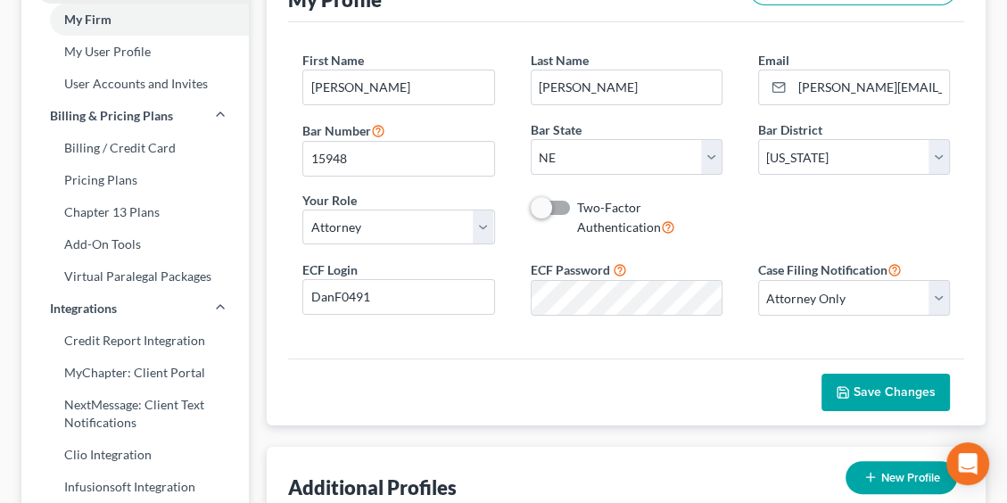
scroll to position [178, 0]
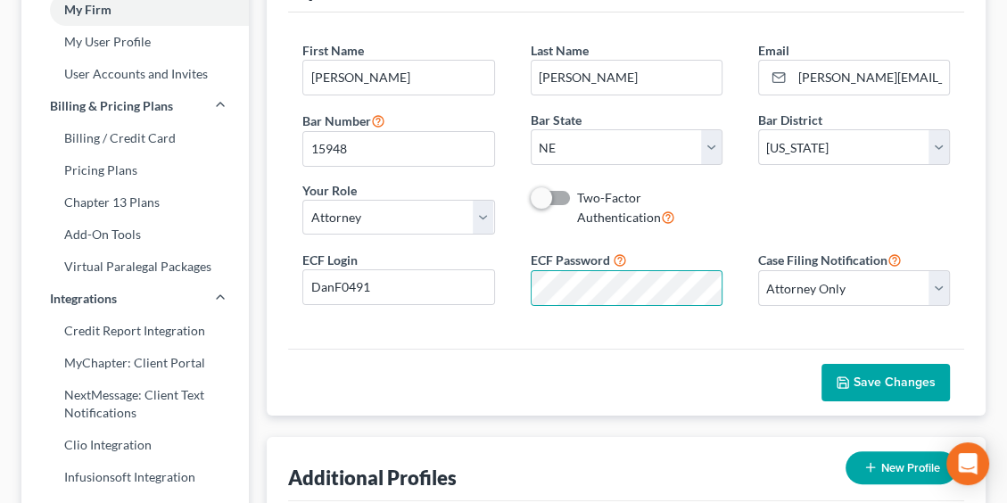
click at [910, 377] on span "Save Changes" at bounding box center [894, 382] width 82 height 15
click at [725, 295] on div "ECF Password" at bounding box center [626, 278] width 227 height 56
click at [878, 380] on span "Save Changes" at bounding box center [894, 382] width 82 height 15
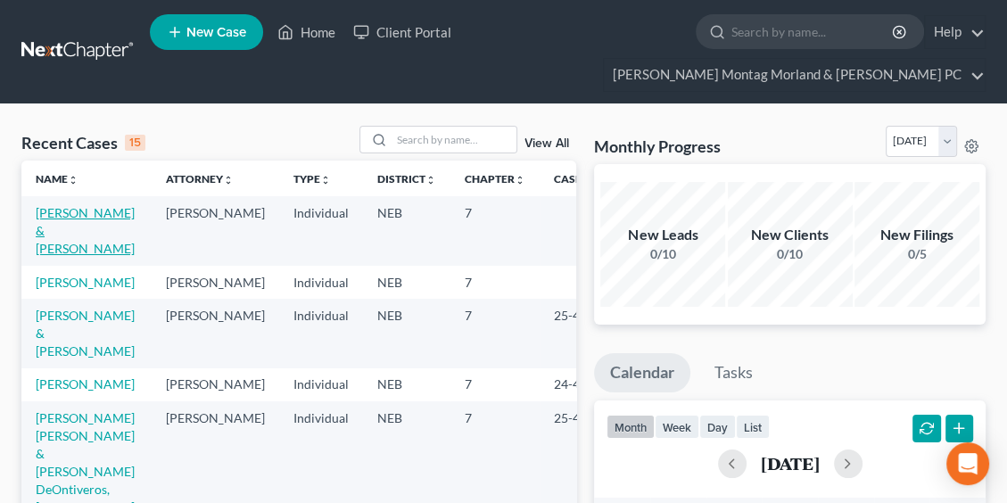
click at [51, 222] on link "[PERSON_NAME] & [PERSON_NAME]" at bounding box center [85, 230] width 99 height 51
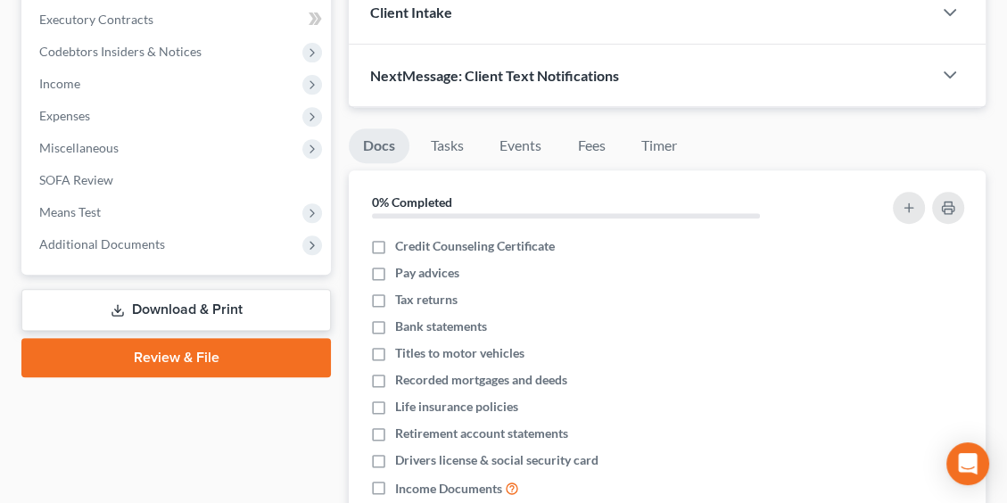
click at [167, 353] on link "Review & File" at bounding box center [175, 357] width 309 height 39
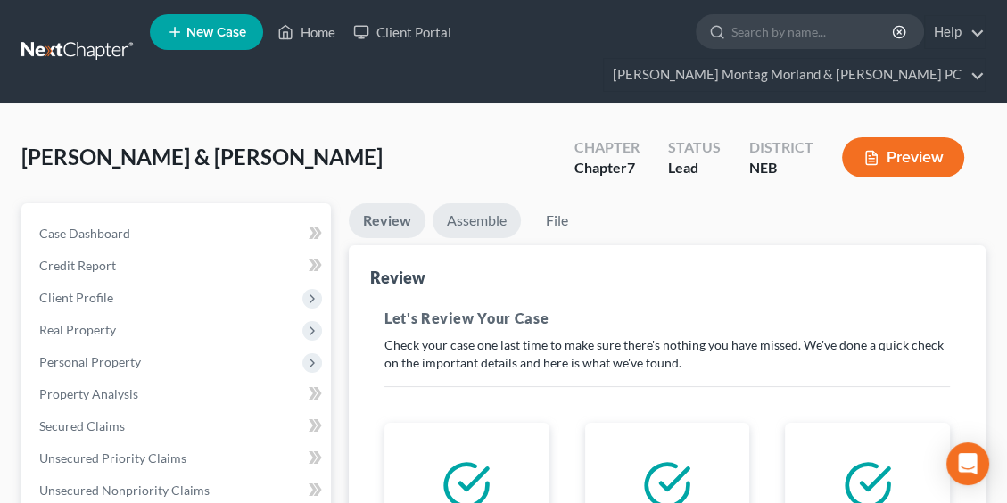
click at [475, 222] on link "Assemble" at bounding box center [477, 220] width 88 height 35
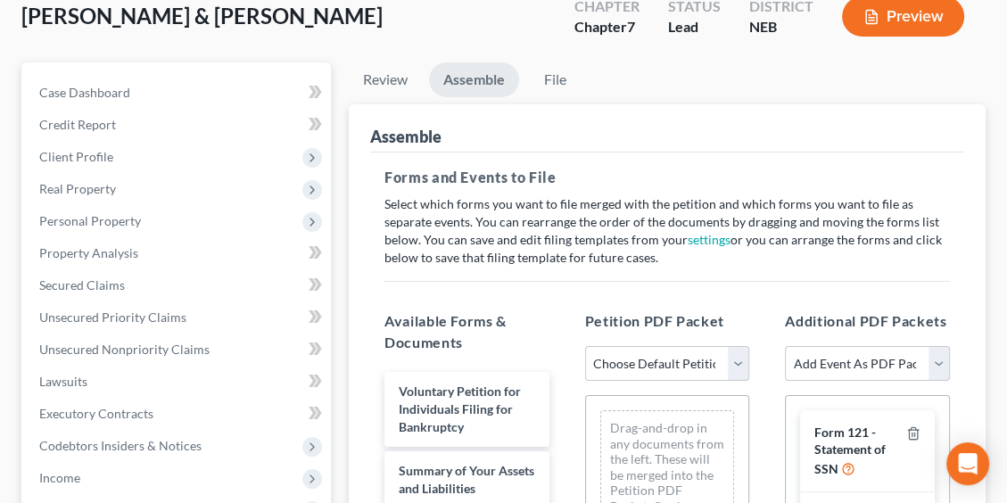
scroll to position [178, 0]
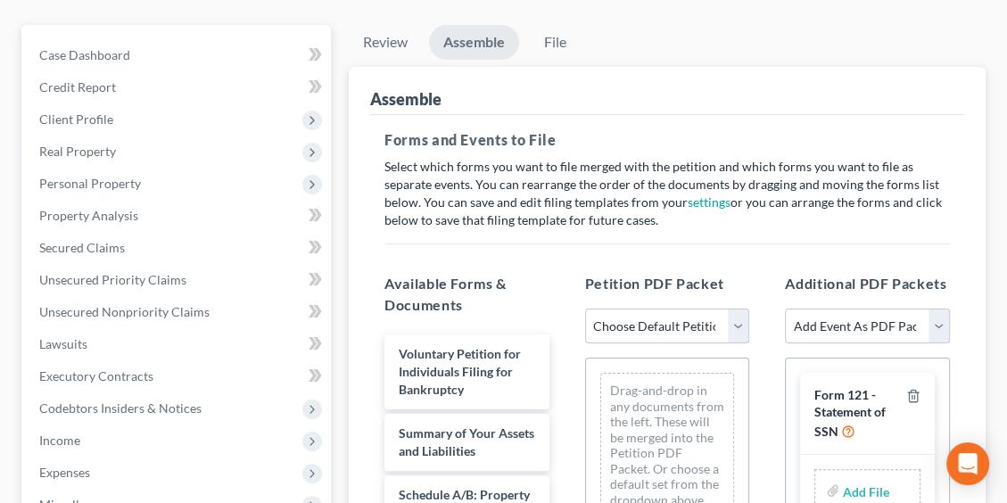
click at [650, 325] on select "Choose Default Petition PDF Packet Complete Bankruptcy Petition (all forms and …" at bounding box center [667, 327] width 165 height 36
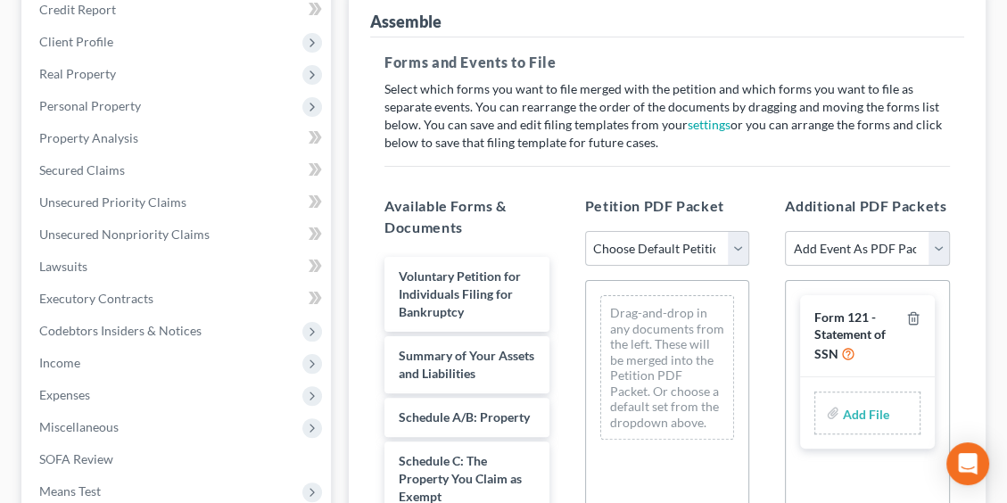
scroll to position [446, 0]
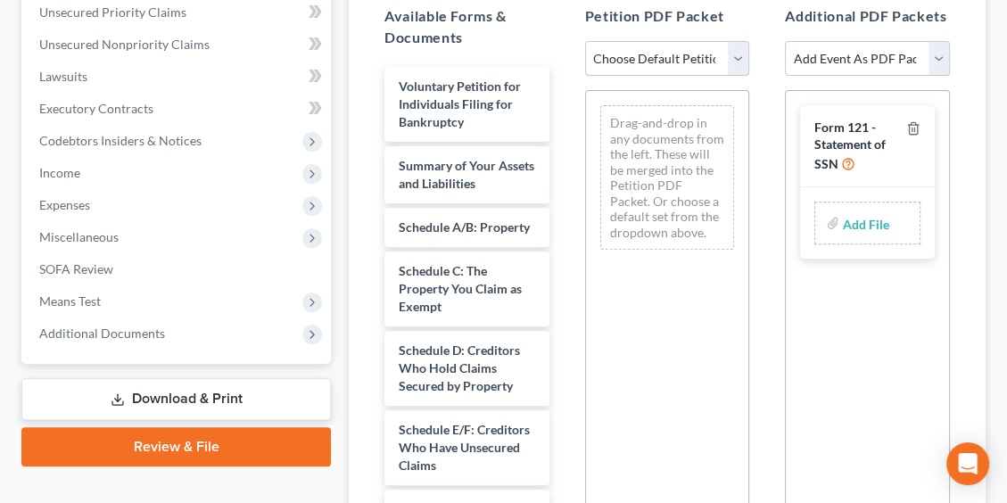
click at [663, 56] on select "Choose Default Petition PDF Packet Complete Bankruptcy Petition (all forms and …" at bounding box center [667, 59] width 165 height 36
select select "0"
click at [585, 41] on select "Choose Default Petition PDF Packet Complete Bankruptcy Petition (all forms and …" at bounding box center [667, 59] width 165 height 36
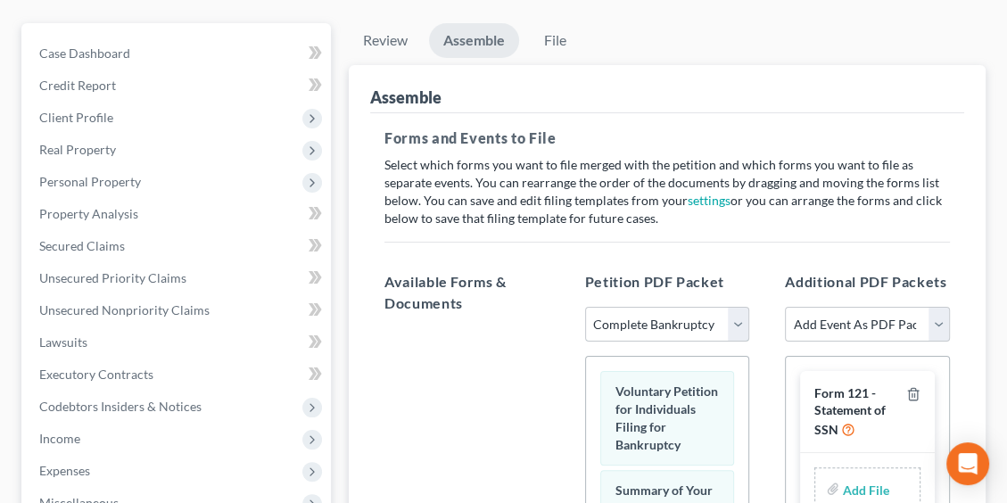
scroll to position [178, 0]
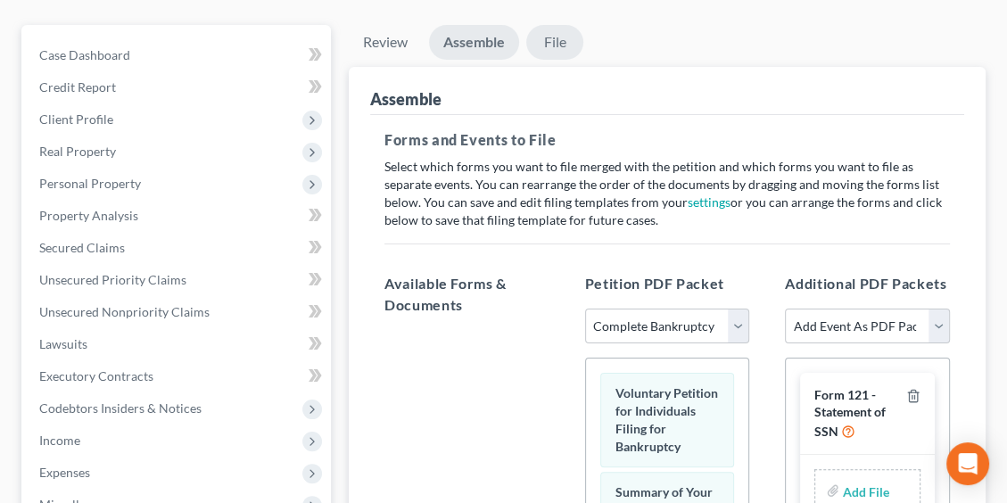
click at [562, 36] on link "File" at bounding box center [554, 42] width 57 height 35
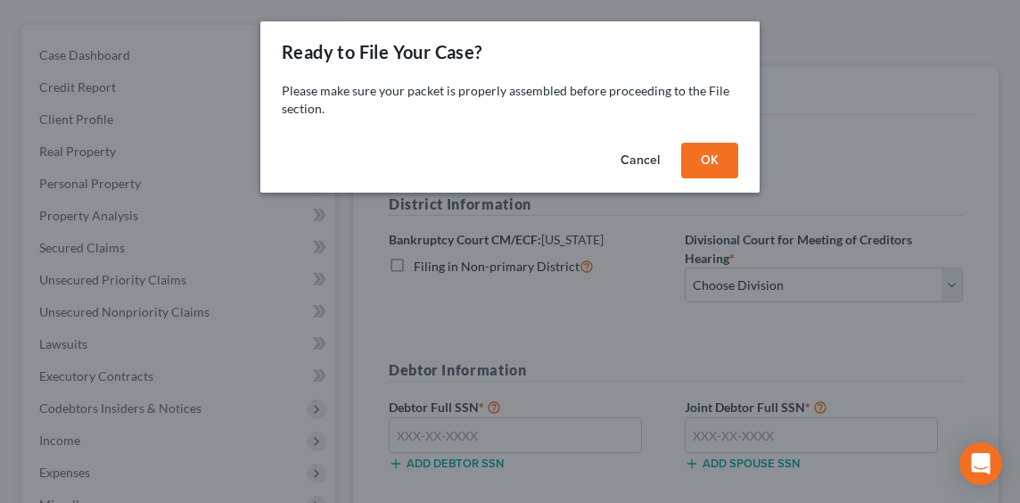
click at [725, 162] on button "OK" at bounding box center [709, 161] width 57 height 36
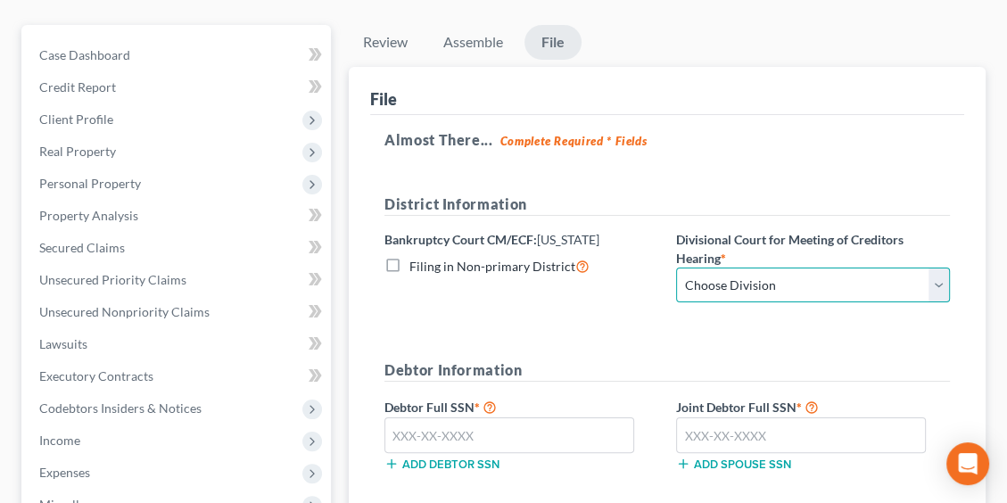
click at [796, 275] on select "Choose Division Lincoln Omaha" at bounding box center [813, 286] width 274 height 36
select select "0"
click at [676, 268] on select "Choose Division Lincoln Omaha" at bounding box center [813, 286] width 274 height 36
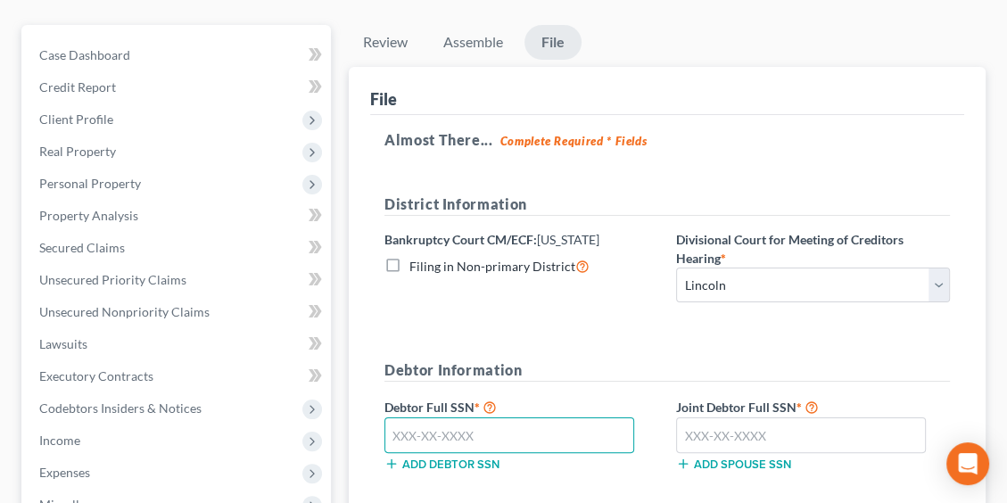
click at [484, 430] on input "text" at bounding box center [509, 435] width 250 height 36
type input "505-78-0189"
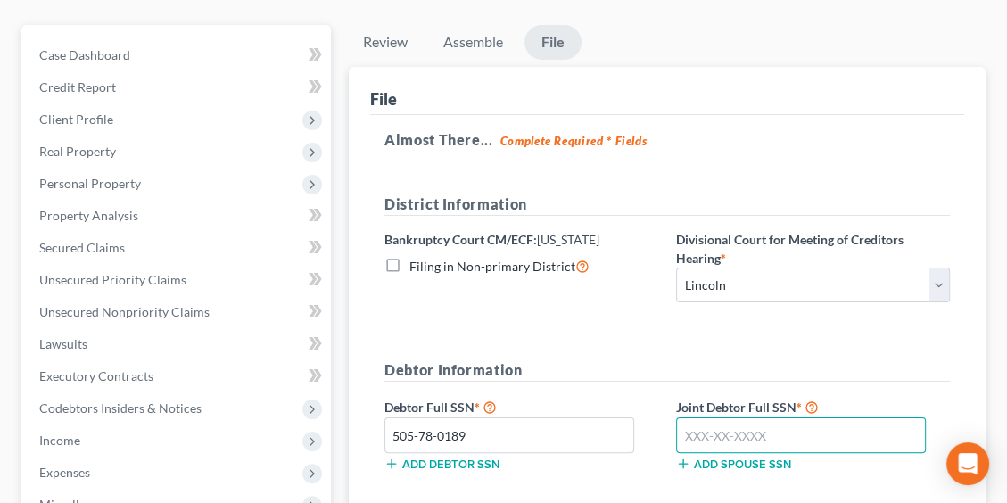
click at [807, 434] on input "text" at bounding box center [801, 435] width 250 height 36
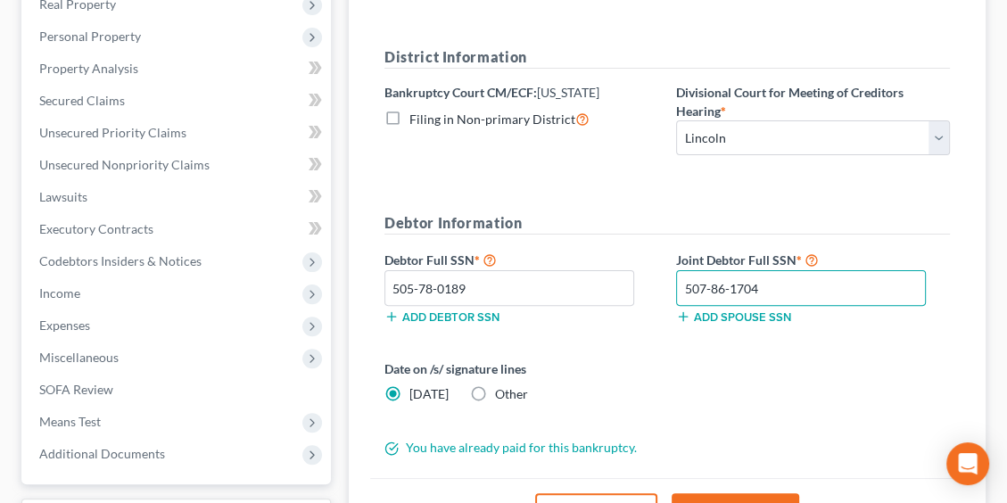
scroll to position [357, 0]
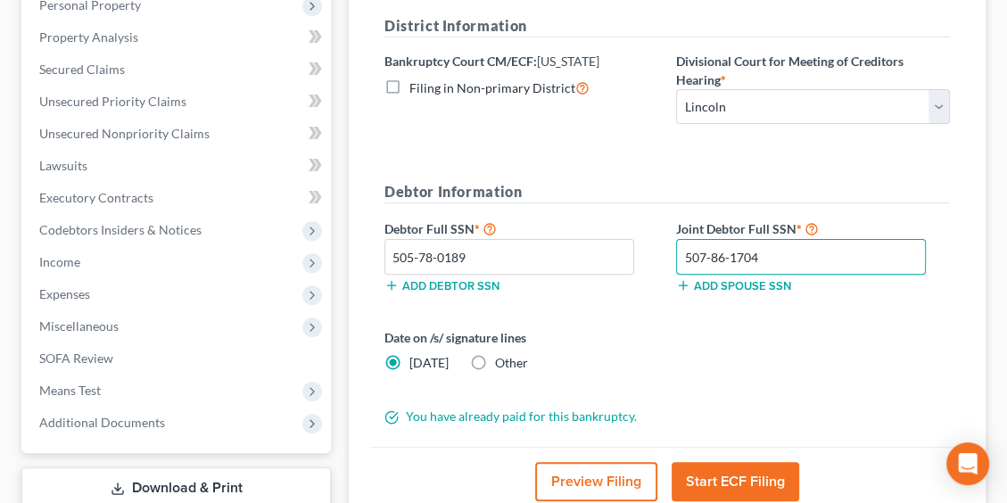
type input "507-86-1704"
click at [721, 481] on button "Start ECF Filing" at bounding box center [736, 481] width 128 height 39
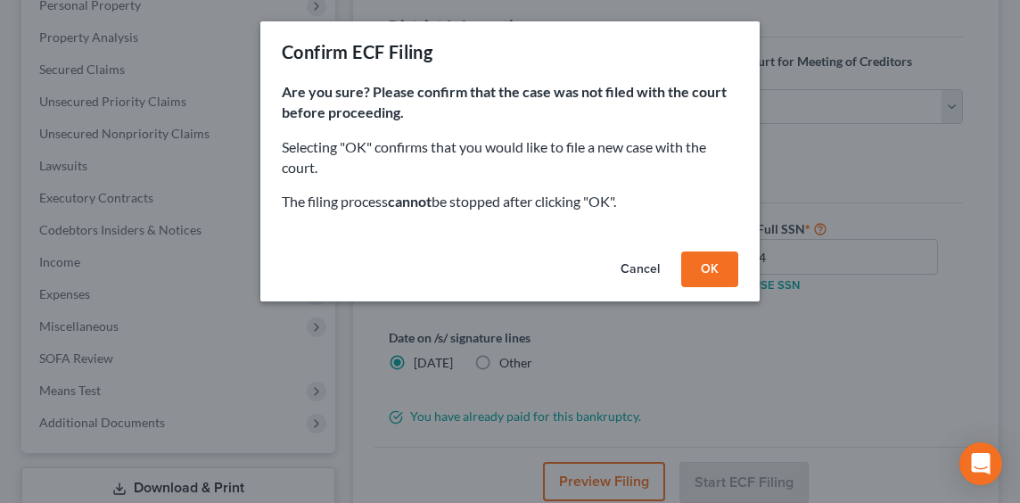
click at [724, 265] on button "OK" at bounding box center [709, 269] width 57 height 36
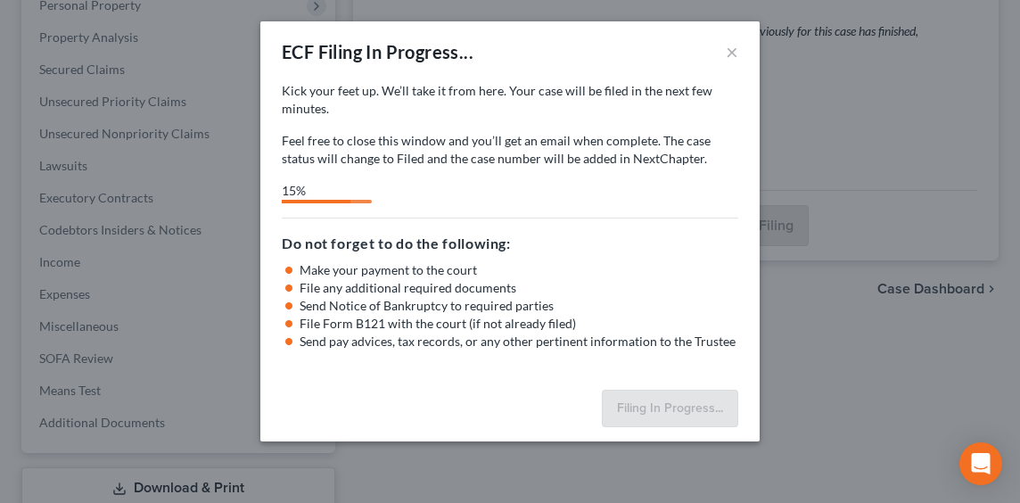
select select "0"
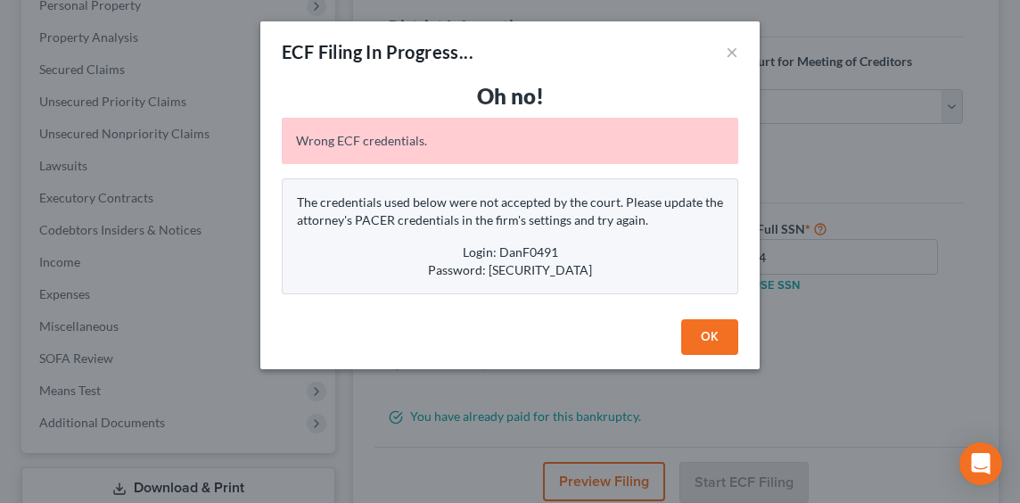
drag, startPoint x: 706, startPoint y: 336, endPoint x: 675, endPoint y: 326, distance: 32.7
click at [706, 337] on button "OK" at bounding box center [709, 337] width 57 height 36
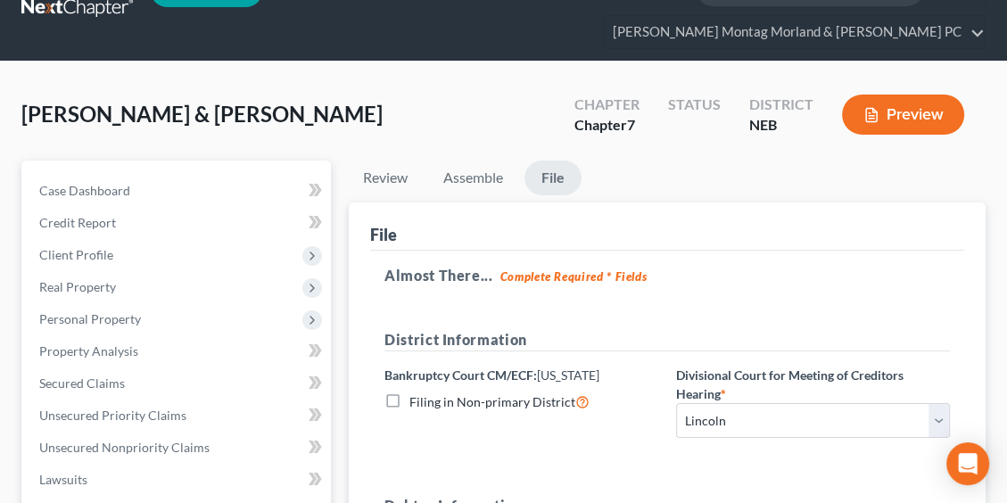
scroll to position [0, 0]
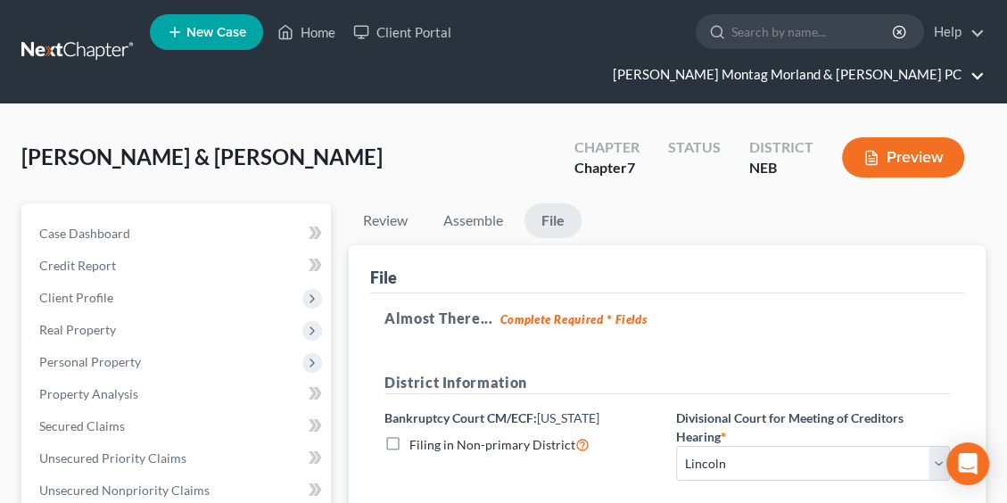
click at [821, 73] on link "[PERSON_NAME] Montag Morland & [PERSON_NAME] PC" at bounding box center [794, 75] width 381 height 32
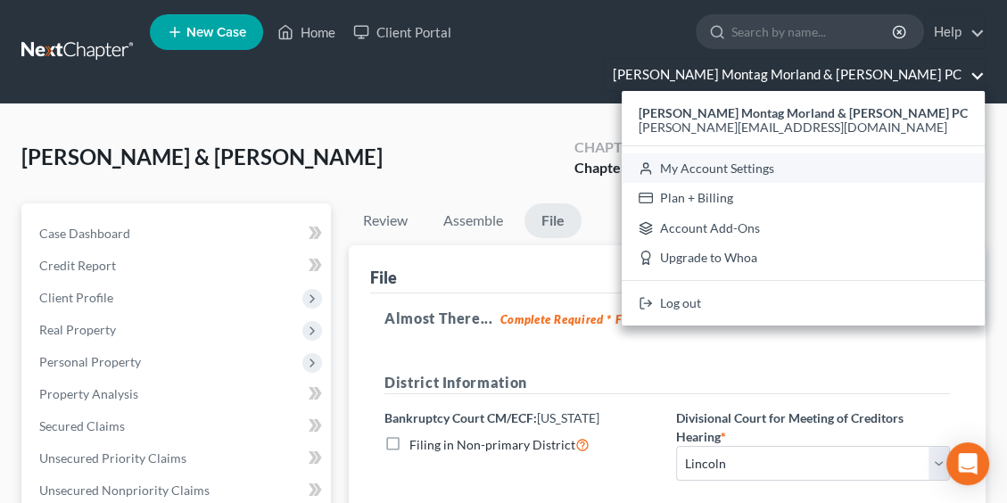
click at [815, 168] on link "My Account Settings" at bounding box center [803, 168] width 363 height 30
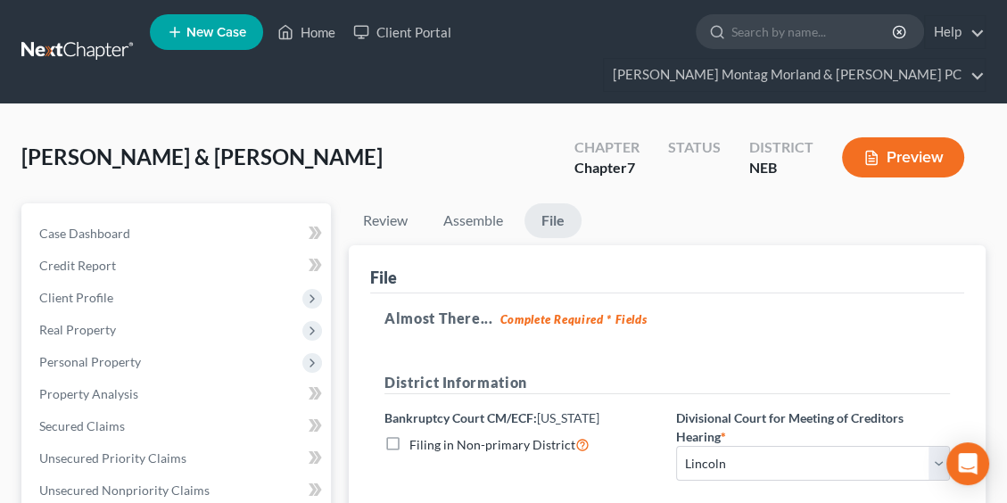
select select "48"
select select "24"
select select "30"
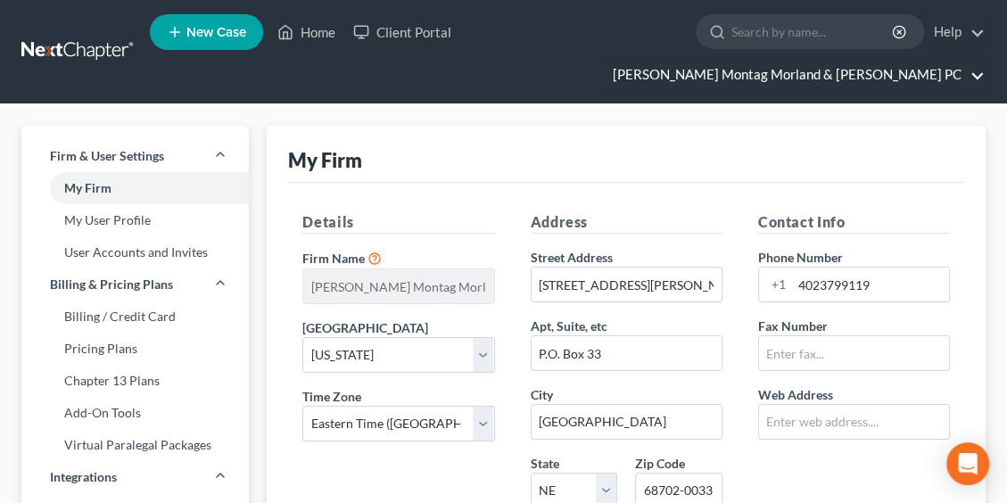
click at [859, 76] on link "[PERSON_NAME] Montag Morland & [PERSON_NAME] PC" at bounding box center [794, 75] width 381 height 32
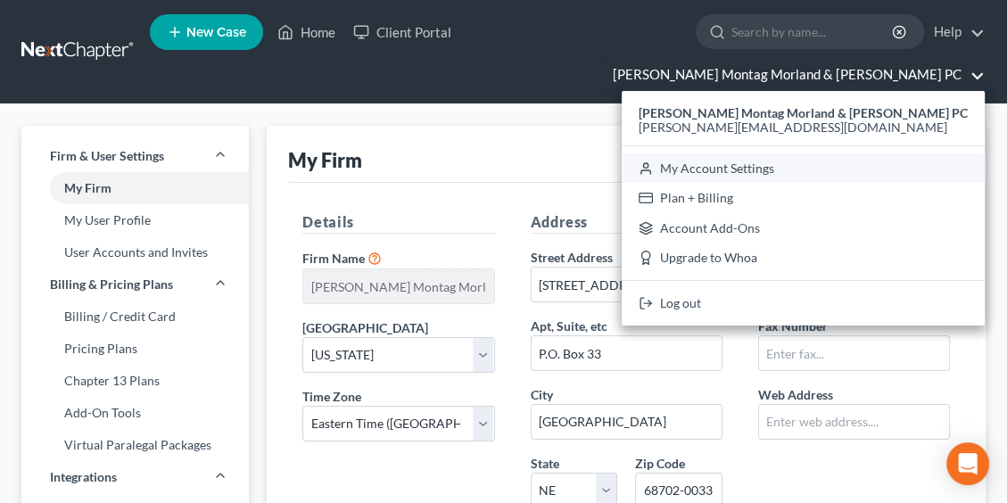
click at [842, 164] on link "My Account Settings" at bounding box center [803, 168] width 363 height 30
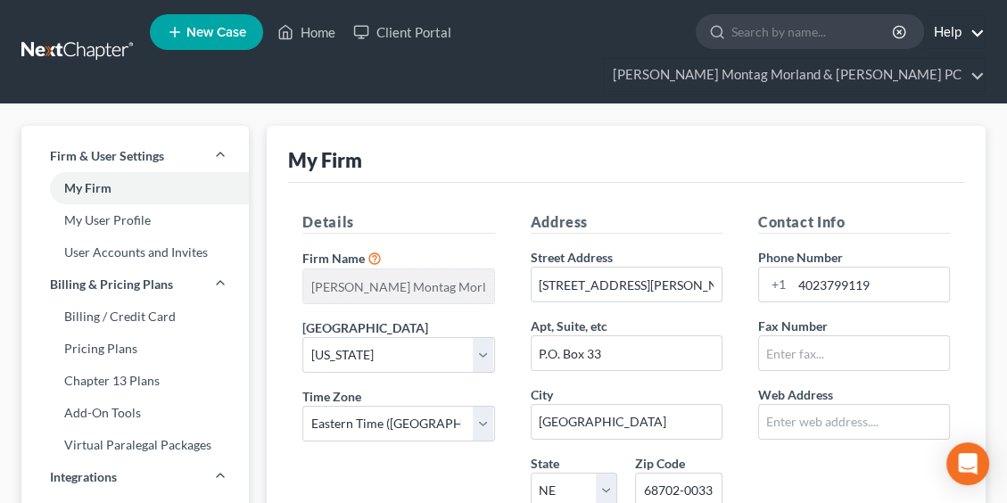
click at [945, 29] on link "Help" at bounding box center [955, 32] width 60 height 32
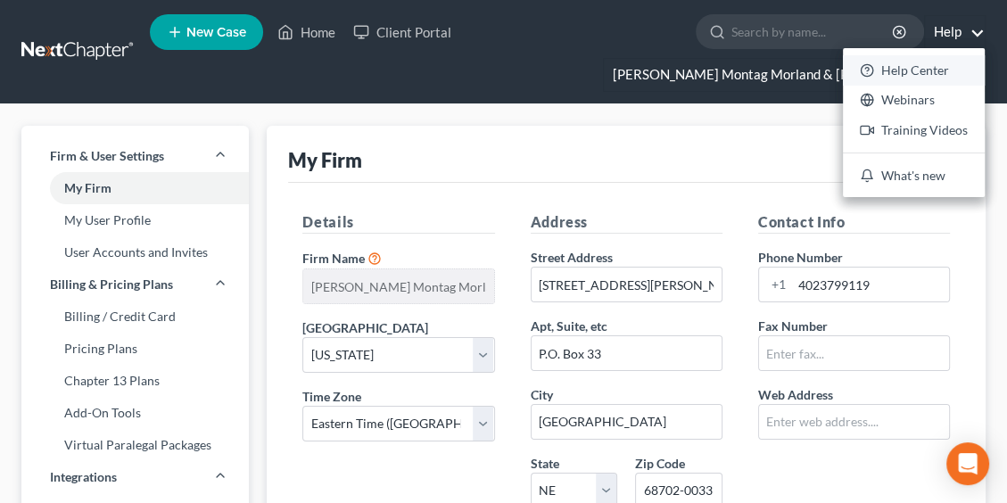
click at [933, 67] on link "Help Center" at bounding box center [914, 70] width 142 height 30
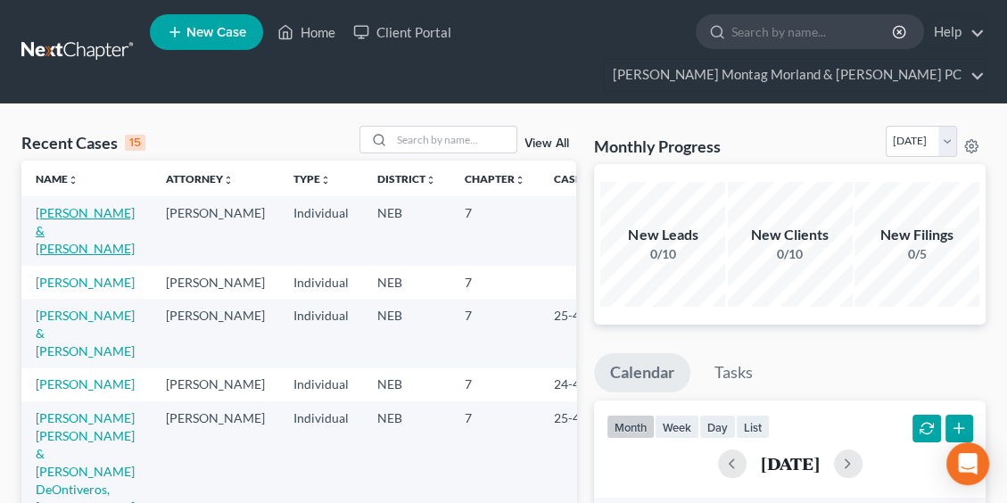
click at [59, 224] on link "[PERSON_NAME] & [PERSON_NAME]" at bounding box center [85, 230] width 99 height 51
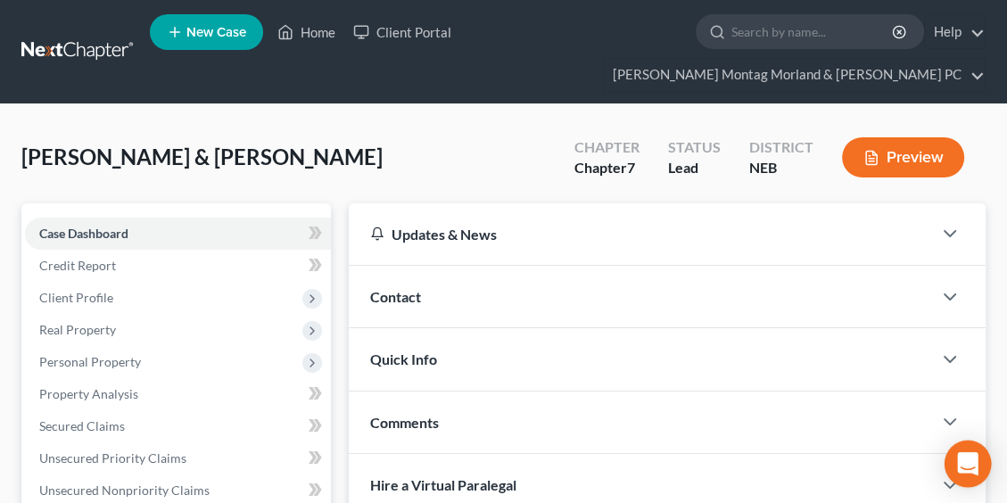
click at [963, 464] on icon "Open Intercom Messenger" at bounding box center [967, 463] width 21 height 23
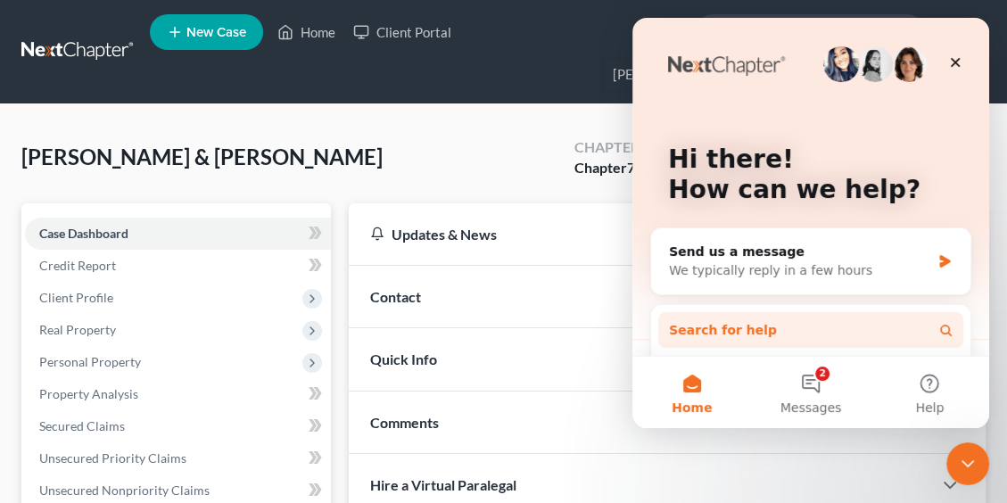
click at [753, 334] on span "Search for help" at bounding box center [723, 330] width 108 height 19
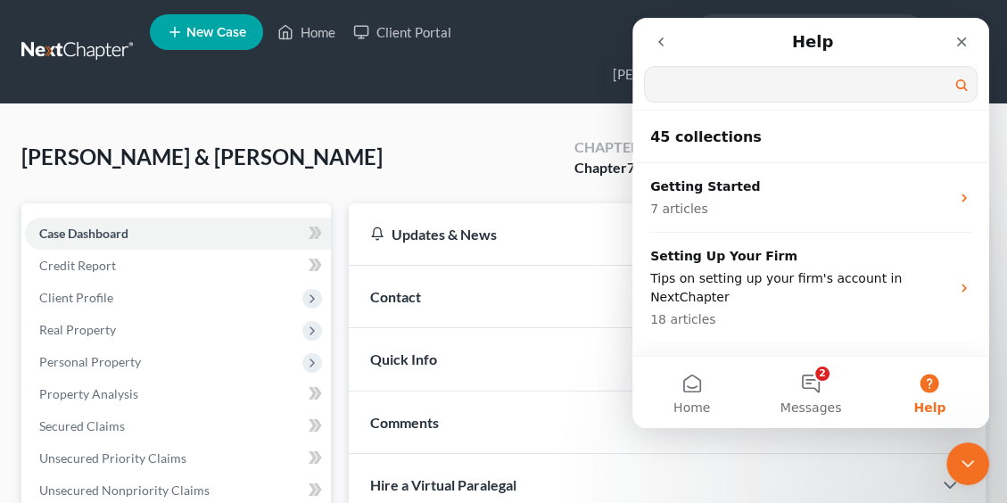
click at [934, 382] on button "Help" at bounding box center [929, 392] width 119 height 71
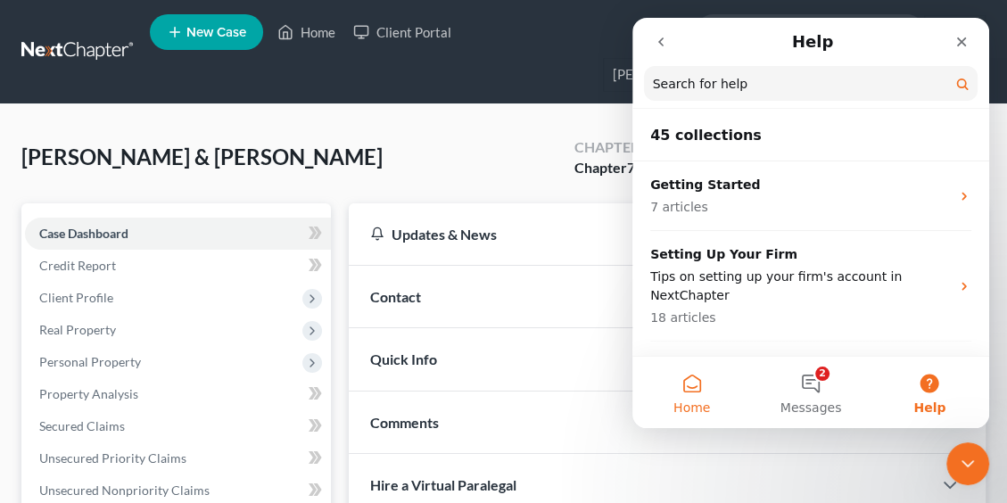
click at [696, 387] on button "Home" at bounding box center [691, 392] width 119 height 71
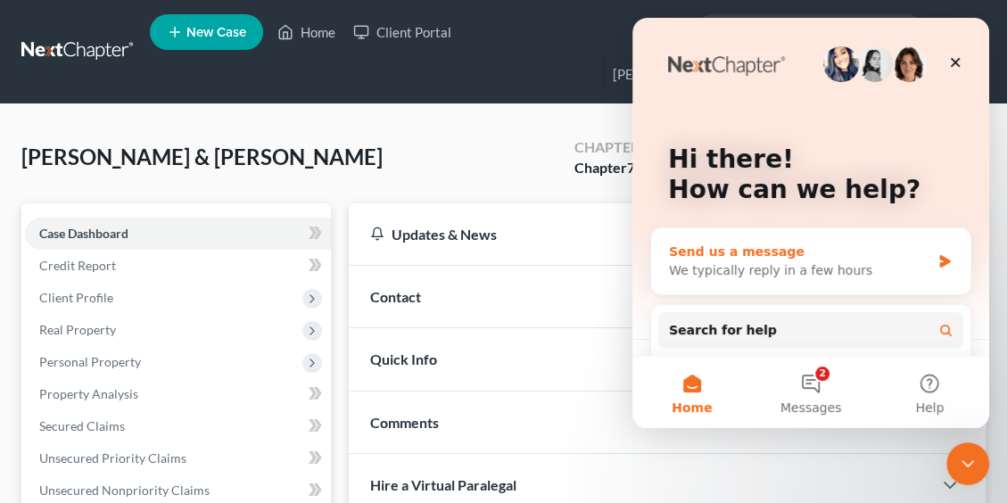
click at [937, 254] on icon "Intercom messenger" at bounding box center [944, 261] width 15 height 14
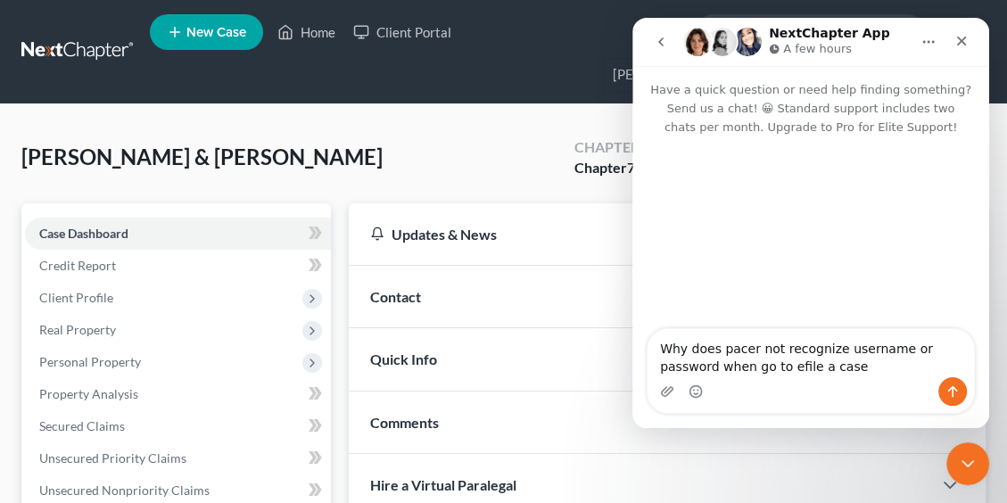
type textarea "Why does pacer not recognize username or password when go to efile a case"
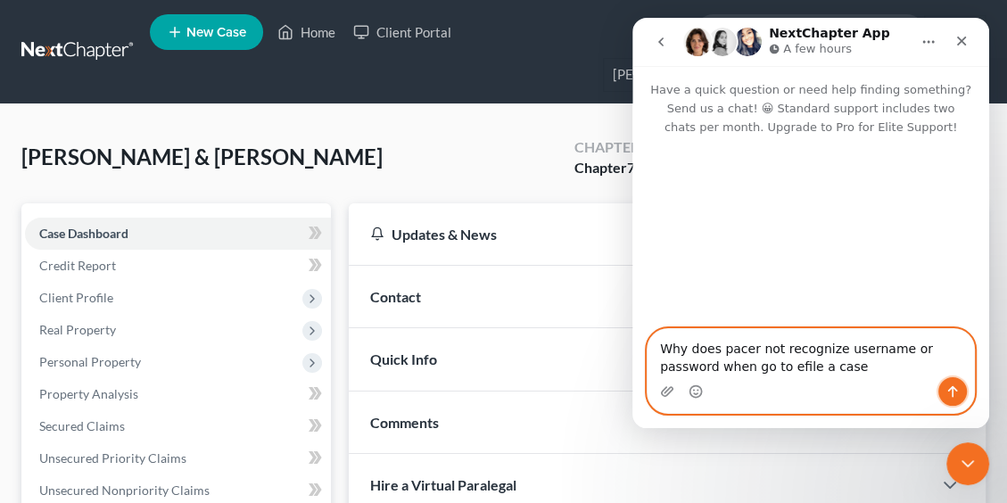
drag, startPoint x: 956, startPoint y: 390, endPoint x: 937, endPoint y: 392, distance: 18.9
click at [957, 390] on icon "Send a message…" at bounding box center [952, 391] width 14 height 14
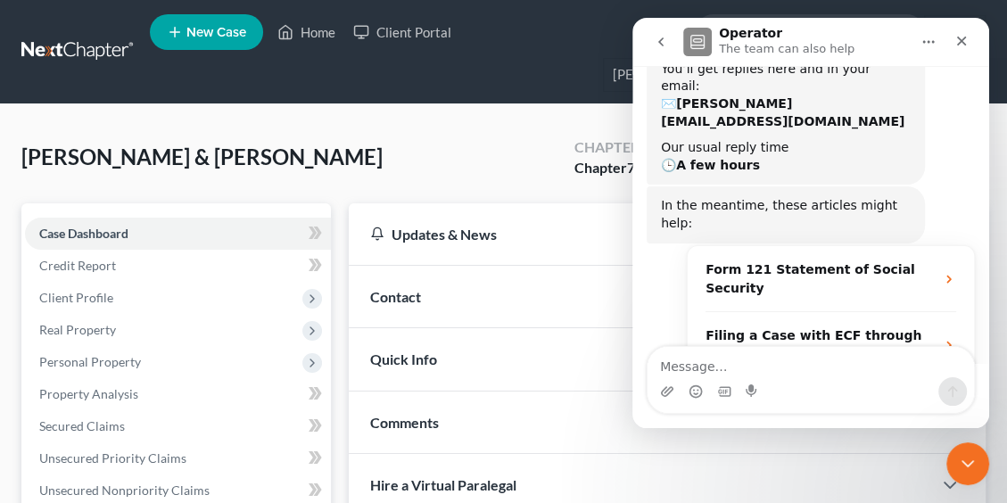
scroll to position [249, 0]
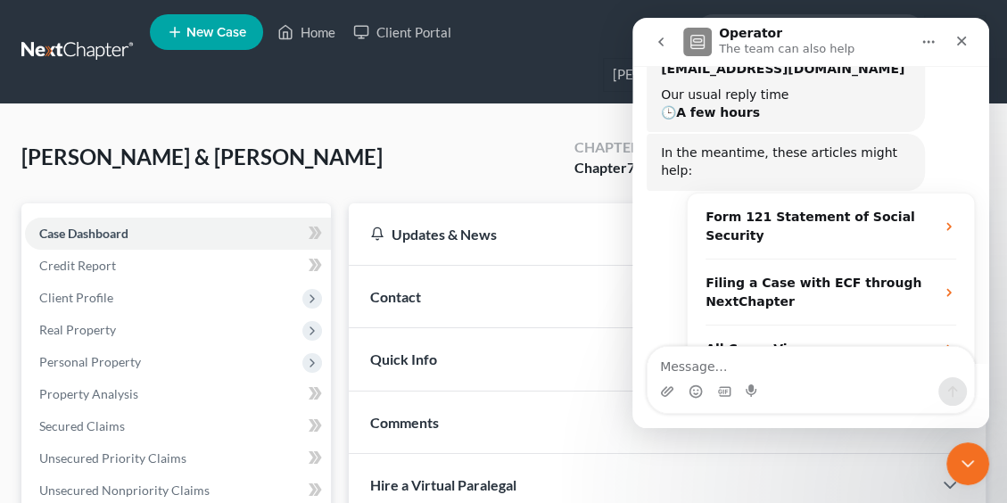
click at [786, 387] on span "More in the Help Center" at bounding box center [839, 394] width 169 height 15
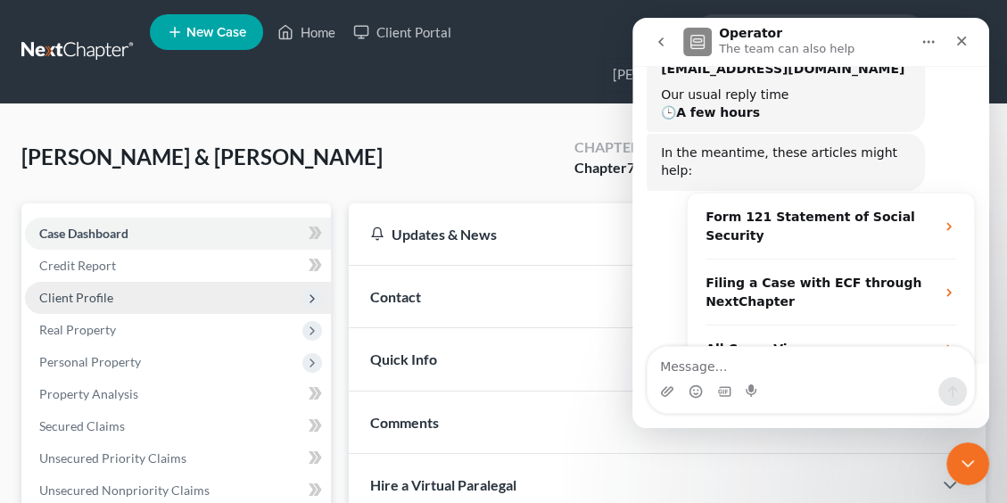
click at [88, 293] on span "Client Profile" at bounding box center [76, 297] width 74 height 15
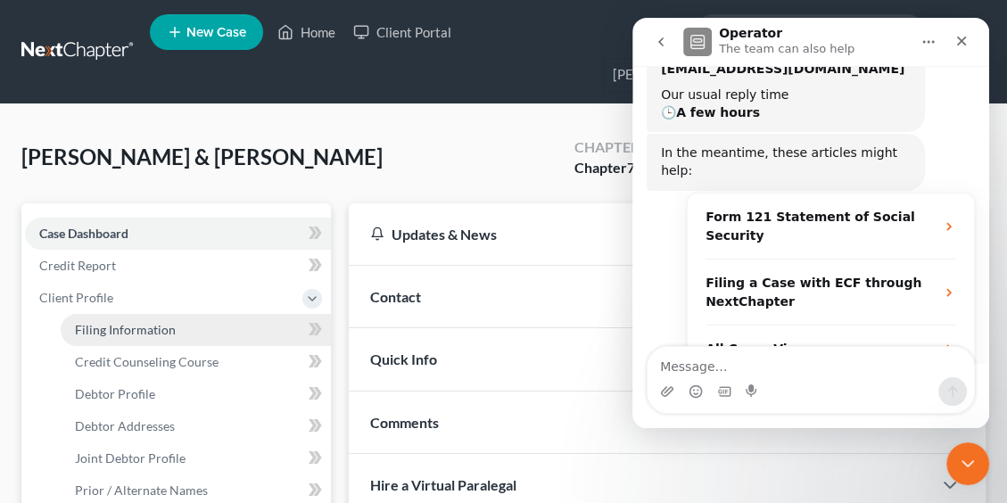
click at [150, 329] on span "Filing Information" at bounding box center [125, 329] width 101 height 15
select select "1"
select select "0"
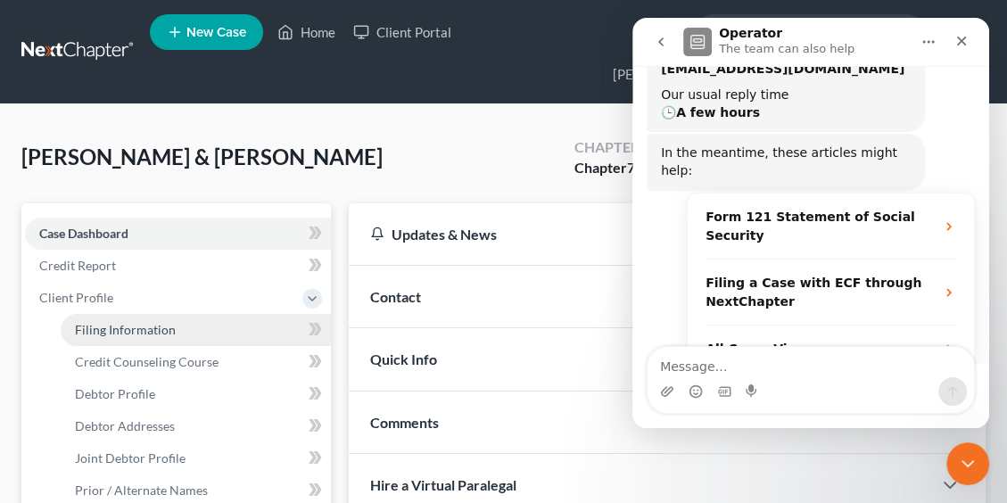
select select "30"
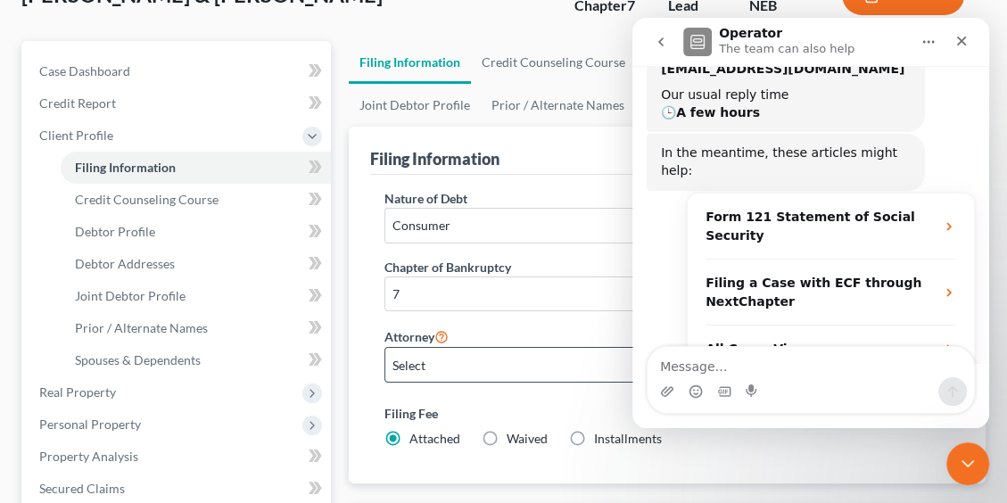
scroll to position [268, 0]
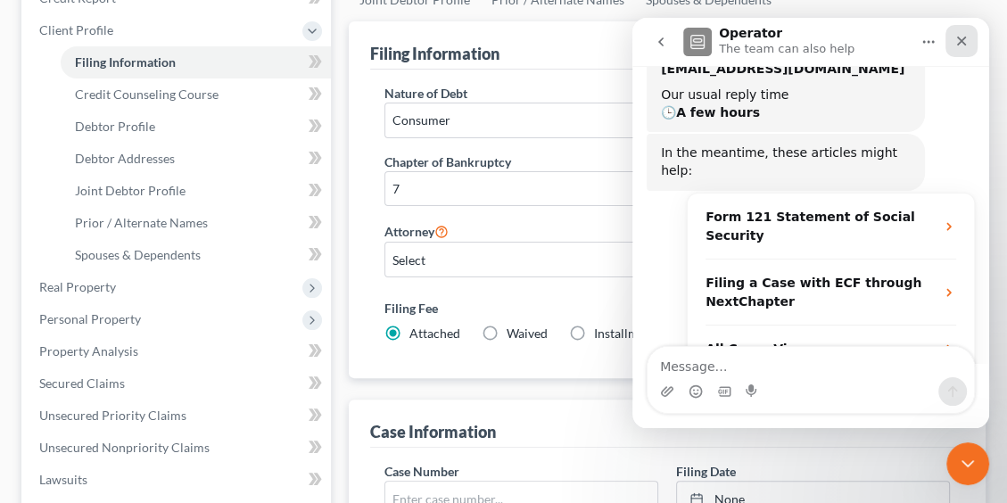
click at [964, 46] on icon "Close" at bounding box center [961, 41] width 14 height 14
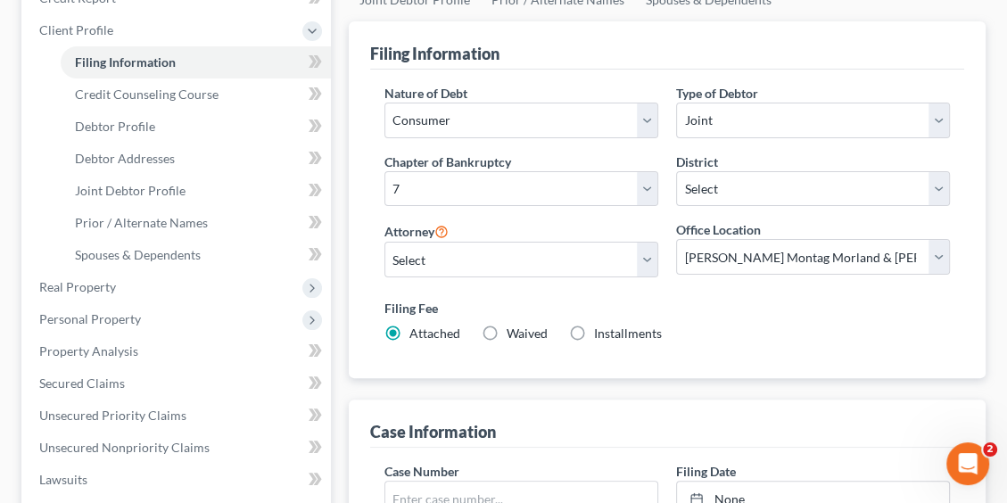
scroll to position [278, 0]
click at [938, 250] on select "Main Office [PERSON_NAME] Montag Morland & [PERSON_NAME] PC" at bounding box center [813, 257] width 274 height 36
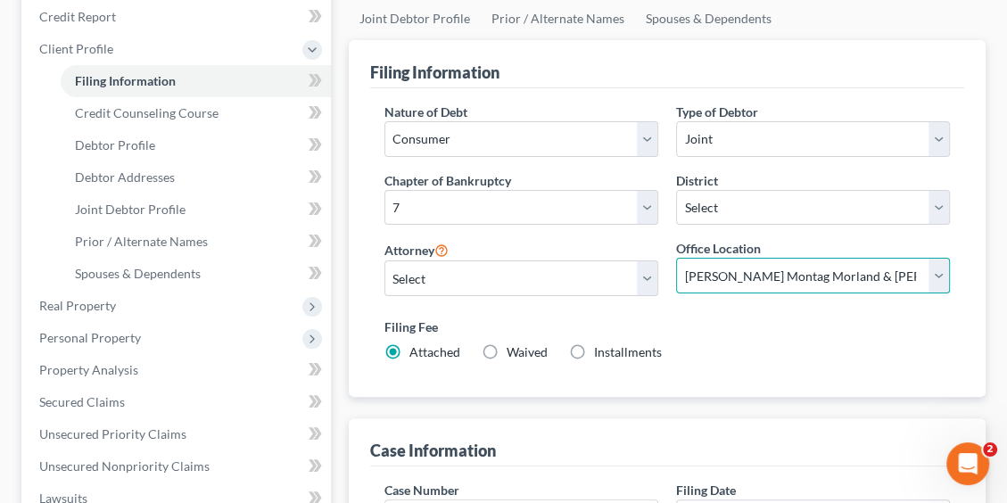
scroll to position [0, 0]
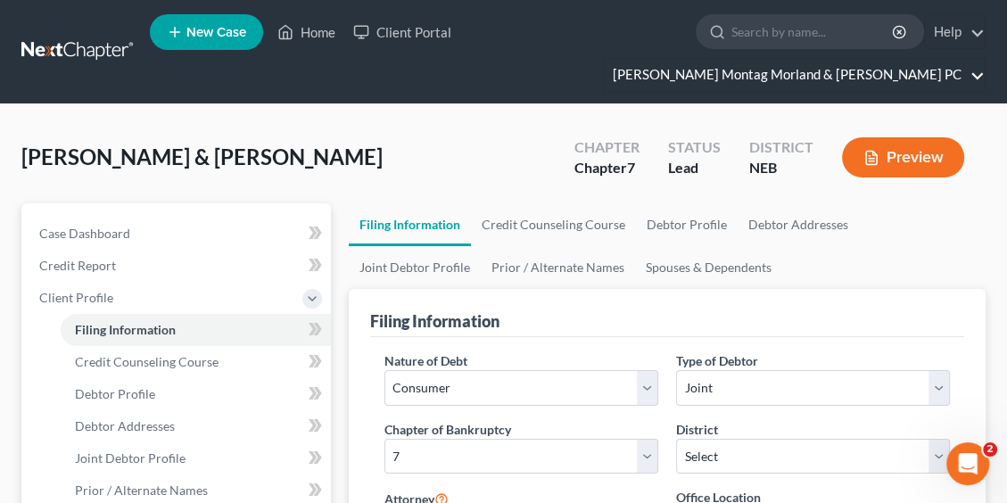
click at [907, 72] on link "[PERSON_NAME] Montag Morland & [PERSON_NAME] PC" at bounding box center [794, 75] width 381 height 32
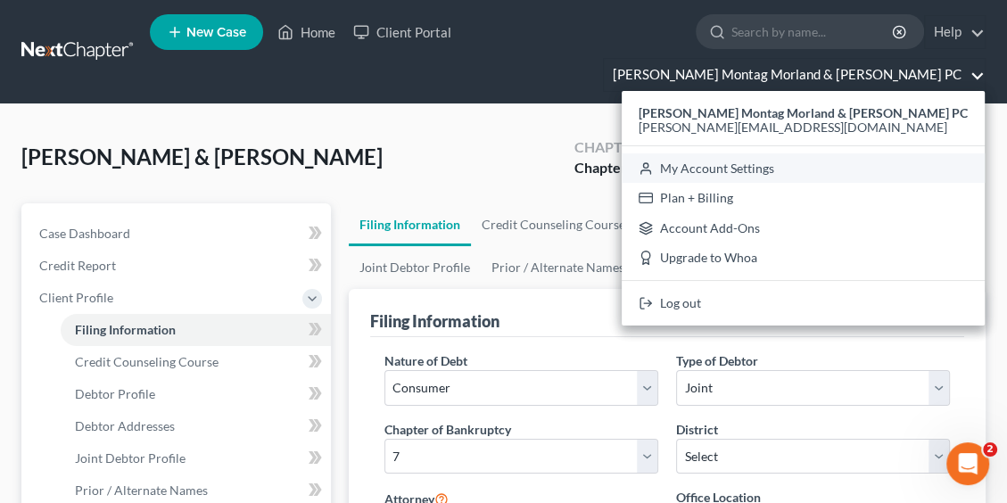
click at [767, 169] on link "My Account Settings" at bounding box center [803, 168] width 363 height 30
select select "48"
select select "24"
select select "30"
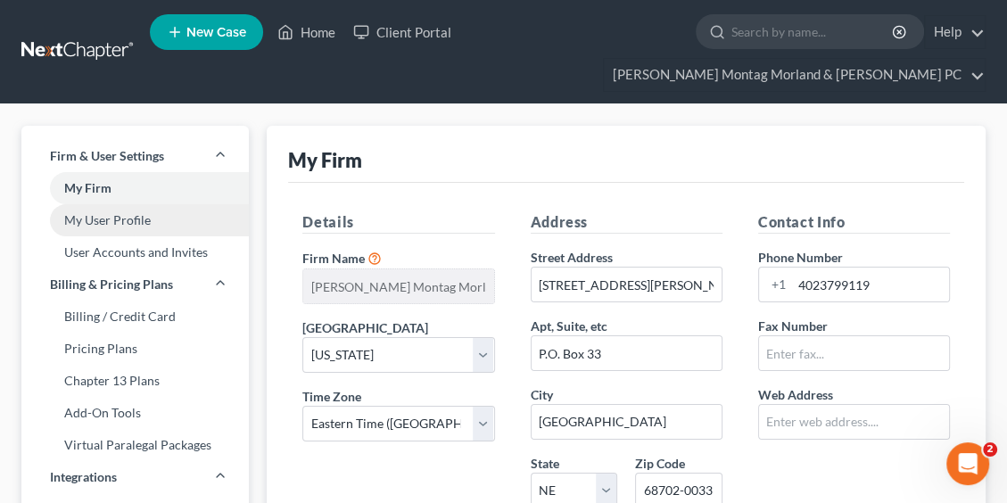
click at [109, 219] on link "My User Profile" at bounding box center [134, 220] width 227 height 32
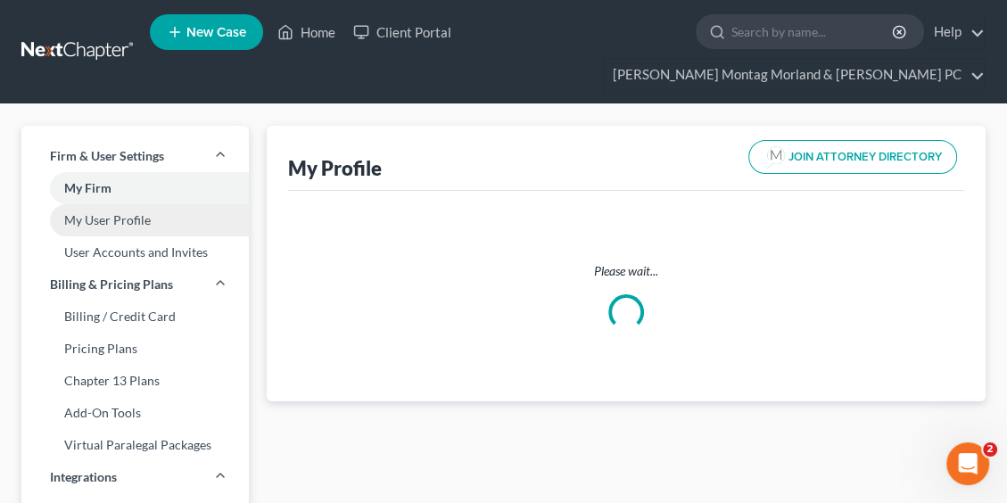
select select "30"
select select "48"
select select "attorney"
select select "0"
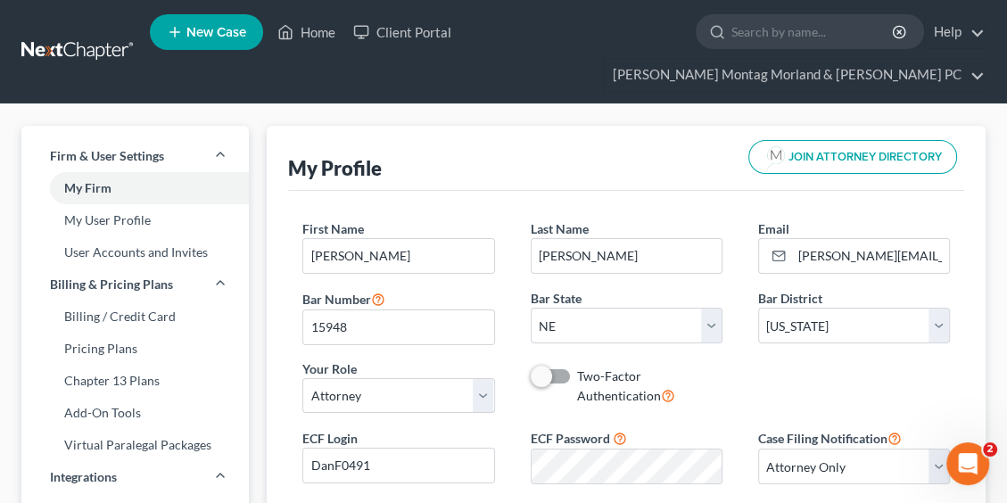
scroll to position [178, 0]
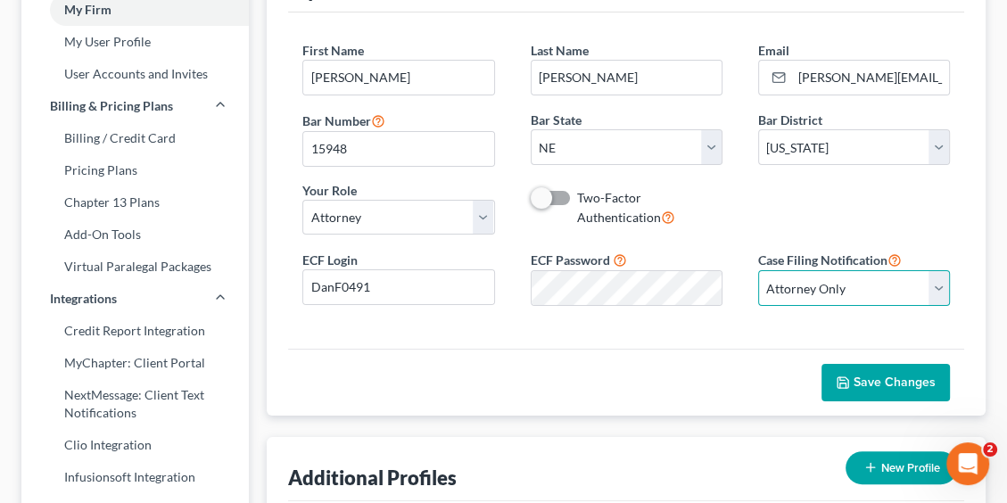
click at [944, 285] on select "Select Attorney Only Attorney And Other Other Only" at bounding box center [854, 288] width 192 height 36
drag, startPoint x: 542, startPoint y: 193, endPoint x: 568, endPoint y: 197, distance: 26.2
click at [568, 197] on div "Two-Factor Authentication" at bounding box center [627, 208] width 192 height 38
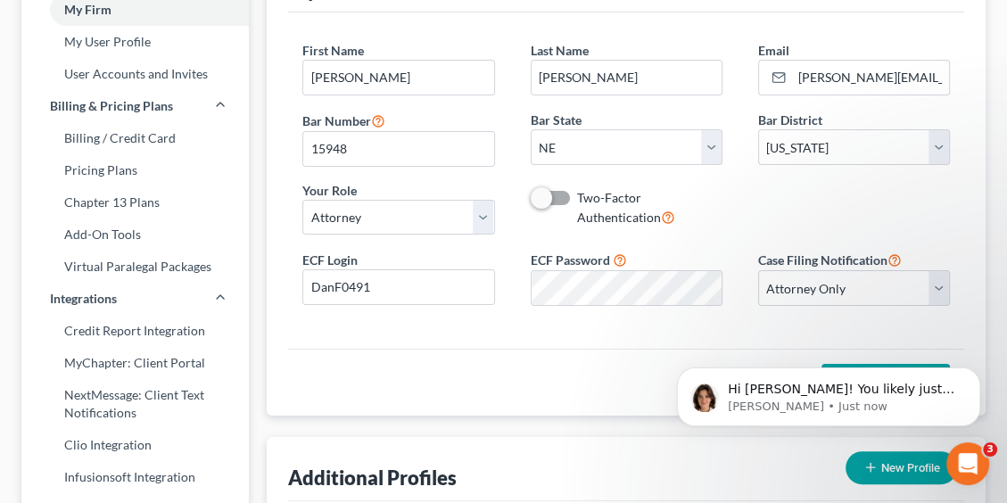
scroll to position [0, 0]
click at [862, 402] on p "[PERSON_NAME] • 2m ago" at bounding box center [843, 407] width 230 height 16
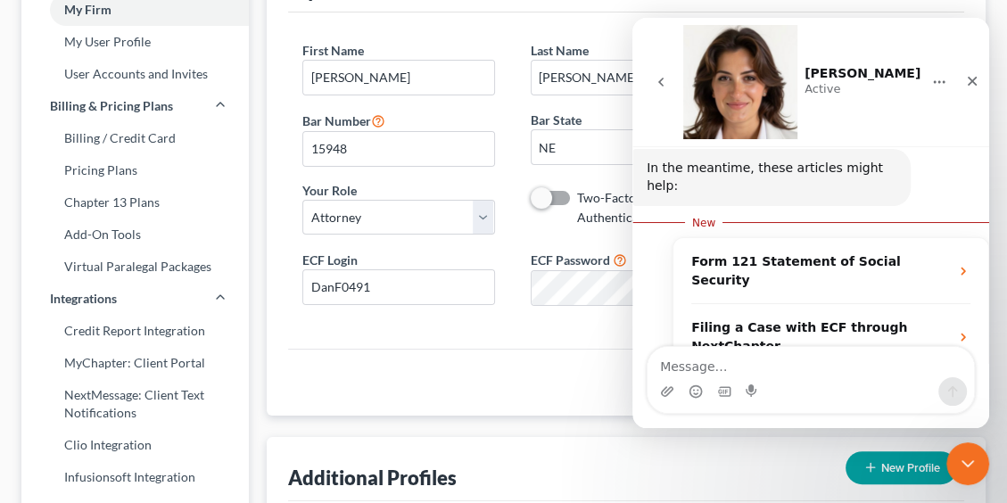
scroll to position [307, 0]
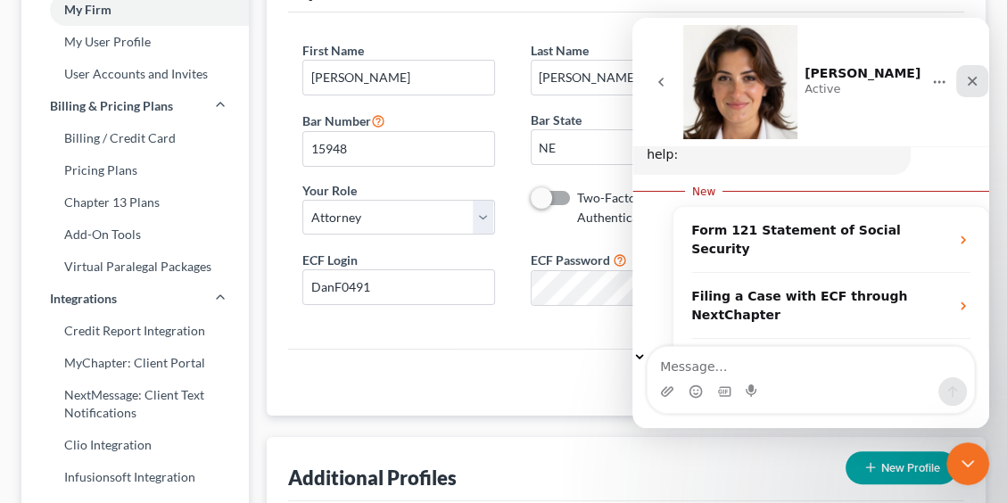
click at [965, 74] on icon "Close" at bounding box center [972, 81] width 14 height 14
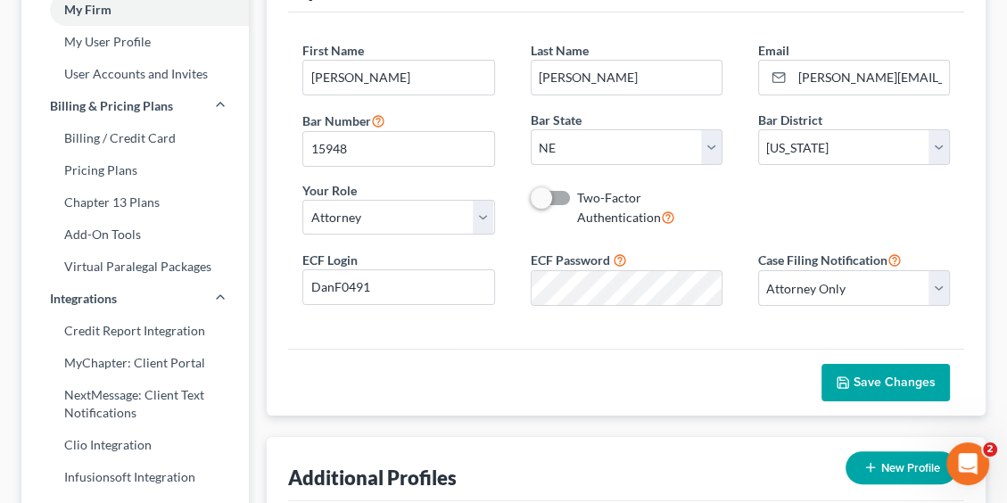
scroll to position [89, 0]
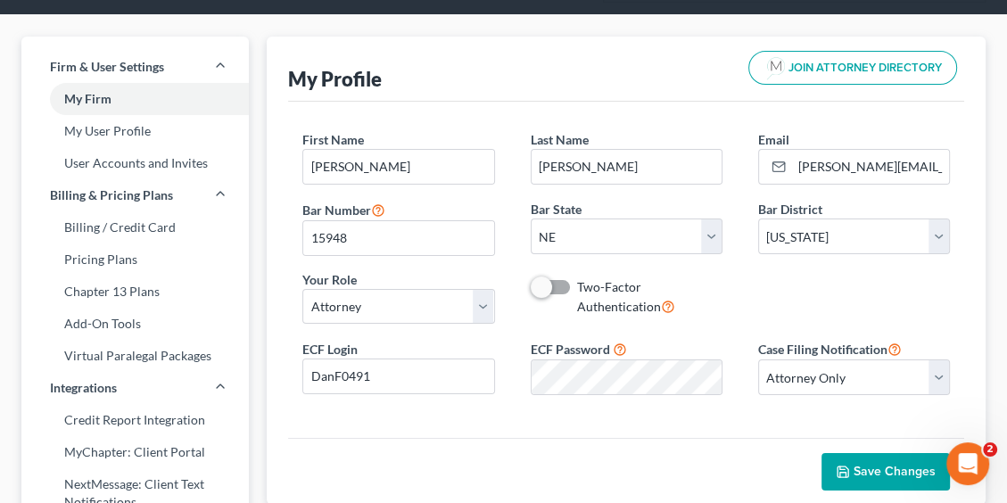
select select "48"
select select "24"
select select "30"
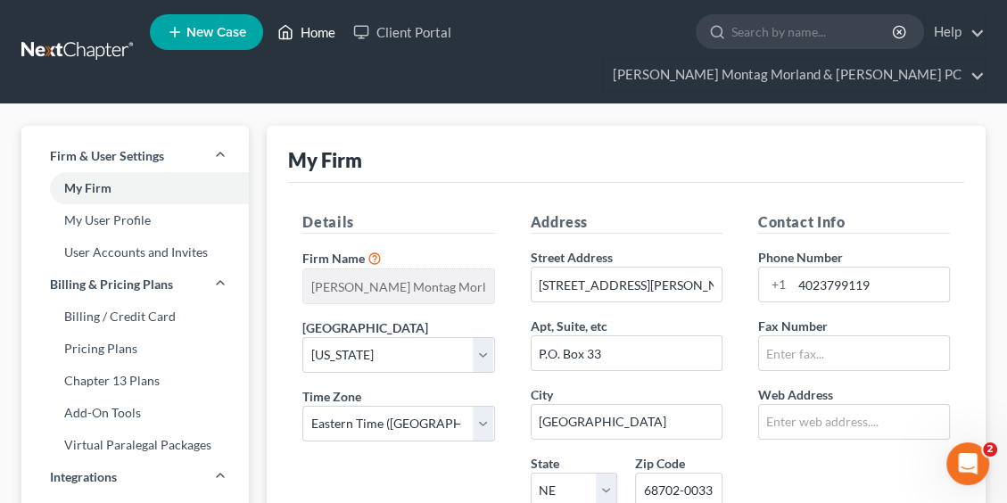
drag, startPoint x: 310, startPoint y: 32, endPoint x: 283, endPoint y: 58, distance: 37.9
click at [310, 32] on link "Home" at bounding box center [306, 32] width 76 height 32
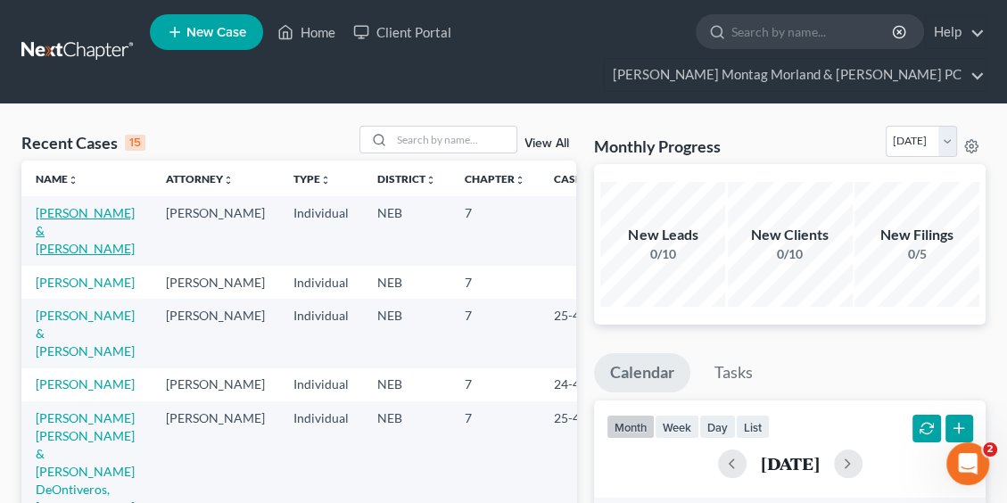
click at [54, 218] on link "[PERSON_NAME] & [PERSON_NAME]" at bounding box center [85, 230] width 99 height 51
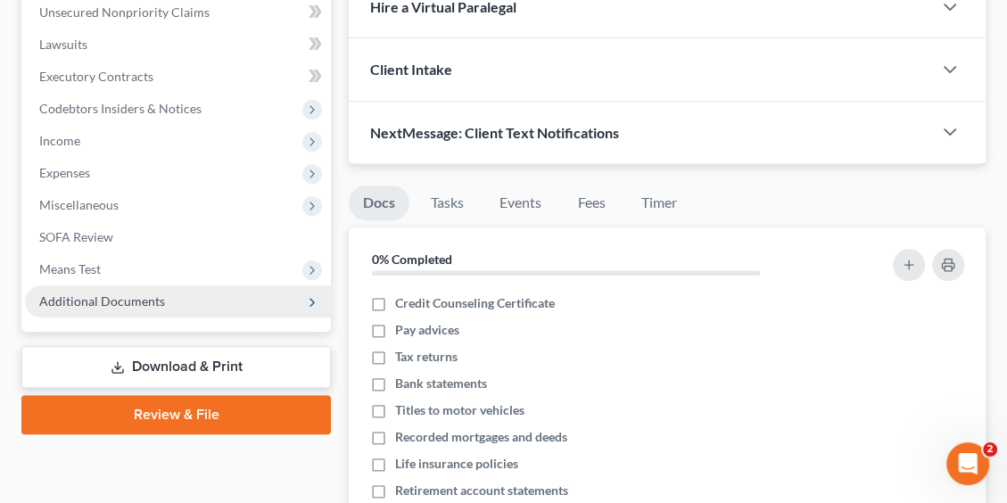
scroll to position [624, 0]
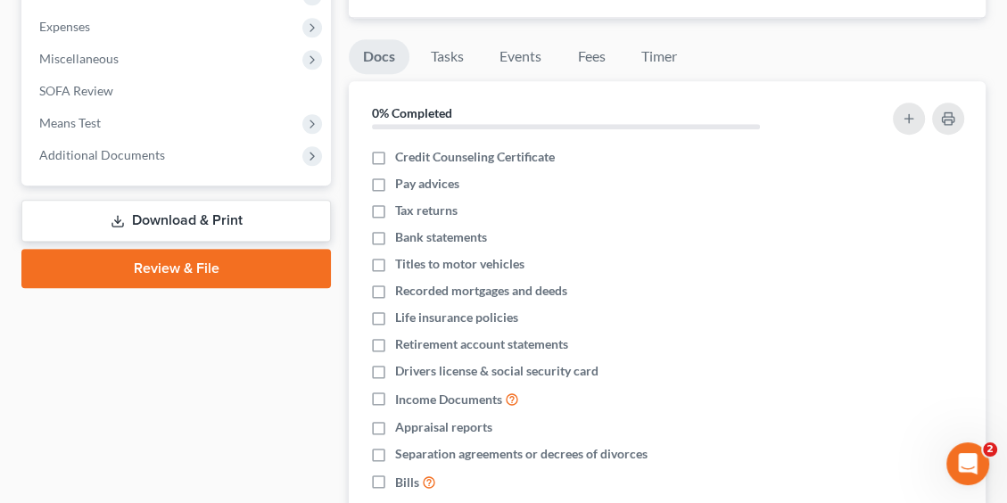
click at [179, 268] on link "Review & File" at bounding box center [175, 268] width 309 height 39
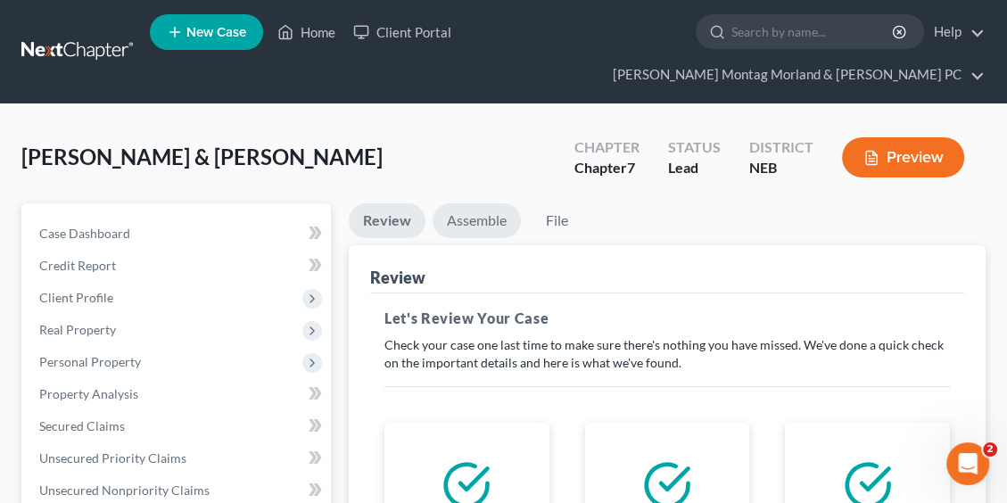
drag, startPoint x: 483, startPoint y: 216, endPoint x: 514, endPoint y: 221, distance: 30.8
click at [483, 217] on link "Assemble" at bounding box center [477, 220] width 88 height 35
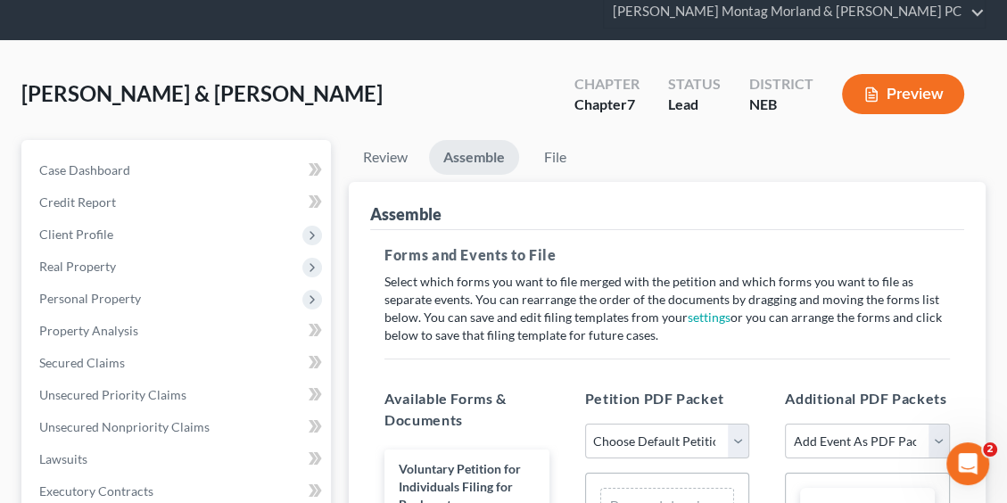
scroll to position [89, 0]
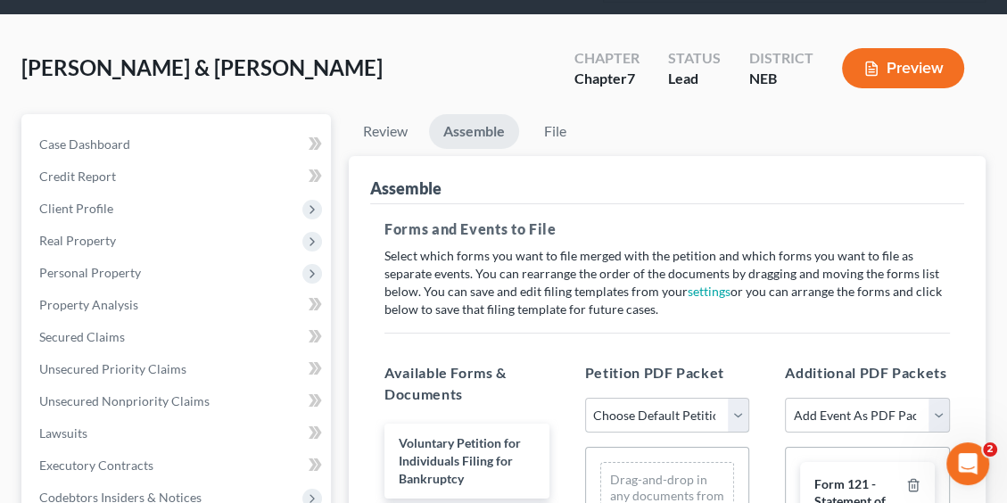
click at [639, 410] on select "Choose Default Petition PDF Packet Complete Bankruptcy Petition (all forms and …" at bounding box center [667, 416] width 165 height 36
select select "0"
click at [585, 398] on select "Choose Default Petition PDF Packet Complete Bankruptcy Petition (all forms and …" at bounding box center [667, 416] width 165 height 36
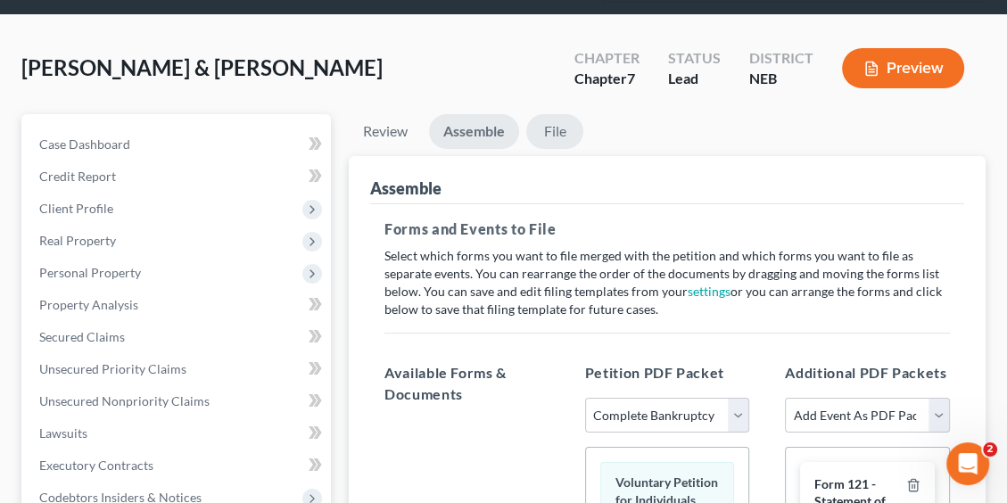
click at [556, 126] on link "File" at bounding box center [554, 131] width 57 height 35
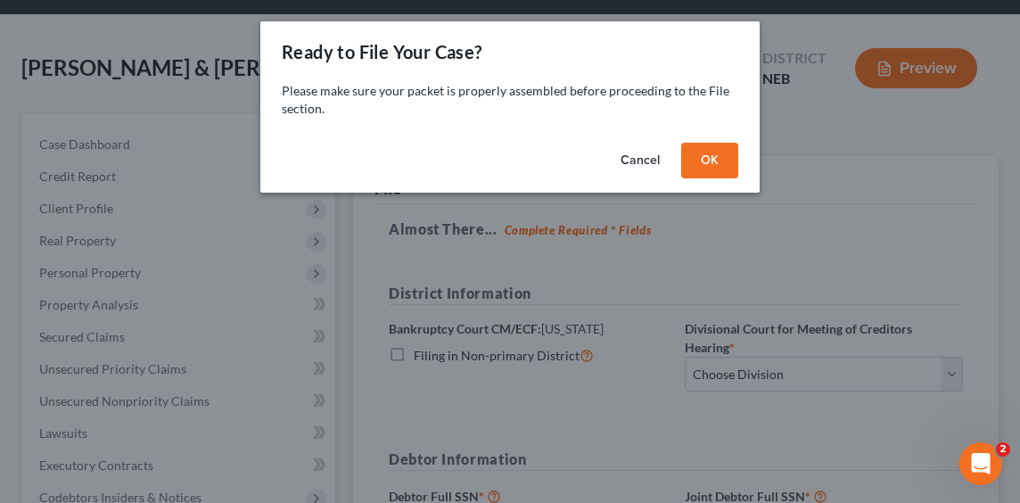
click at [710, 158] on button "OK" at bounding box center [709, 161] width 57 height 36
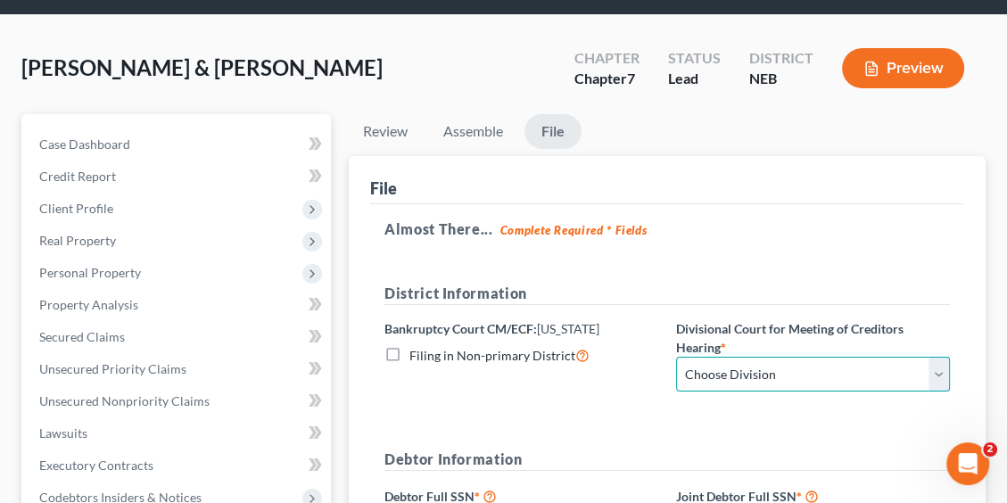
click at [771, 377] on select "Choose Division Lincoln Omaha" at bounding box center [813, 375] width 274 height 36
select select "0"
click at [676, 357] on select "Choose Division Lincoln Omaha" at bounding box center [813, 375] width 274 height 36
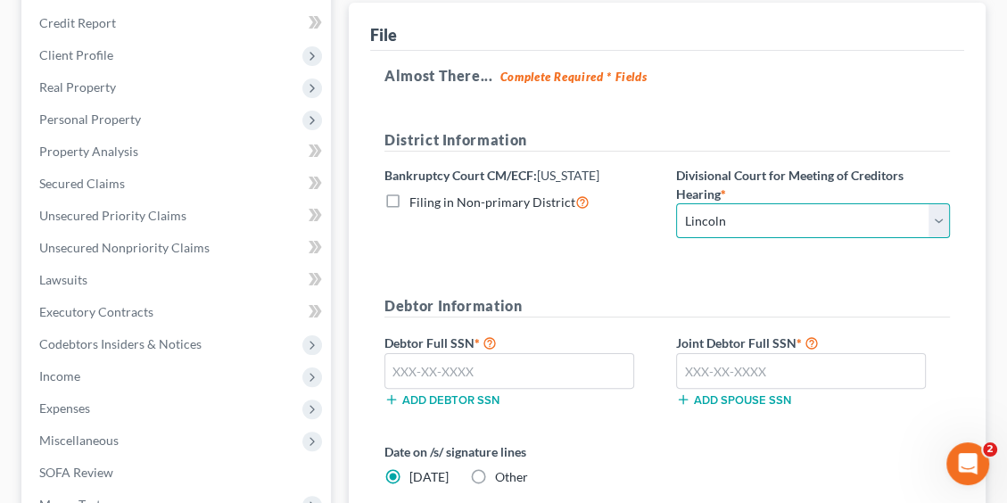
scroll to position [268, 0]
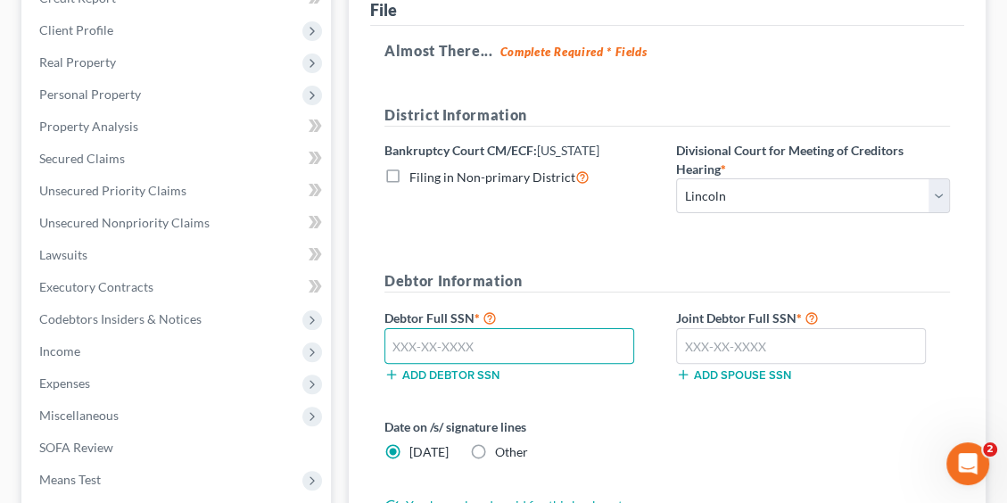
click at [501, 346] on input "text" at bounding box center [509, 346] width 250 height 36
type input "505-78-0189"
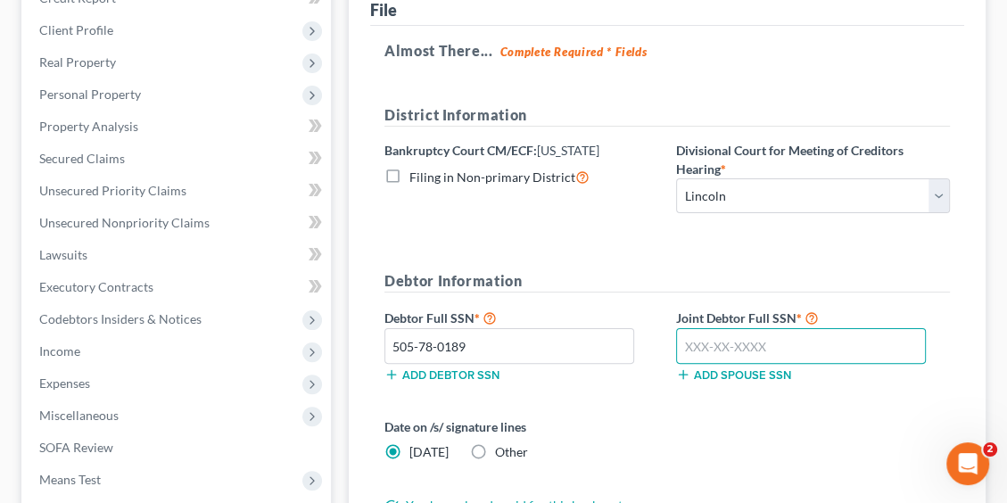
click at [778, 346] on input "text" at bounding box center [801, 346] width 250 height 36
type input "4"
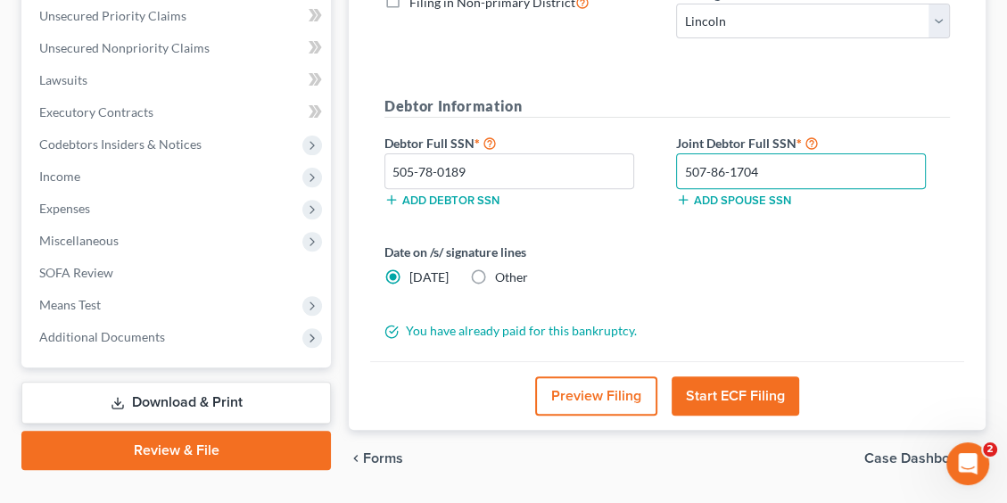
scroll to position [446, 0]
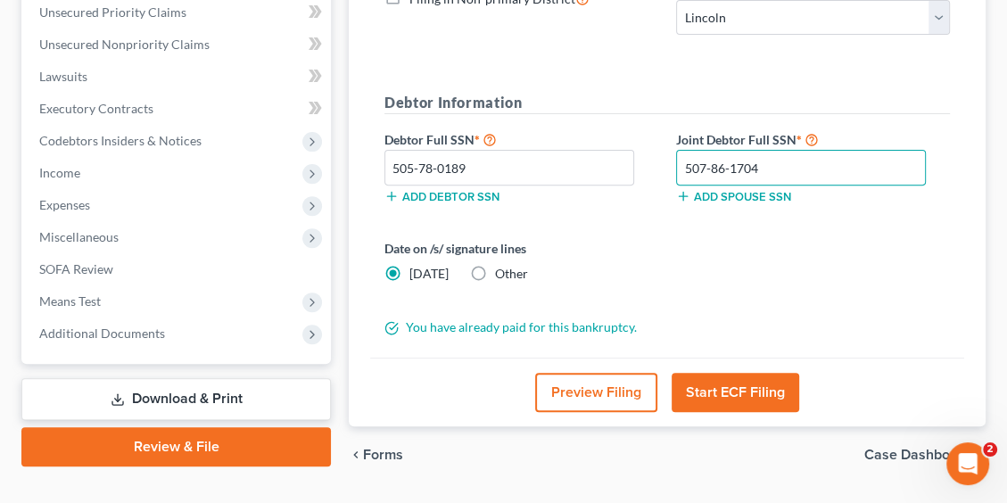
type input "507-86-1704"
drag, startPoint x: 738, startPoint y: 389, endPoint x: 749, endPoint y: 377, distance: 15.8
click at [738, 388] on button "Start ECF Filing" at bounding box center [736, 392] width 128 height 39
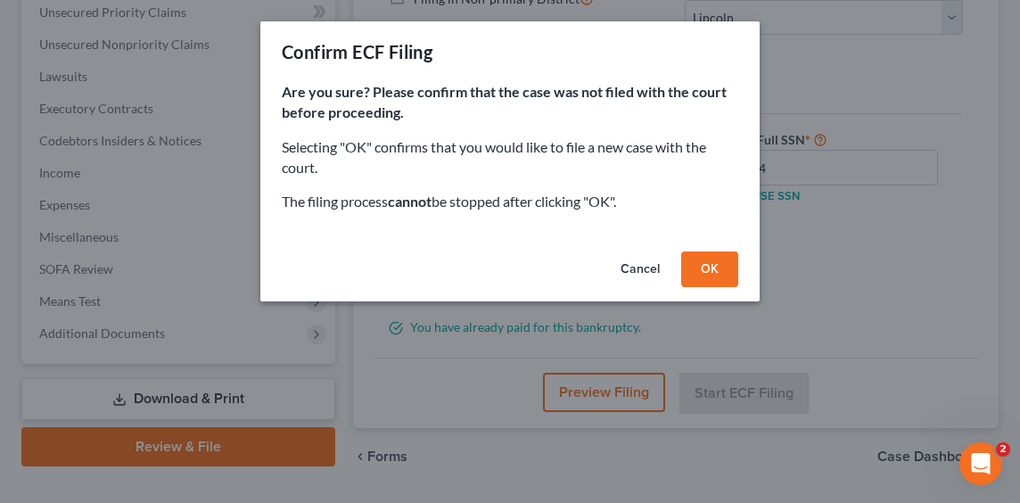
click at [694, 271] on button "OK" at bounding box center [709, 269] width 57 height 36
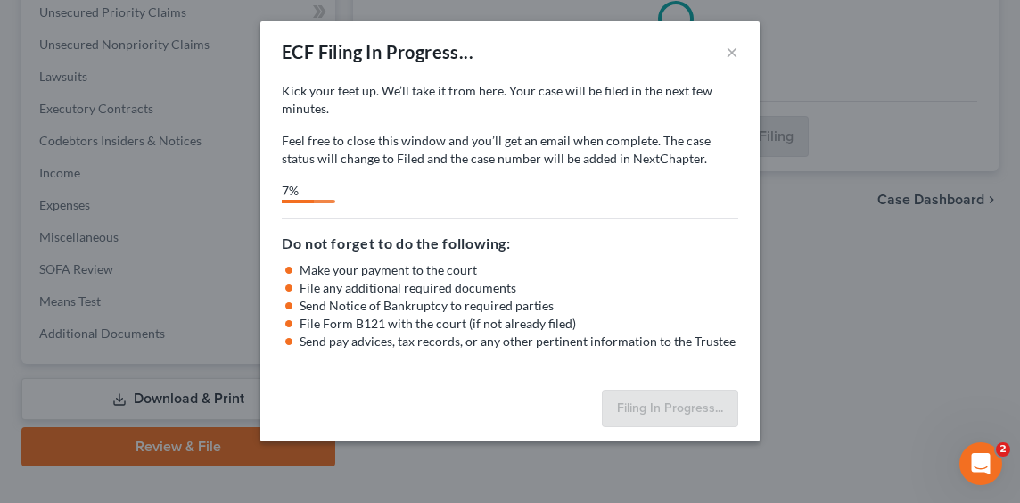
select select "0"
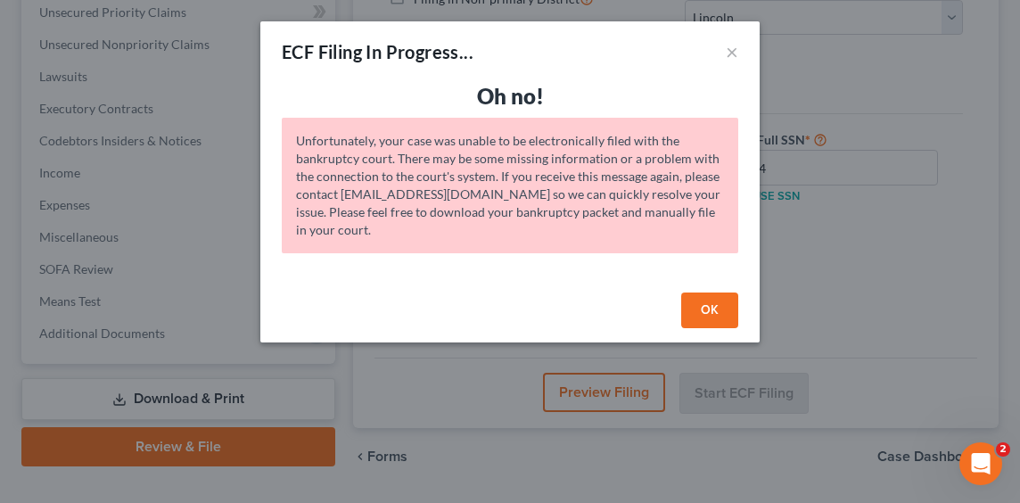
click at [707, 311] on button "OK" at bounding box center [709, 311] width 57 height 36
